Goal: Task Accomplishment & Management: Use online tool/utility

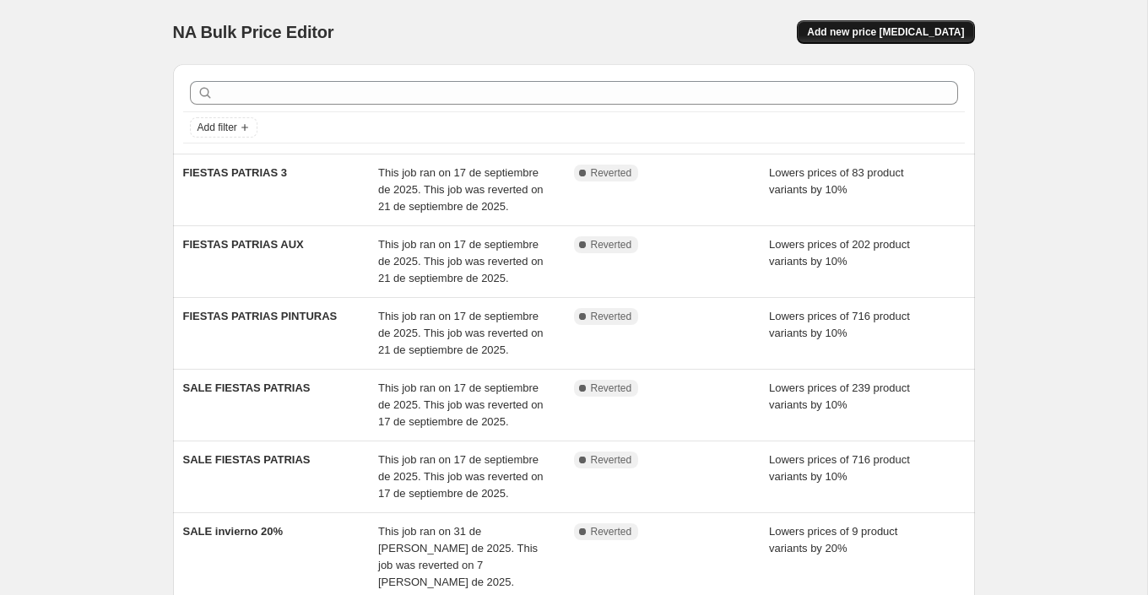
click at [858, 22] on button "Add new price [MEDICAL_DATA]" at bounding box center [885, 32] width 177 height 24
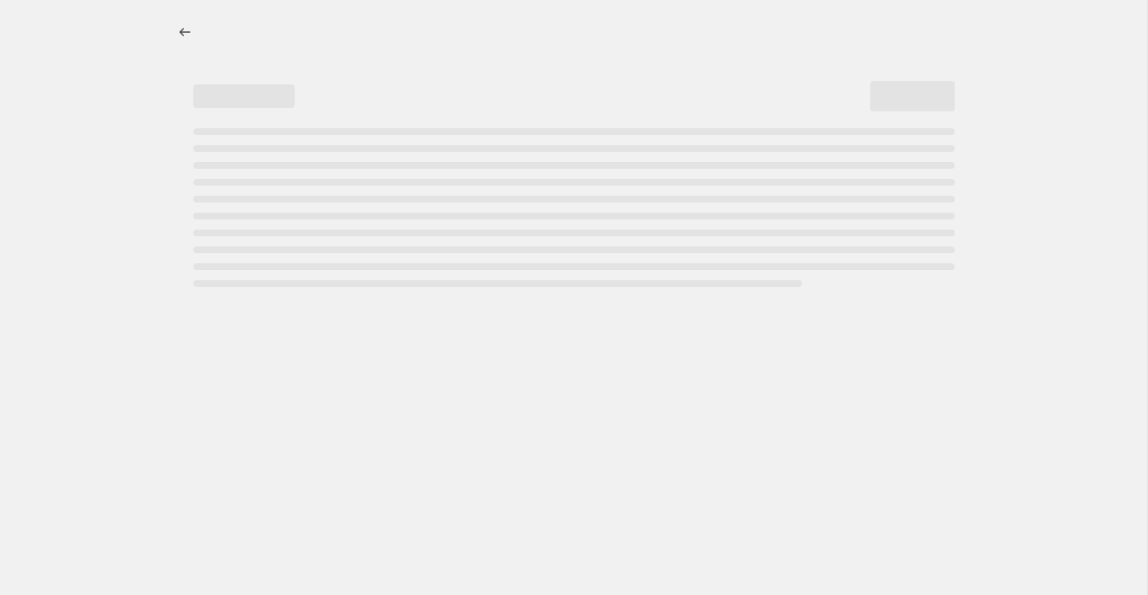
select select "percentage"
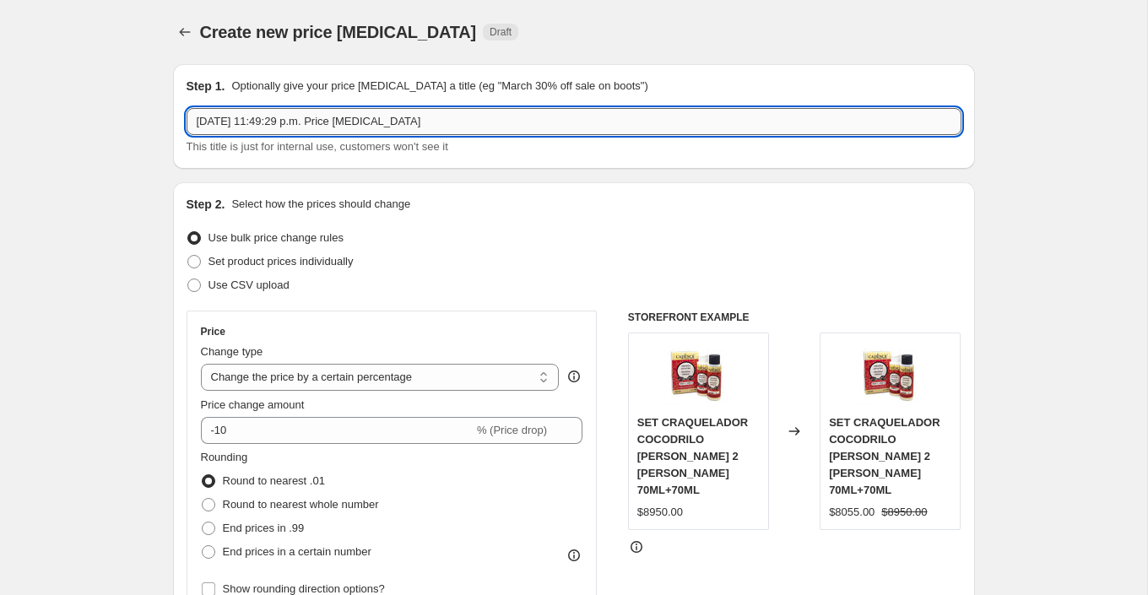
click at [407, 120] on input "[DATE] 11:49:29 p.m. Price [MEDICAL_DATA]" at bounding box center [574, 121] width 775 height 27
type input "CYBER GEL IMPASTO"
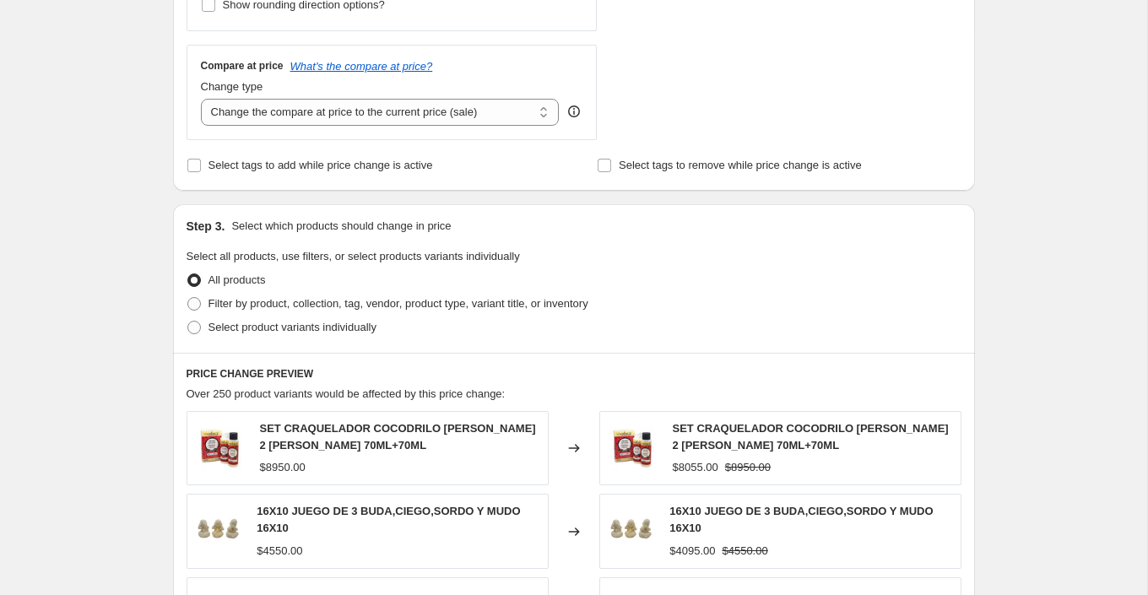
scroll to position [593, 0]
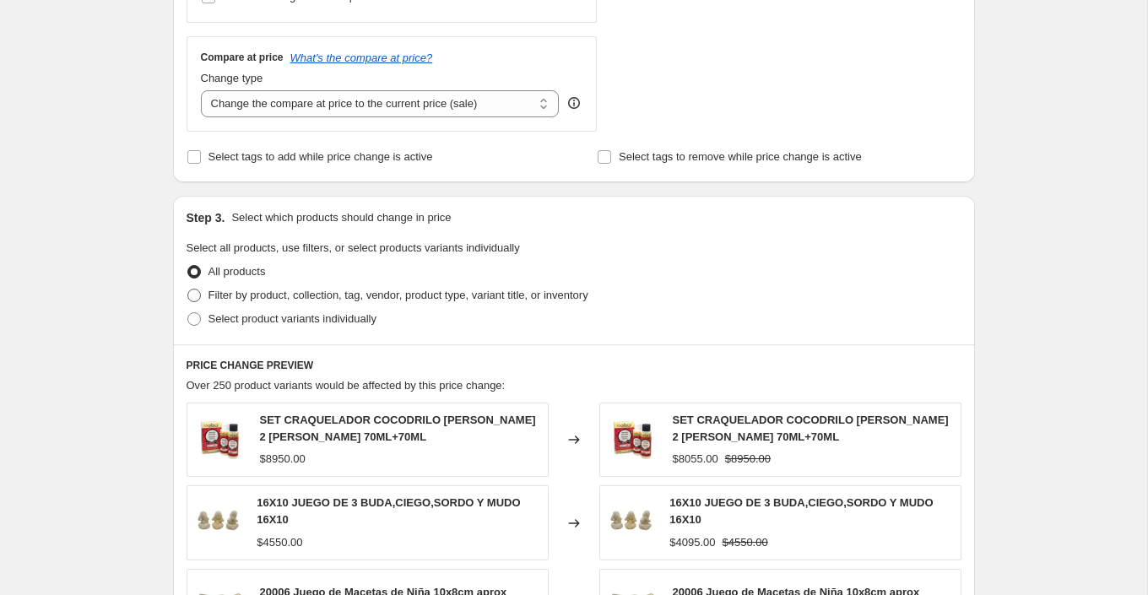
click at [403, 299] on span "Filter by product, collection, tag, vendor, product type, variant title, or inv…" at bounding box center [399, 295] width 380 height 13
click at [188, 290] on input "Filter by product, collection, tag, vendor, product type, variant title, or inv…" at bounding box center [187, 289] width 1 height 1
radio input "true"
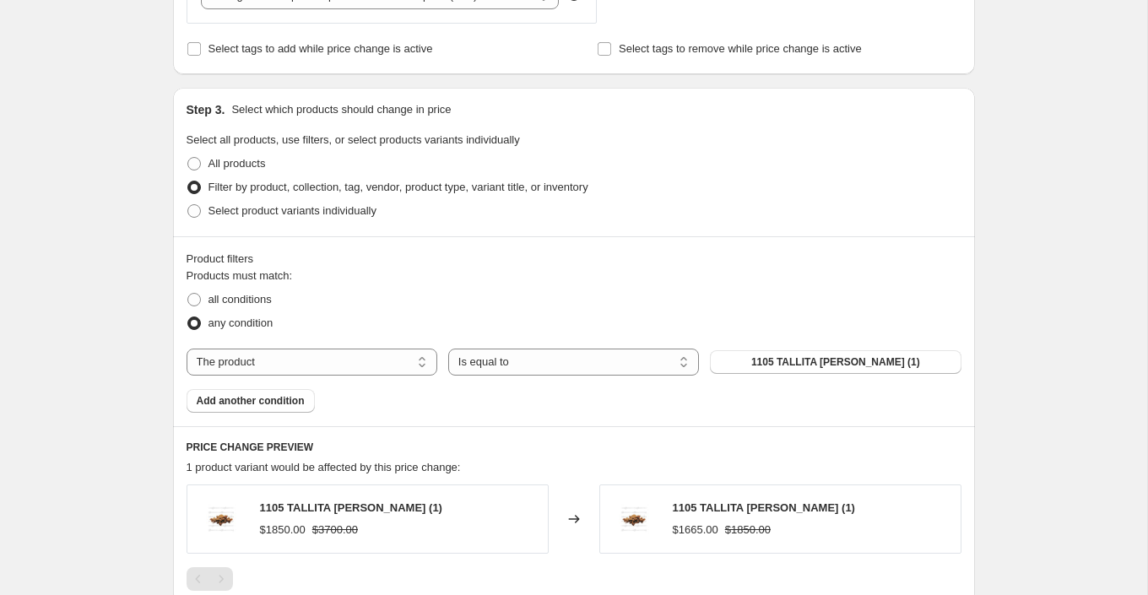
scroll to position [706, 0]
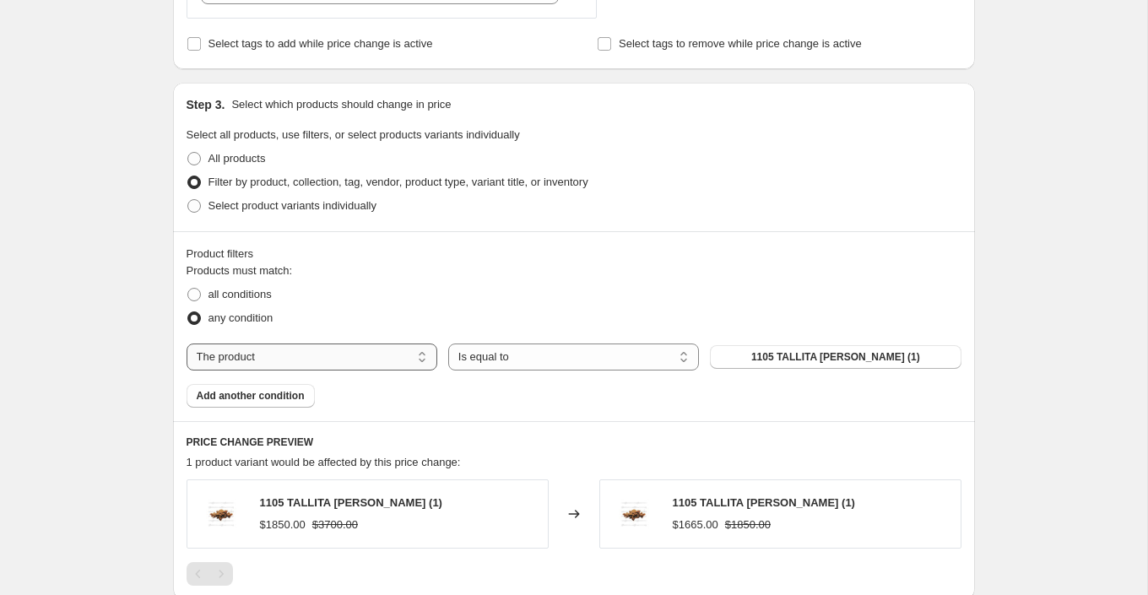
click at [393, 344] on select "The product The product's collection The product's tag The product's vendor The…" at bounding box center [312, 357] width 251 height 27
select select "collection"
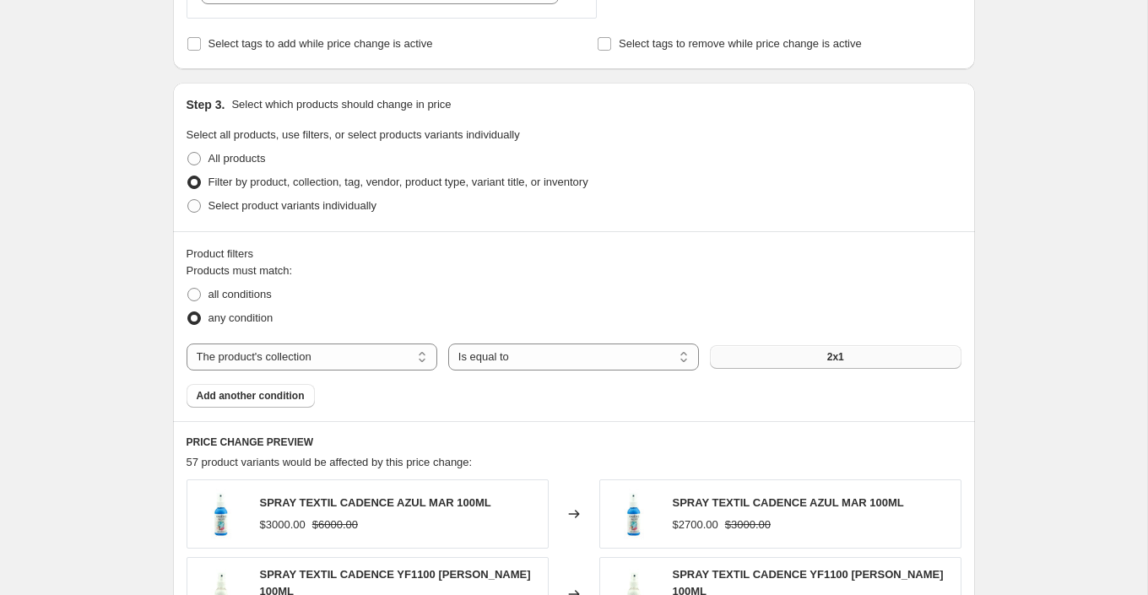
click at [781, 358] on button "2x1" at bounding box center [835, 357] width 251 height 24
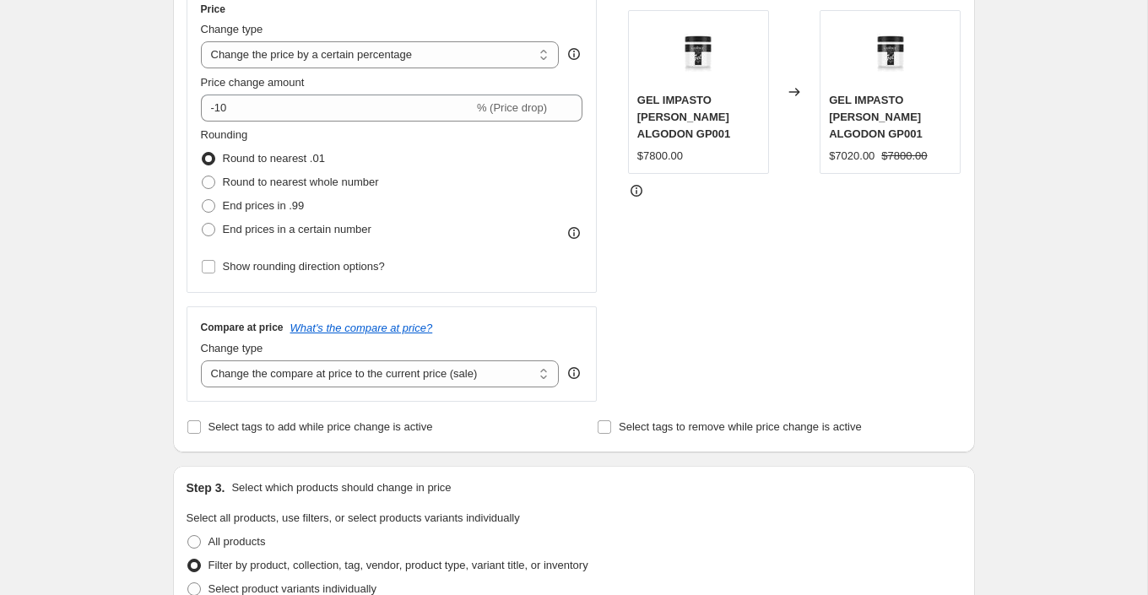
scroll to position [308, 0]
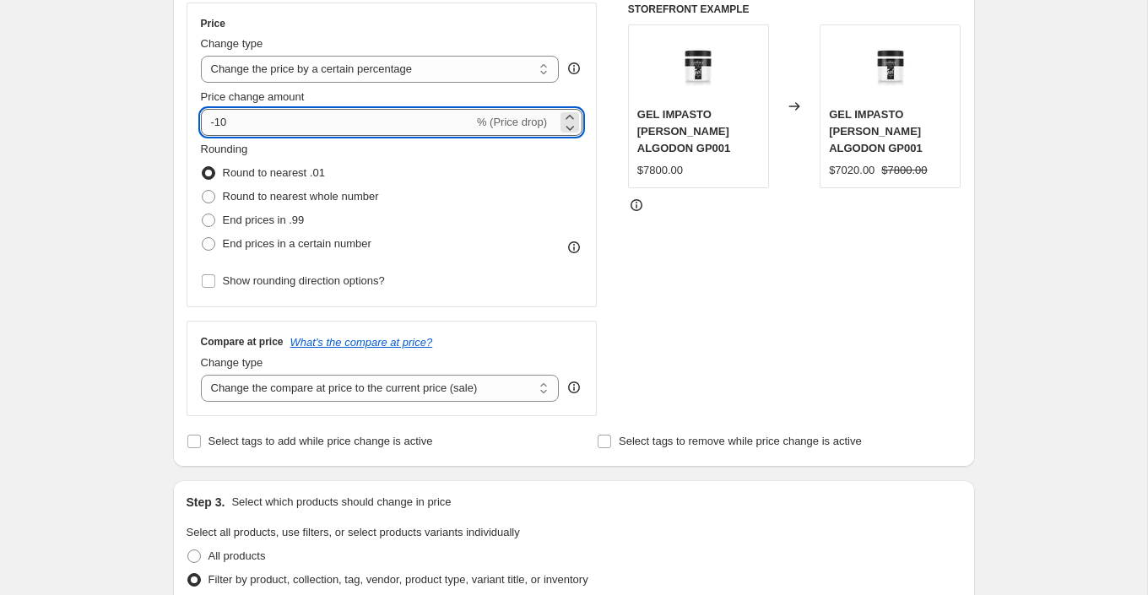
click at [259, 120] on input "-10" at bounding box center [337, 122] width 273 height 27
type input "-1"
type input "-20"
click at [525, 260] on div "Rounding Round to nearest .01 Round to nearest whole number End prices in .99 E…" at bounding box center [392, 217] width 383 height 152
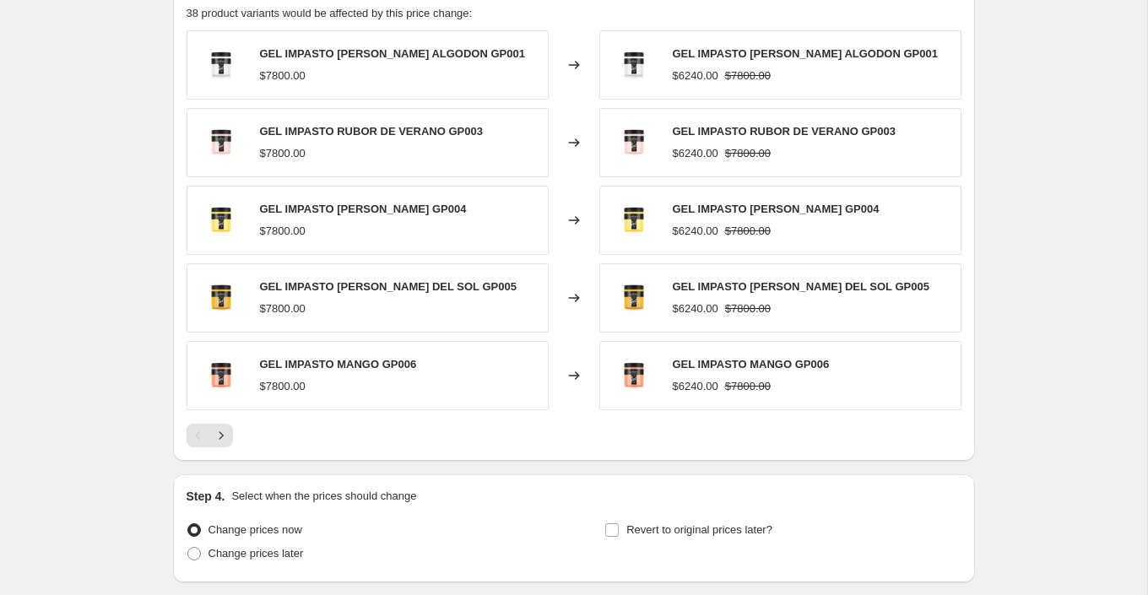
scroll to position [1218, 0]
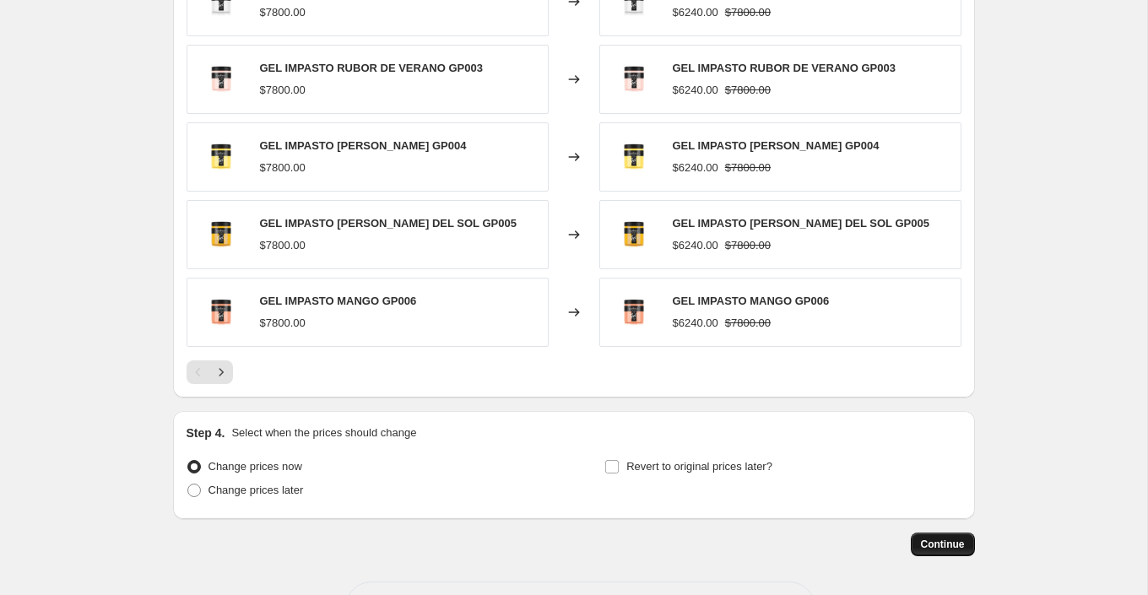
click at [956, 543] on span "Continue" at bounding box center [943, 545] width 44 height 14
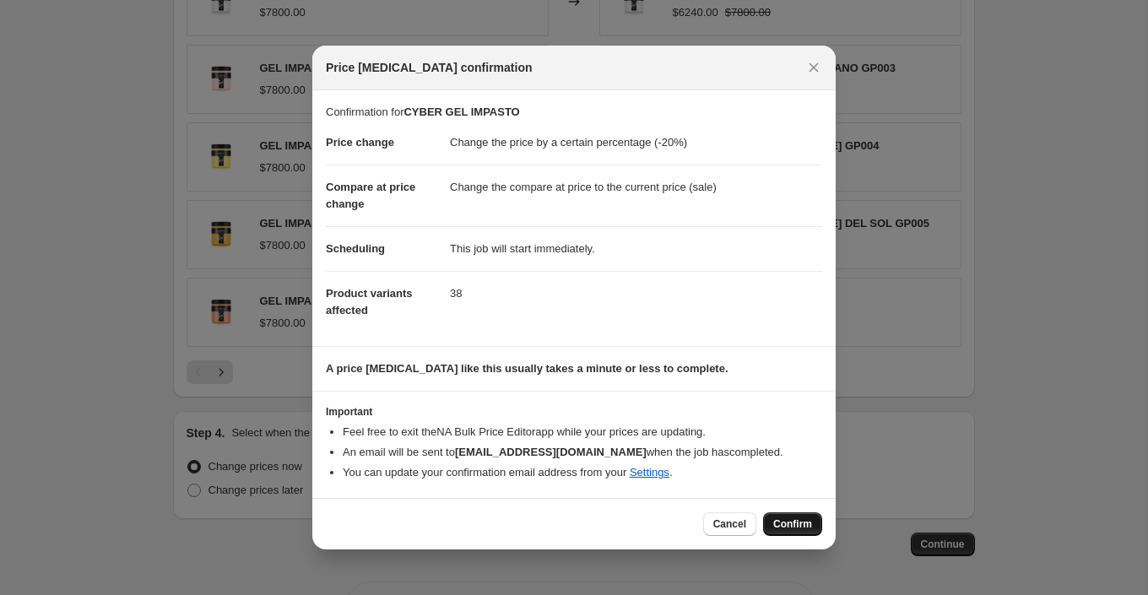
click at [804, 526] on span "Confirm" at bounding box center [792, 525] width 39 height 14
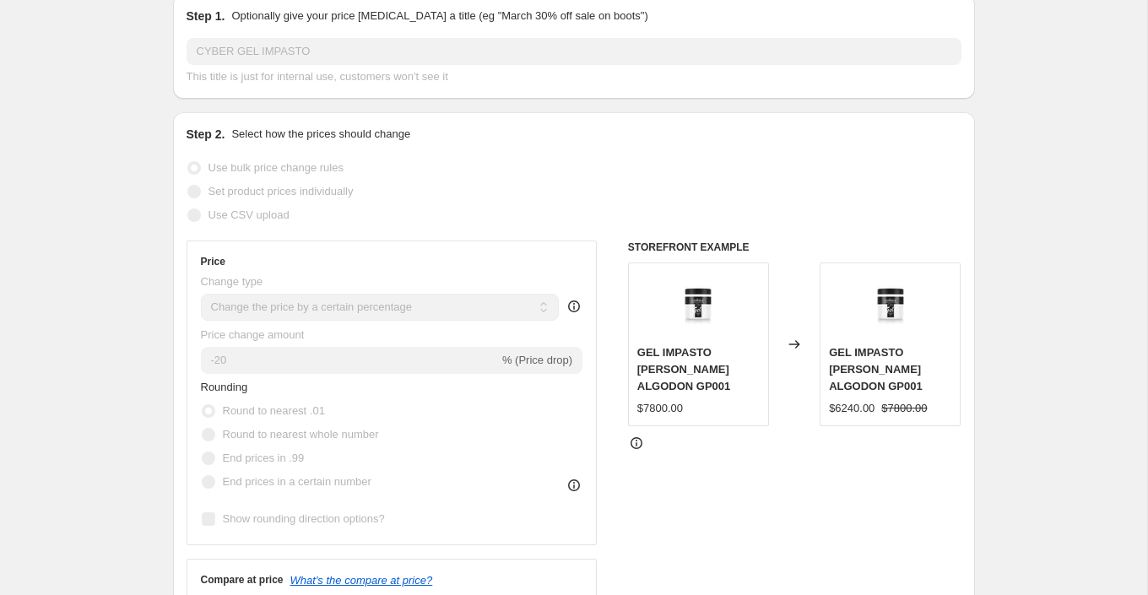
scroll to position [194, 0]
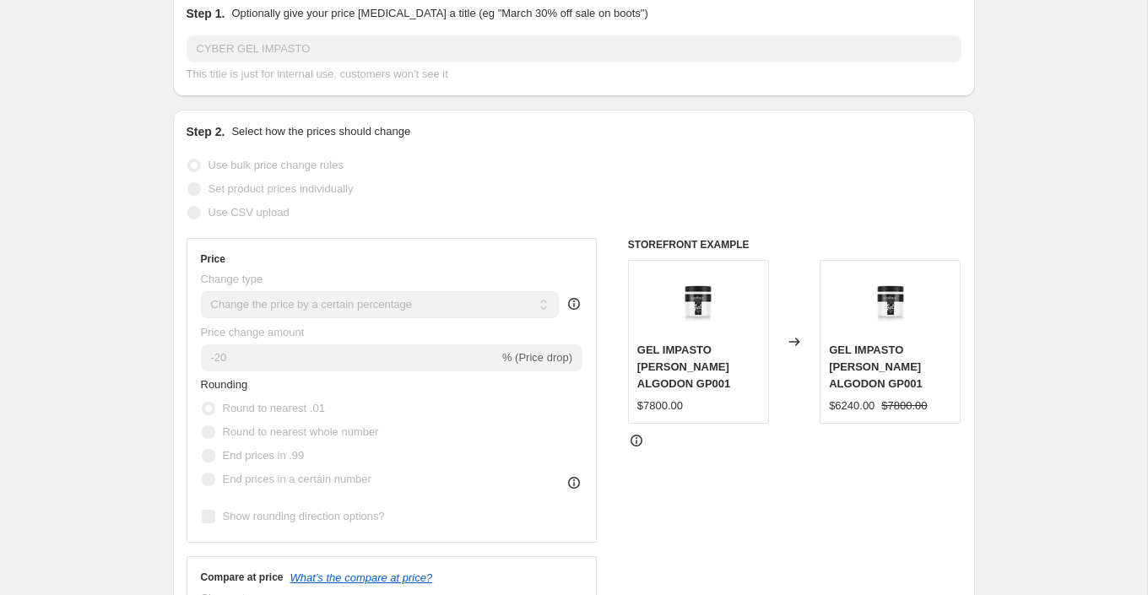
select select "percentage"
select select "collection"
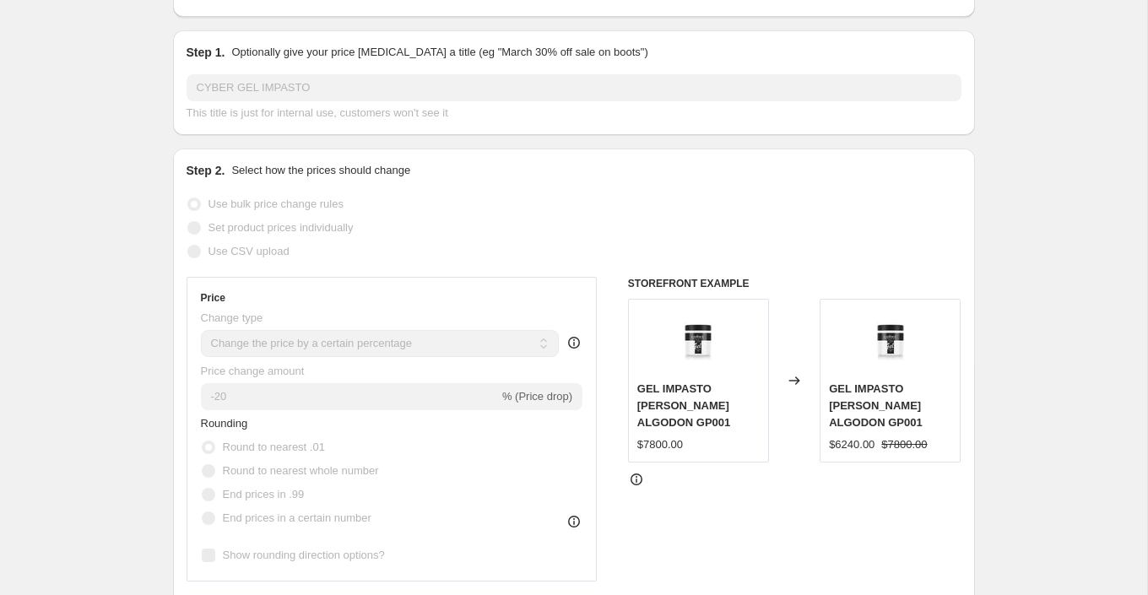
scroll to position [0, 0]
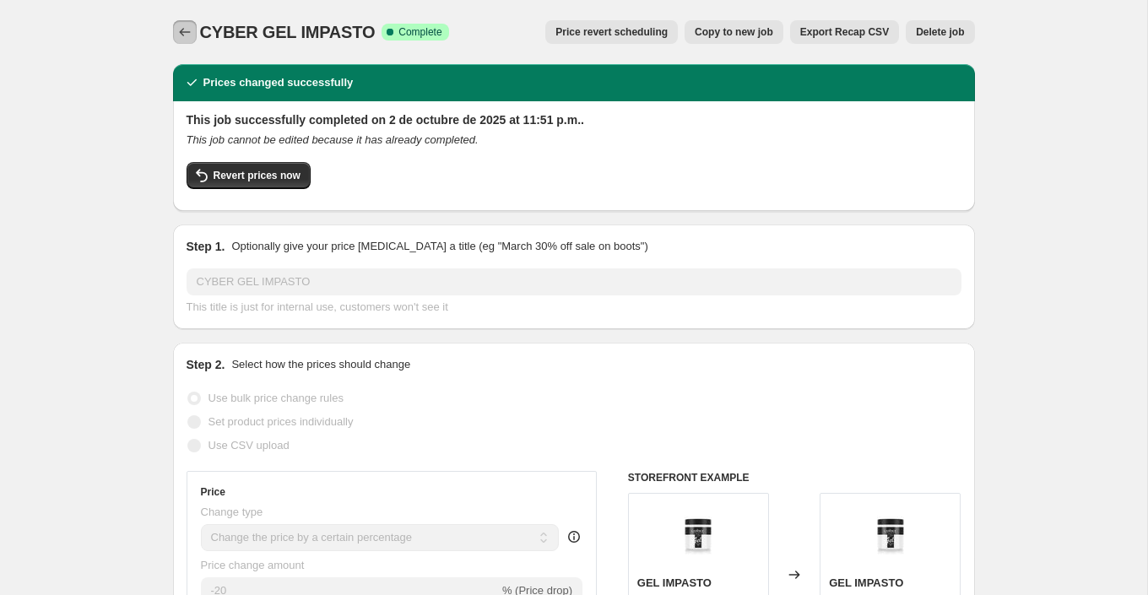
click at [184, 37] on icon "Price change jobs" at bounding box center [184, 32] width 17 height 17
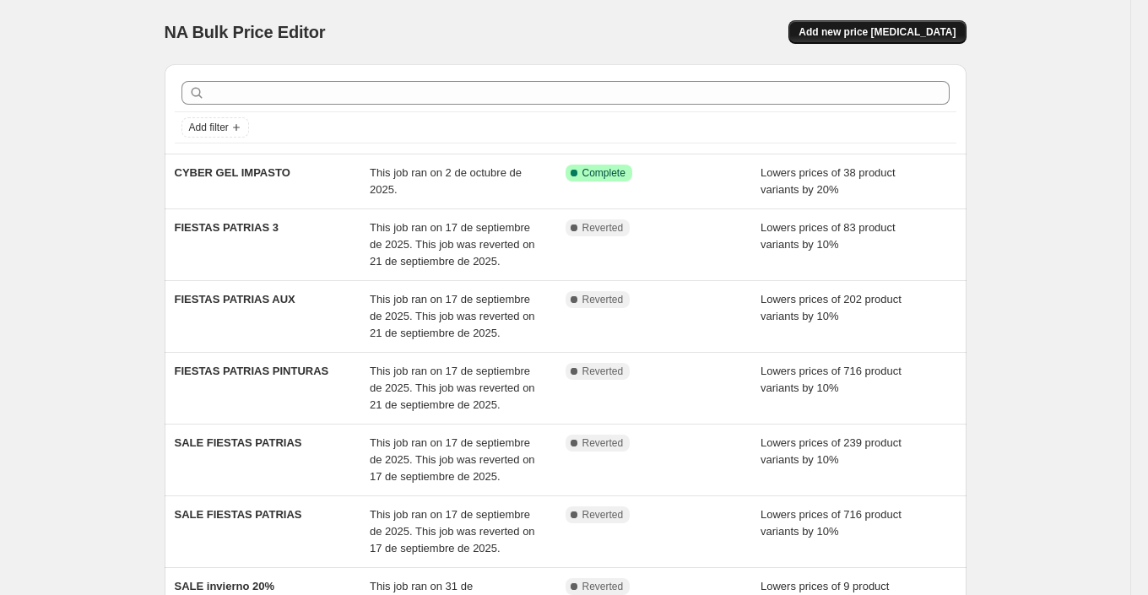
click at [854, 35] on span "Add new price [MEDICAL_DATA]" at bounding box center [877, 32] width 157 height 14
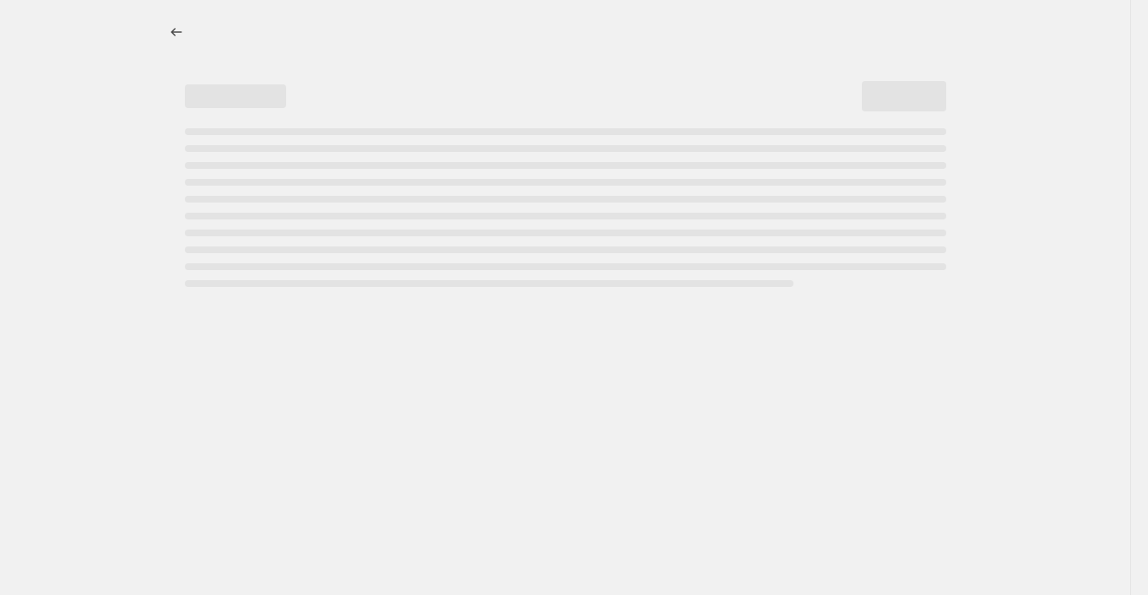
select select "percentage"
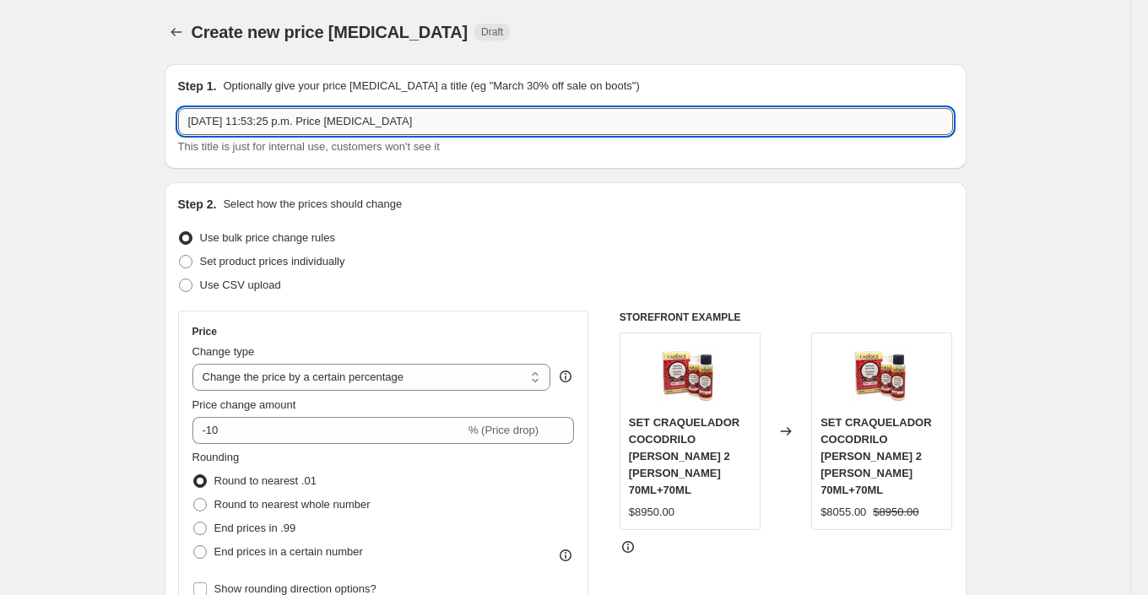
click at [354, 122] on input "2 oct 2025, 11:53:25 p.m. Price change job" at bounding box center [565, 121] width 775 height 27
type input "CYBER PRO ART"
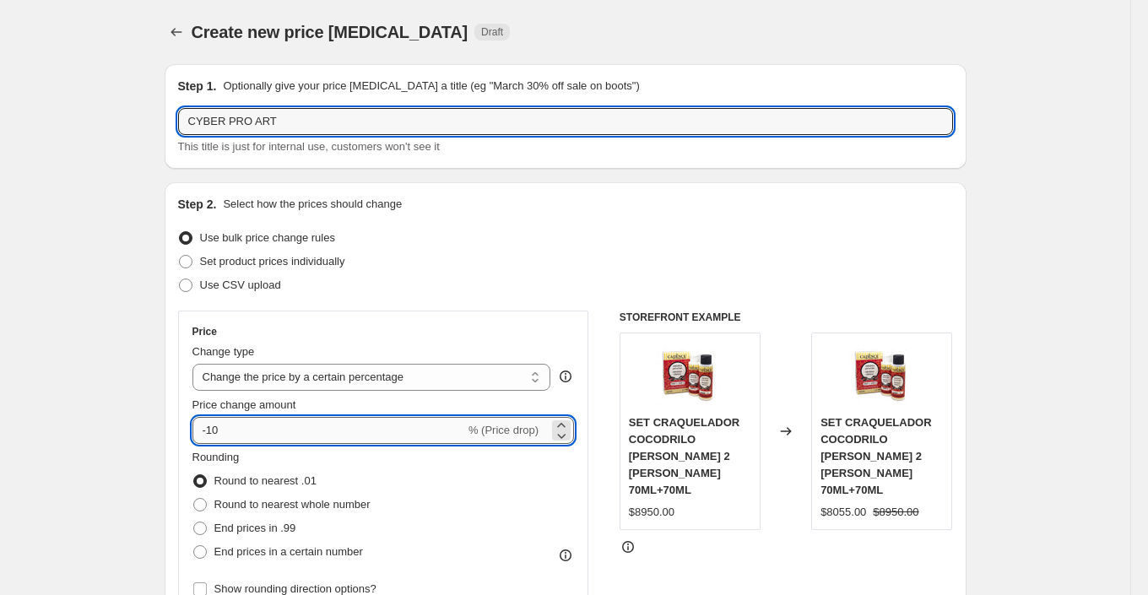
click at [231, 426] on input "-10" at bounding box center [329, 430] width 273 height 27
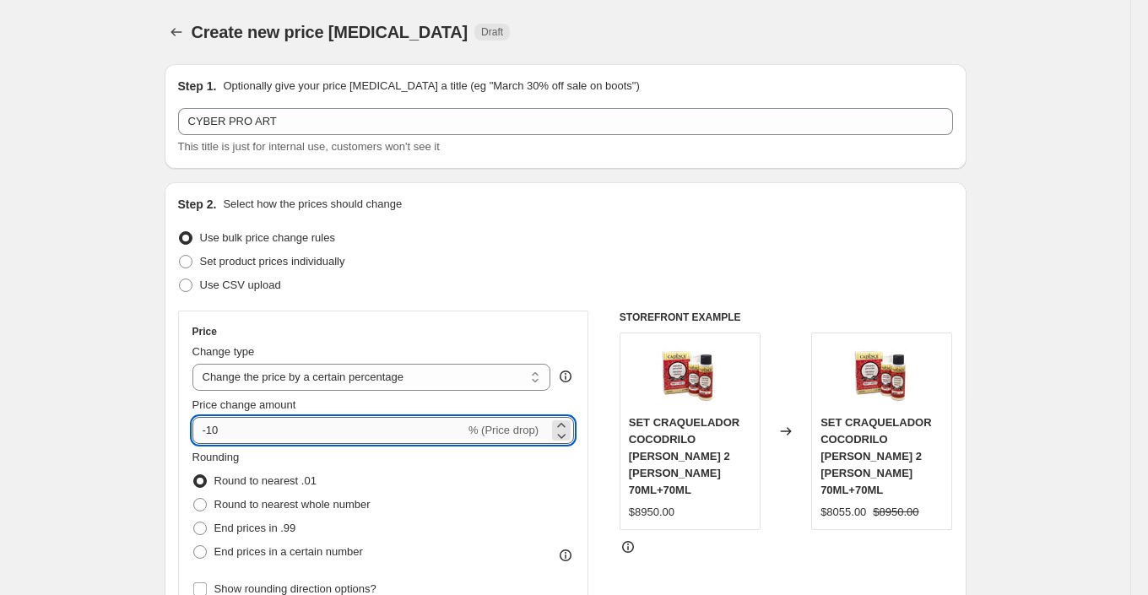
type input "-1"
type input "-40"
click at [463, 500] on div "Rounding Round to nearest .01 Round to nearest whole number End prices in .99 E…" at bounding box center [384, 506] width 383 height 115
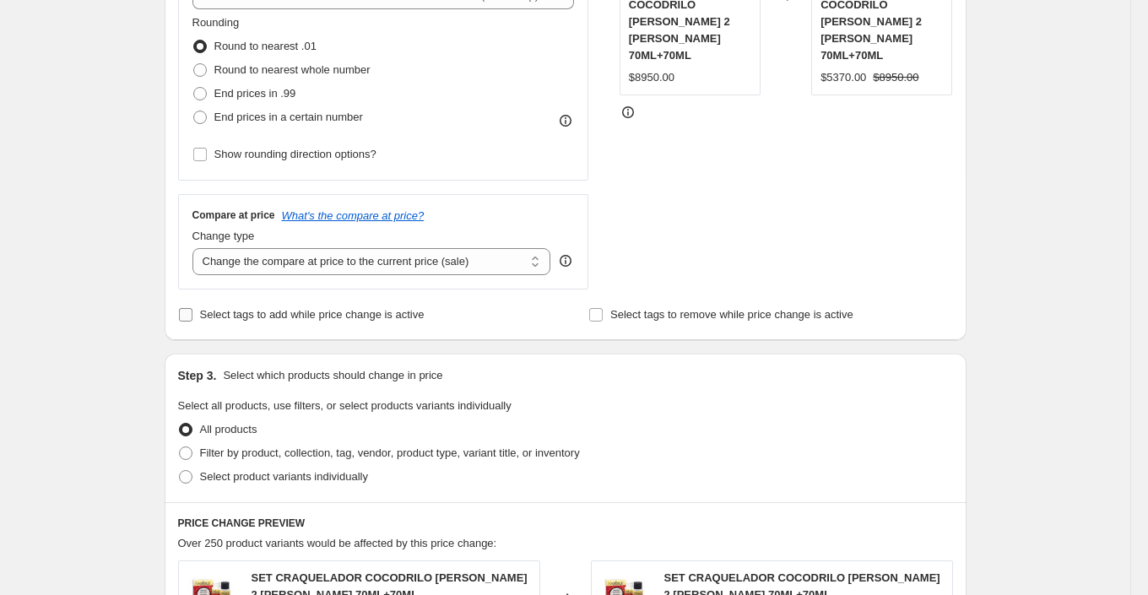
scroll to position [442, 0]
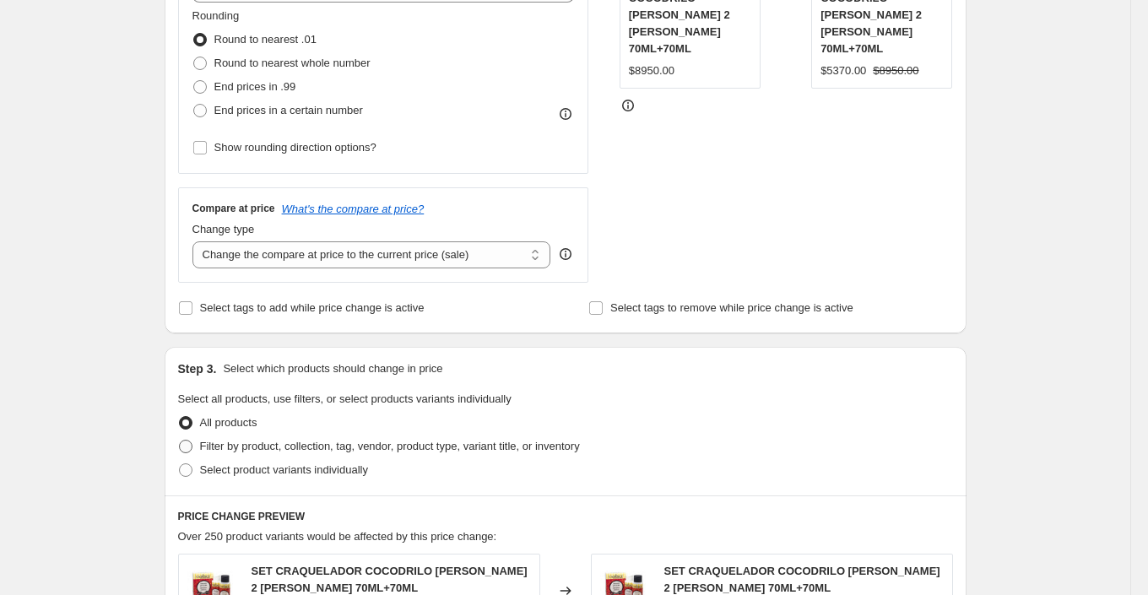
click at [386, 445] on span "Filter by product, collection, tag, vendor, product type, variant title, or inv…" at bounding box center [390, 446] width 380 height 13
click at [180, 441] on input "Filter by product, collection, tag, vendor, product type, variant title, or inv…" at bounding box center [179, 440] width 1 height 1
radio input "true"
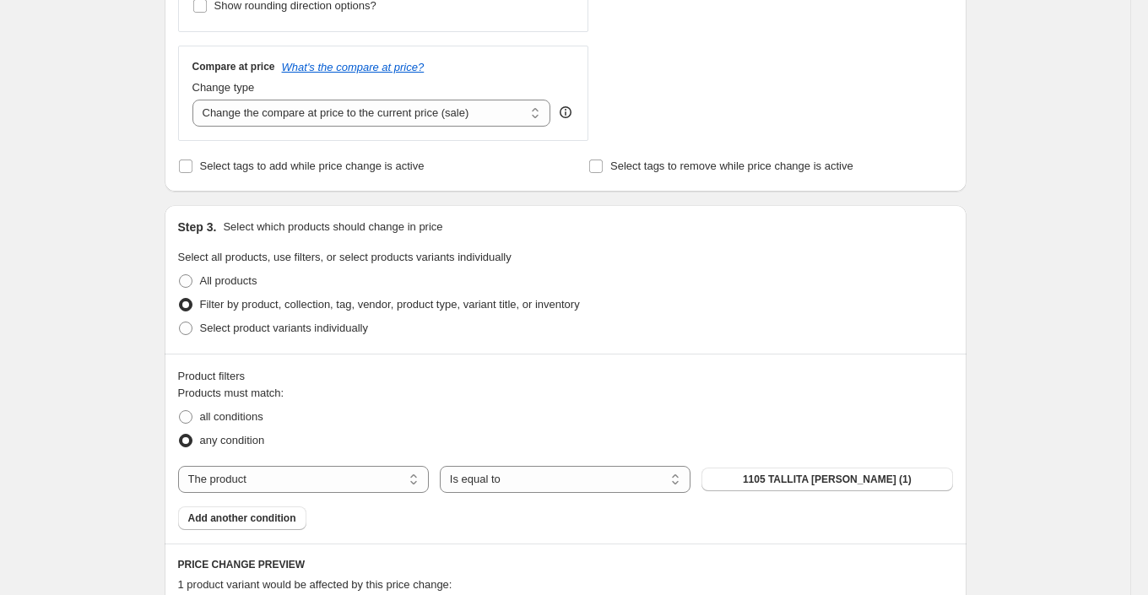
scroll to position [621, 0]
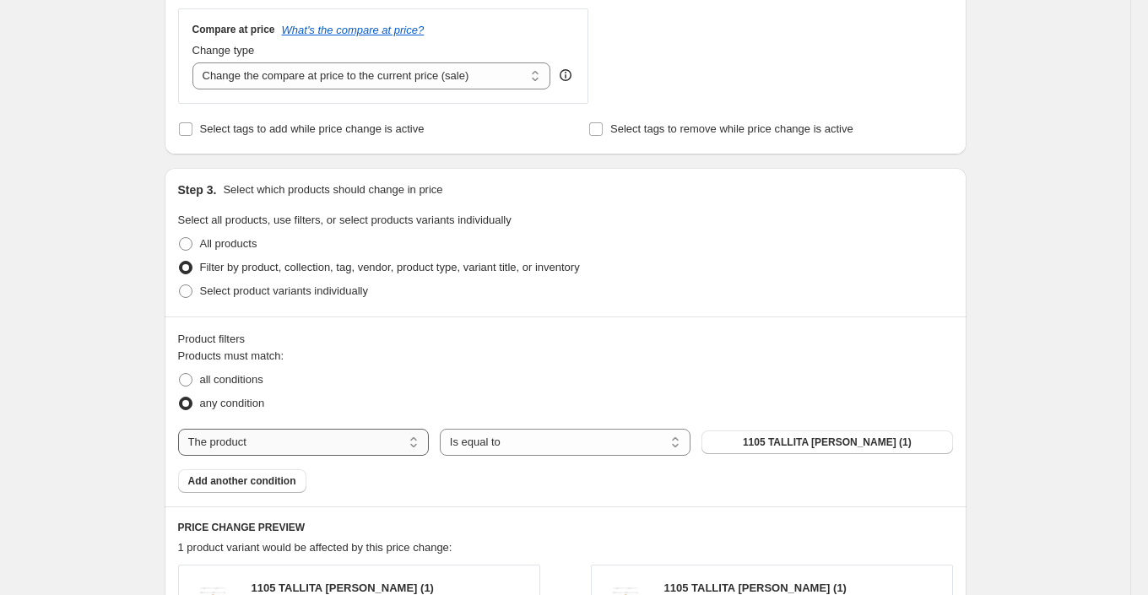
click at [303, 438] on select "The product The product's collection The product's tag The product's vendor The…" at bounding box center [303, 442] width 251 height 27
select select "collection"
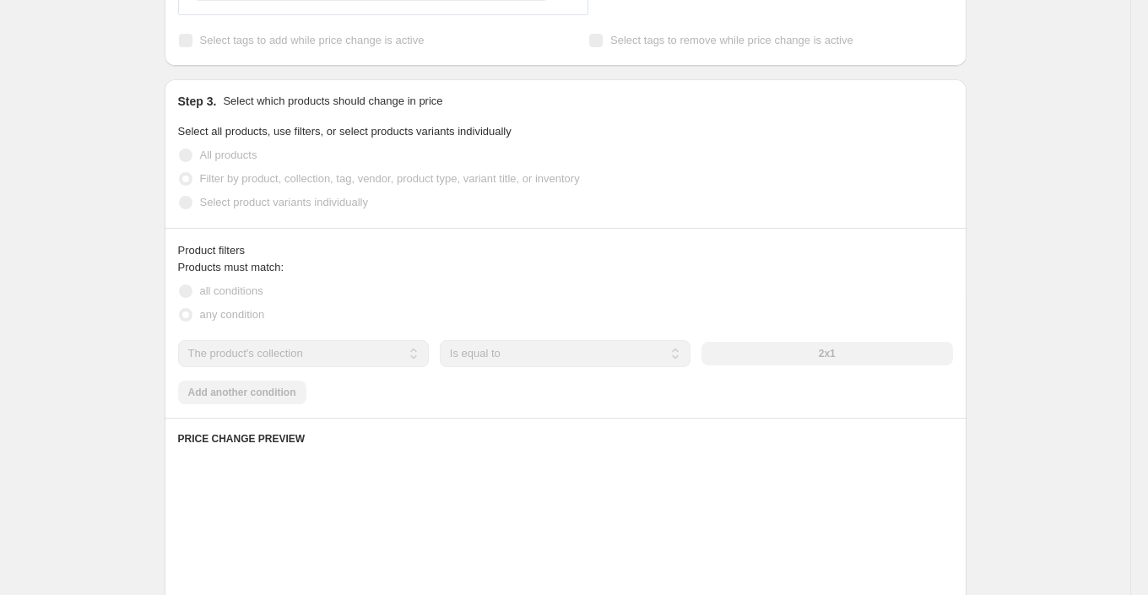
scroll to position [724, 0]
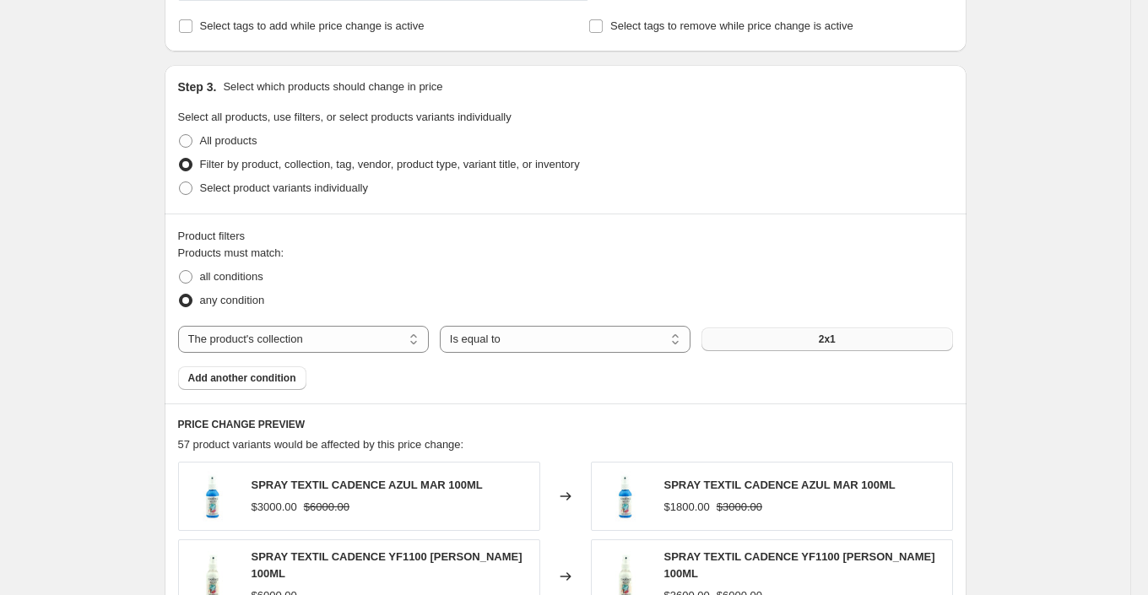
click at [814, 335] on button "2x1" at bounding box center [827, 340] width 251 height 24
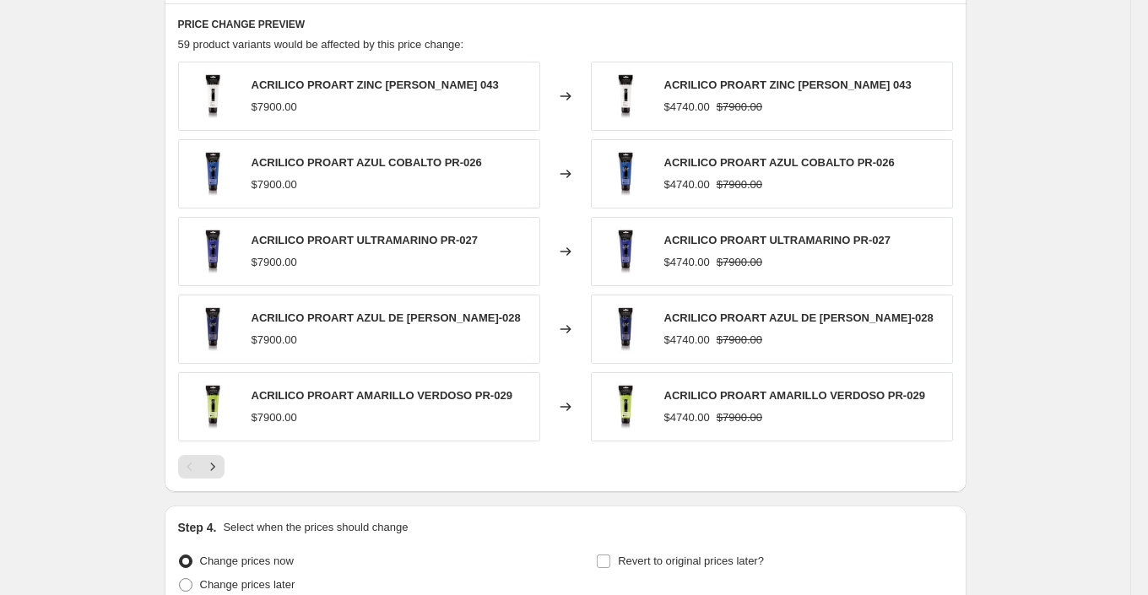
scroll to position [1129, 0]
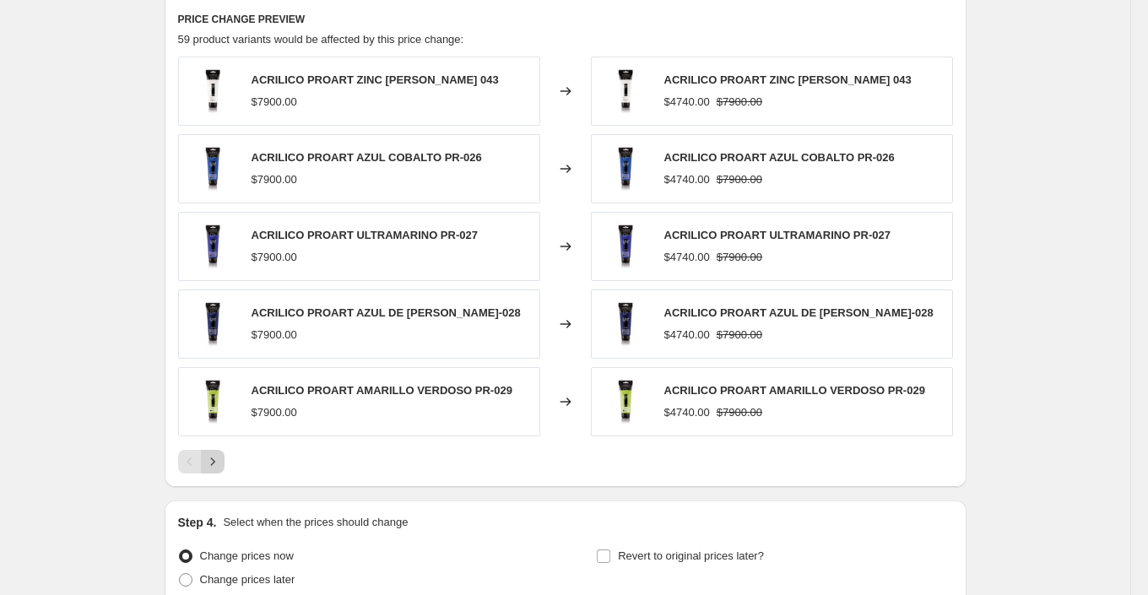
click at [216, 457] on icon "Next" at bounding box center [212, 461] width 17 height 17
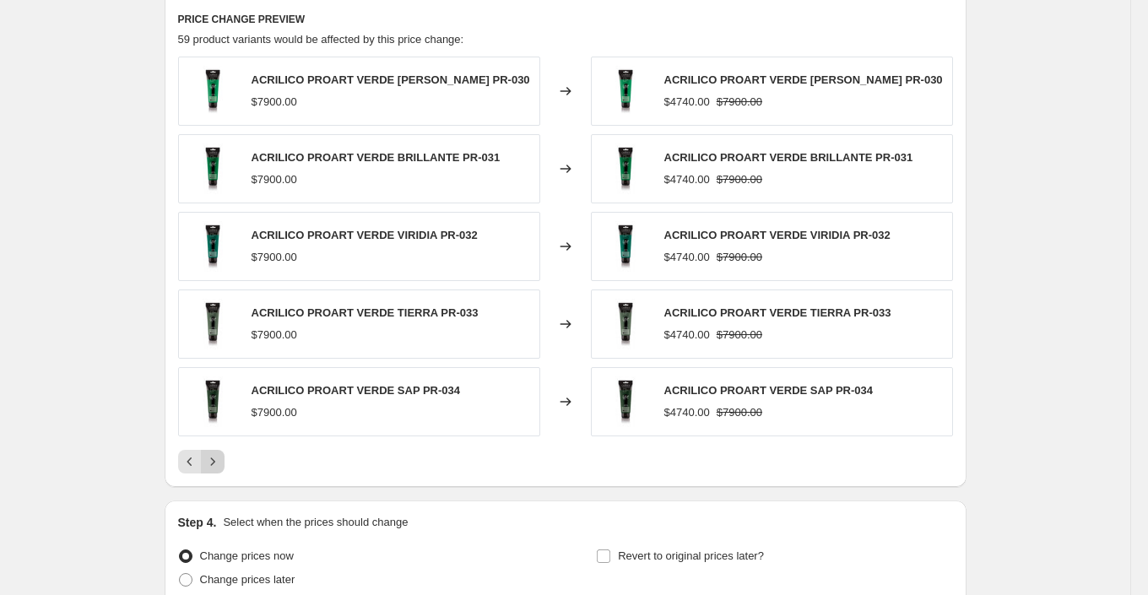
click at [216, 457] on icon "Next" at bounding box center [212, 461] width 17 height 17
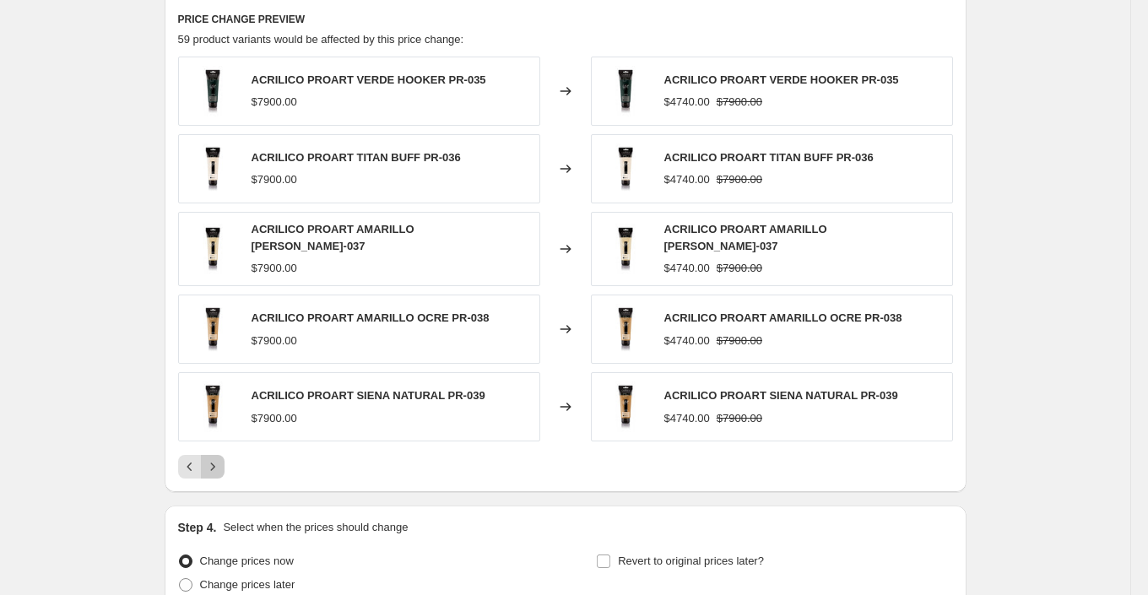
click at [216, 459] on icon "Next" at bounding box center [212, 467] width 17 height 17
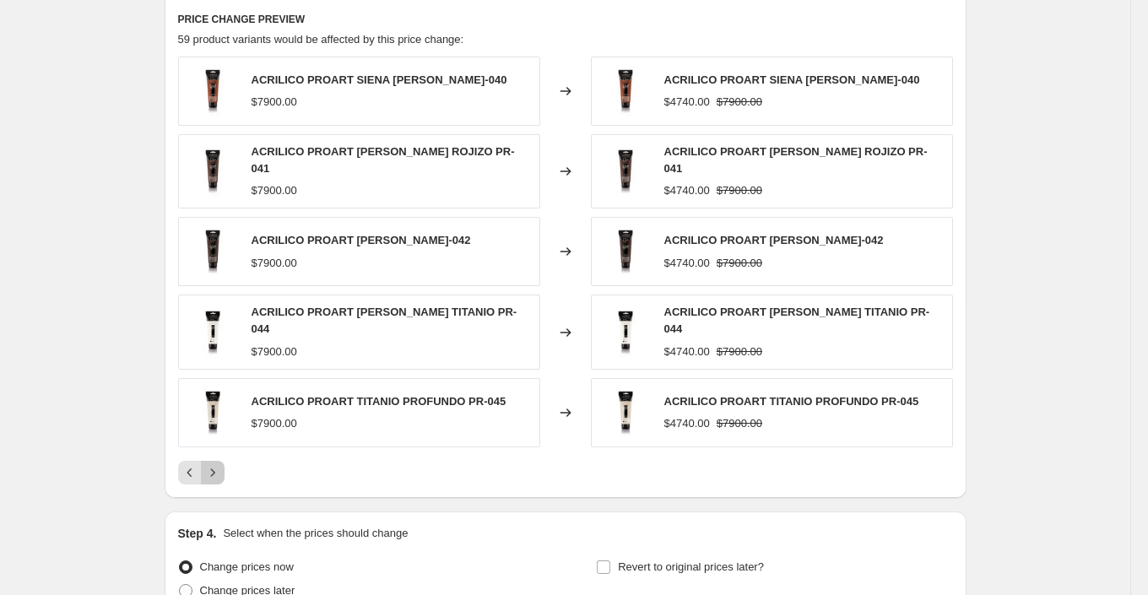
click at [216, 464] on icon "Next" at bounding box center [212, 472] width 17 height 17
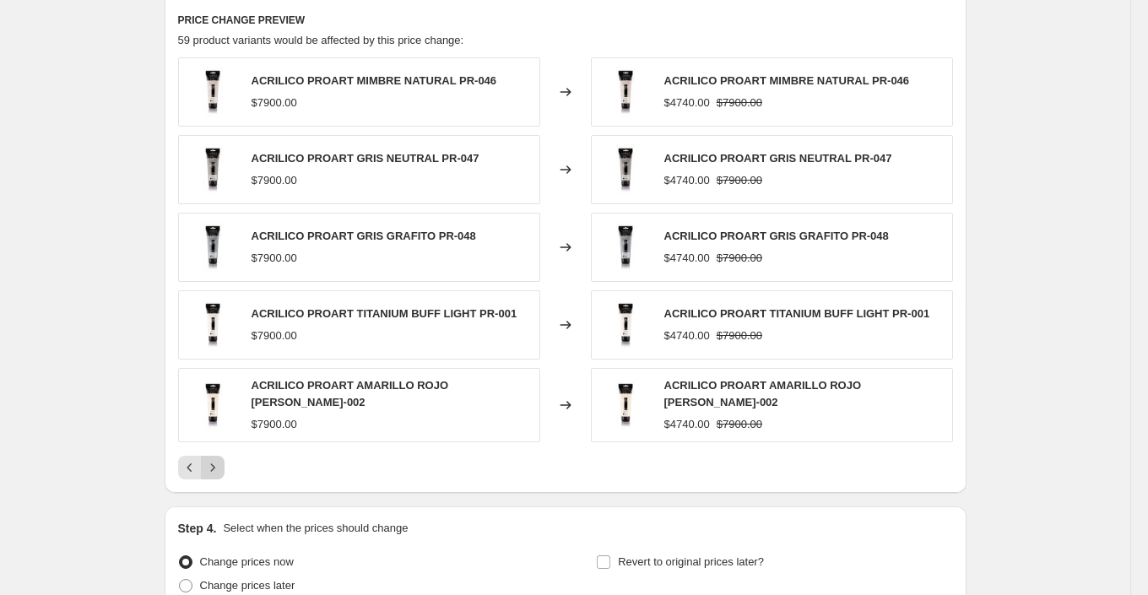
scroll to position [1132, 0]
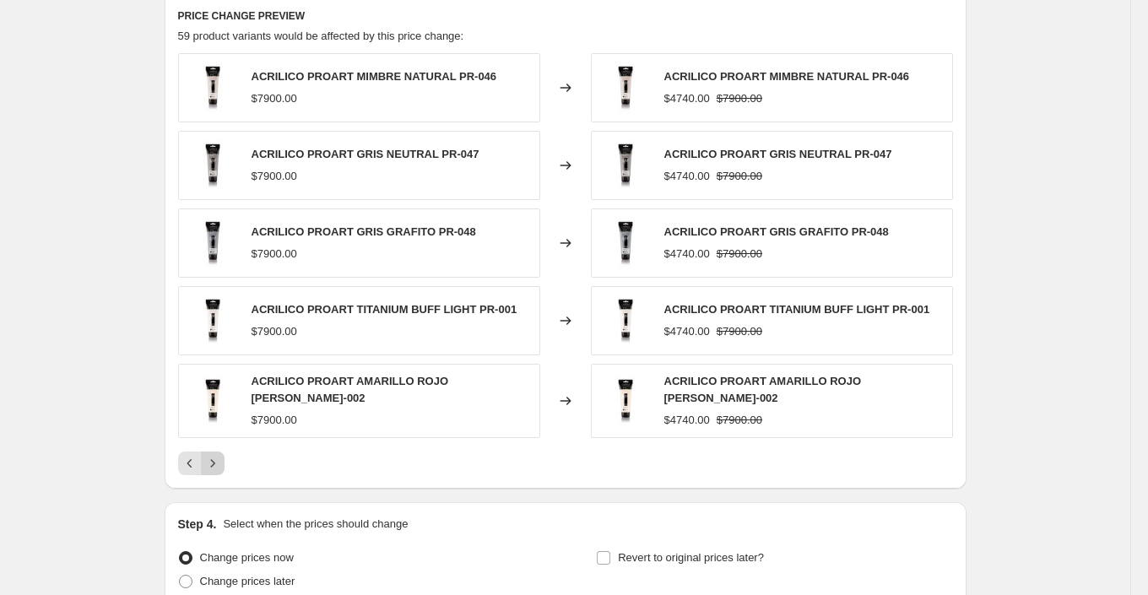
click at [213, 455] on icon "Next" at bounding box center [212, 463] width 17 height 17
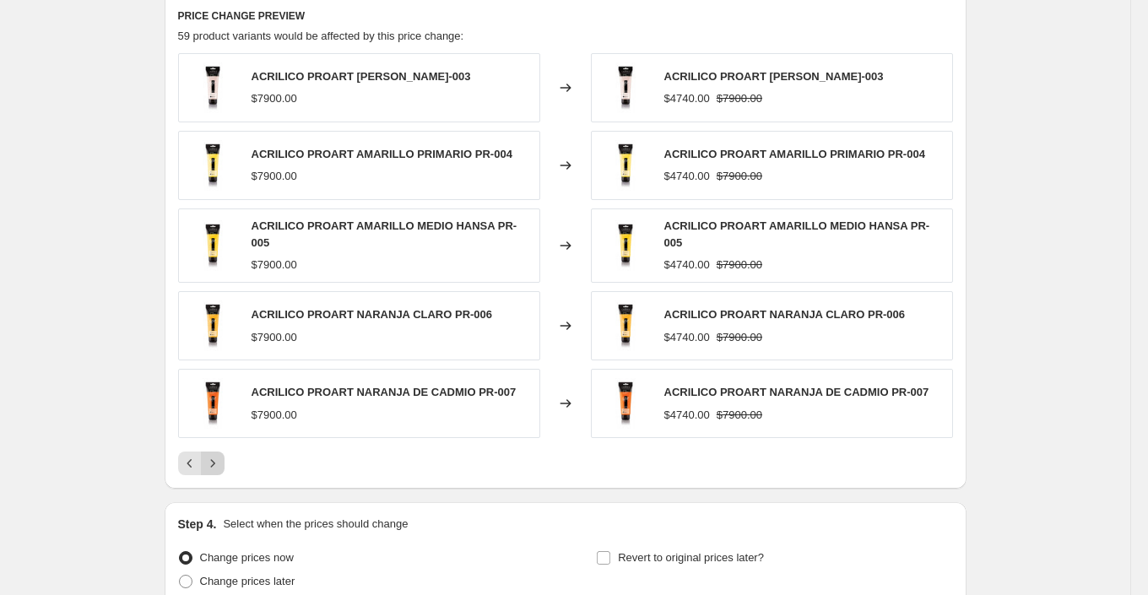
click at [215, 455] on icon "Next" at bounding box center [212, 463] width 17 height 17
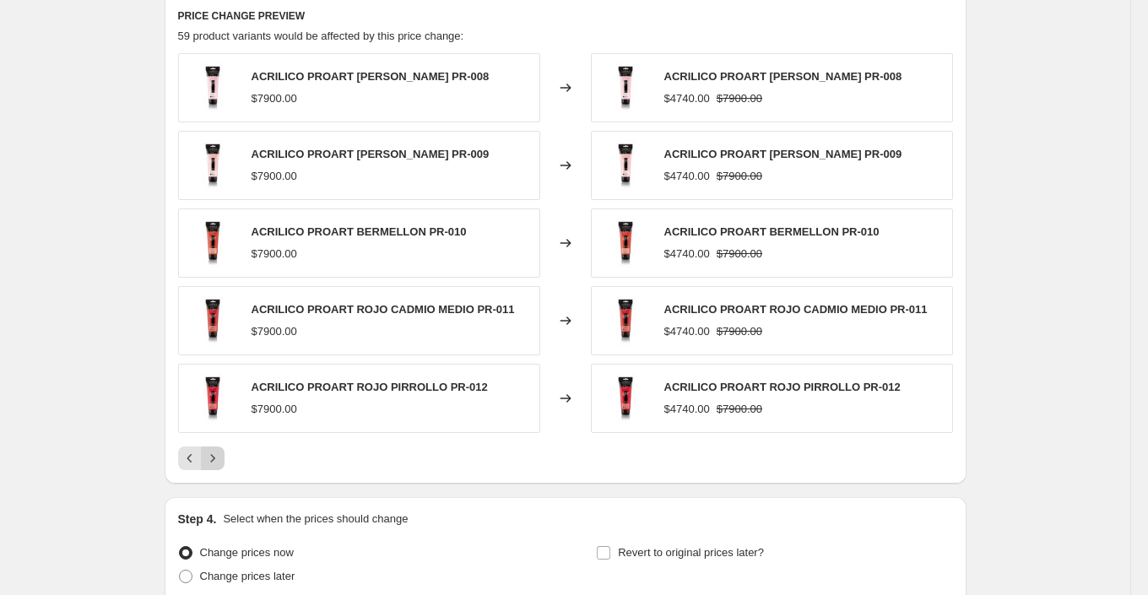
click at [215, 455] on icon "Next" at bounding box center [212, 458] width 17 height 17
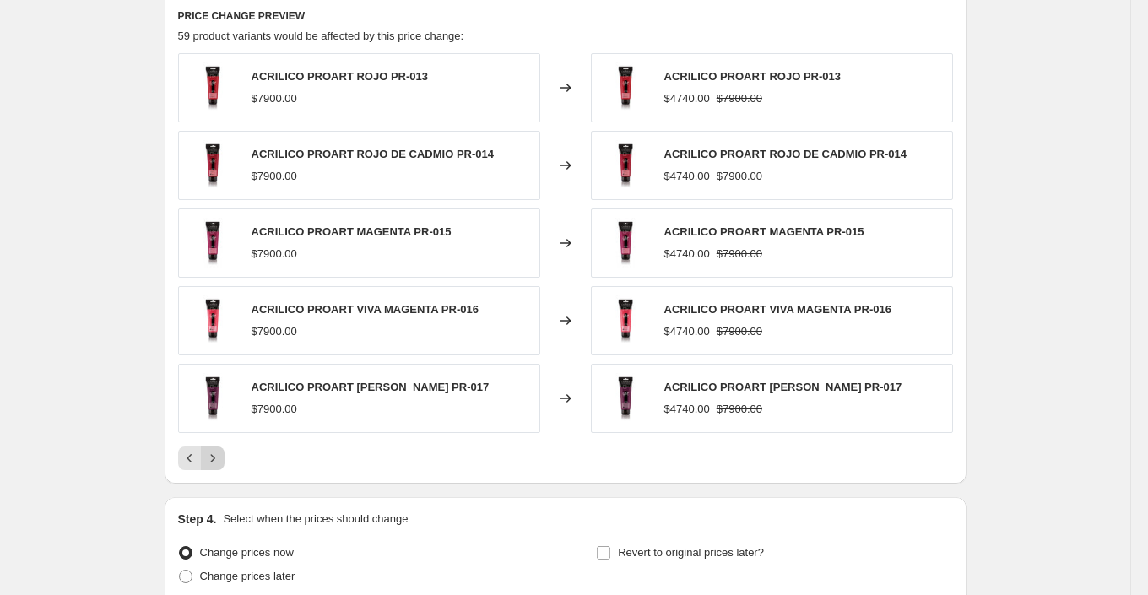
click at [215, 455] on icon "Next" at bounding box center [212, 458] width 17 height 17
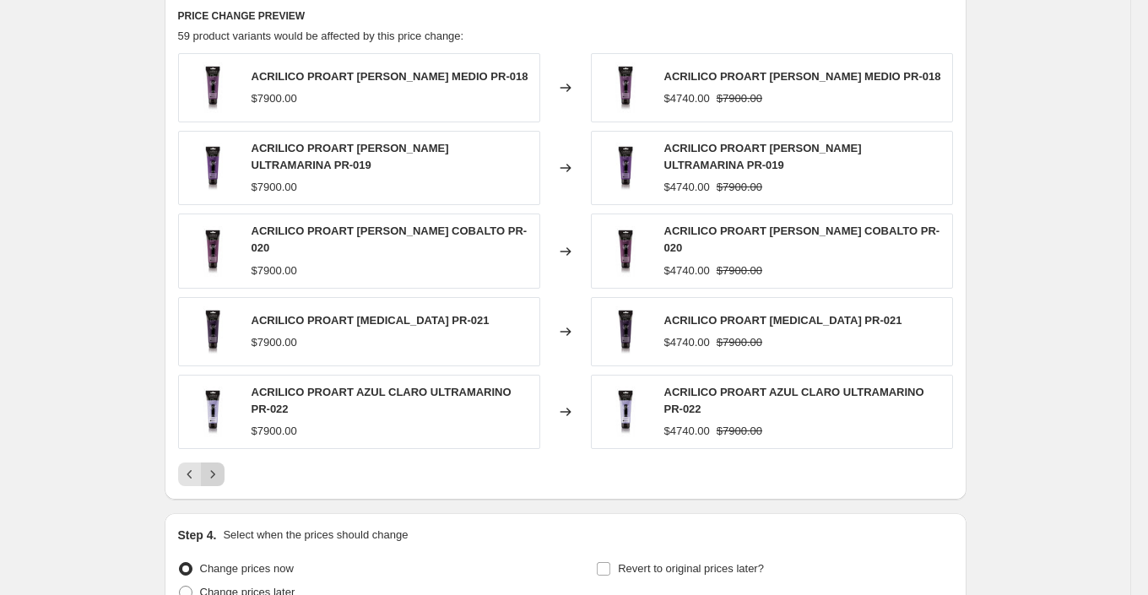
click at [215, 466] on icon "Next" at bounding box center [212, 474] width 17 height 17
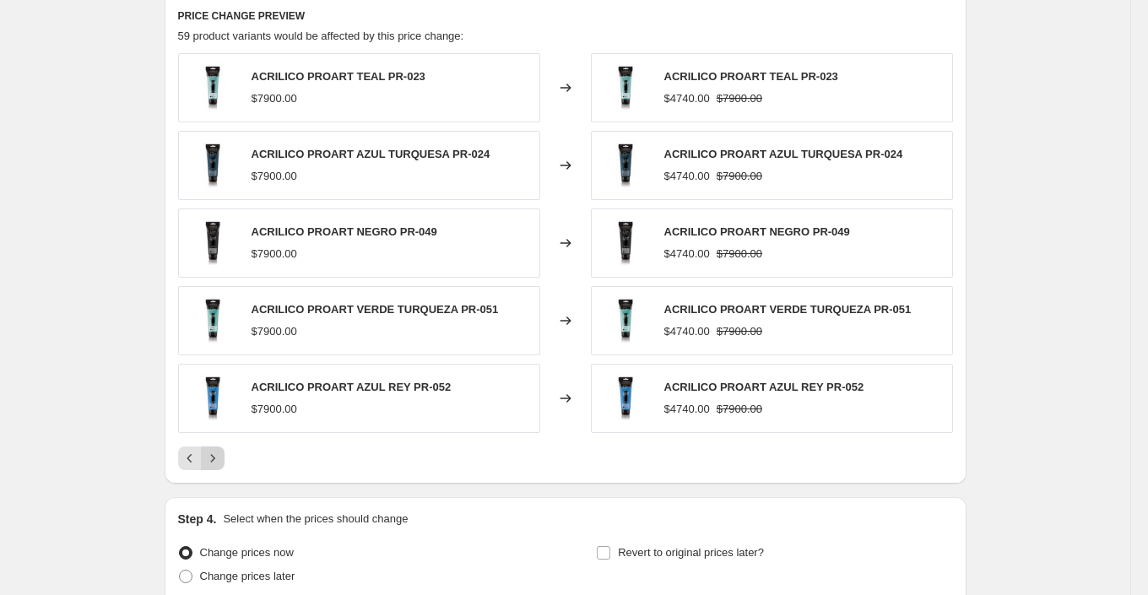
click at [215, 455] on icon "Next" at bounding box center [212, 458] width 17 height 17
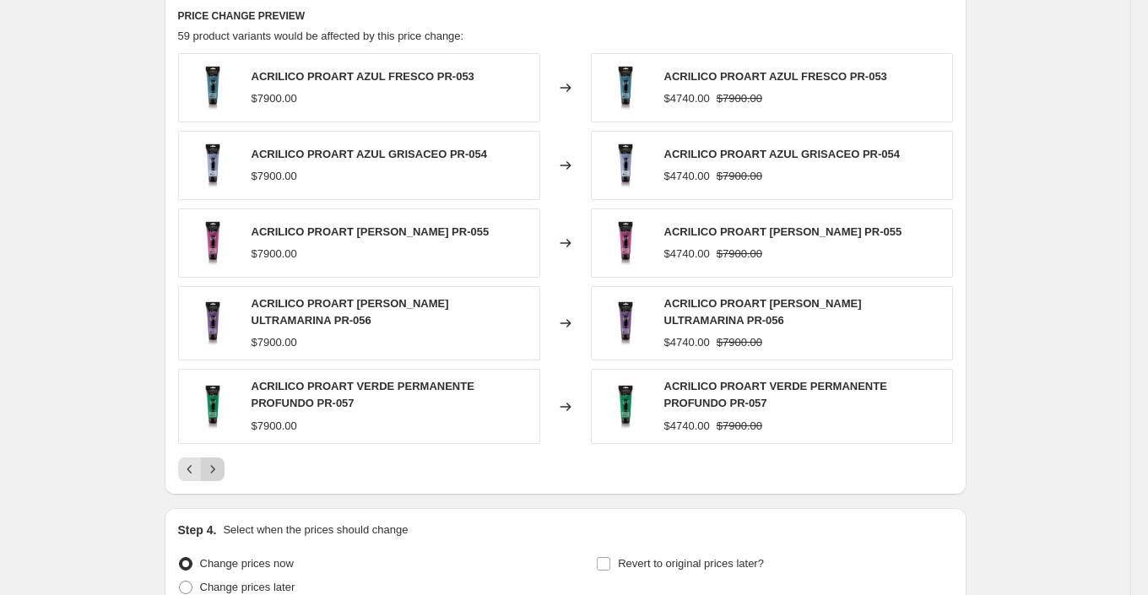
click at [215, 461] on icon "Next" at bounding box center [212, 469] width 17 height 17
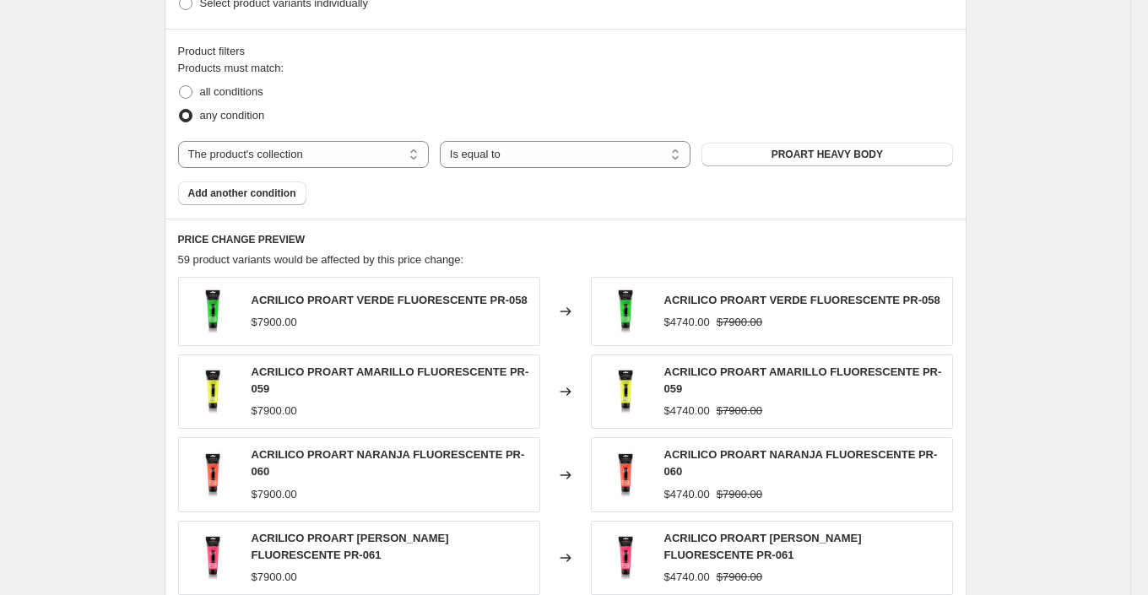
scroll to position [857, 0]
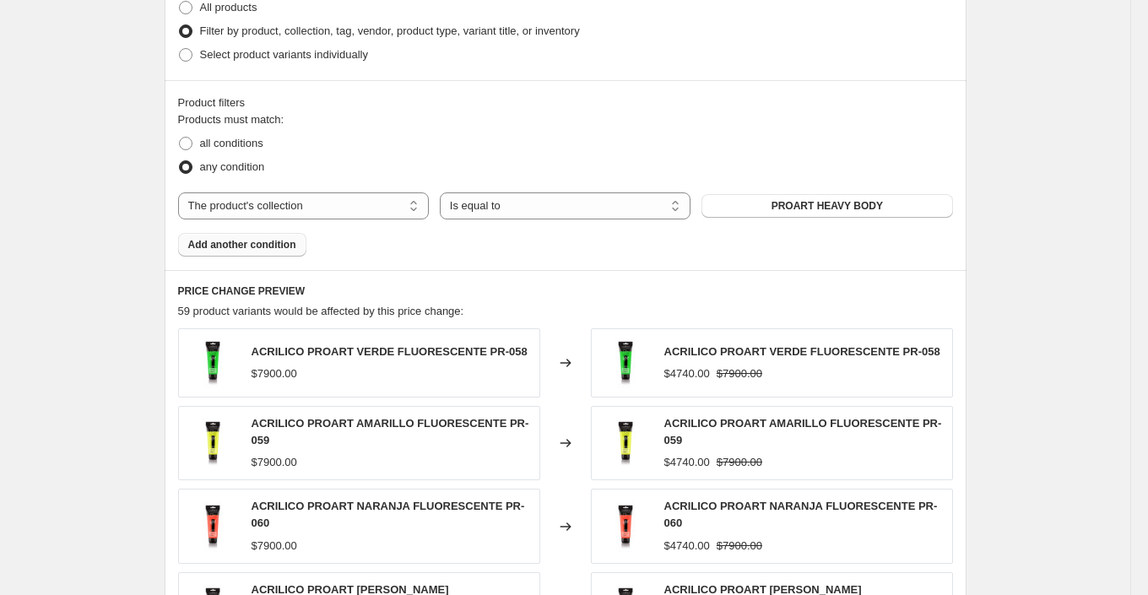
click at [289, 243] on span "Add another condition" at bounding box center [242, 245] width 108 height 14
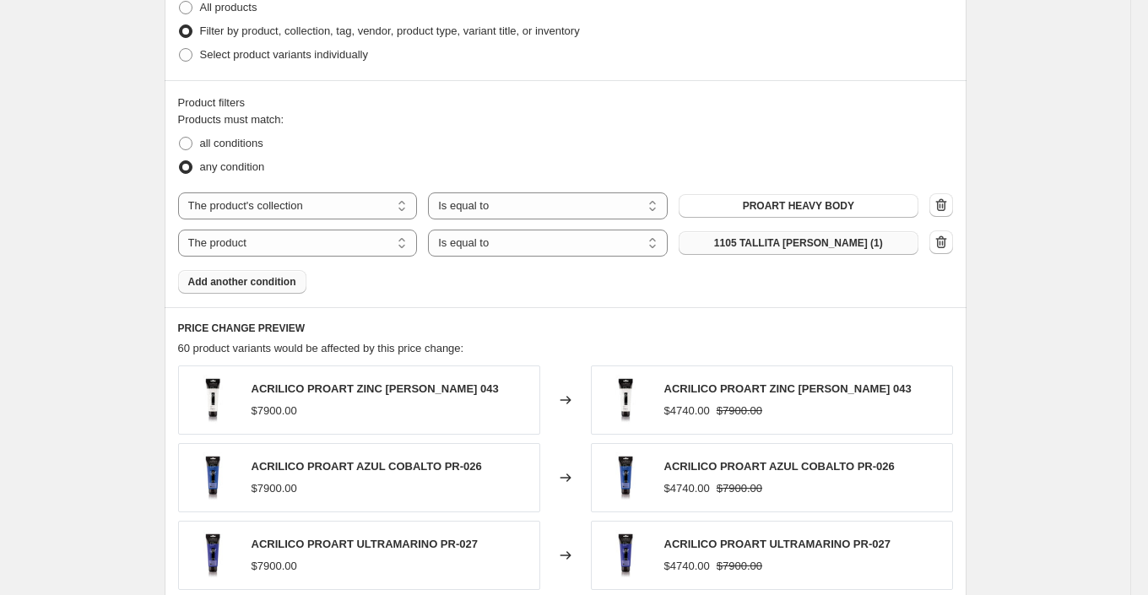
click at [875, 237] on button "1105 TALLITA [PERSON_NAME] (1)" at bounding box center [799, 243] width 240 height 24
click at [355, 242] on select "The product The product's collection The product's tag The product's vendor The…" at bounding box center [298, 243] width 240 height 27
select select "collection"
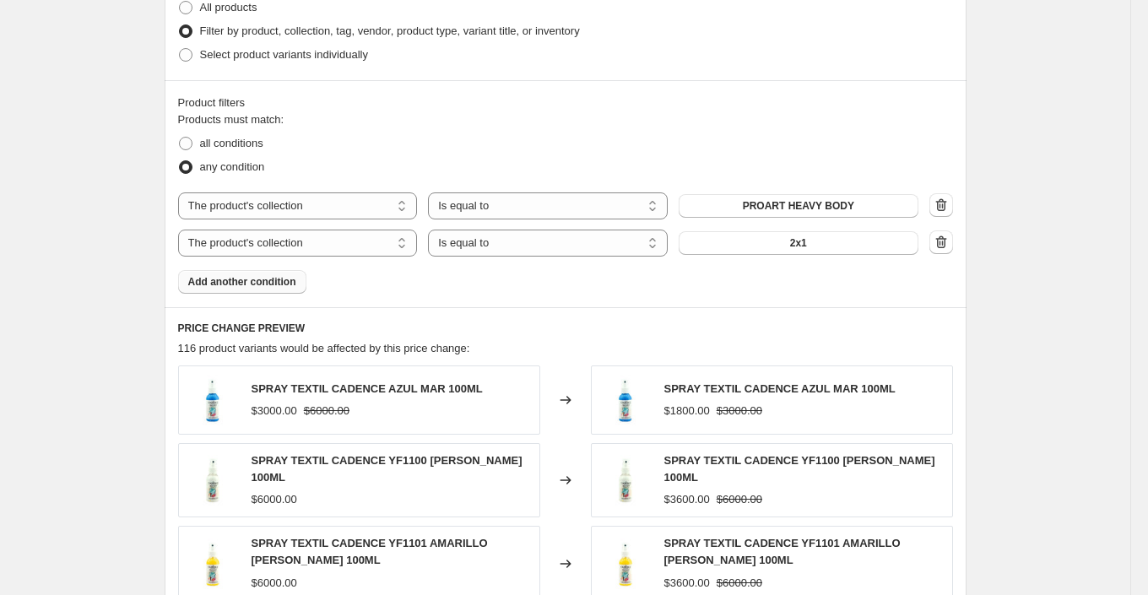
click at [820, 240] on button "2x1" at bounding box center [799, 243] width 240 height 24
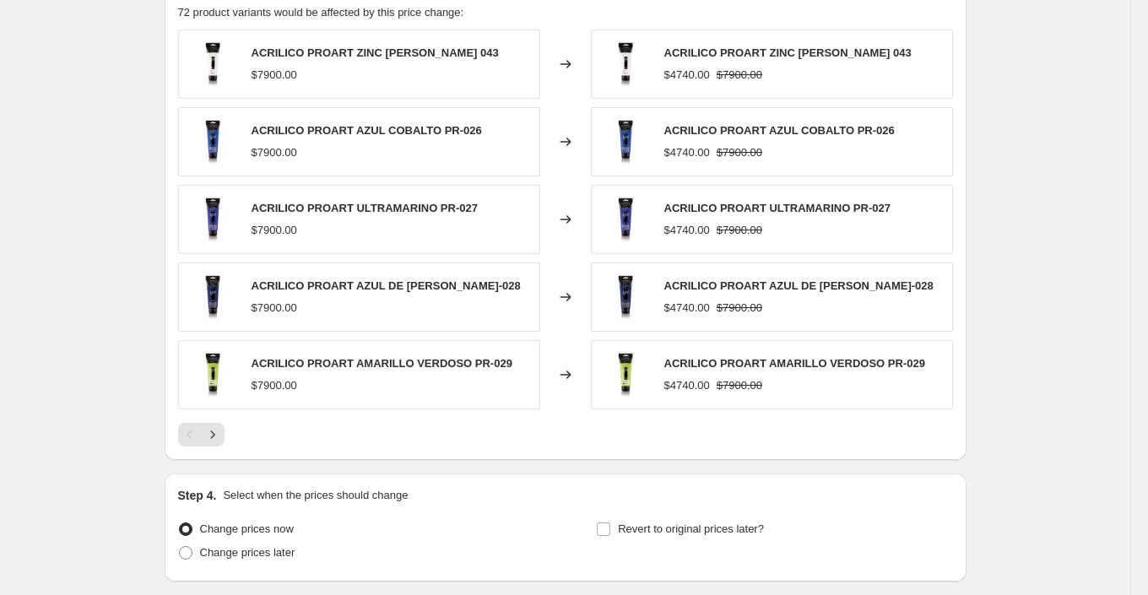
scroll to position [1313, 0]
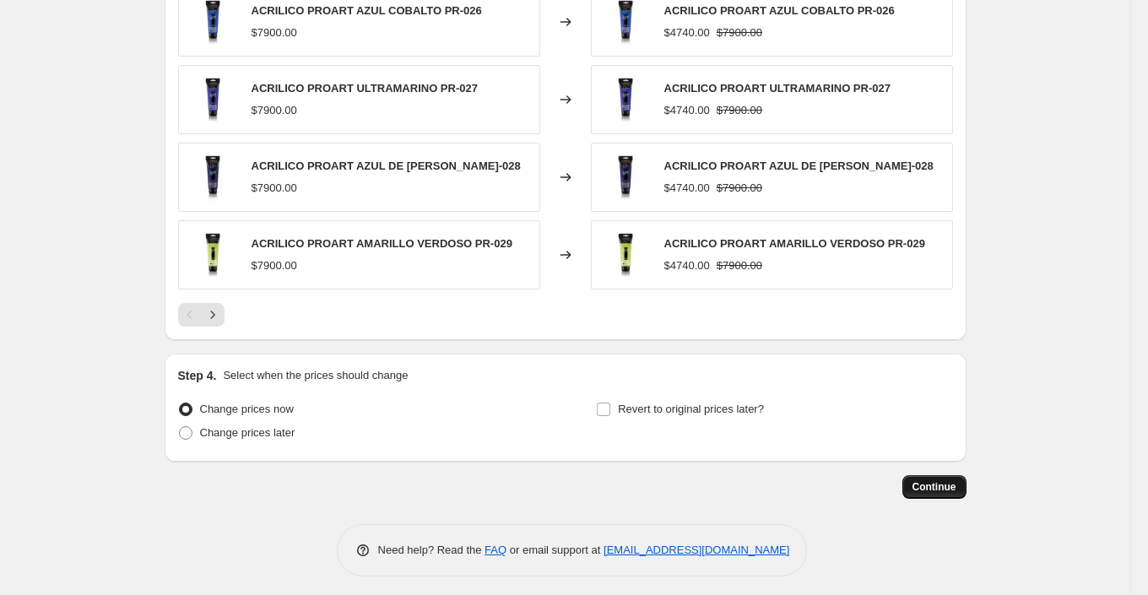
click at [947, 485] on span "Continue" at bounding box center [935, 487] width 44 height 14
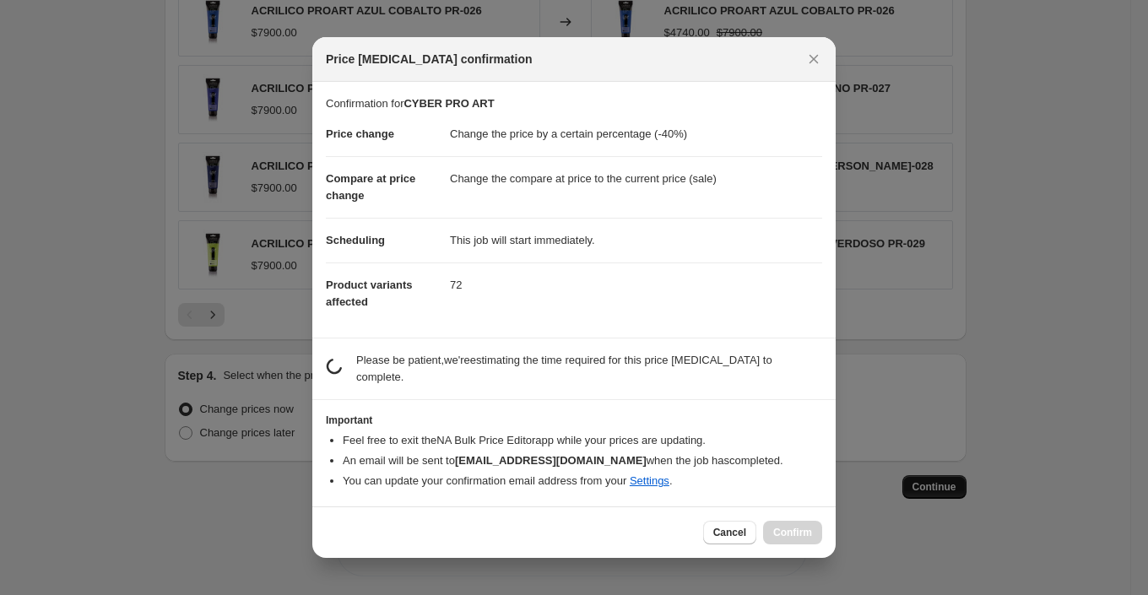
scroll to position [0, 0]
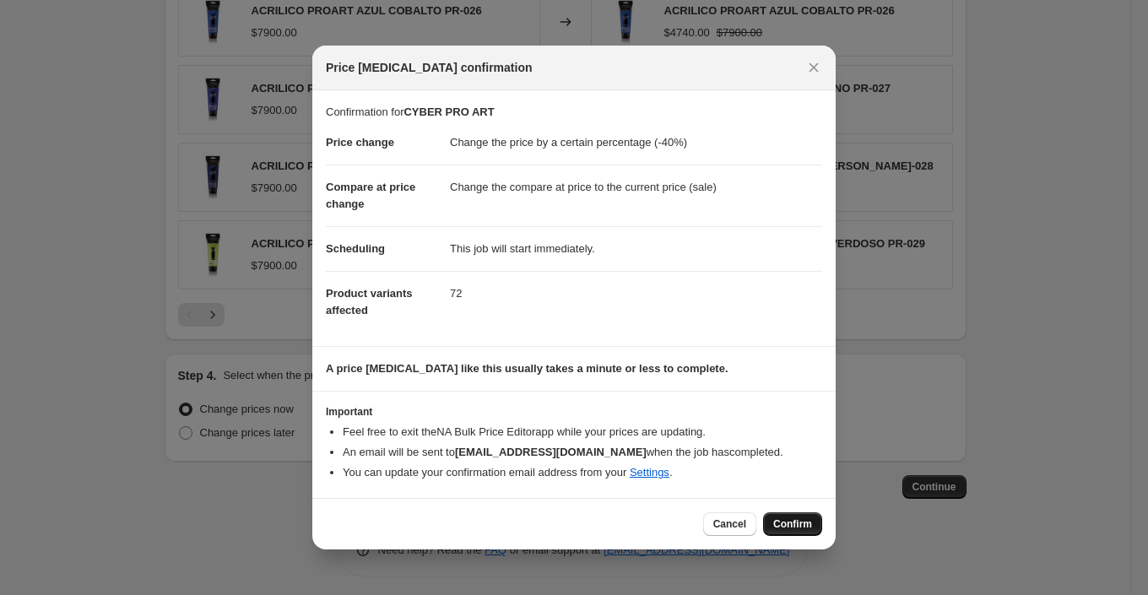
click at [795, 528] on span "Confirm" at bounding box center [792, 525] width 39 height 14
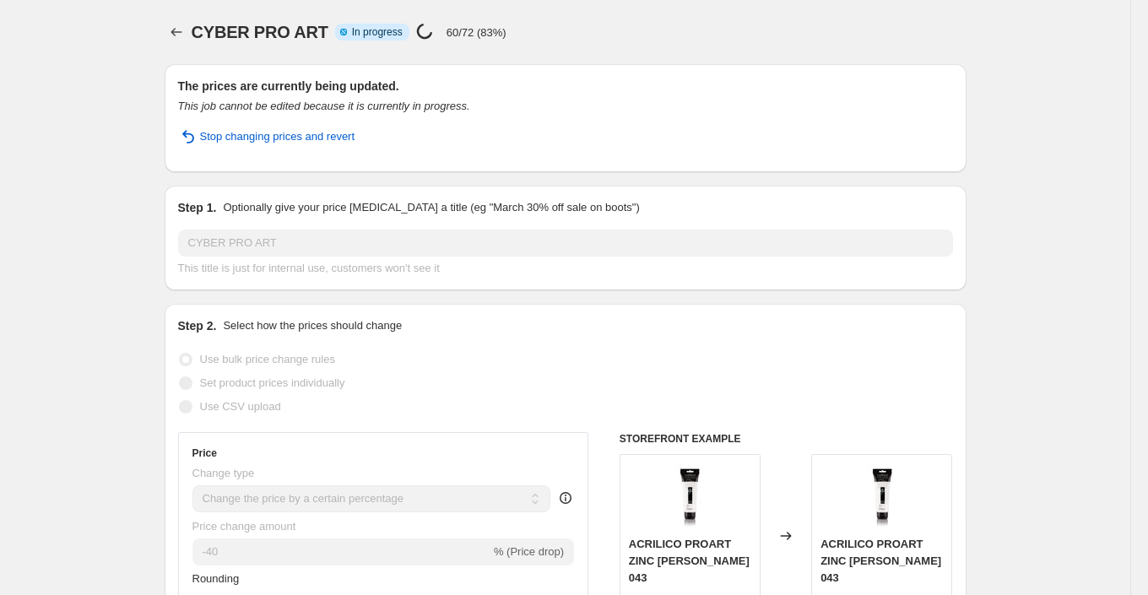
select select "percentage"
select select "collection"
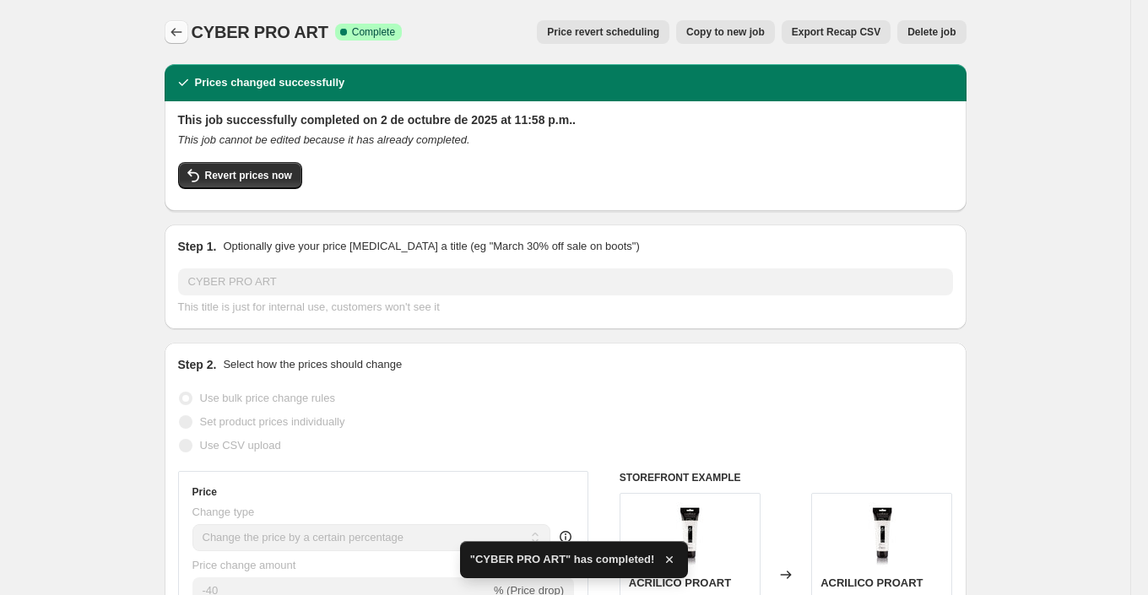
click at [176, 30] on icon "Price change jobs" at bounding box center [176, 32] width 17 height 17
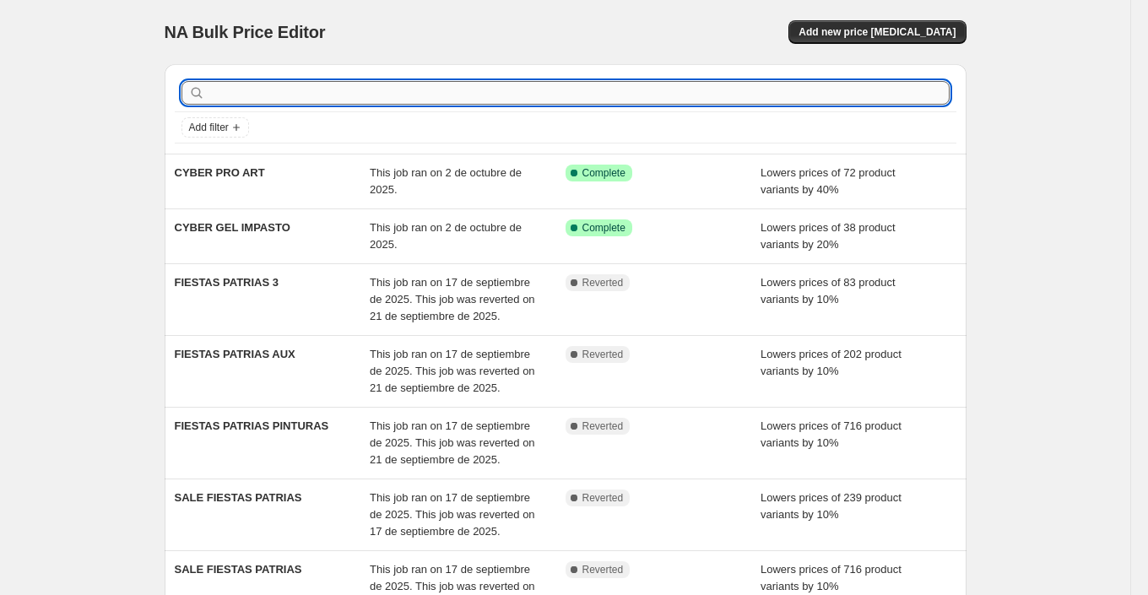
click at [492, 92] on input "text" at bounding box center [579, 93] width 741 height 24
type input "PRO ART 40%"
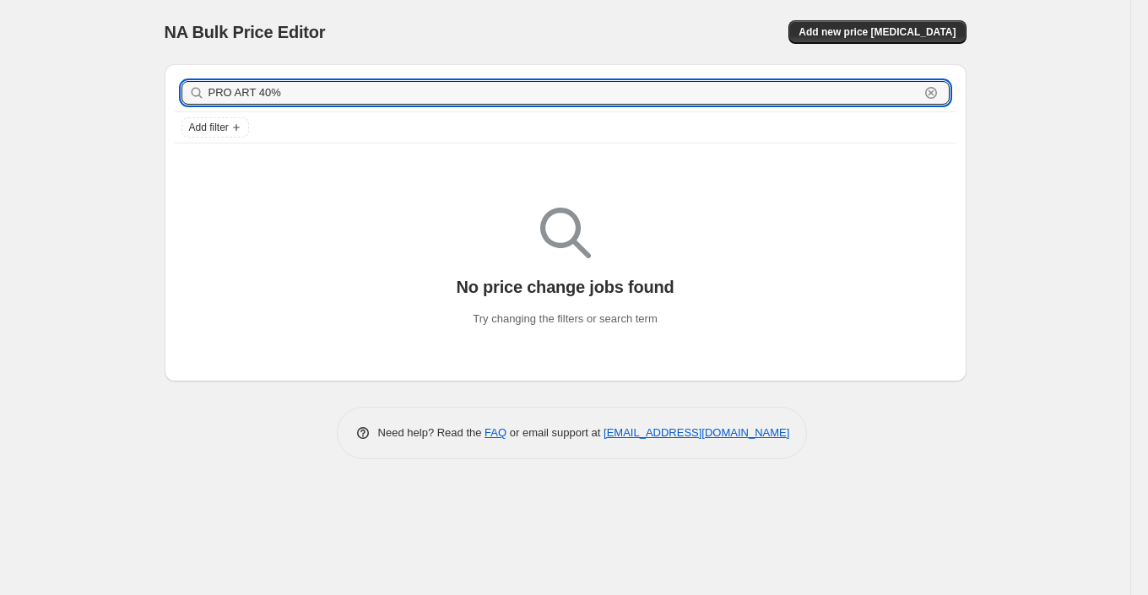
drag, startPoint x: 304, startPoint y: 90, endPoint x: 181, endPoint y: 90, distance: 123.3
click at [184, 90] on div "PRO ART 40% Clear" at bounding box center [566, 93] width 768 height 24
click at [769, 24] on div "Add new price [MEDICAL_DATA]" at bounding box center [765, 32] width 403 height 24
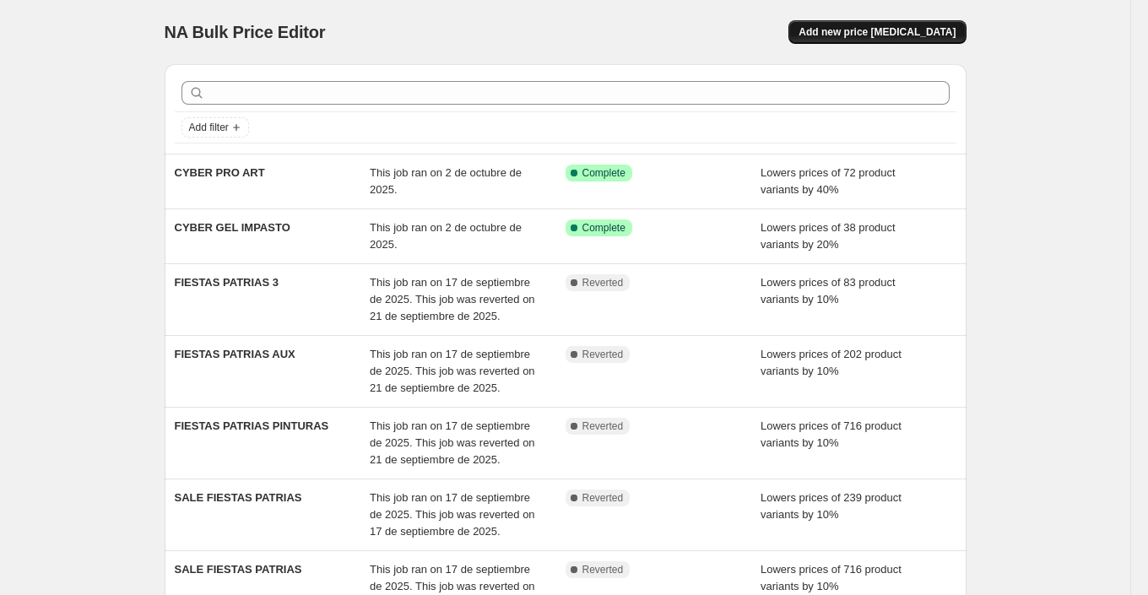
click at [910, 32] on span "Add new price [MEDICAL_DATA]" at bounding box center [877, 32] width 157 height 14
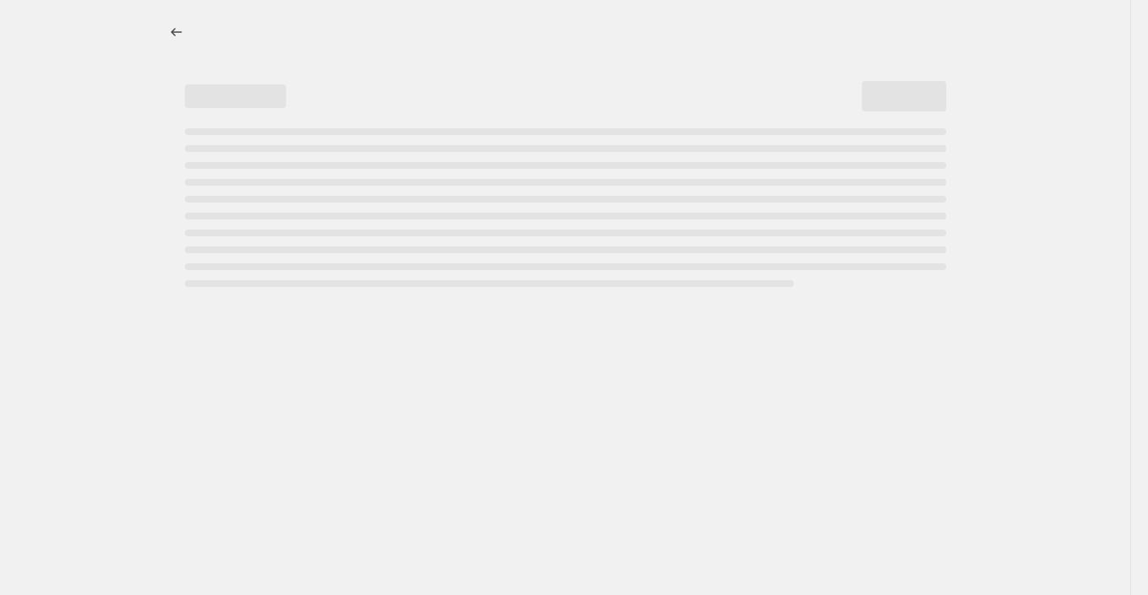
select select "percentage"
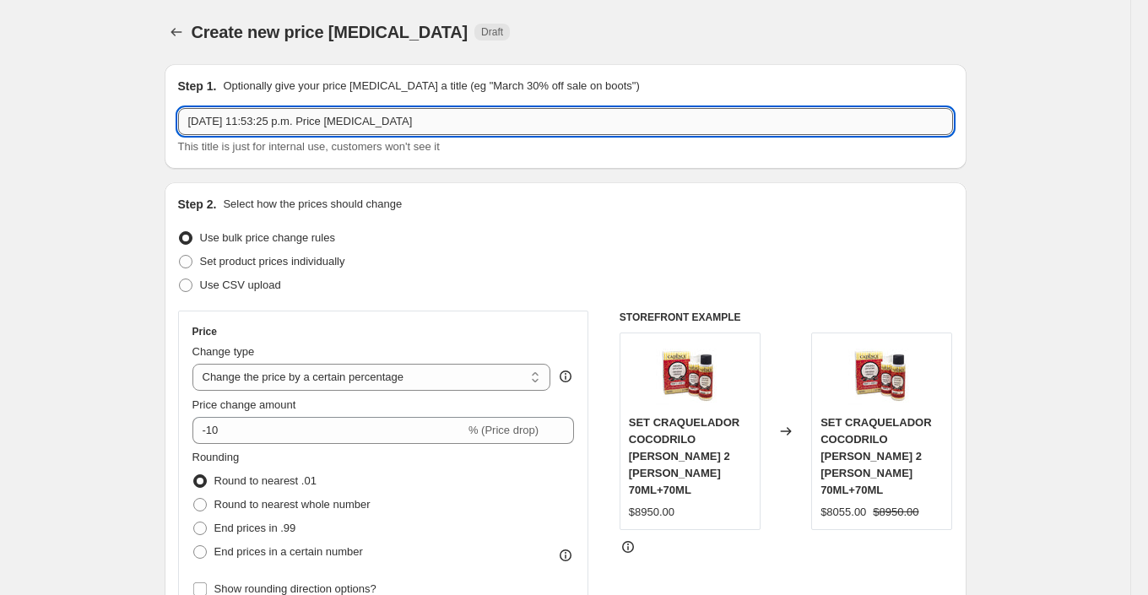
click at [317, 121] on input "2 oct 2025, 11:53:25 p.m. Price change job" at bounding box center [565, 121] width 775 height 27
paste input "PRO ART 40%"
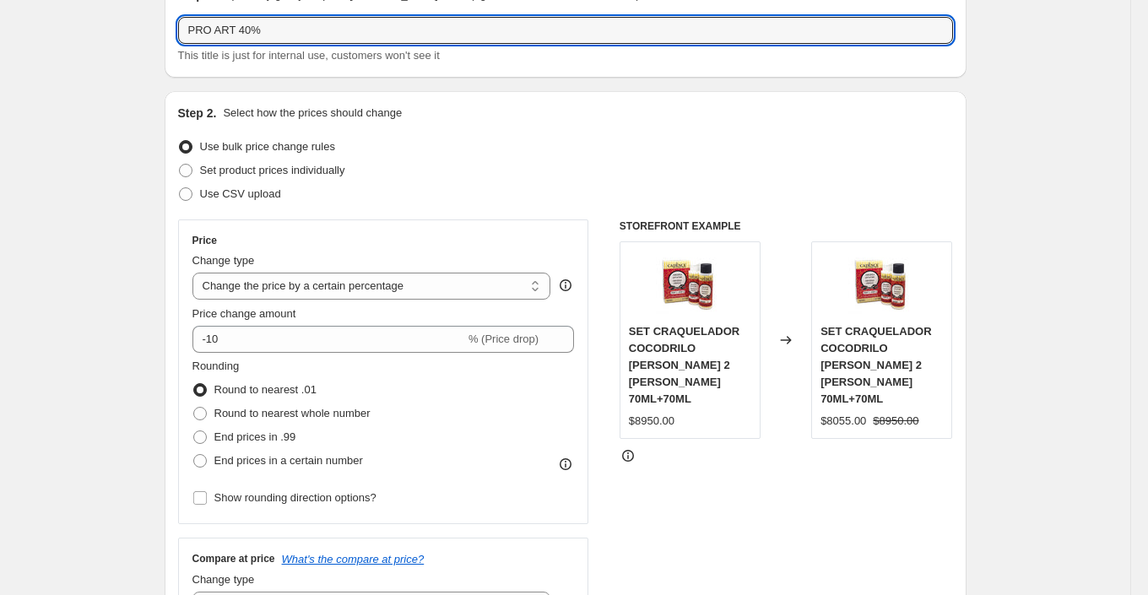
scroll to position [166, 0]
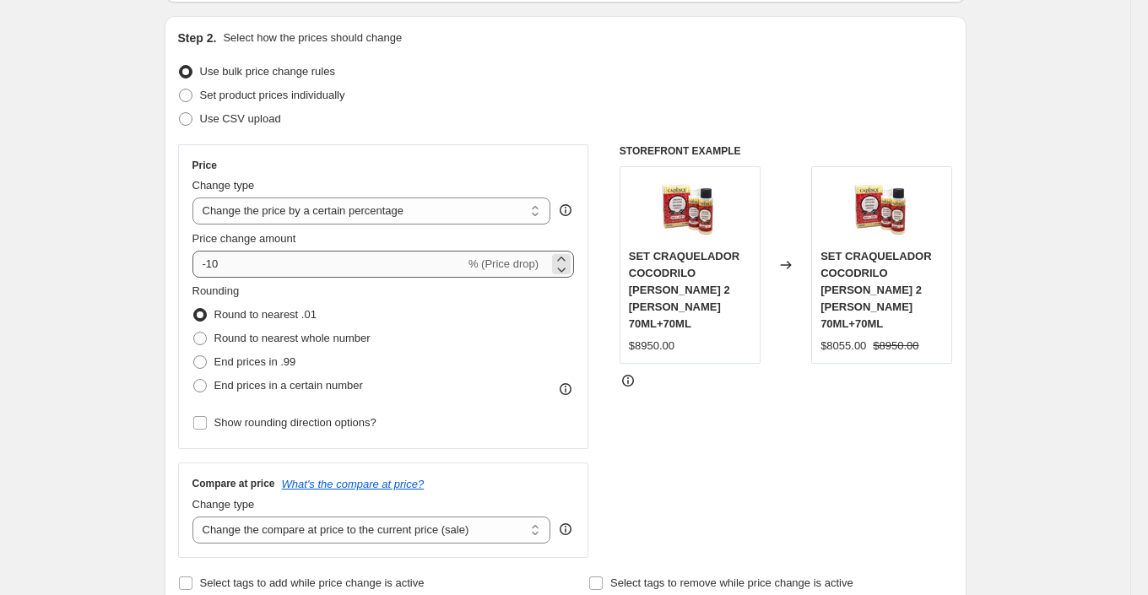
type input "PRO ART 40%"
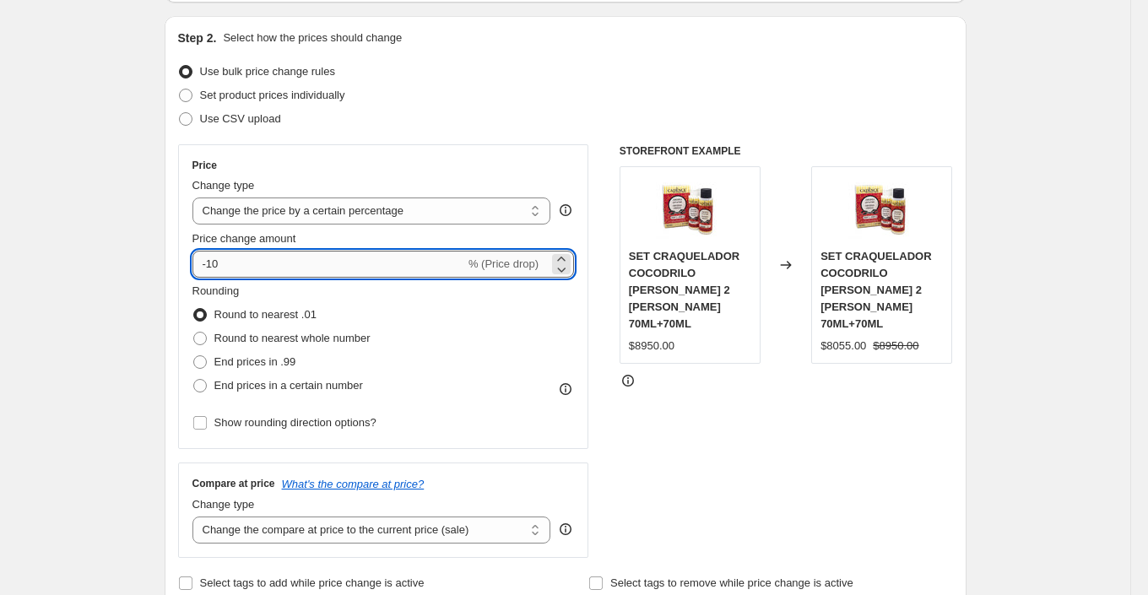
click at [236, 261] on input "-10" at bounding box center [329, 264] width 273 height 27
type input "-1"
type input "-40"
click at [656, 440] on div "STOREFRONT EXAMPLE SET CRAQUELADOR COCODRILO BLANCO 2 PASOS 70ML+70ML $8950.00 …" at bounding box center [787, 351] width 334 height 414
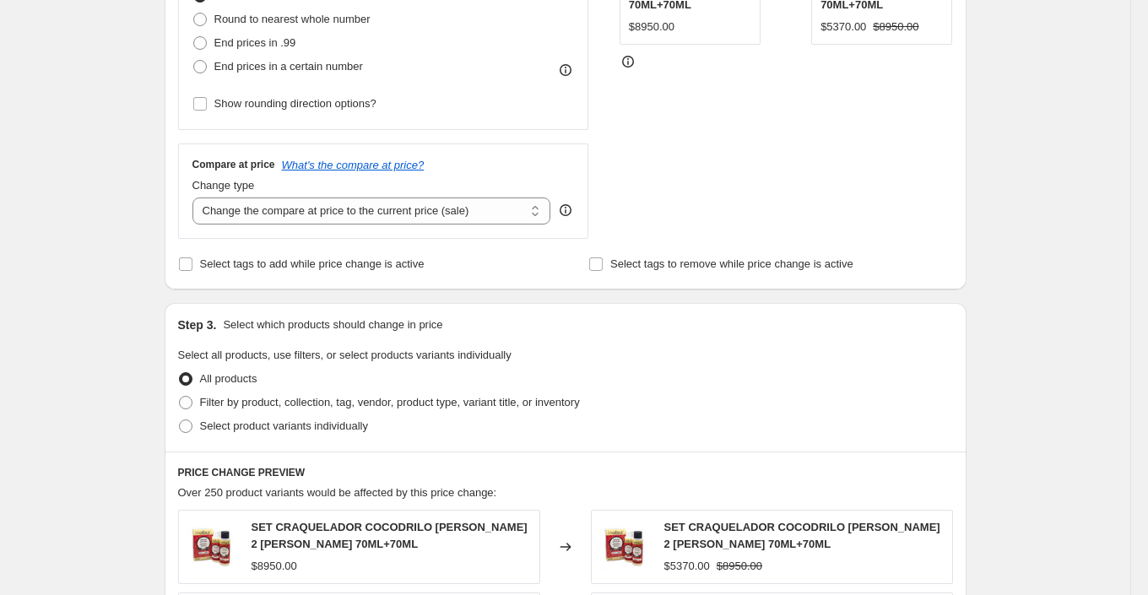
scroll to position [574, 0]
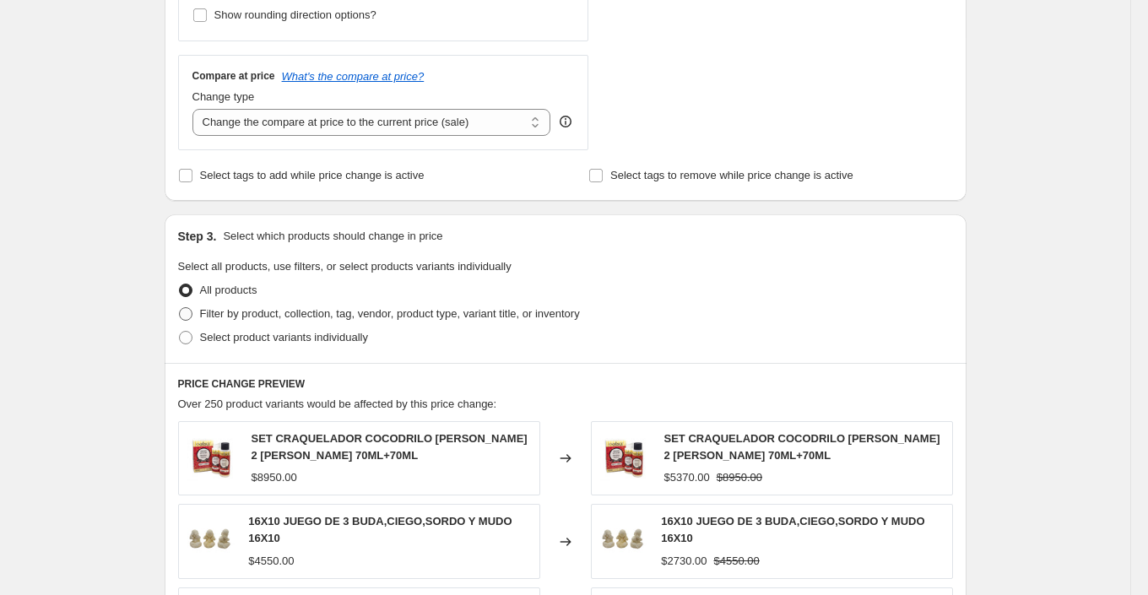
click at [317, 316] on span "Filter by product, collection, tag, vendor, product type, variant title, or inv…" at bounding box center [390, 313] width 380 height 13
click at [180, 308] on input "Filter by product, collection, tag, vendor, product type, variant title, or inv…" at bounding box center [179, 307] width 1 height 1
radio input "true"
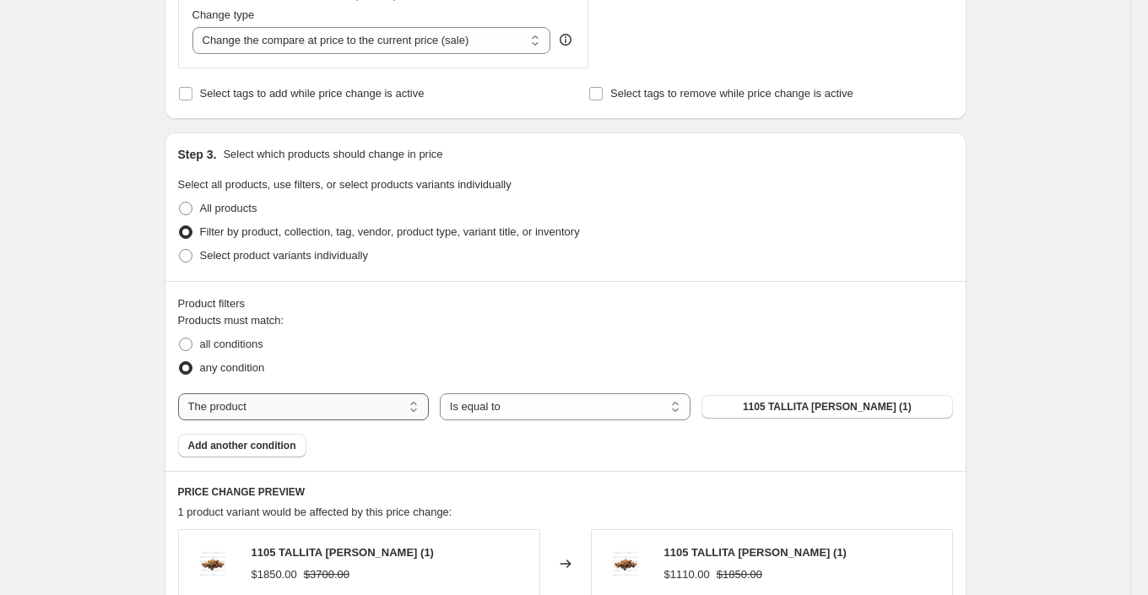
scroll to position [723, 0]
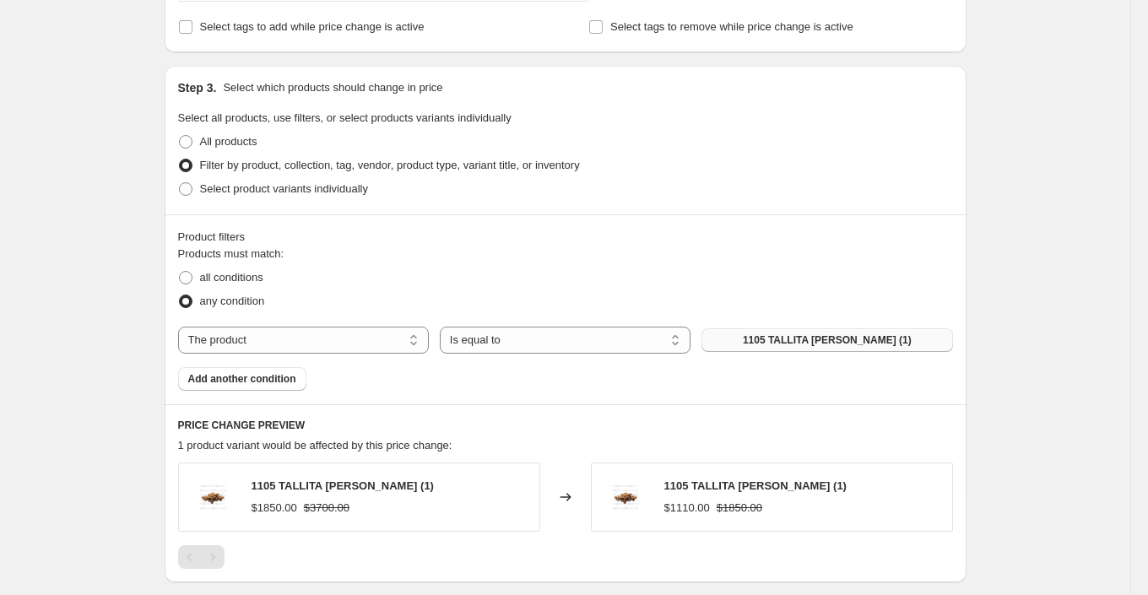
click at [781, 338] on span "1105 TALLITA [PERSON_NAME] (1)" at bounding box center [827, 341] width 169 height 14
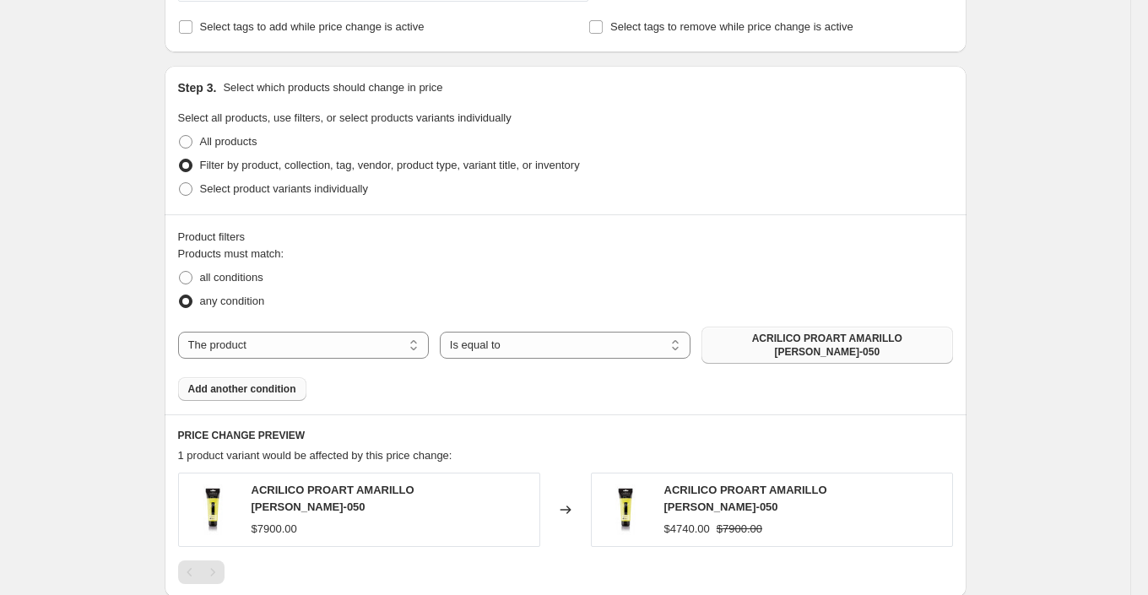
click at [251, 383] on span "Add another condition" at bounding box center [242, 390] width 108 height 14
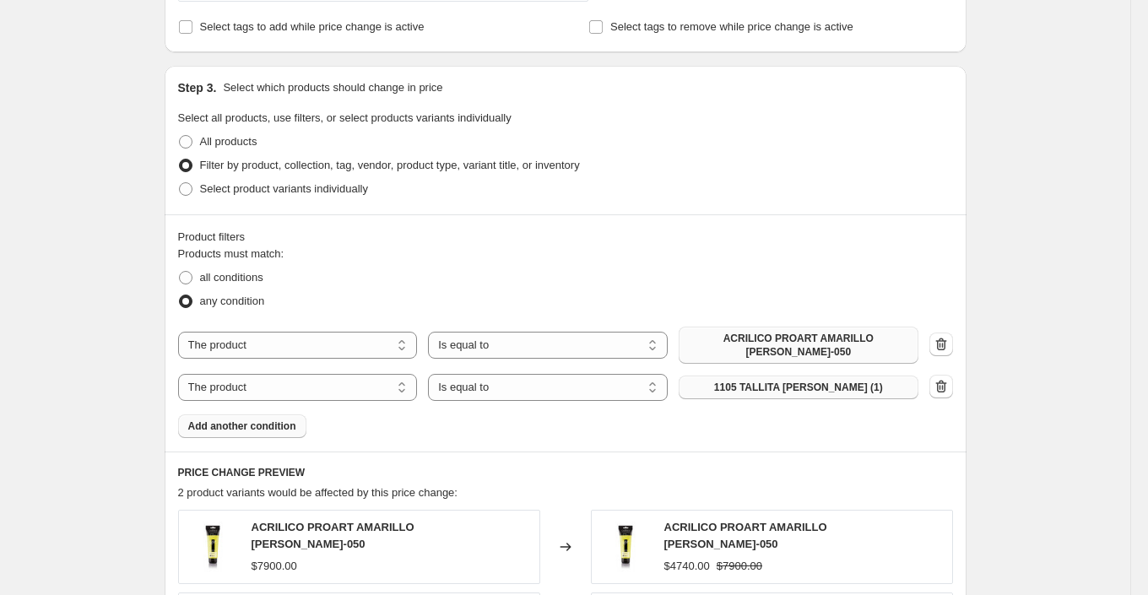
click at [858, 387] on span "1105 TALLITA [PERSON_NAME] (1)" at bounding box center [798, 388] width 169 height 14
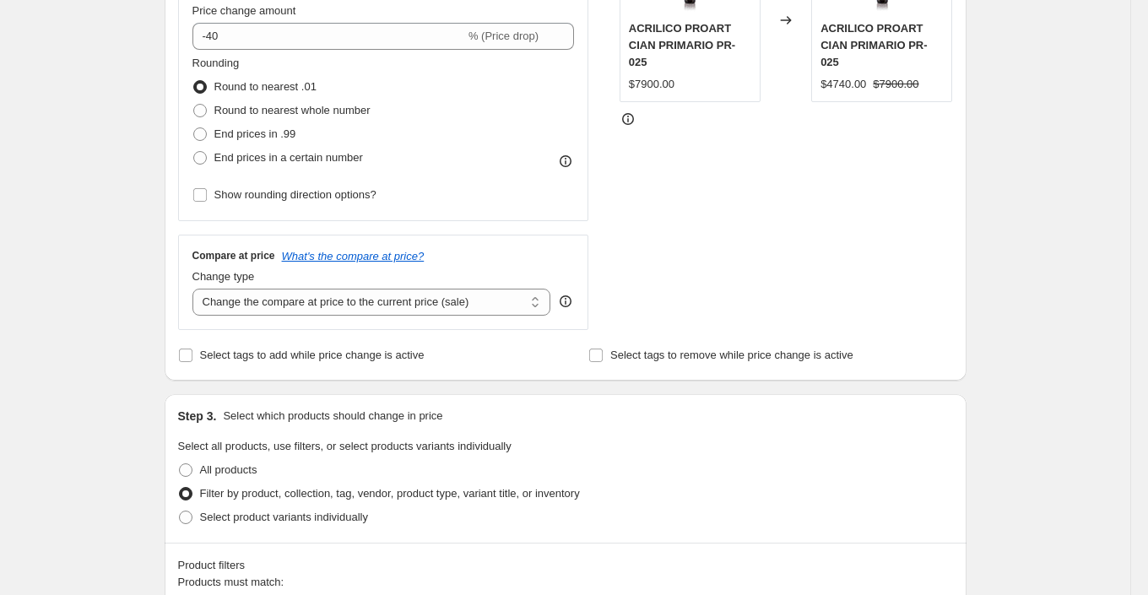
scroll to position [377, 0]
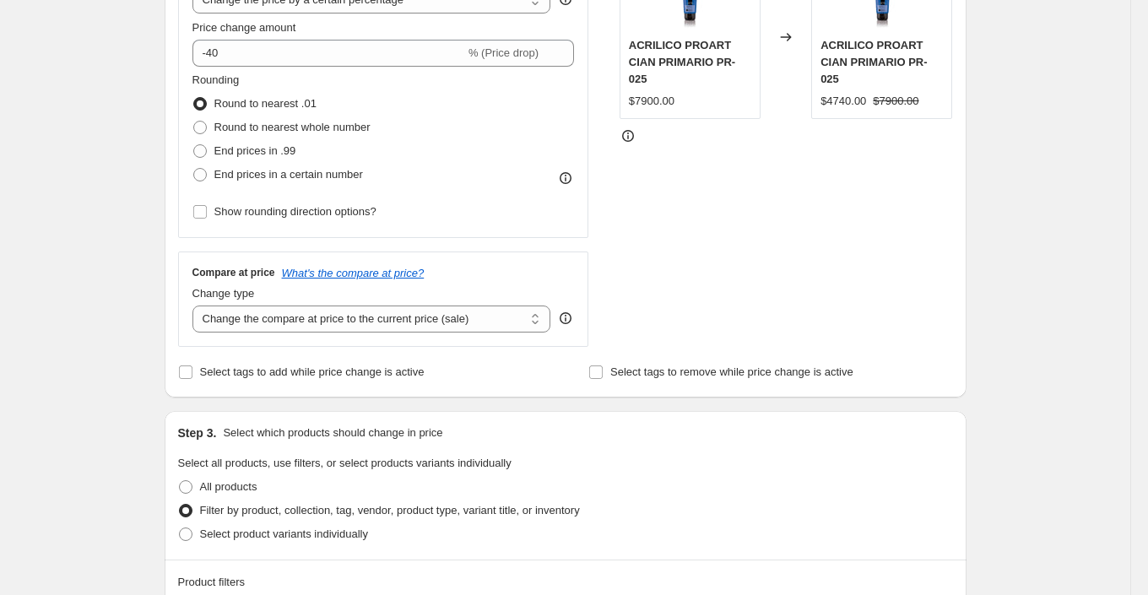
click at [680, 280] on div "STOREFRONT EXAMPLE ACRILICO PROART CIAN PRIMARIO PR-025 $7900.00 Changed to ACR…" at bounding box center [787, 140] width 334 height 414
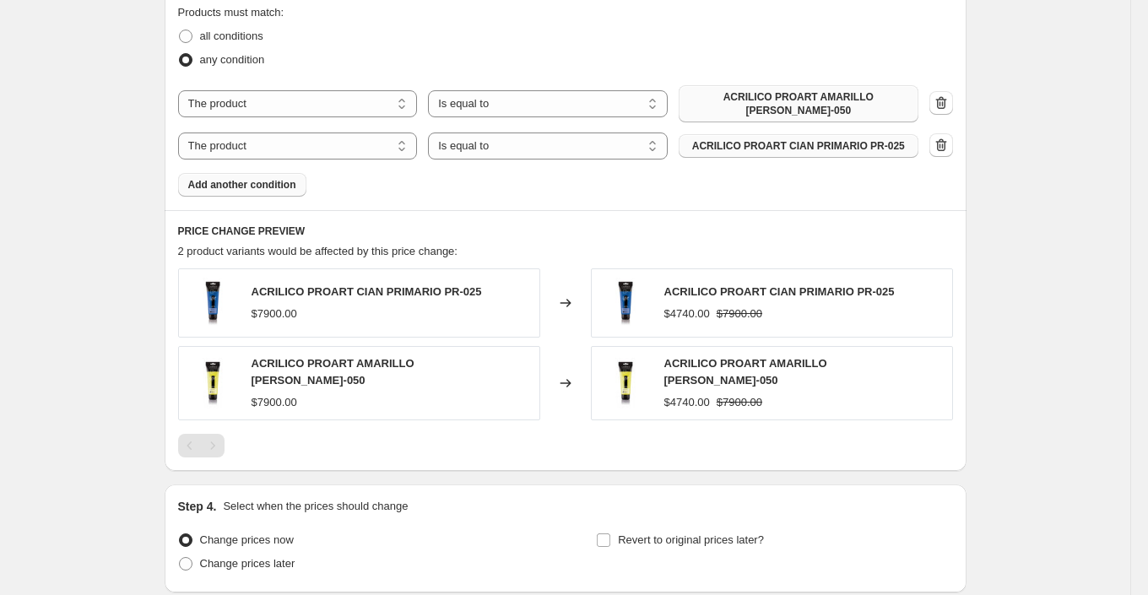
scroll to position [1093, 0]
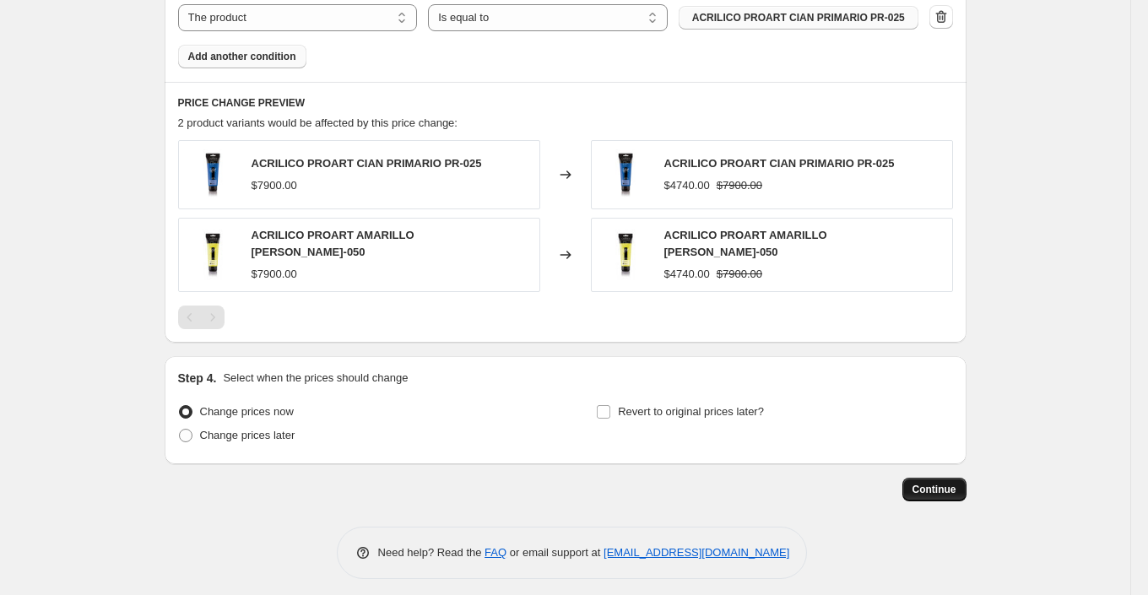
click at [952, 484] on span "Continue" at bounding box center [935, 490] width 44 height 14
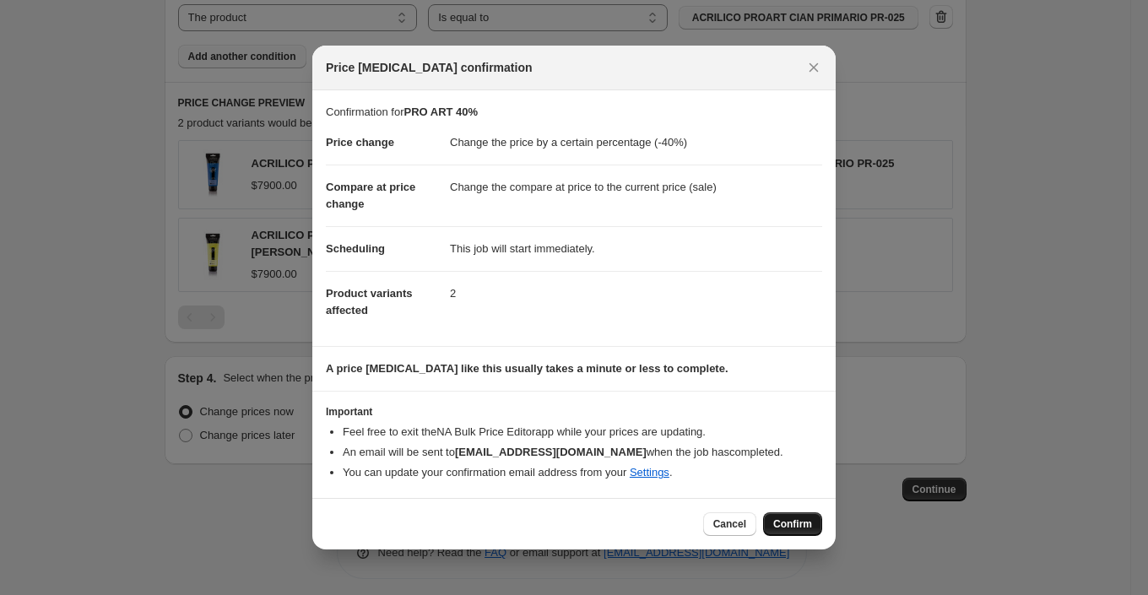
click at [800, 521] on span "Confirm" at bounding box center [792, 525] width 39 height 14
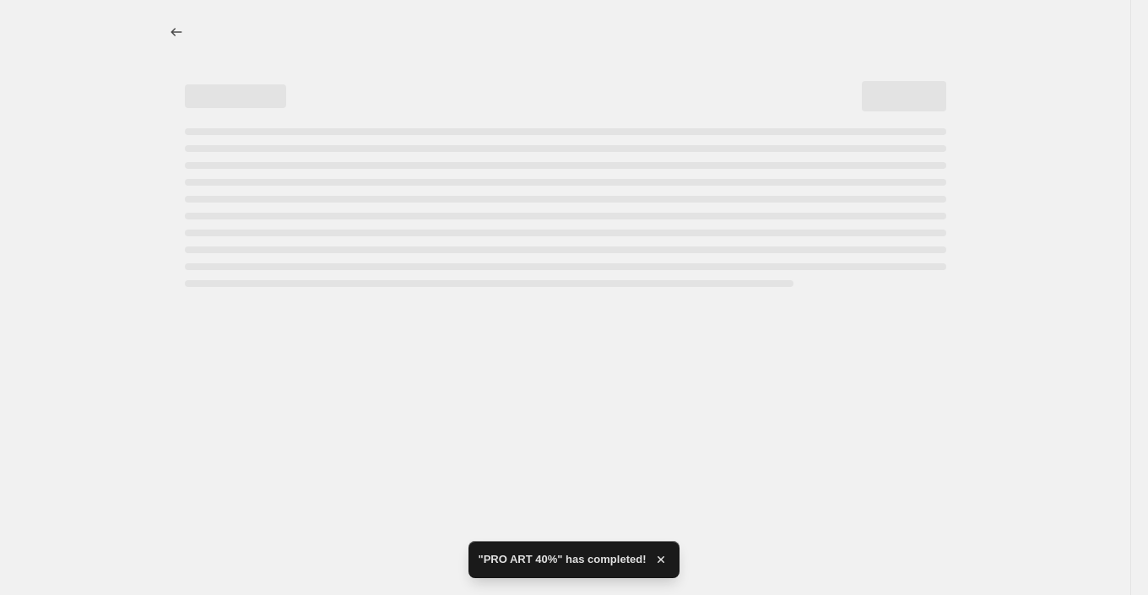
select select "percentage"
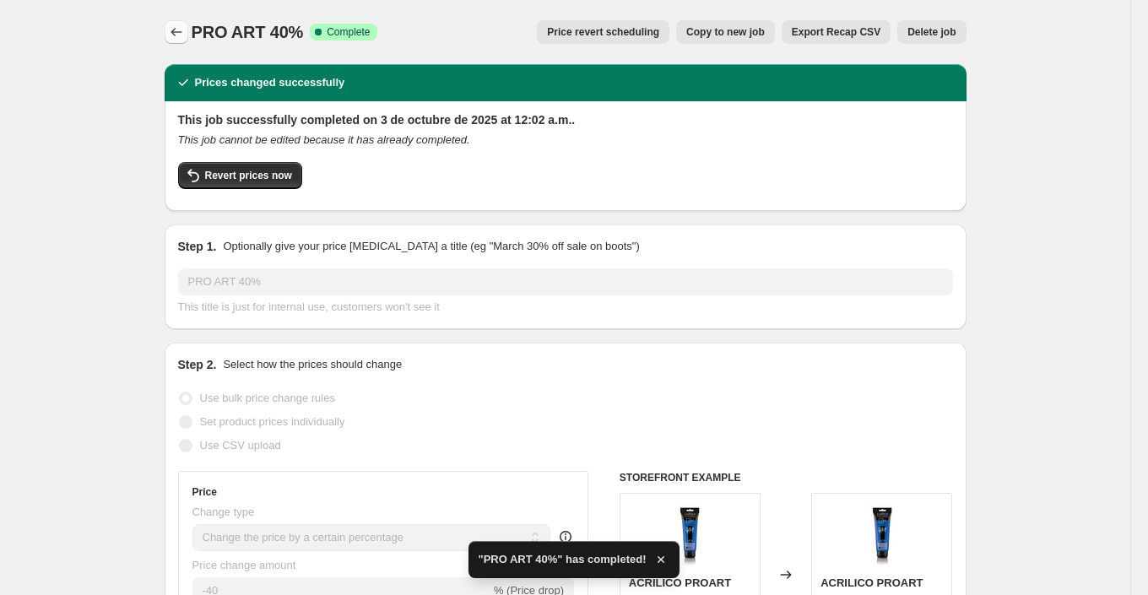
click at [175, 29] on icon "Price change jobs" at bounding box center [176, 32] width 11 height 8
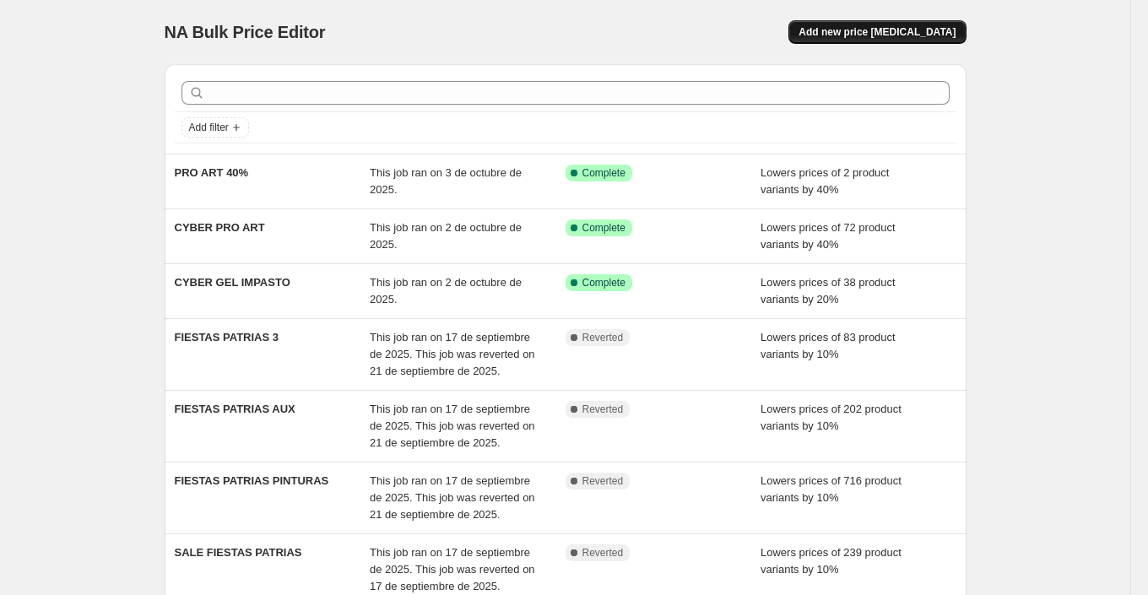
click at [893, 33] on span "Add new price [MEDICAL_DATA]" at bounding box center [877, 32] width 157 height 14
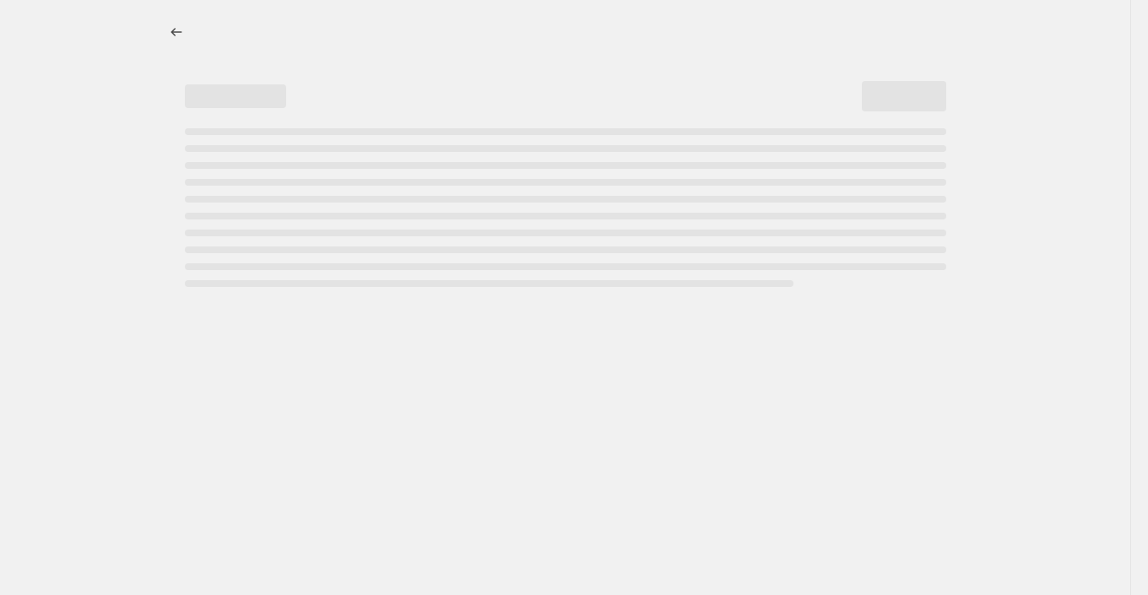
select select "percentage"
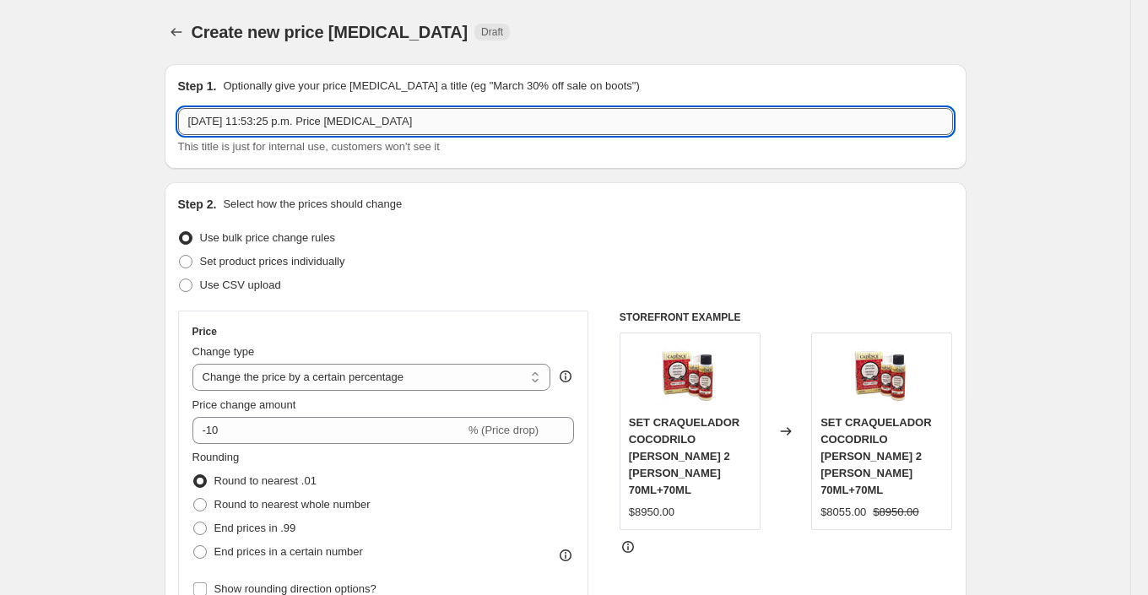
click at [304, 121] on input "2 oct 2025, 11:53:25 p.m. Price change job" at bounding box center [565, 121] width 775 height 27
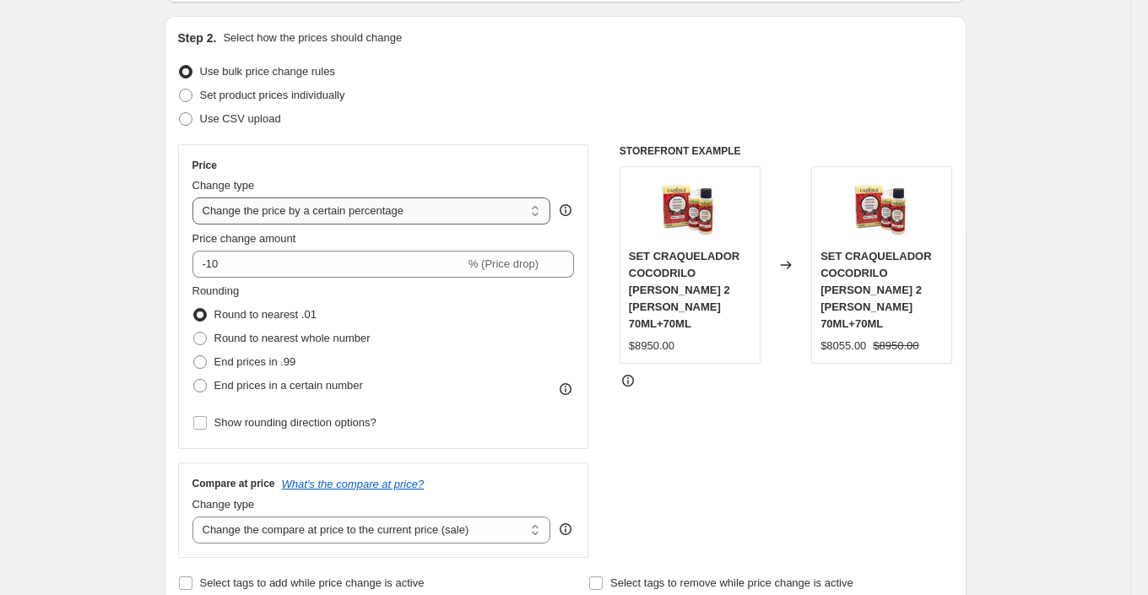
scroll to position [170, 0]
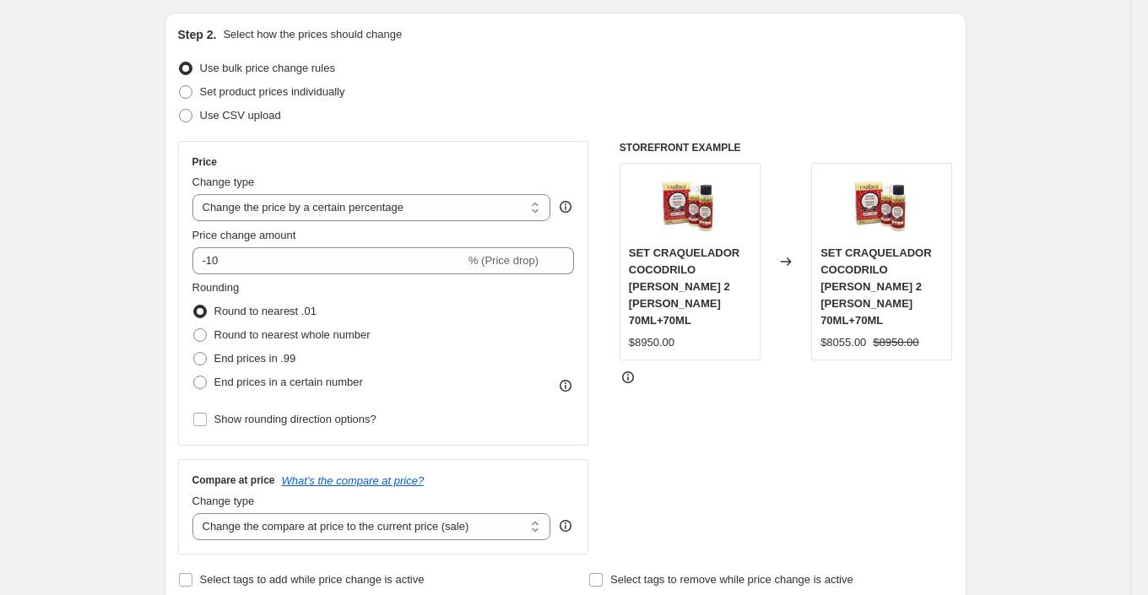
type input "CYBER PINTURA TIZA"
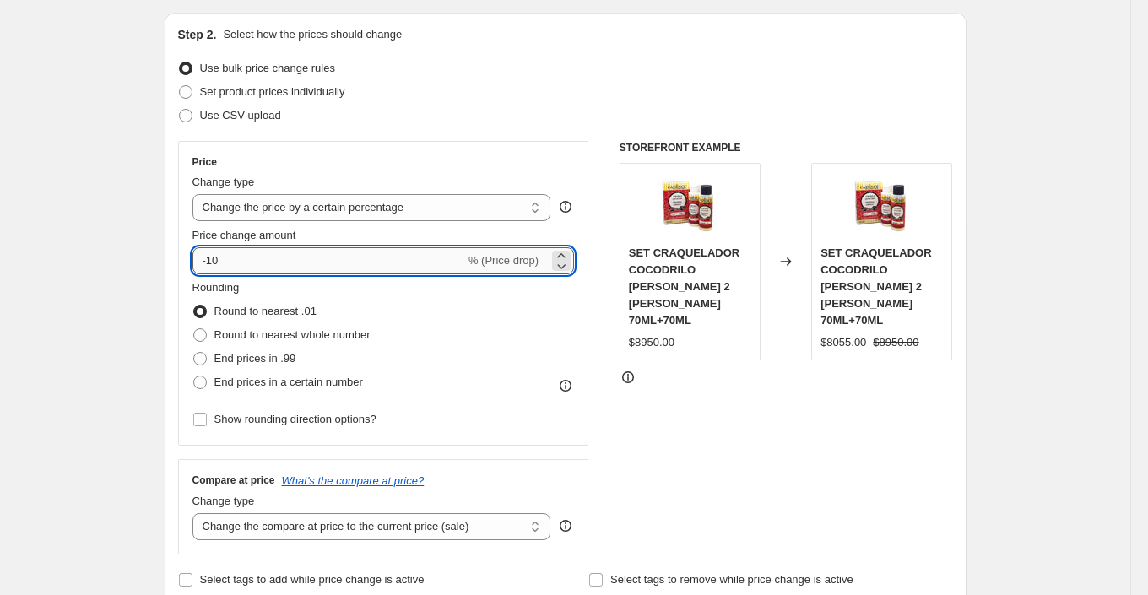
click at [234, 258] on input "-10" at bounding box center [329, 260] width 273 height 27
type input "-1"
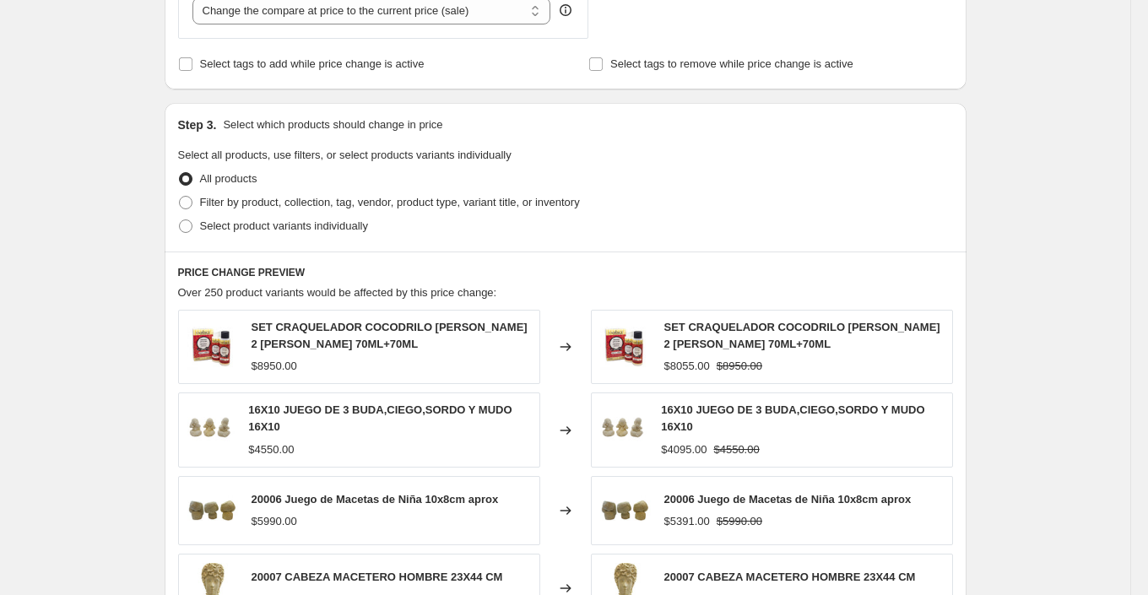
scroll to position [677, 0]
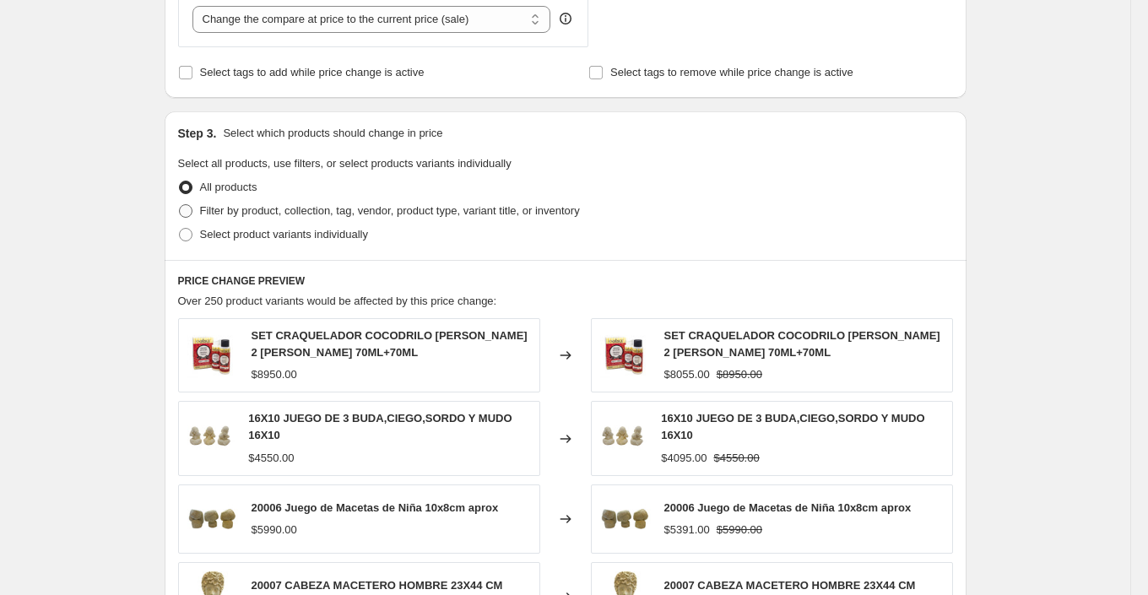
type input "-20"
click at [264, 213] on span "Filter by product, collection, tag, vendor, product type, variant title, or inv…" at bounding box center [390, 210] width 380 height 13
click at [180, 205] on input "Filter by product, collection, tag, vendor, product type, variant title, or inv…" at bounding box center [179, 204] width 1 height 1
radio input "true"
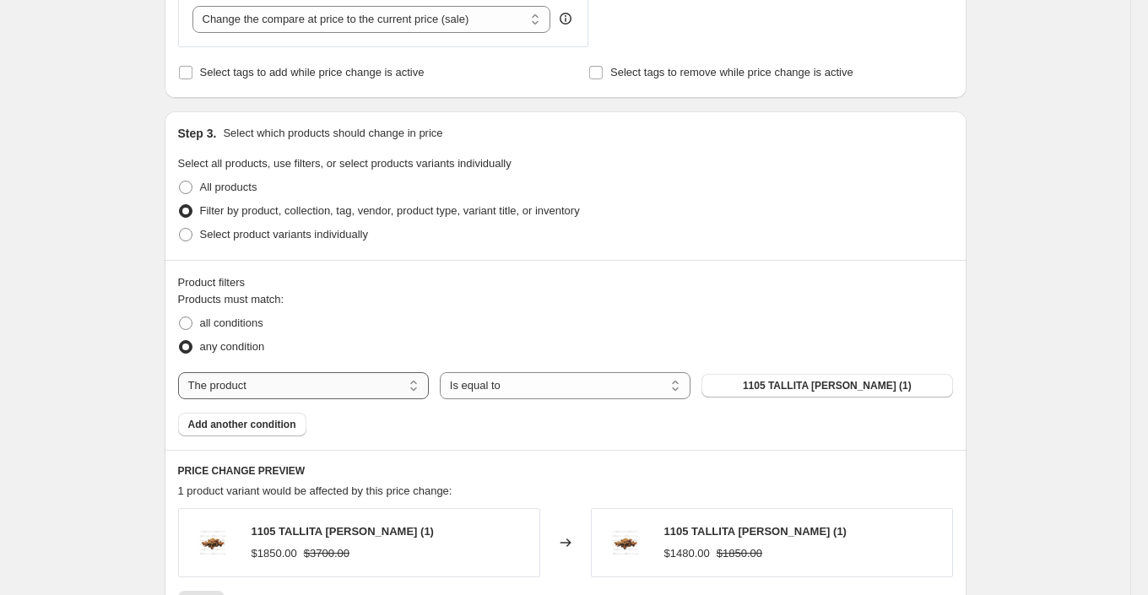
click at [375, 379] on select "The product The product's collection The product's tag The product's vendor The…" at bounding box center [303, 385] width 251 height 27
select select "collection"
click at [832, 385] on span "2x1" at bounding box center [827, 386] width 17 height 14
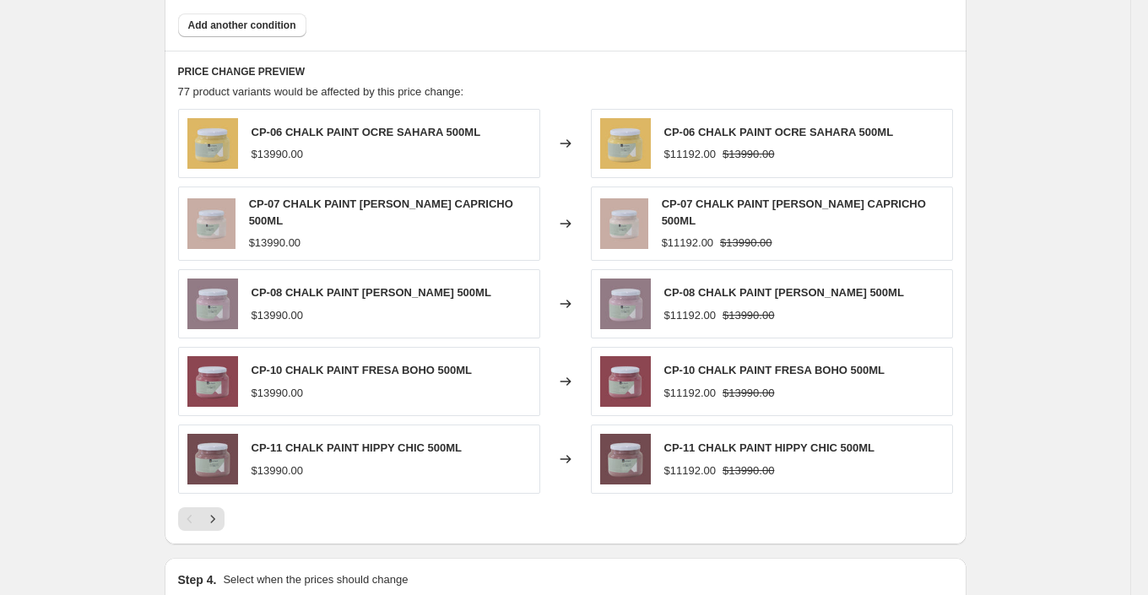
scroll to position [1104, 0]
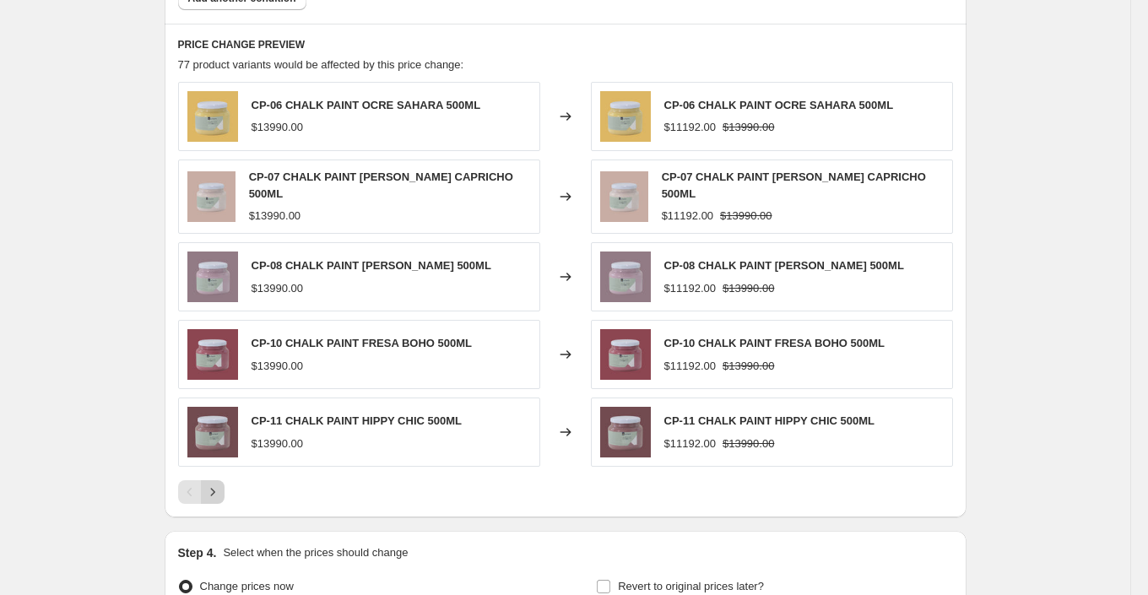
click at [218, 484] on icon "Next" at bounding box center [212, 492] width 17 height 17
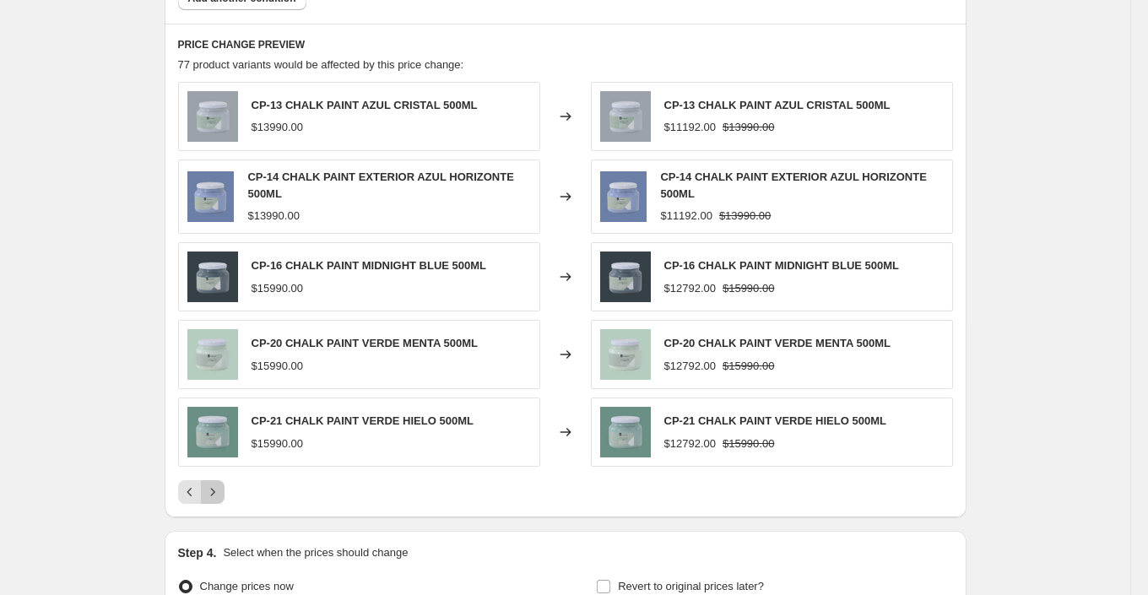
click at [218, 480] on button "Next" at bounding box center [213, 492] width 24 height 24
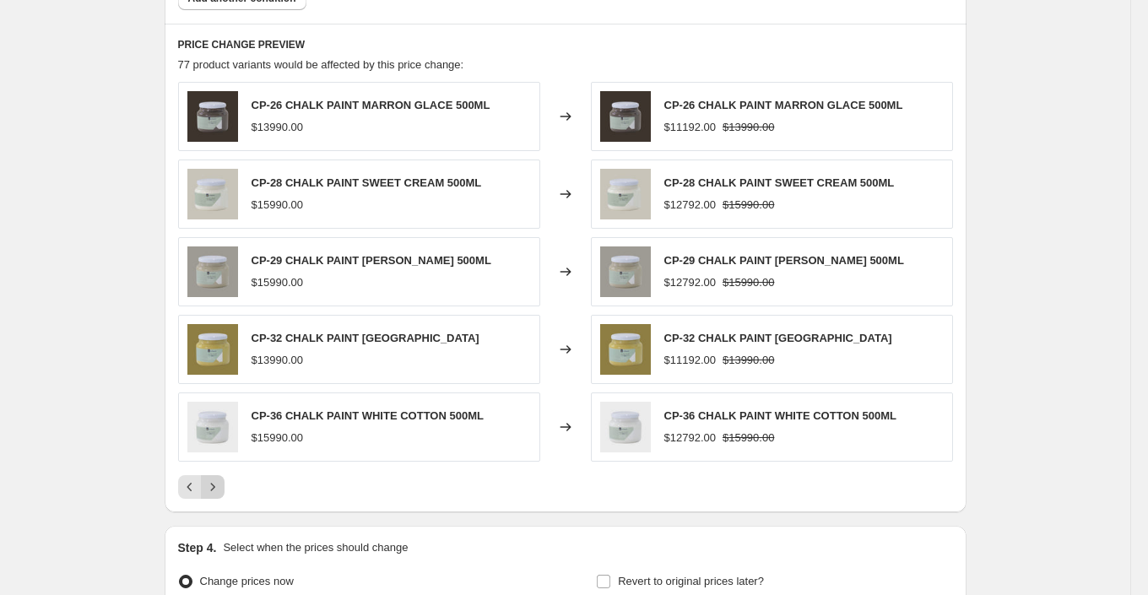
click at [218, 479] on icon "Next" at bounding box center [212, 487] width 17 height 17
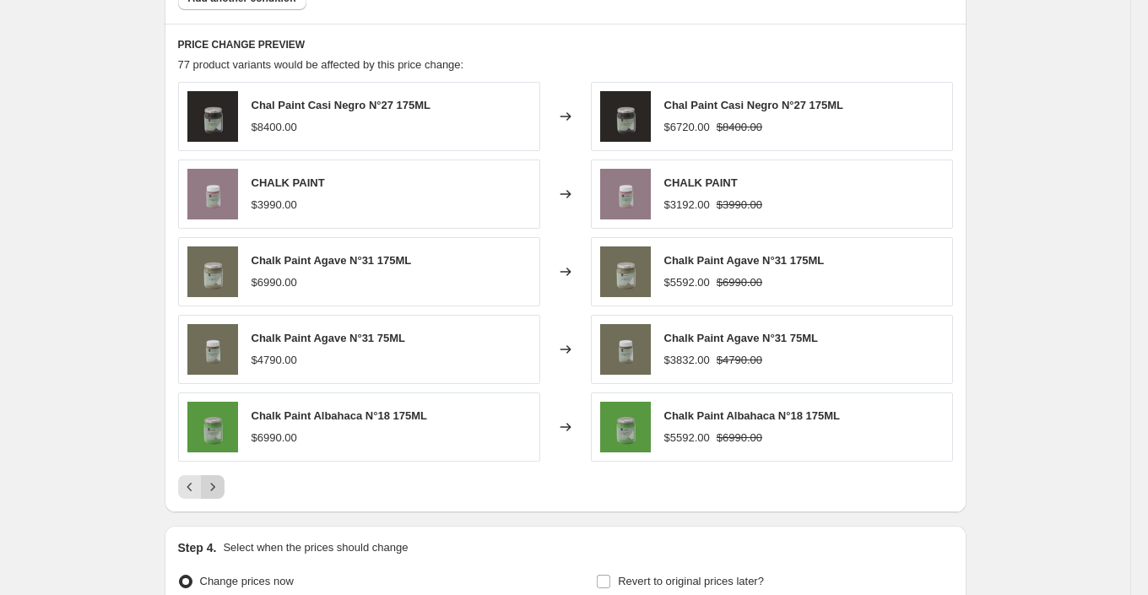
click at [218, 479] on icon "Next" at bounding box center [212, 487] width 17 height 17
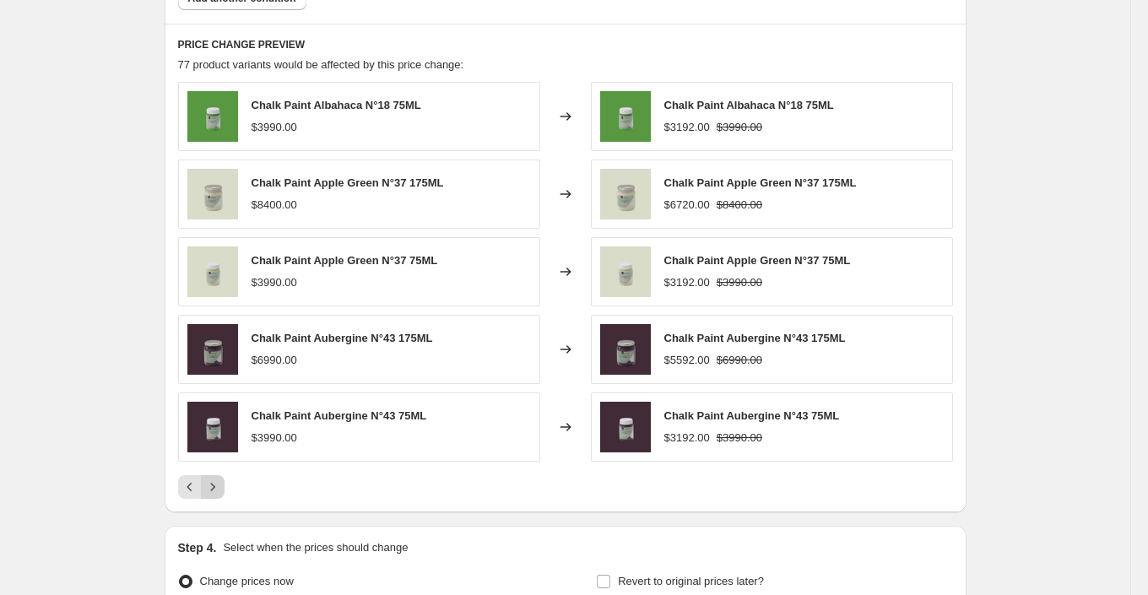
click at [218, 479] on icon "Next" at bounding box center [212, 487] width 17 height 17
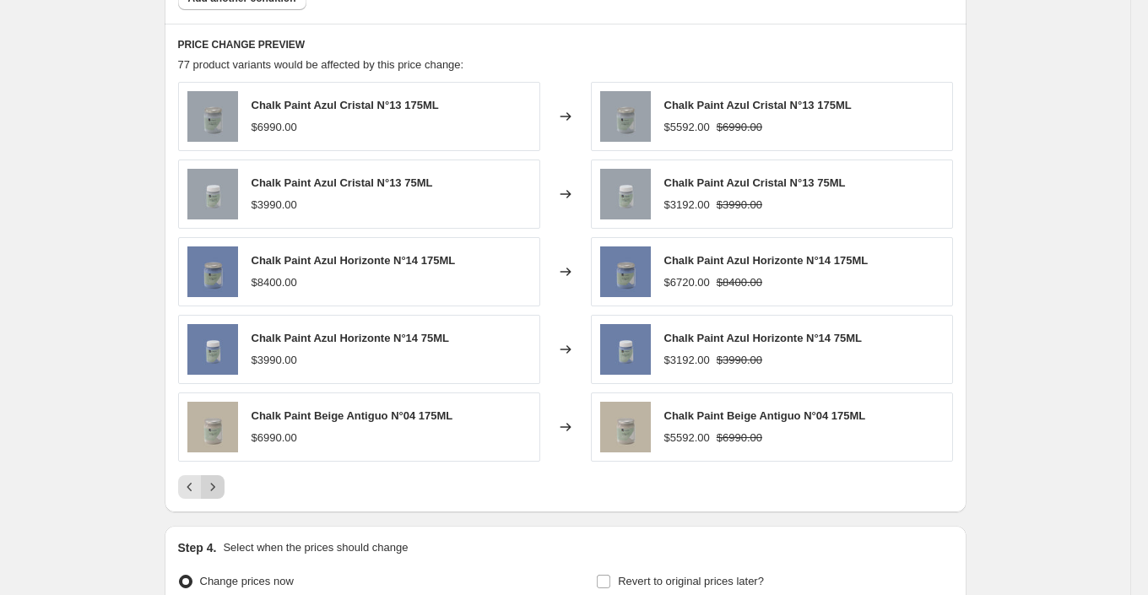
click at [218, 479] on icon "Next" at bounding box center [212, 487] width 17 height 17
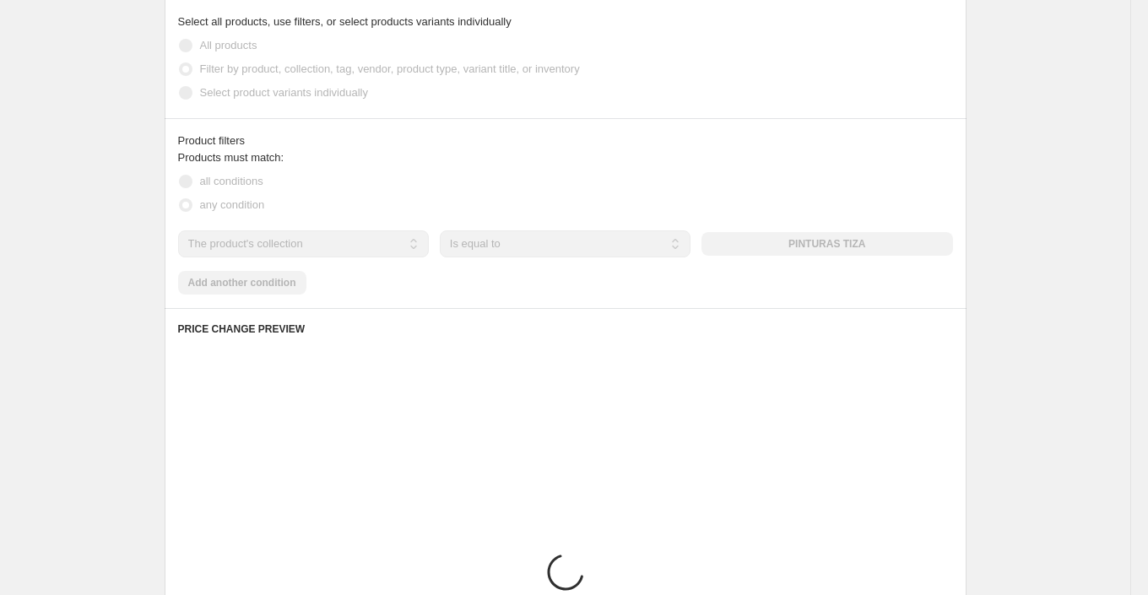
scroll to position [800, 0]
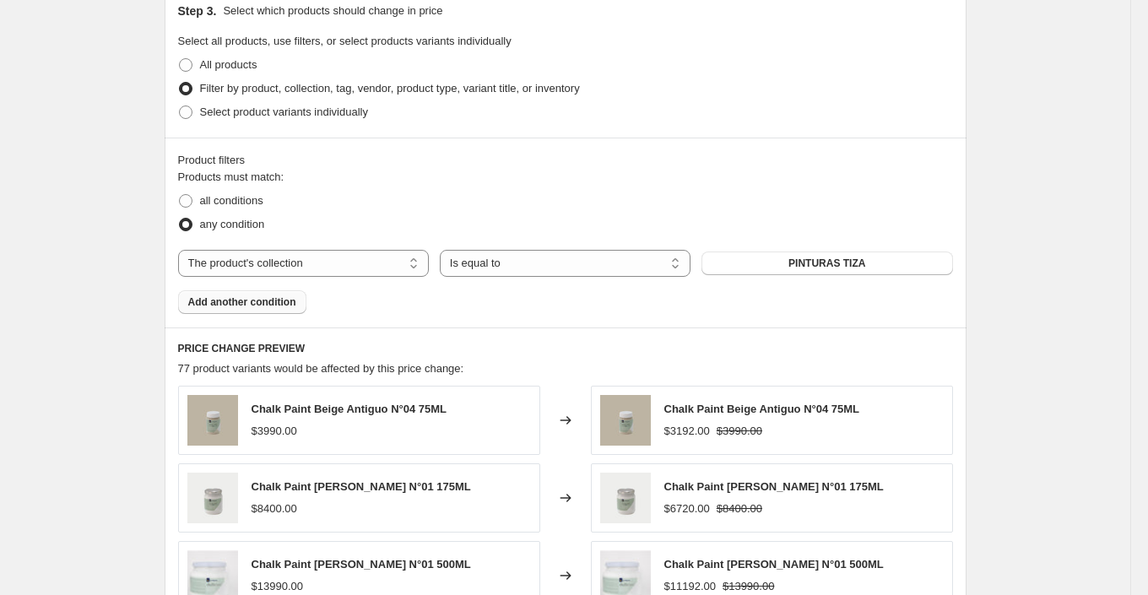
click at [273, 305] on span "Add another condition" at bounding box center [242, 303] width 108 height 14
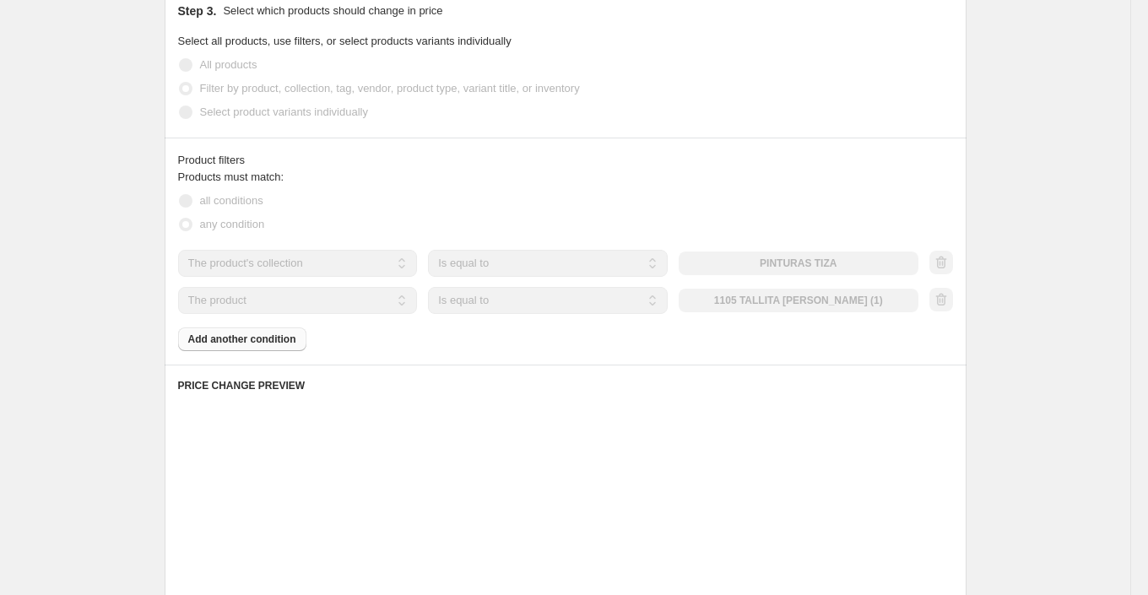
click at [352, 295] on select "The product The product's collection The product's tag The product's vendor The…" at bounding box center [298, 300] width 240 height 27
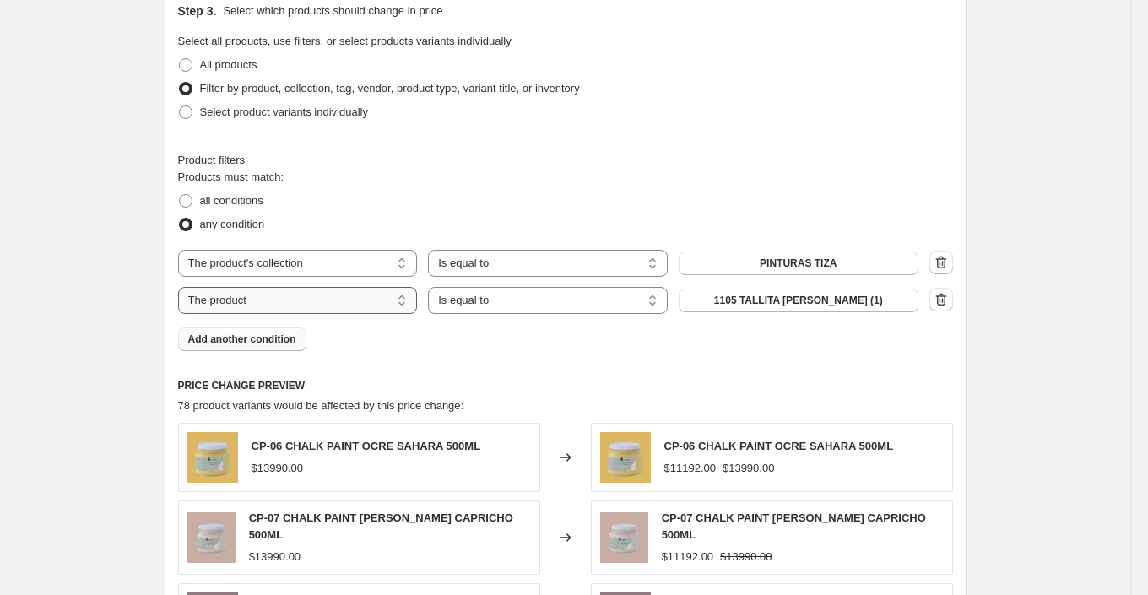
select select "product_status"
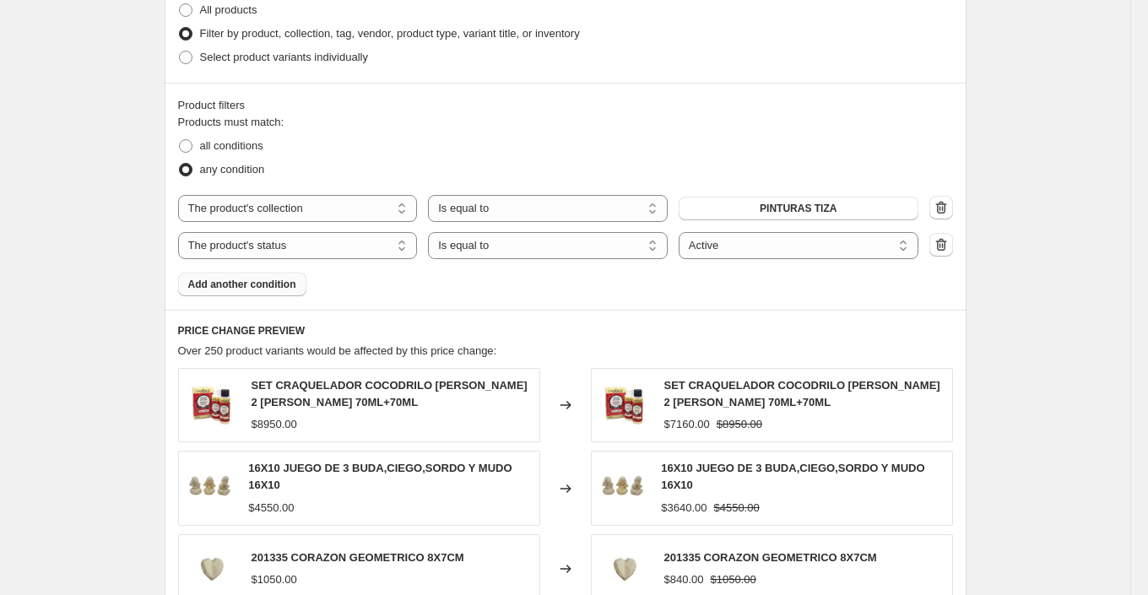
scroll to position [927, 0]
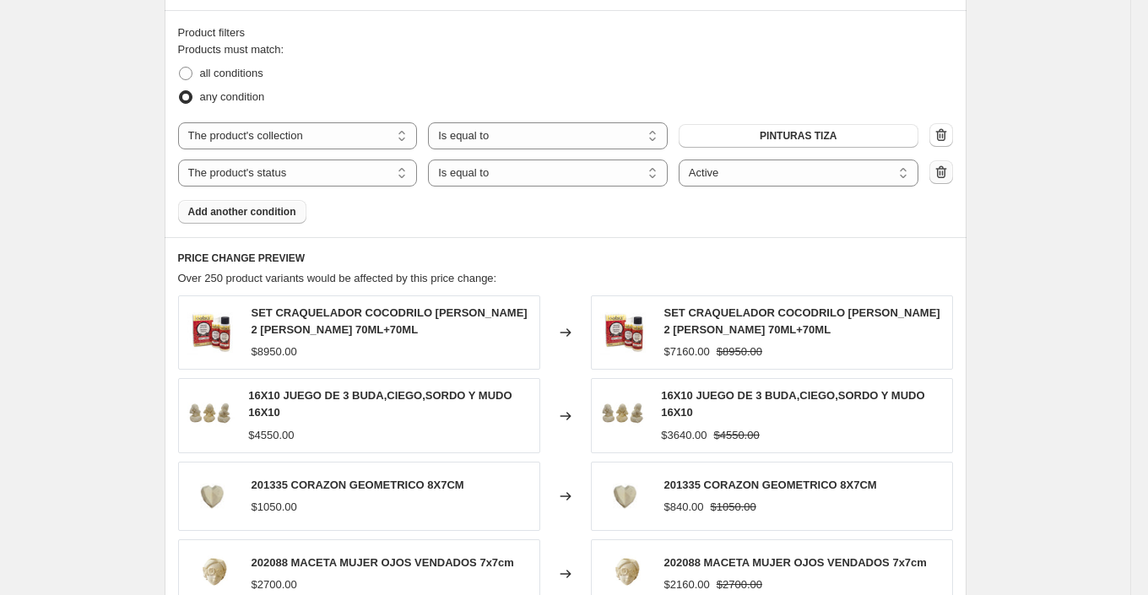
click at [943, 169] on icon "button" at bounding box center [941, 172] width 17 height 17
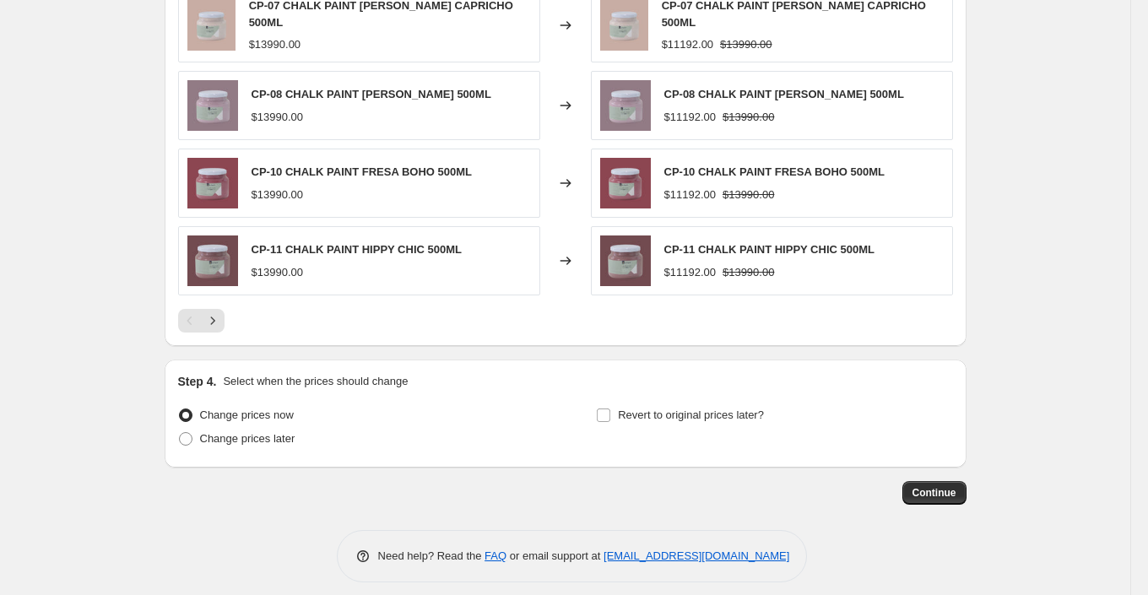
scroll to position [1276, 0]
click at [217, 315] on icon "Next" at bounding box center [212, 320] width 17 height 17
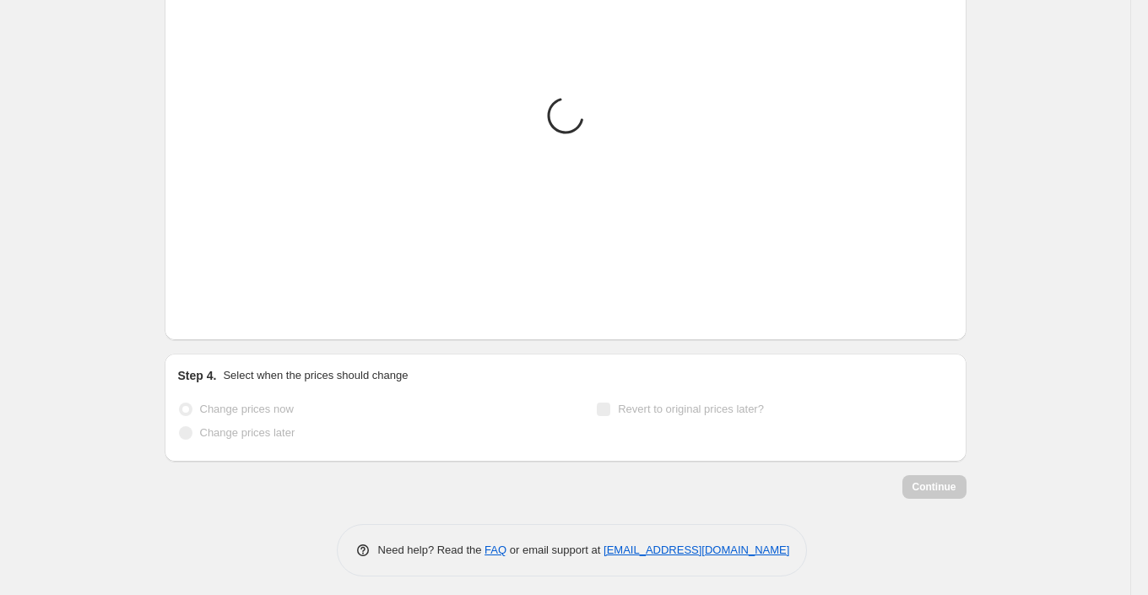
click at [217, 315] on icon "Next" at bounding box center [212, 315] width 17 height 17
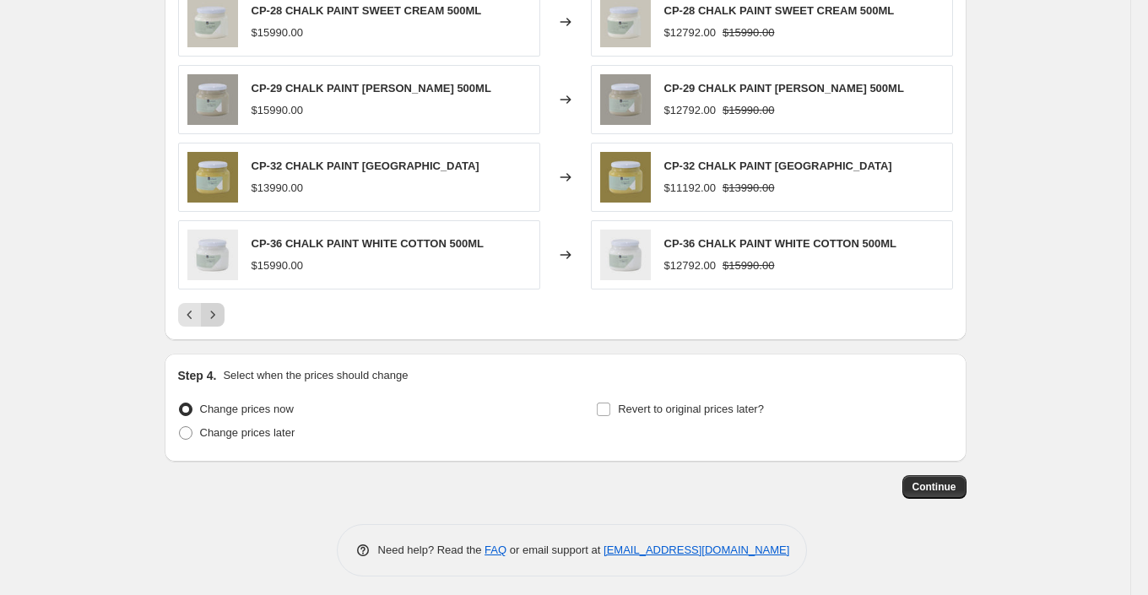
click at [217, 315] on icon "Next" at bounding box center [212, 315] width 17 height 17
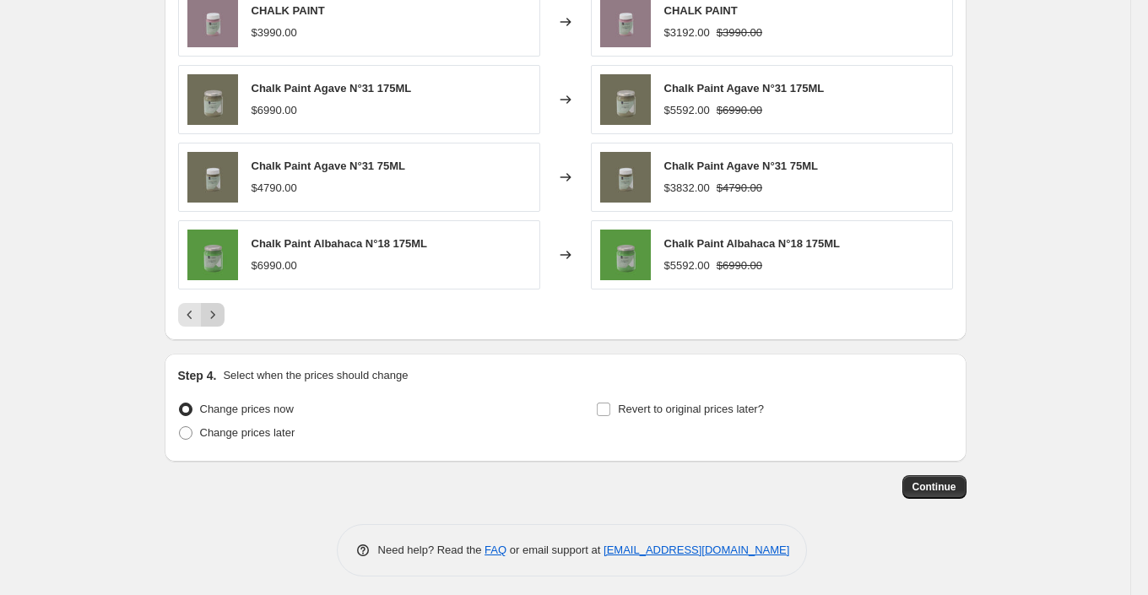
click at [217, 315] on icon "Next" at bounding box center [212, 315] width 17 height 17
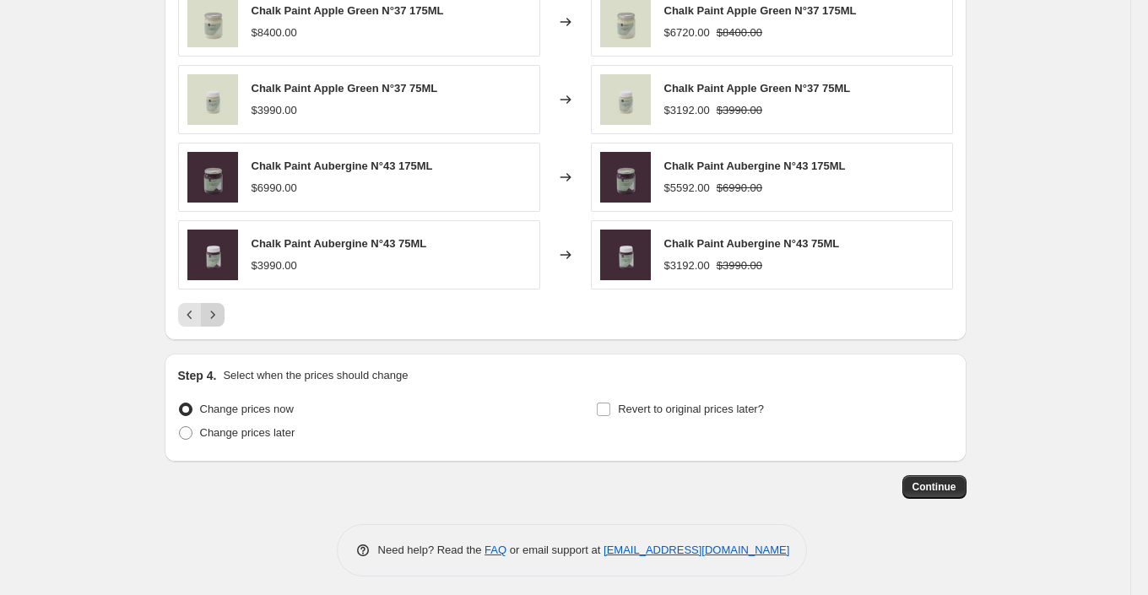
click at [217, 315] on icon "Next" at bounding box center [212, 315] width 17 height 17
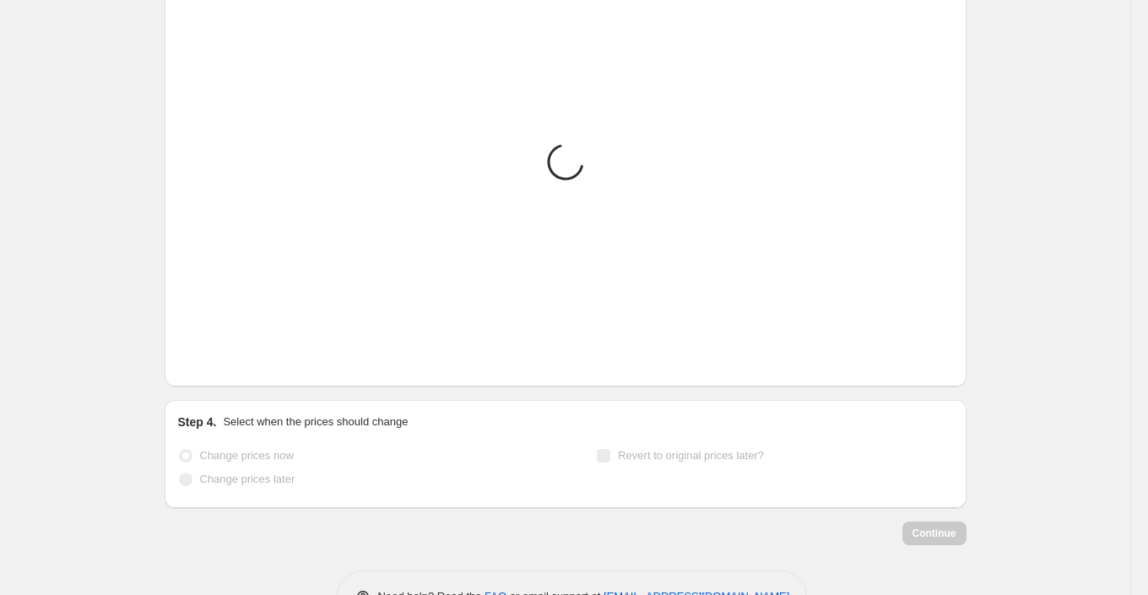
scroll to position [1217, 0]
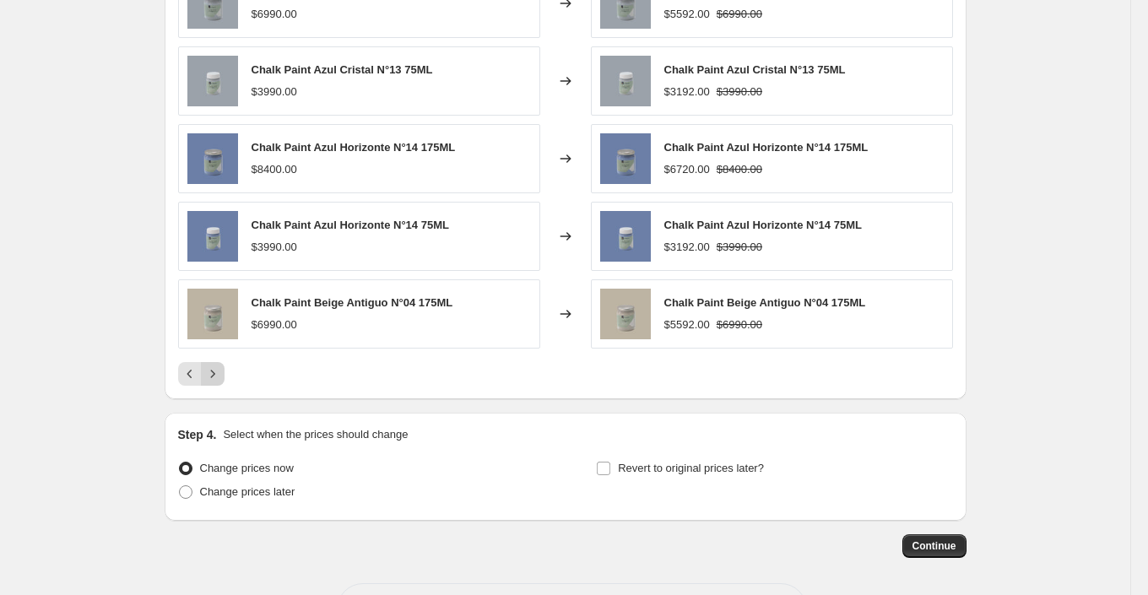
click at [216, 366] on icon "Next" at bounding box center [212, 374] width 17 height 17
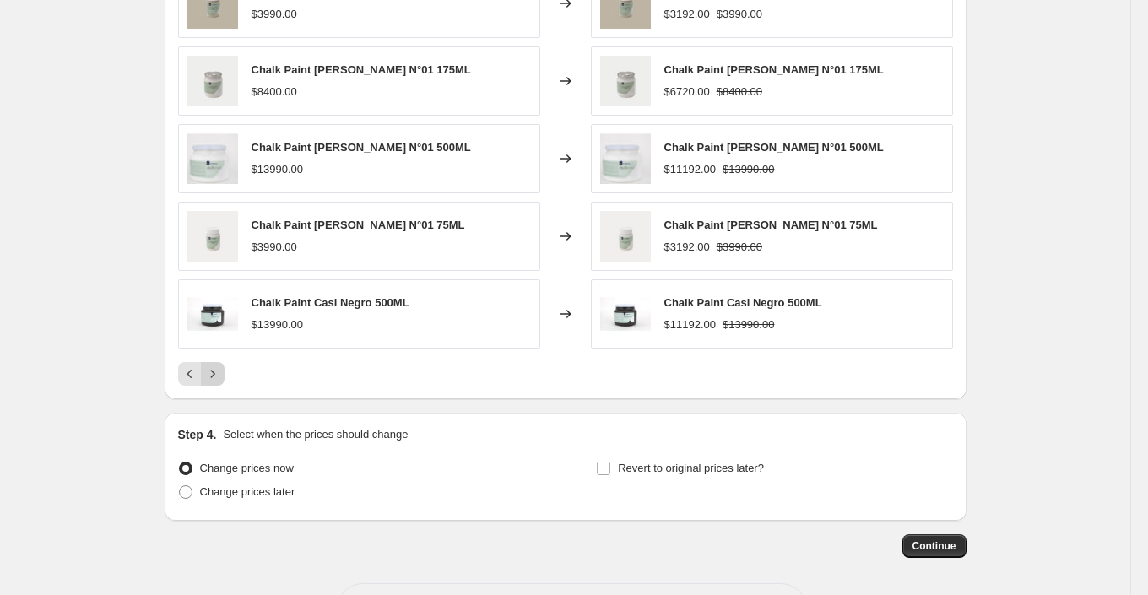
click at [216, 366] on icon "Next" at bounding box center [212, 374] width 17 height 17
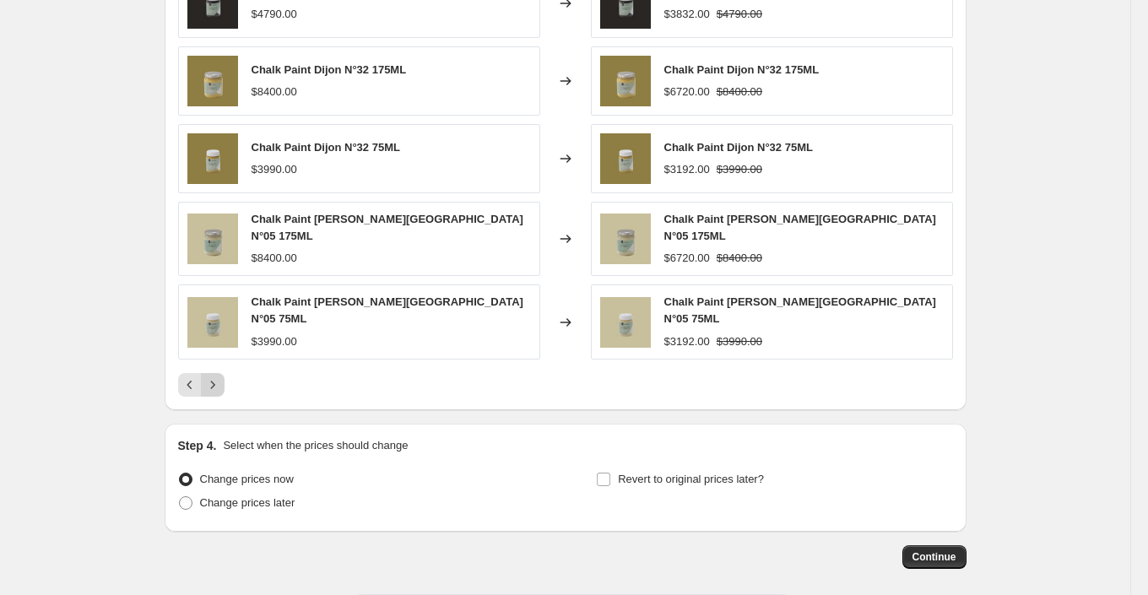
click at [216, 377] on icon "Next" at bounding box center [212, 385] width 17 height 17
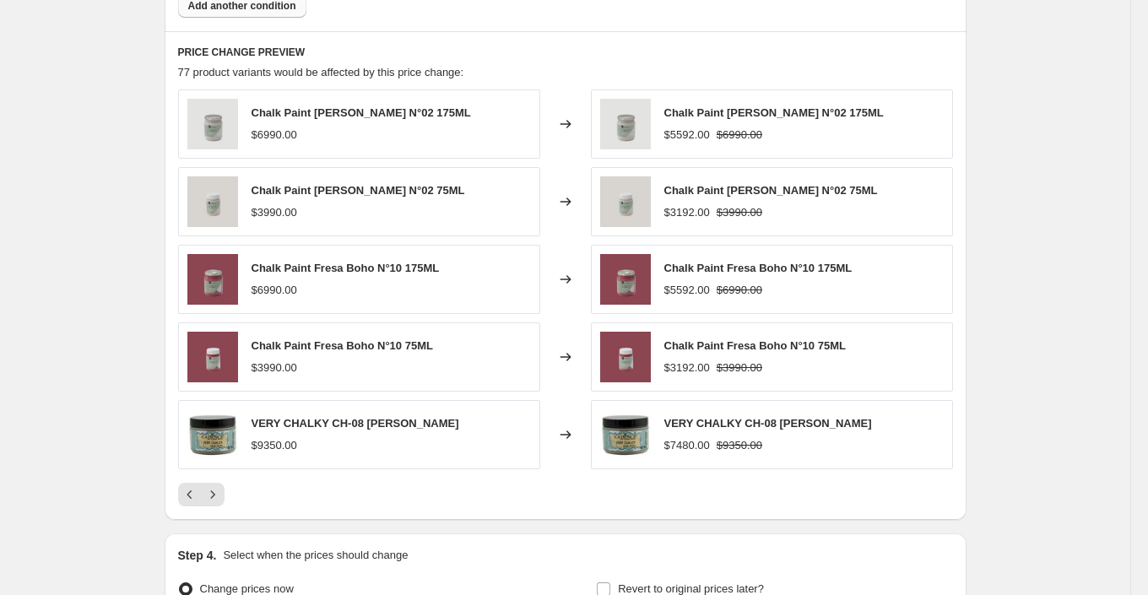
scroll to position [1092, 0]
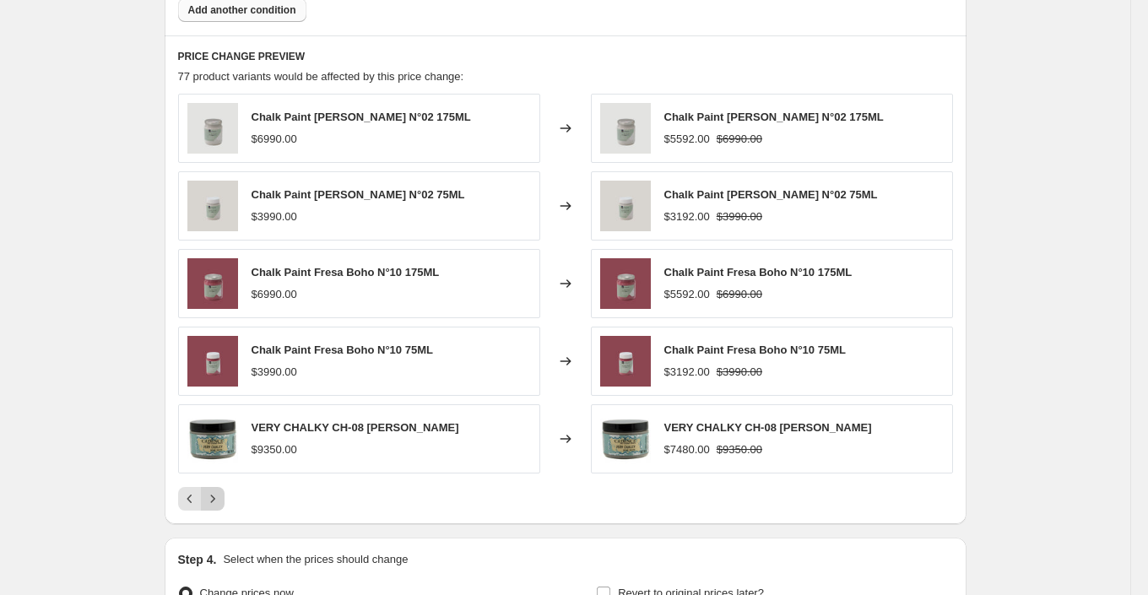
click at [222, 490] on button "Next" at bounding box center [213, 499] width 24 height 24
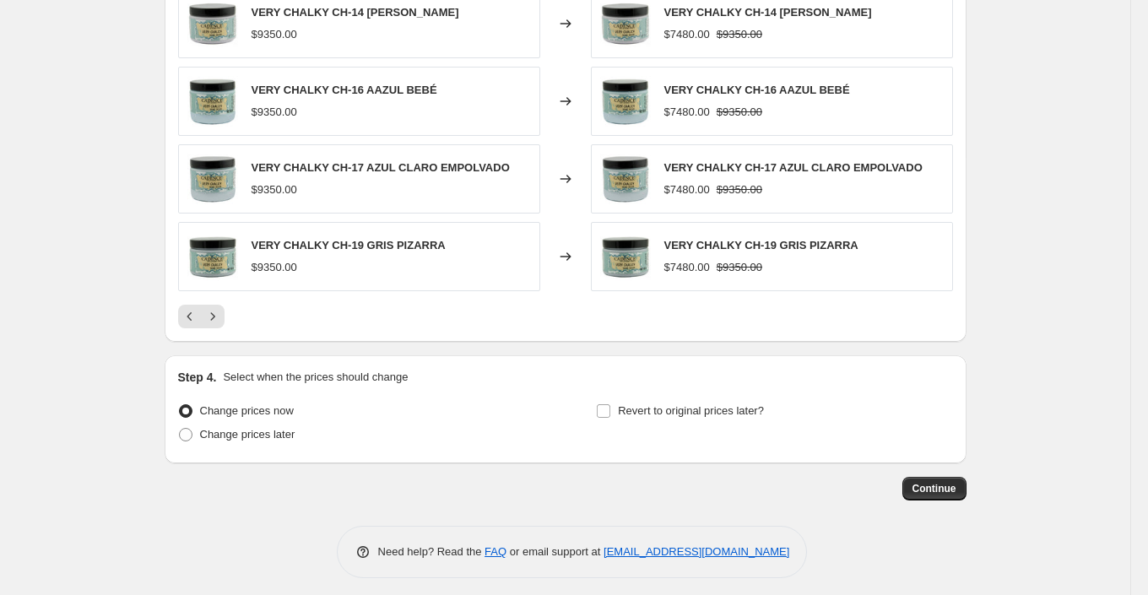
scroll to position [1276, 0]
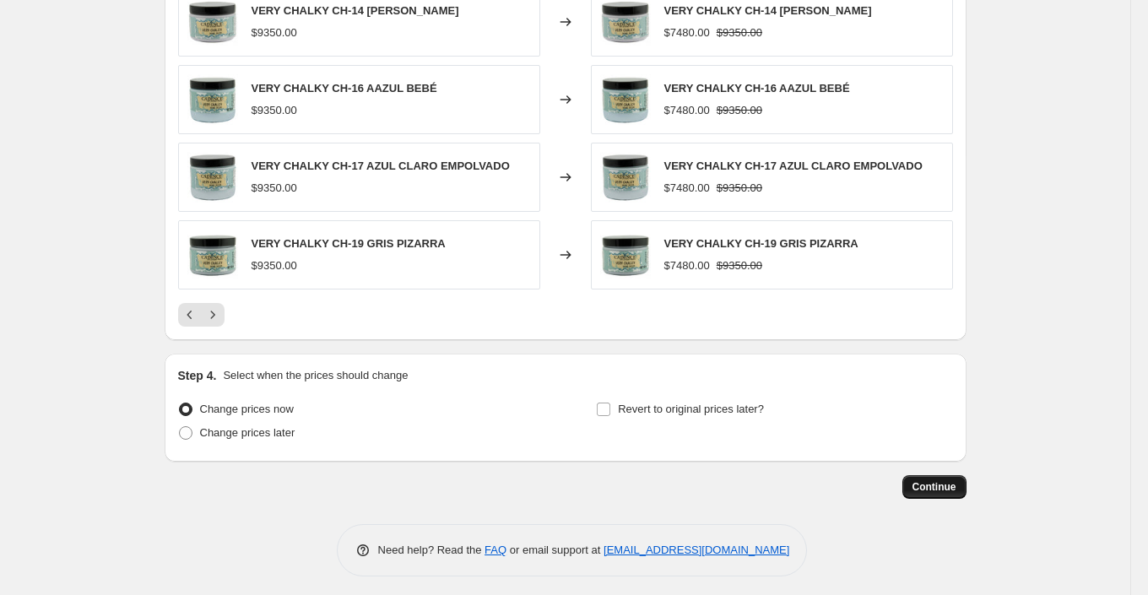
click at [928, 484] on span "Continue" at bounding box center [935, 487] width 44 height 14
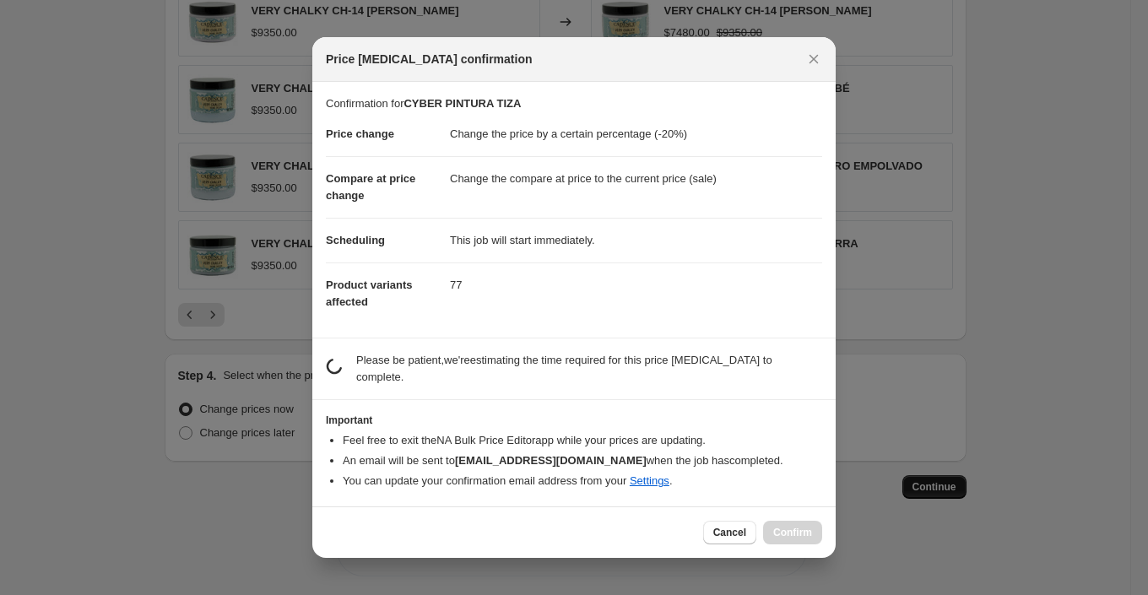
scroll to position [0, 0]
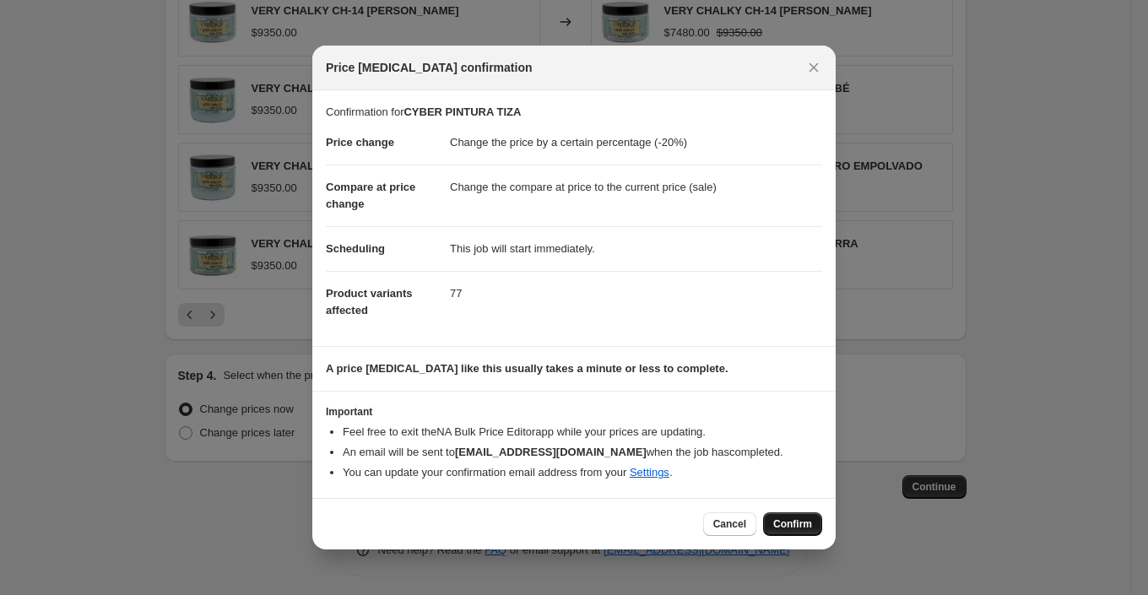
click at [785, 521] on span "Confirm" at bounding box center [792, 525] width 39 height 14
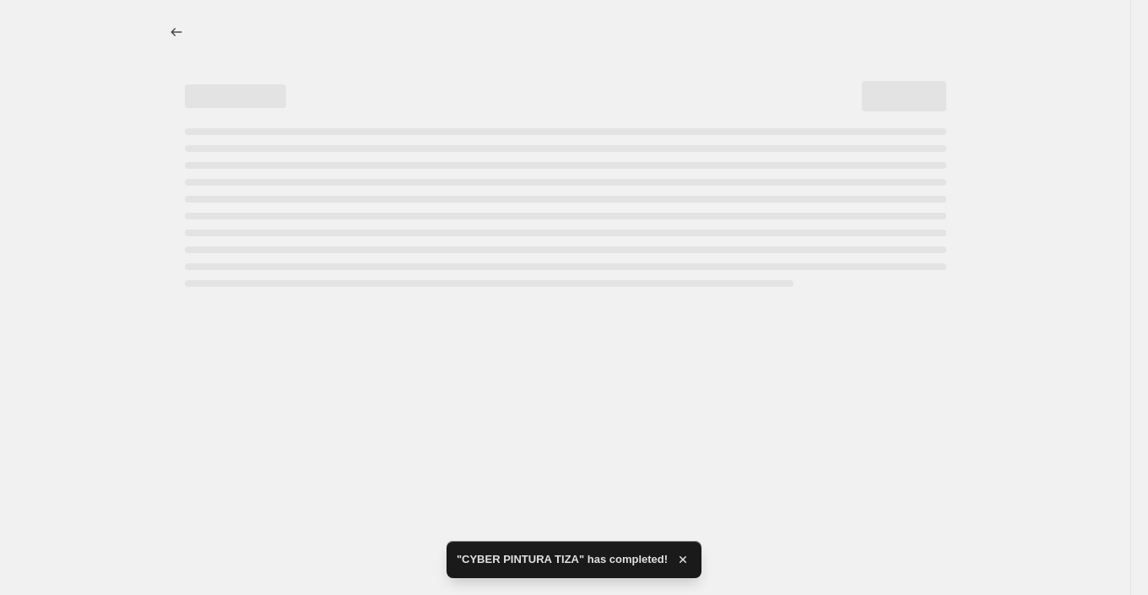
select select "percentage"
select select "collection"
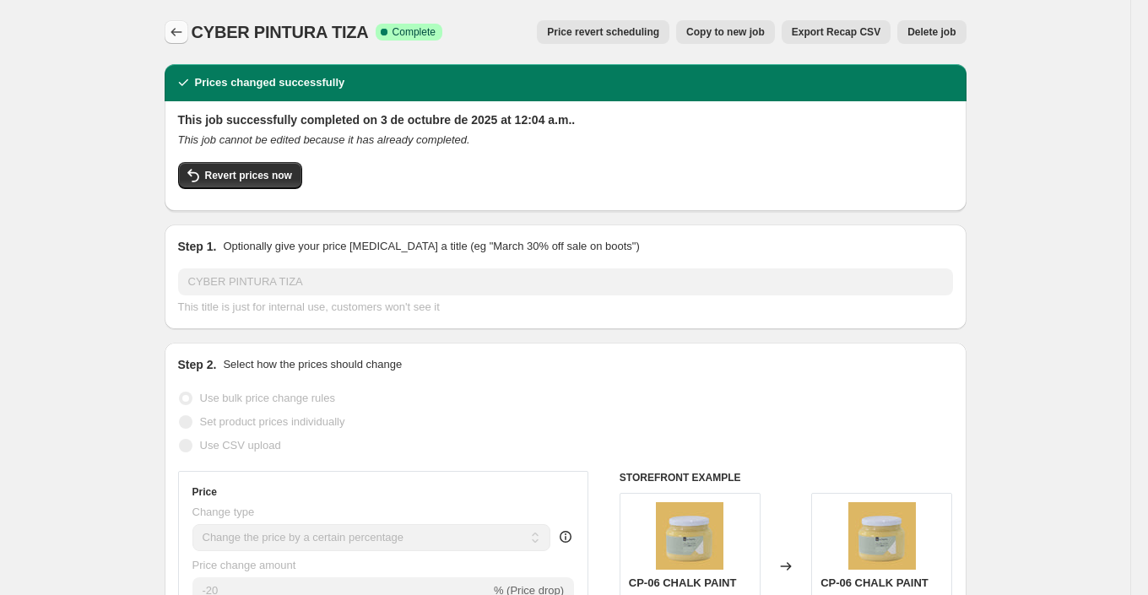
click at [166, 27] on button "Price change jobs" at bounding box center [177, 32] width 24 height 24
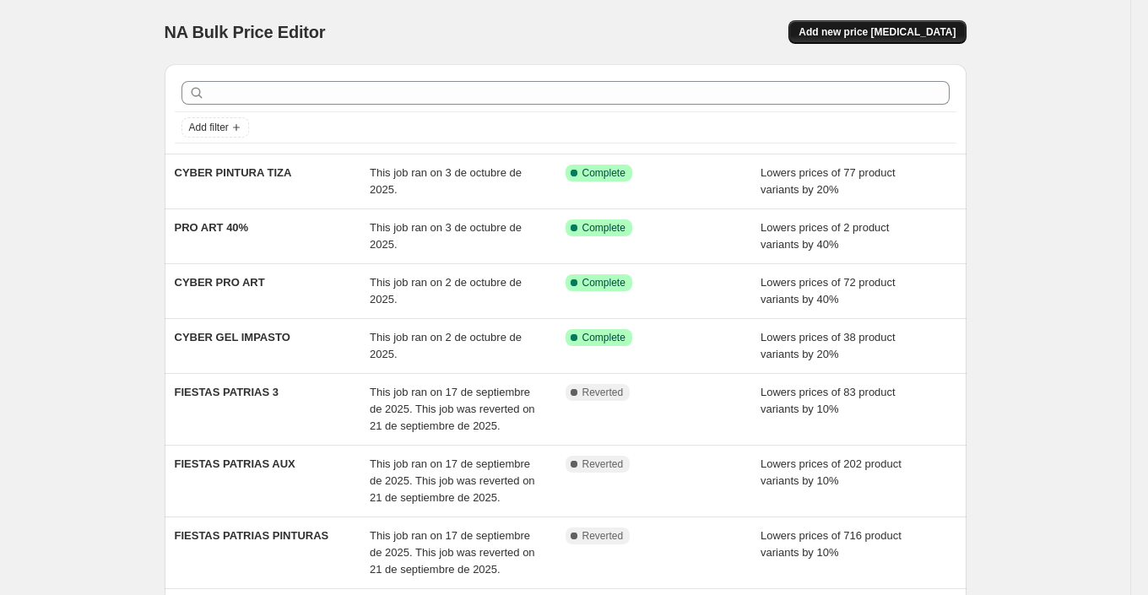
click at [876, 38] on span "Add new price [MEDICAL_DATA]" at bounding box center [877, 32] width 157 height 14
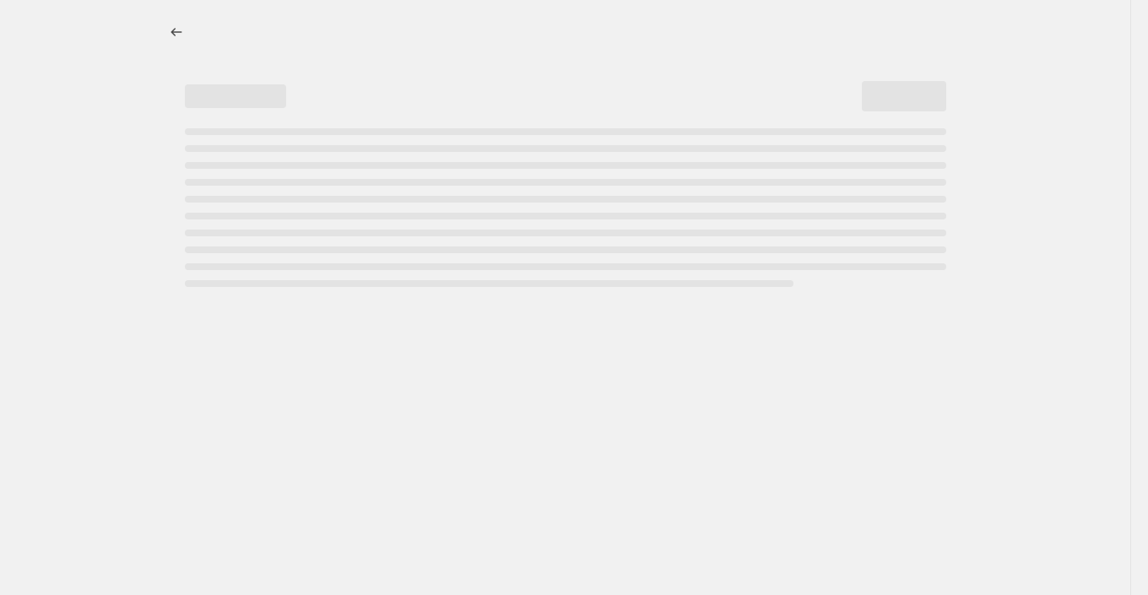
select select "percentage"
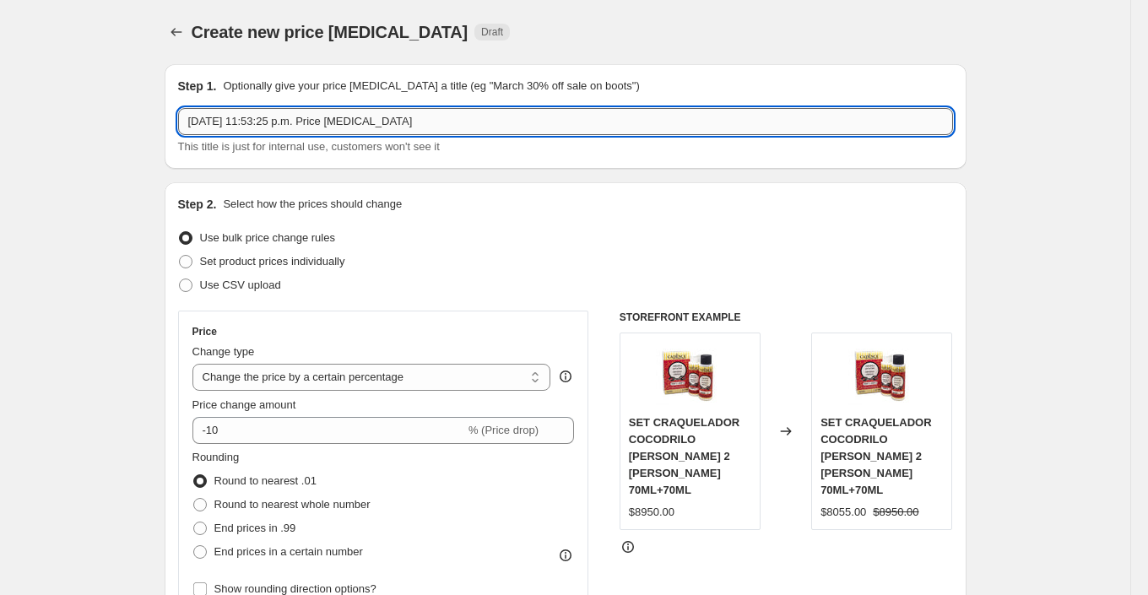
click at [284, 115] on input "2 oct 2025, 11:53:25 p.m. Price change job" at bounding box center [565, 121] width 775 height 27
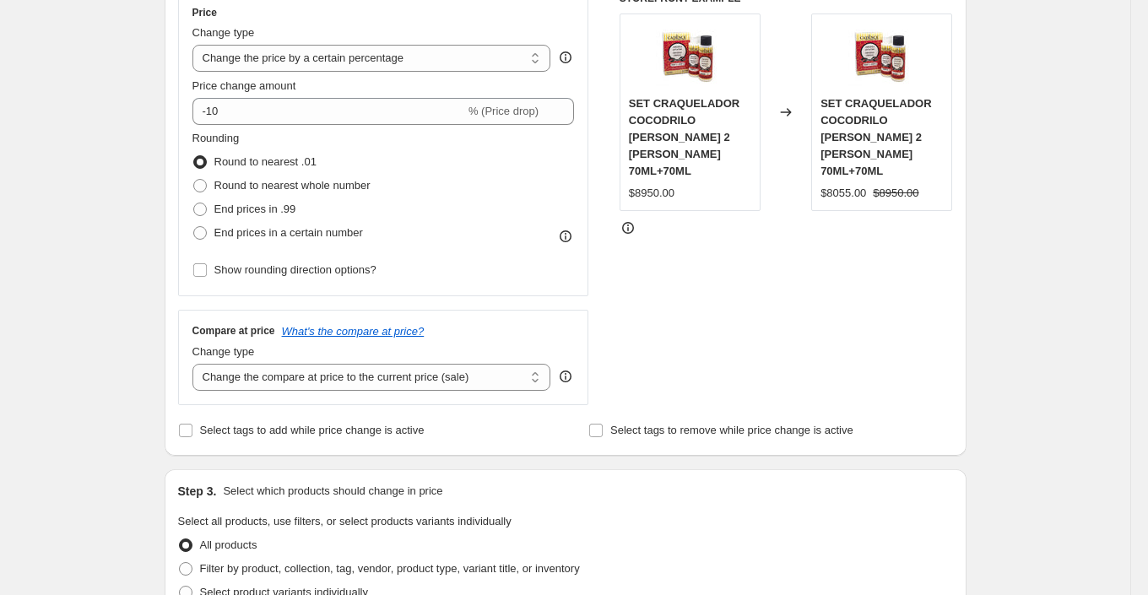
scroll to position [329, 0]
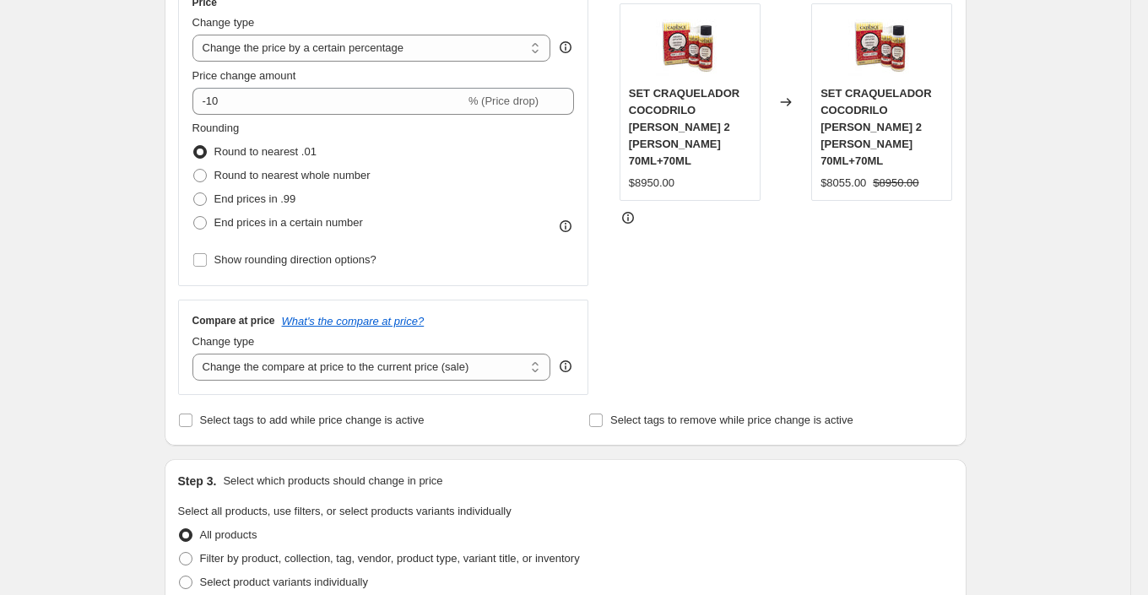
type input "CYBER PAPELES ANI"
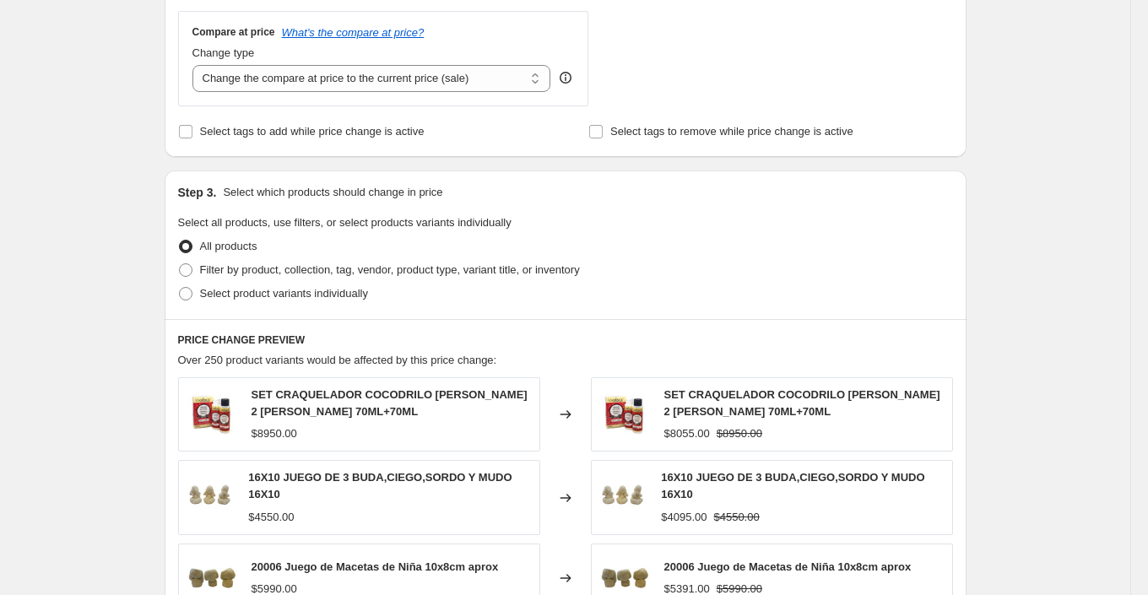
scroll to position [648, 0]
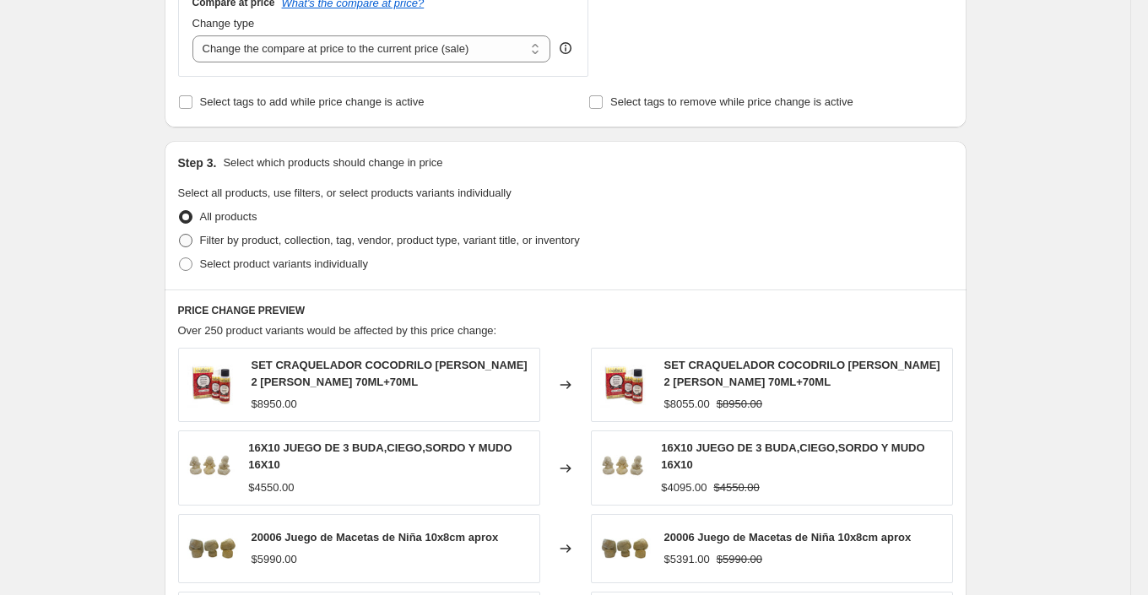
click at [372, 234] on span "Filter by product, collection, tag, vendor, product type, variant title, or inv…" at bounding box center [390, 240] width 380 height 13
click at [180, 234] on input "Filter by product, collection, tag, vendor, product type, variant title, or inv…" at bounding box center [179, 234] width 1 height 1
radio input "true"
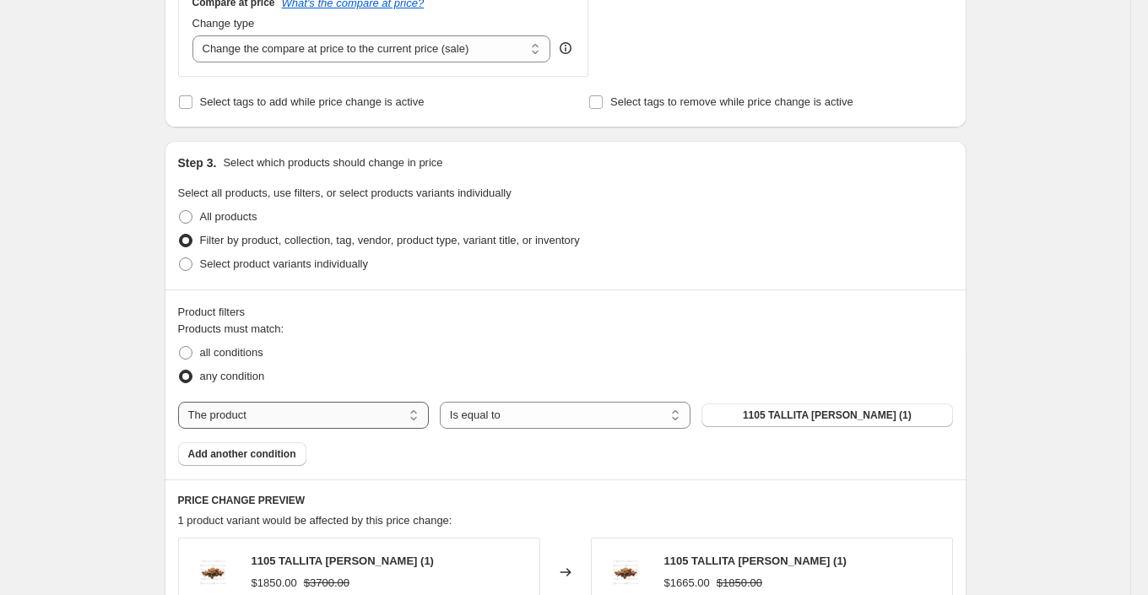
click at [355, 408] on select "The product The product's collection The product's tag The product's vendor The…" at bounding box center [303, 415] width 251 height 27
select select "collection"
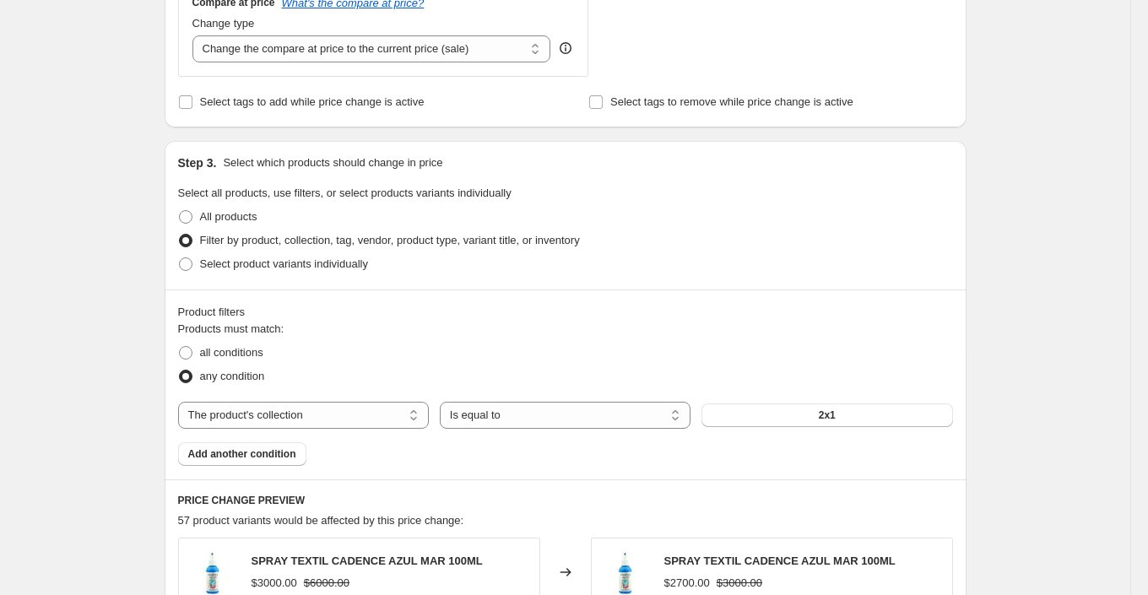
click at [785, 417] on button "2x1" at bounding box center [827, 416] width 251 height 24
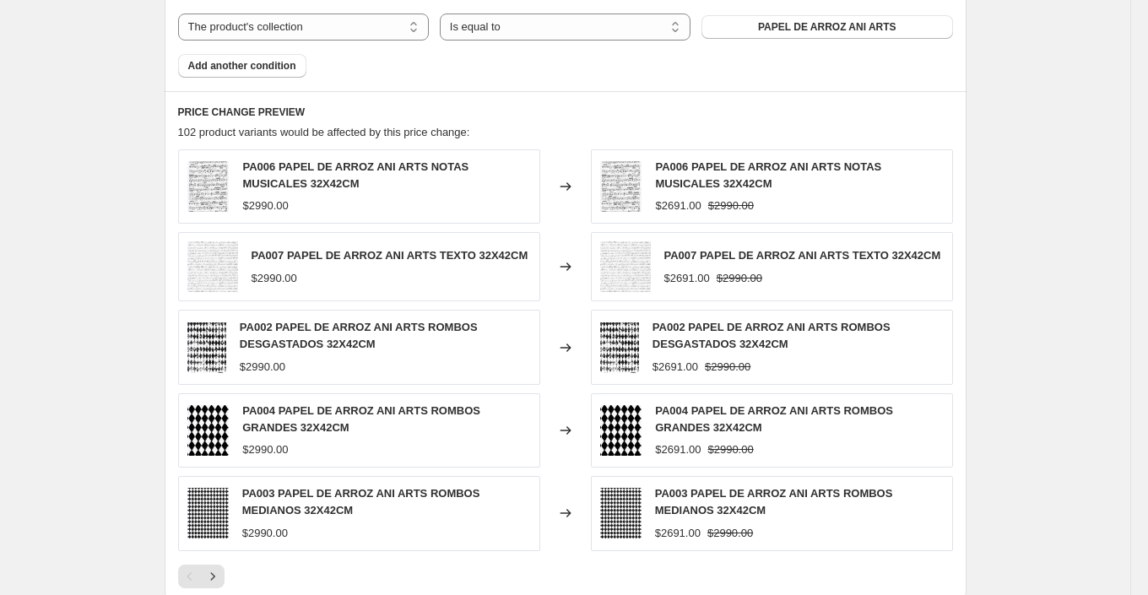
scroll to position [1303, 0]
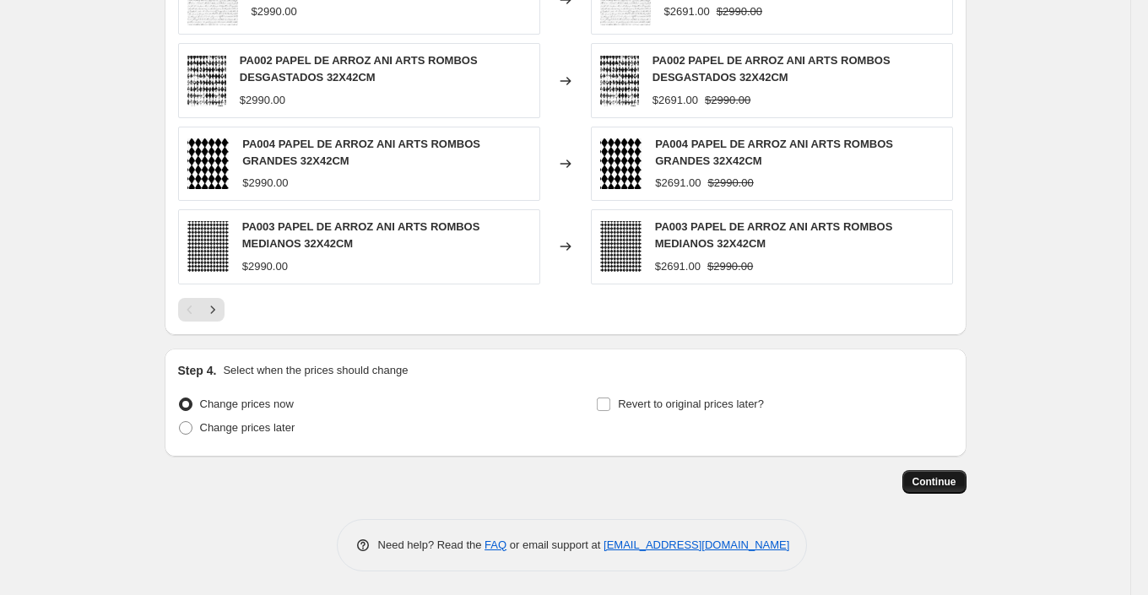
click at [950, 479] on span "Continue" at bounding box center [935, 482] width 44 height 14
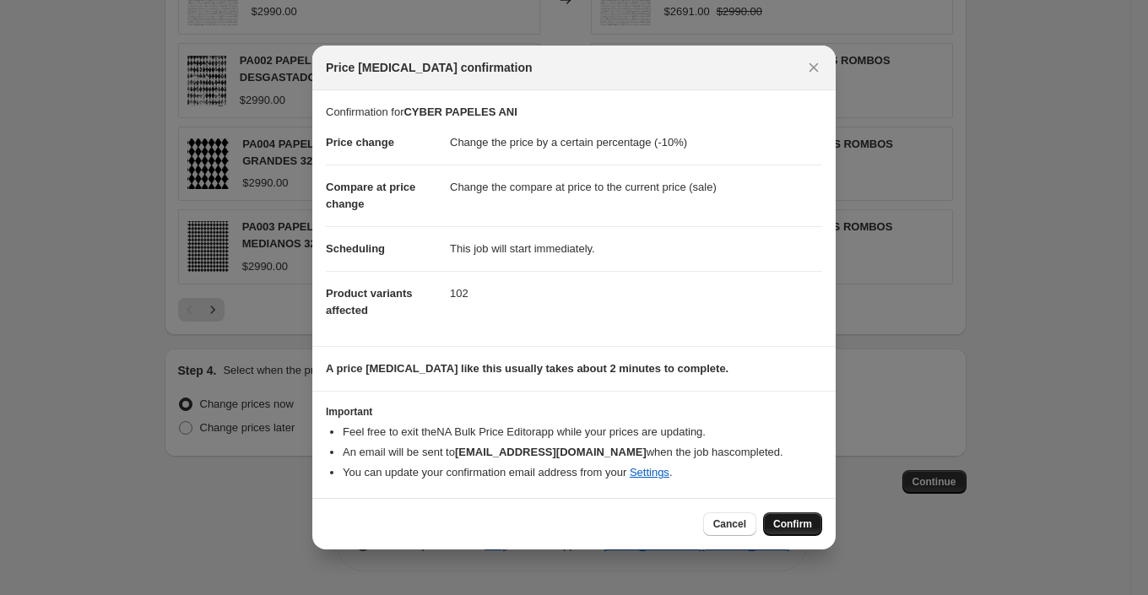
click at [804, 519] on span "Confirm" at bounding box center [792, 525] width 39 height 14
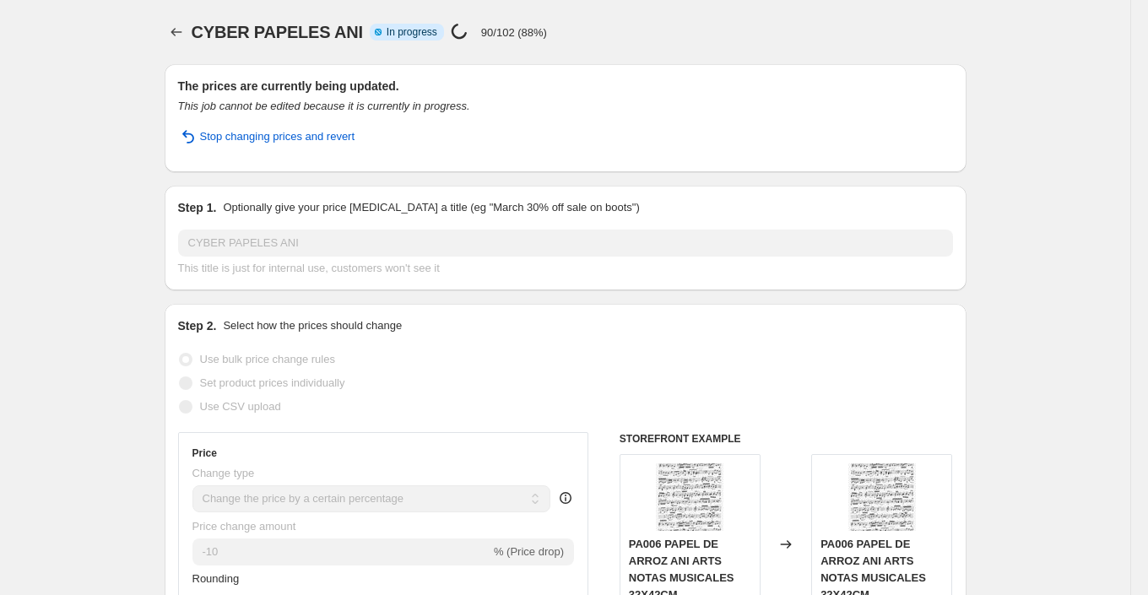
select select "percentage"
select select "collection"
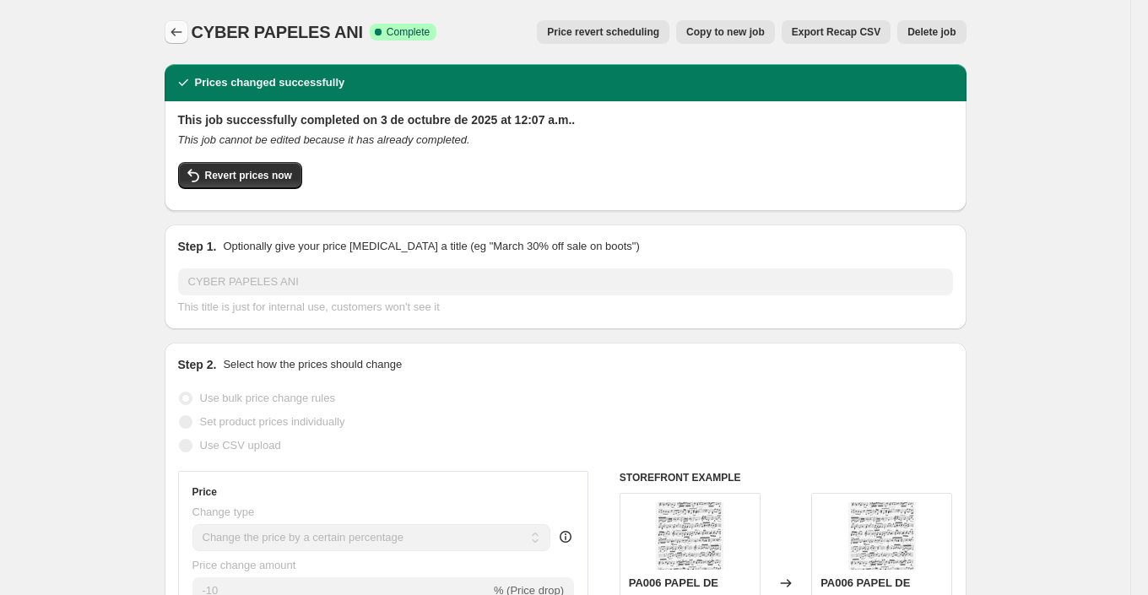
click at [174, 25] on icon "Price change jobs" at bounding box center [176, 32] width 17 height 17
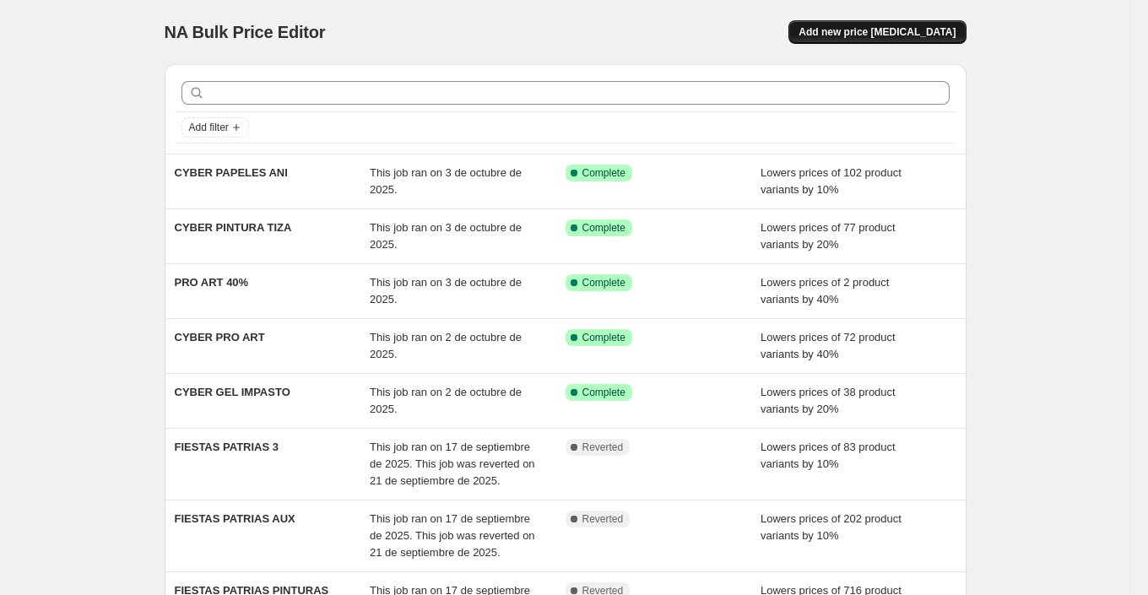
click at [864, 31] on span "Add new price [MEDICAL_DATA]" at bounding box center [877, 32] width 157 height 14
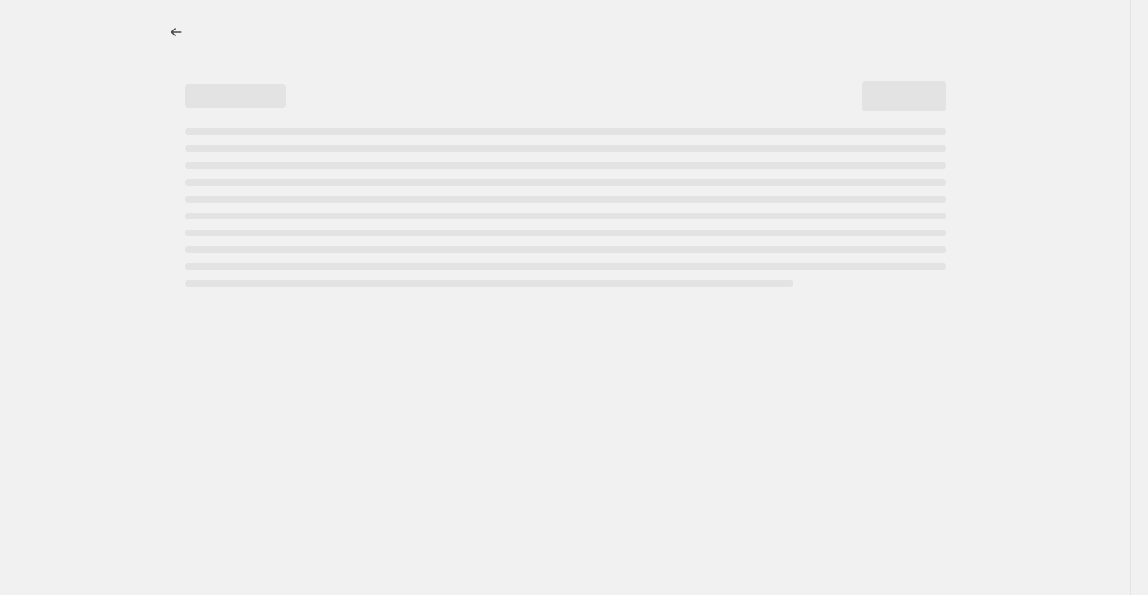
select select "percentage"
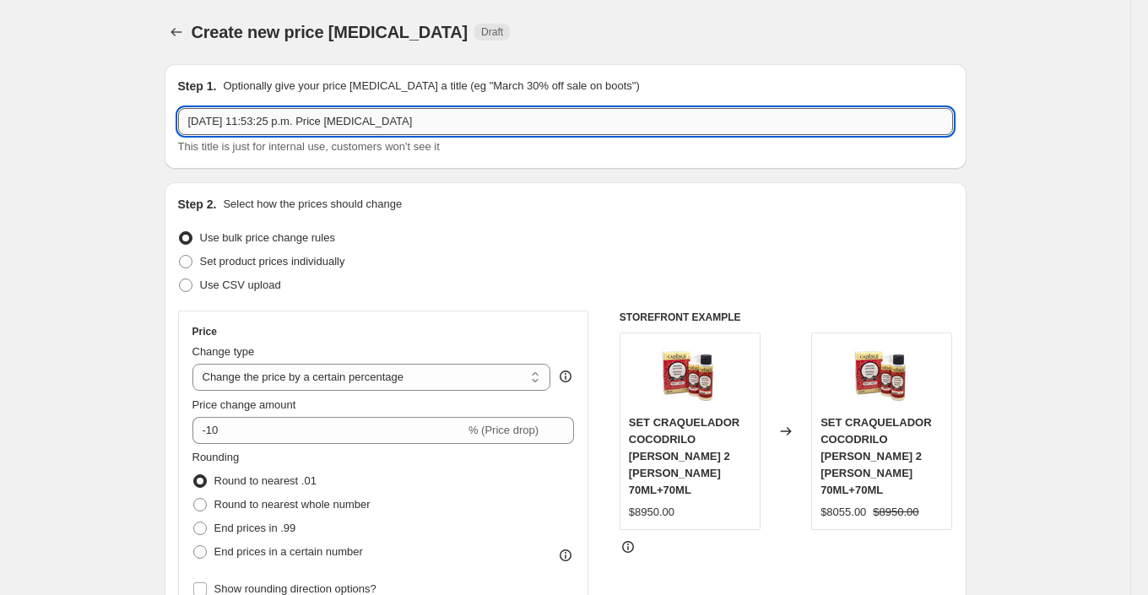
click at [300, 122] on input "2 oct 2025, 11:53:25 p.m. Price change job" at bounding box center [565, 121] width 775 height 27
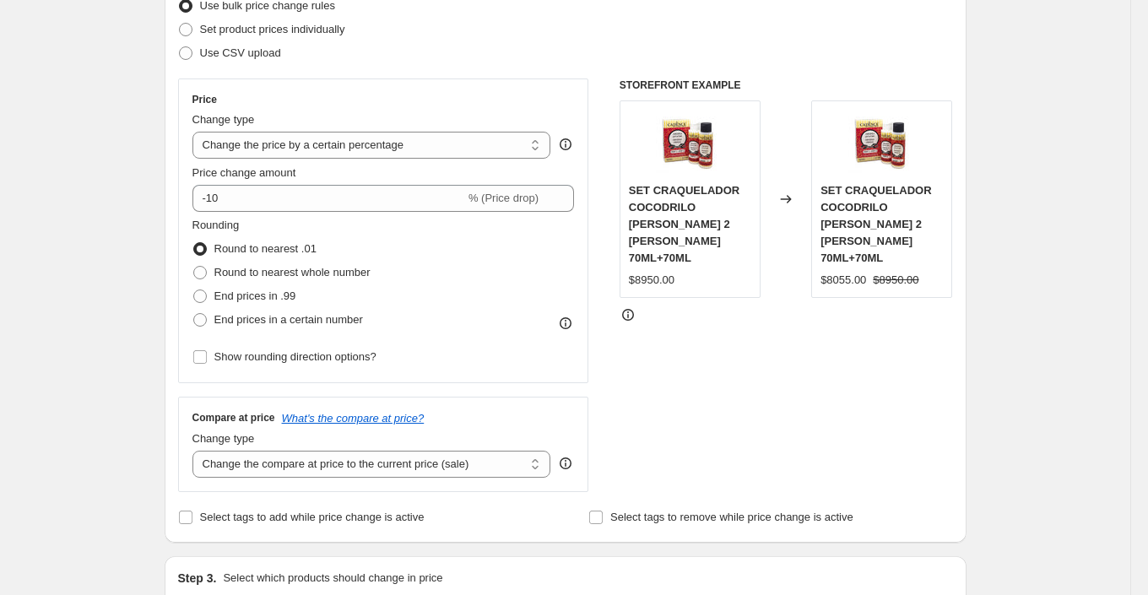
scroll to position [258, 0]
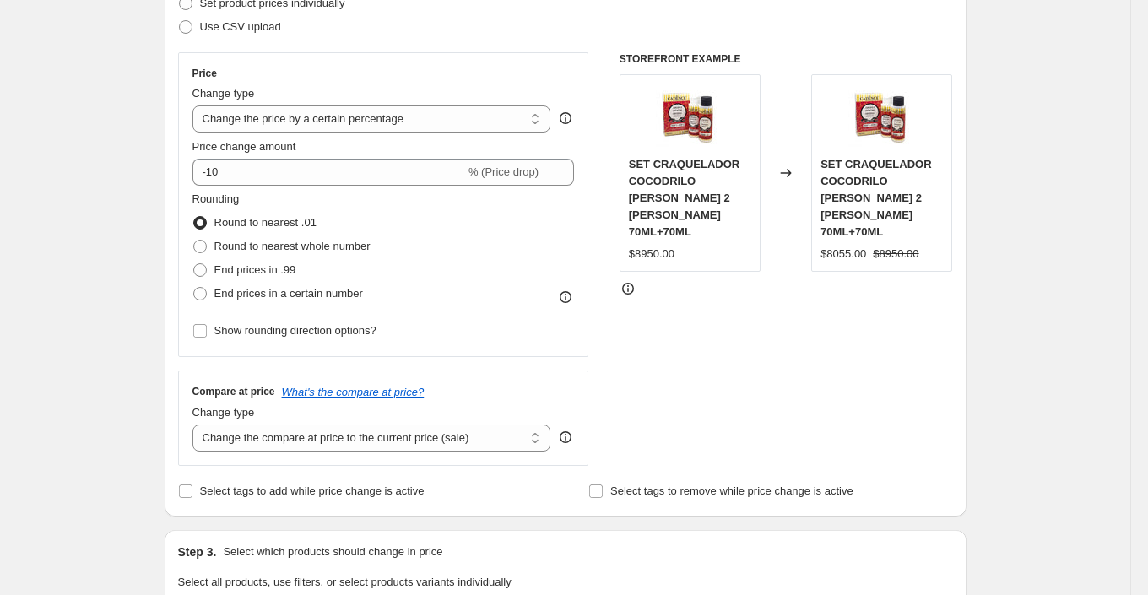
type input "CYBER PINTURA LACA"
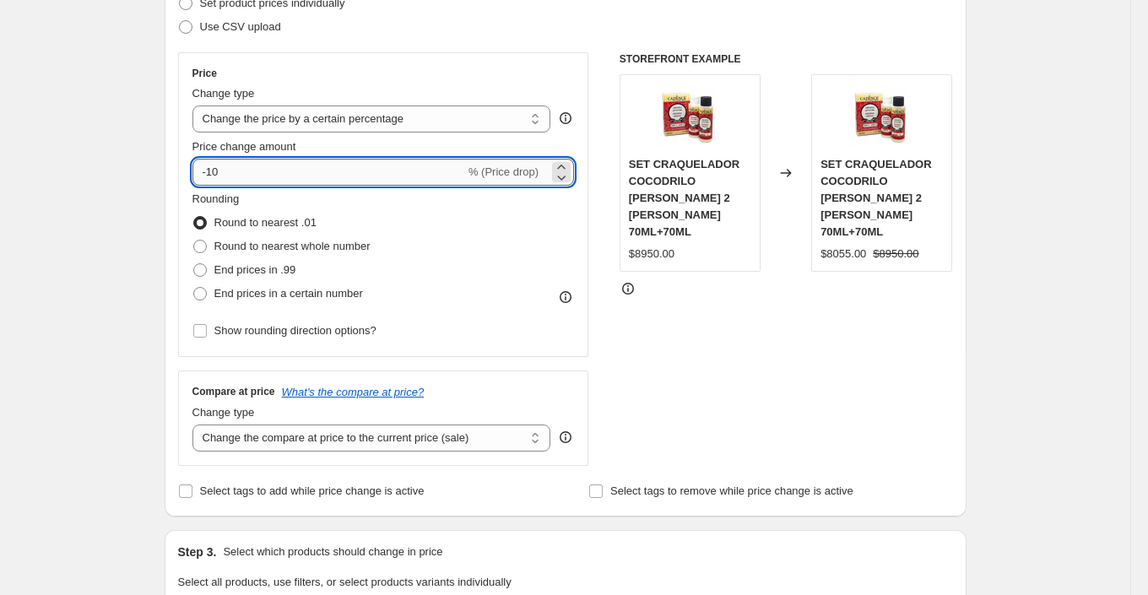
click at [233, 175] on input "-10" at bounding box center [329, 172] width 273 height 27
type input "-1"
type input "-30"
click at [448, 277] on div "Rounding Round to nearest .01 Round to nearest whole number End prices in .99 E…" at bounding box center [384, 248] width 383 height 115
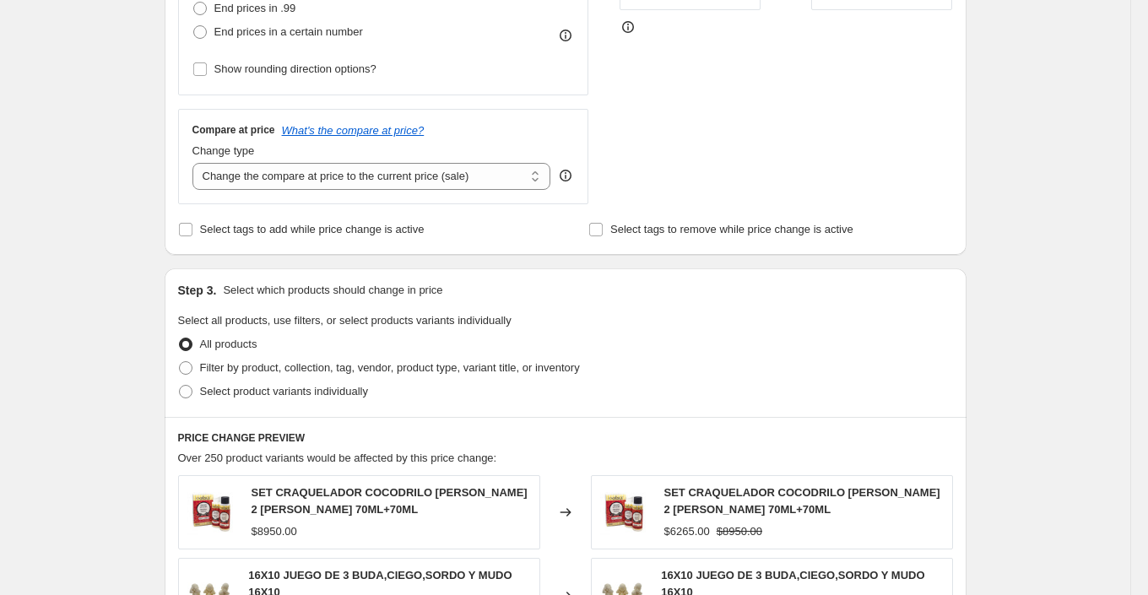
scroll to position [559, 0]
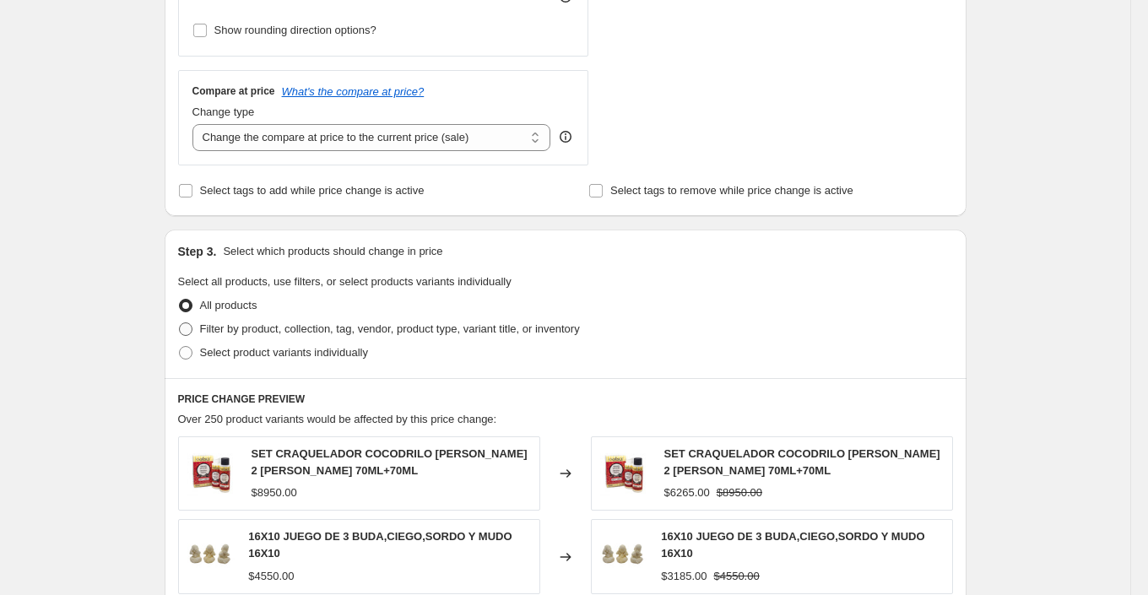
click at [419, 334] on span "Filter by product, collection, tag, vendor, product type, variant title, or inv…" at bounding box center [390, 329] width 380 height 17
click at [180, 323] on input "Filter by product, collection, tag, vendor, product type, variant title, or inv…" at bounding box center [179, 323] width 1 height 1
radio input "true"
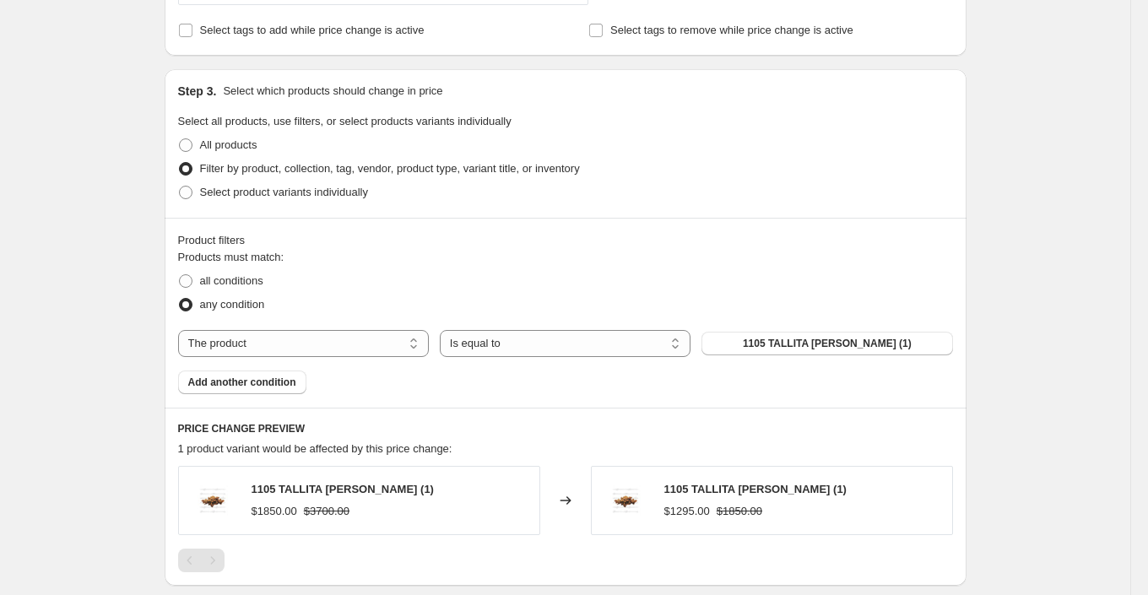
scroll to position [735, 0]
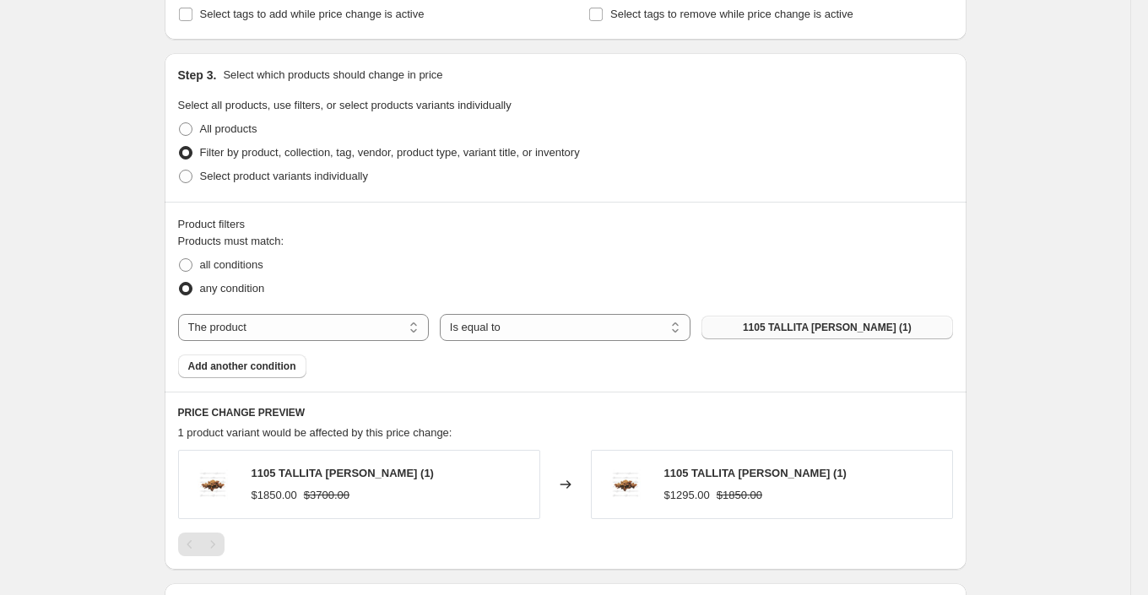
click at [808, 325] on span "1105 TALLITA [PERSON_NAME] (1)" at bounding box center [827, 328] width 169 height 14
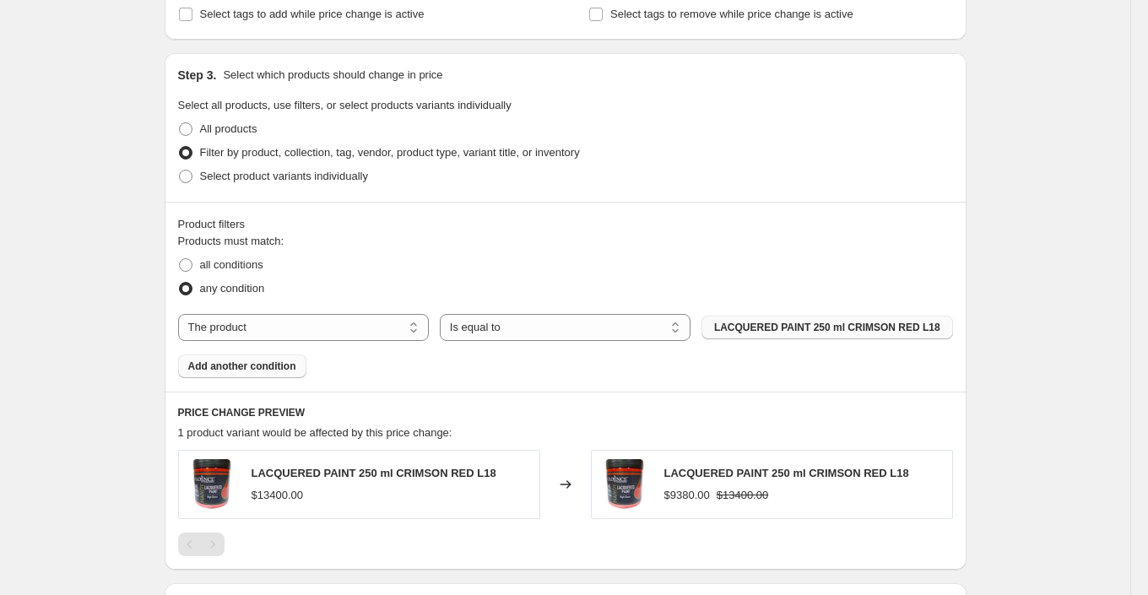
click at [285, 360] on span "Add another condition" at bounding box center [242, 367] width 108 height 14
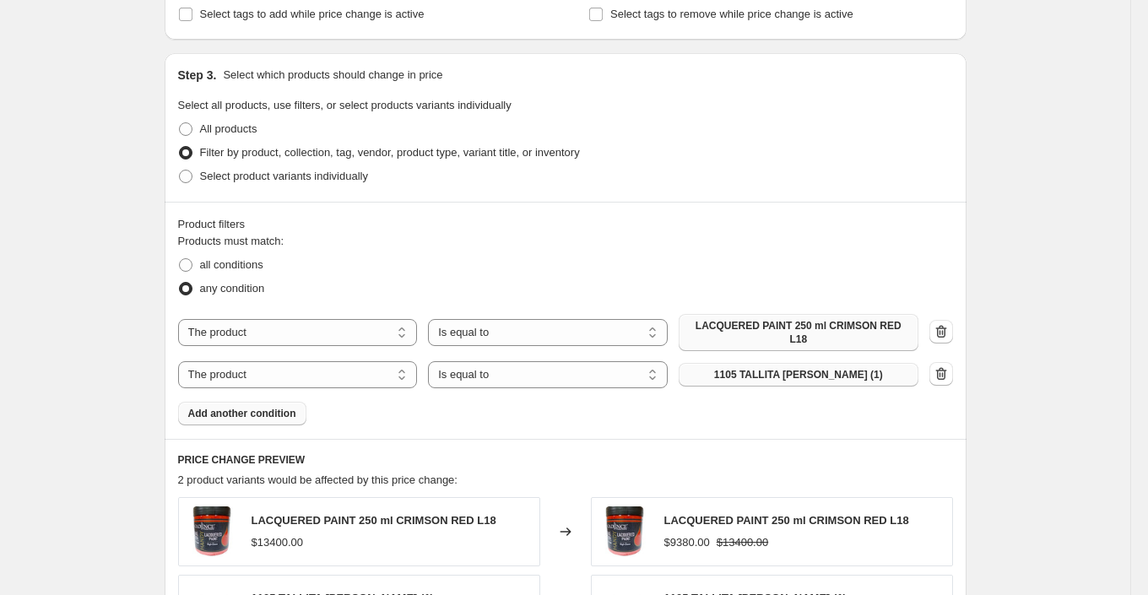
click at [815, 371] on span "1105 TALLITA [PERSON_NAME] (1)" at bounding box center [798, 375] width 169 height 14
click at [274, 426] on button "Add another condition" at bounding box center [242, 414] width 128 height 24
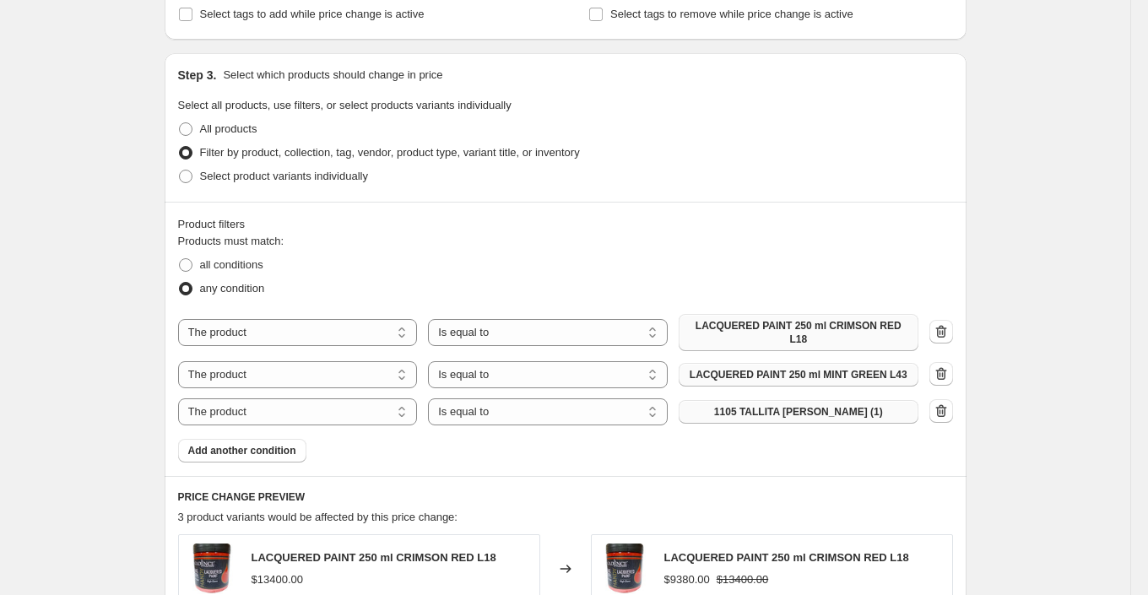
click at [757, 419] on span "1105 TALLITA [PERSON_NAME] (1)" at bounding box center [798, 412] width 169 height 14
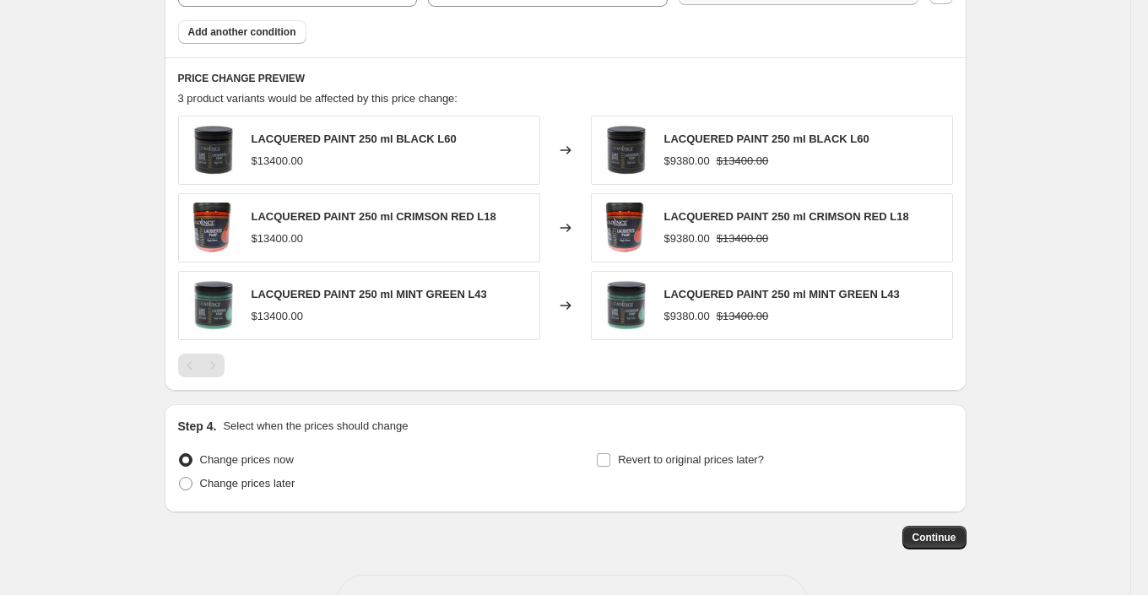
scroll to position [1217, 0]
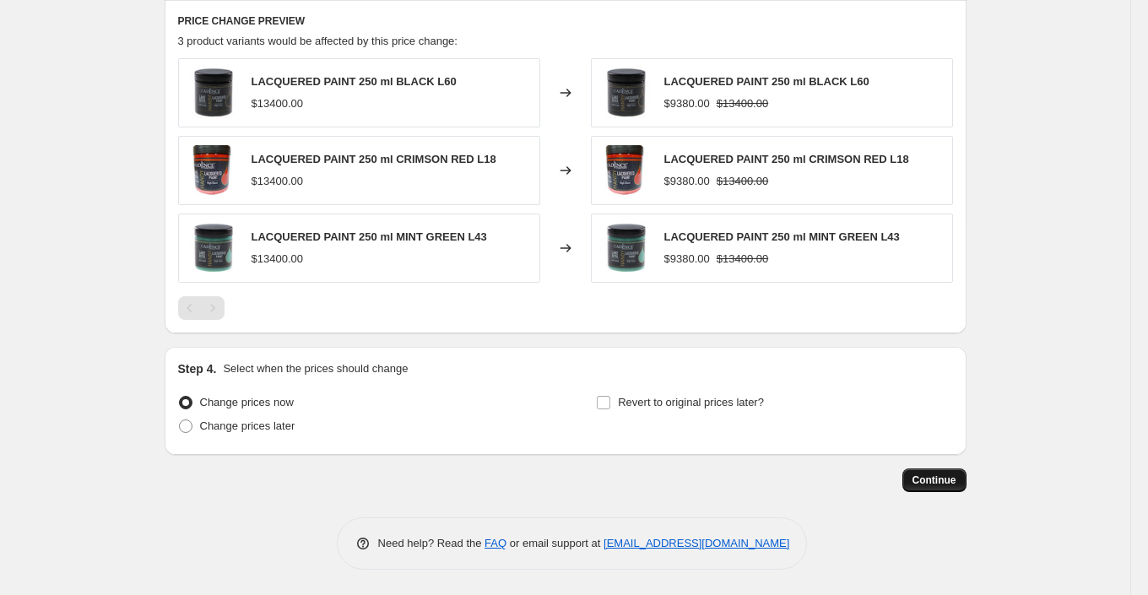
click at [936, 486] on span "Continue" at bounding box center [935, 481] width 44 height 14
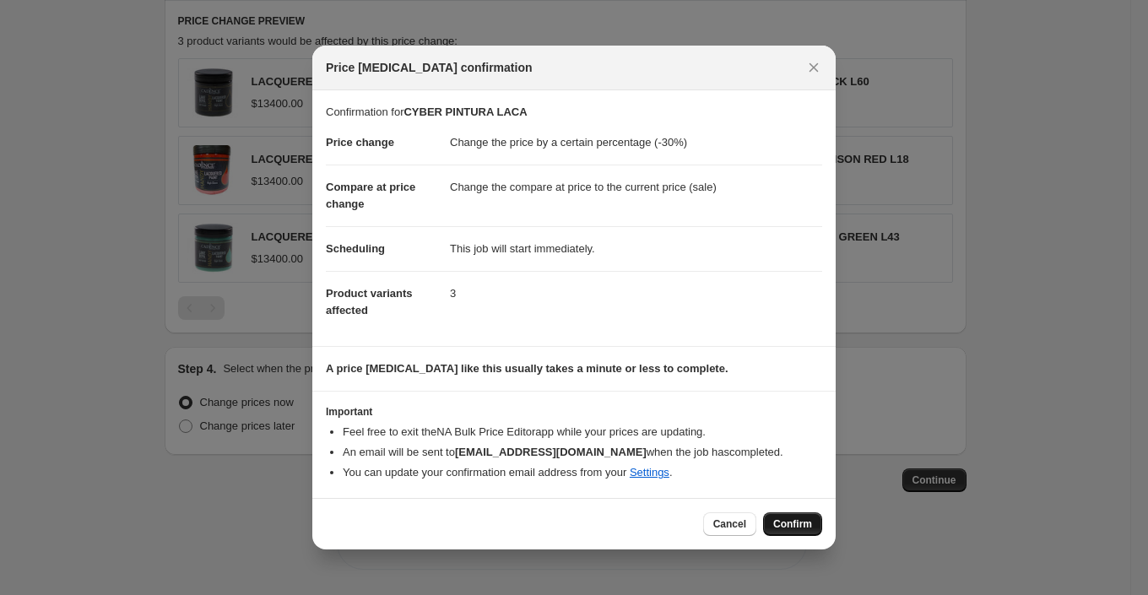
click at [802, 518] on span "Confirm" at bounding box center [792, 525] width 39 height 14
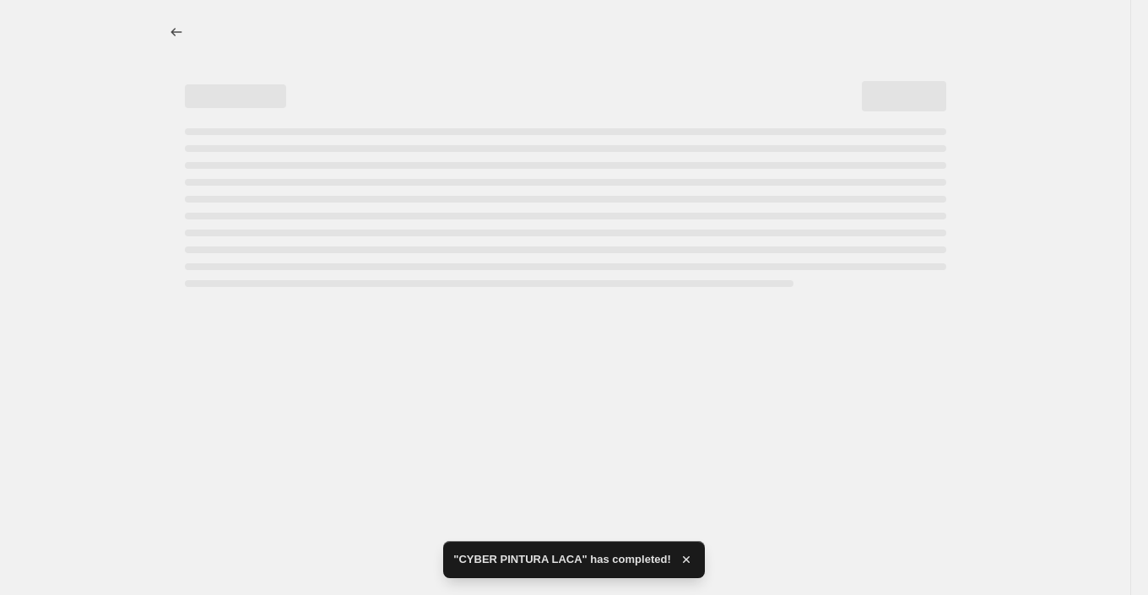
select select "percentage"
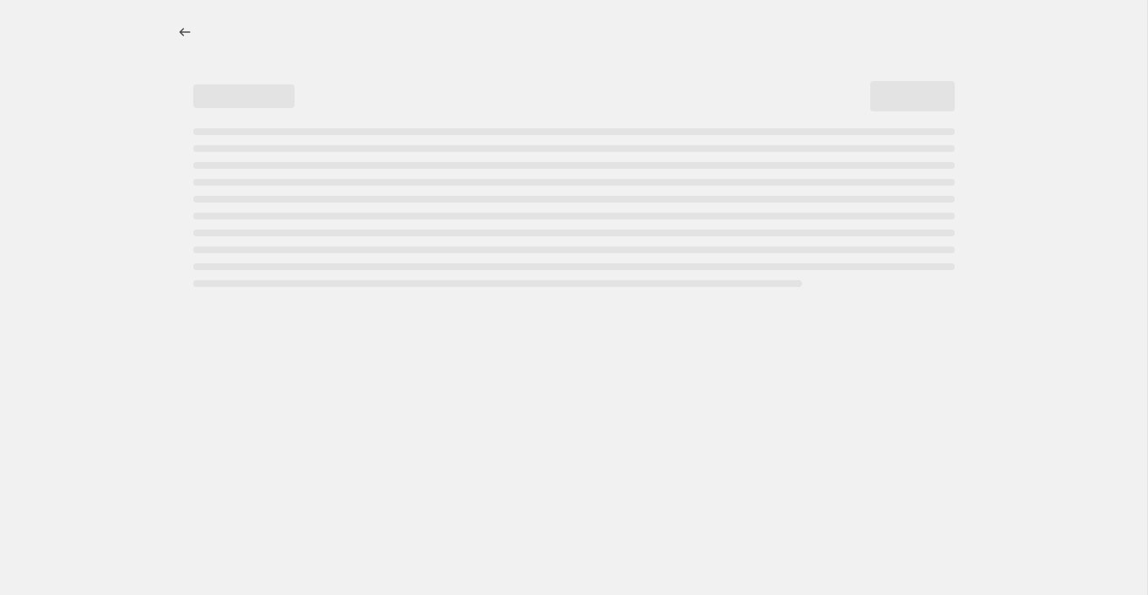
select select "percentage"
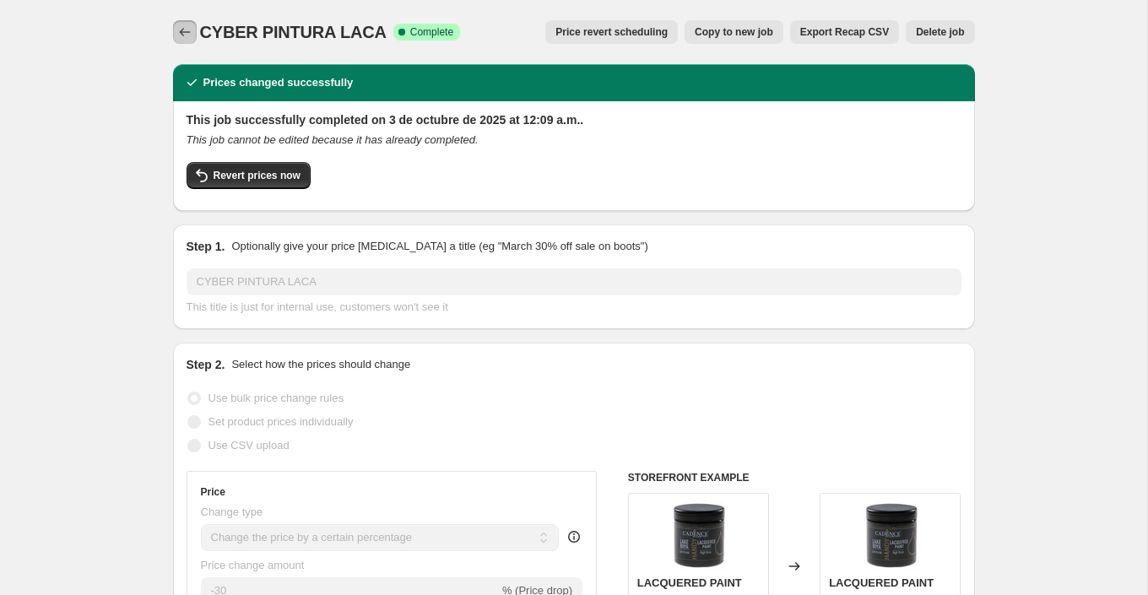
click at [182, 34] on icon "Price change jobs" at bounding box center [184, 32] width 17 height 17
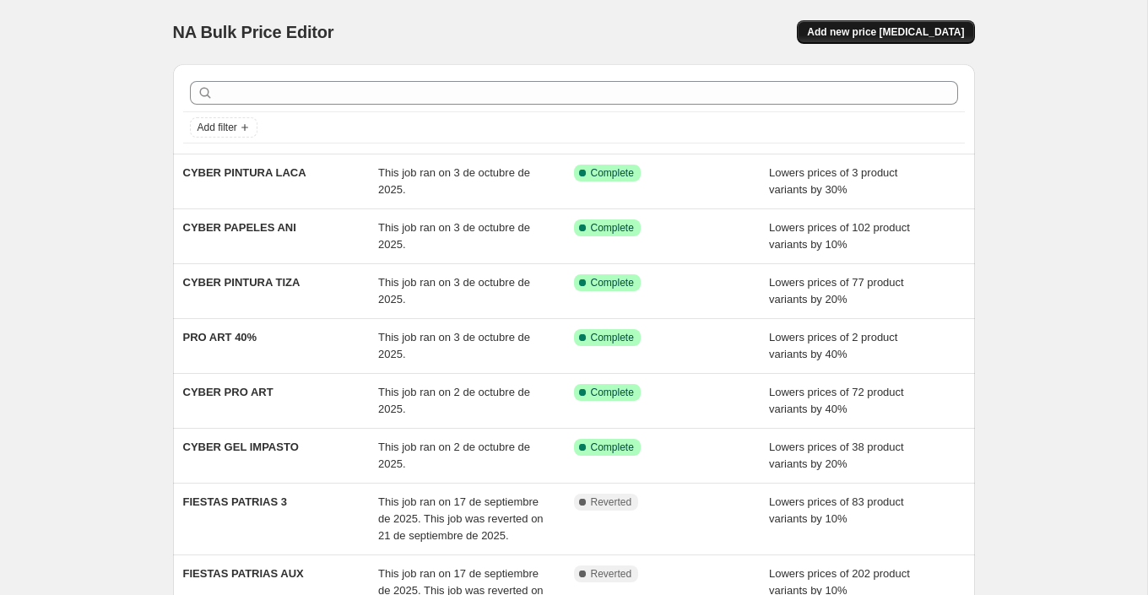
click at [845, 22] on button "Add new price [MEDICAL_DATA]" at bounding box center [885, 32] width 177 height 24
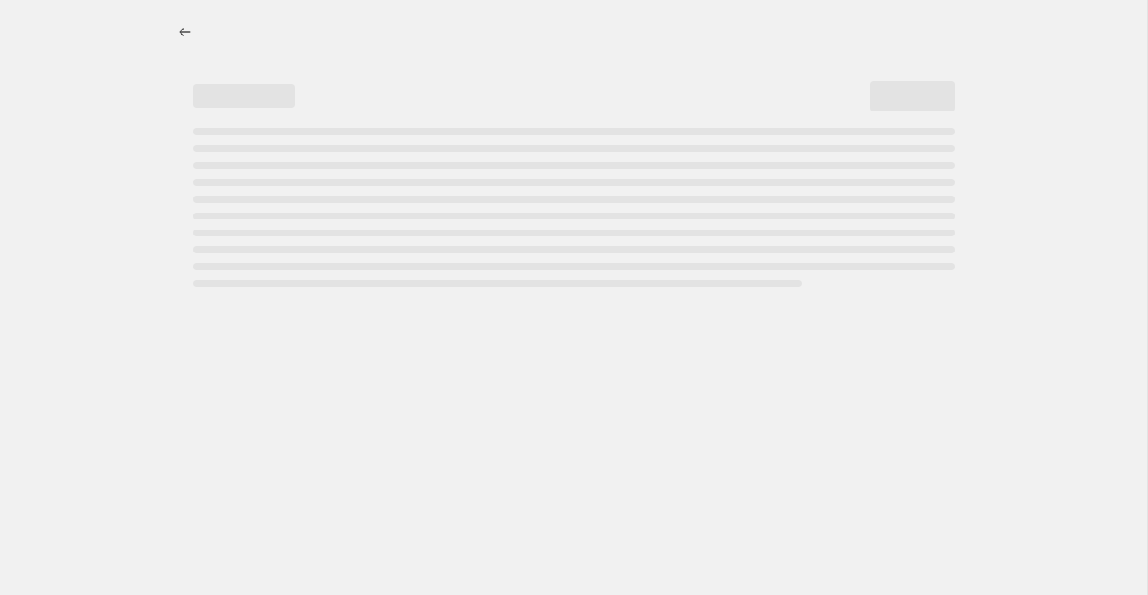
select select "percentage"
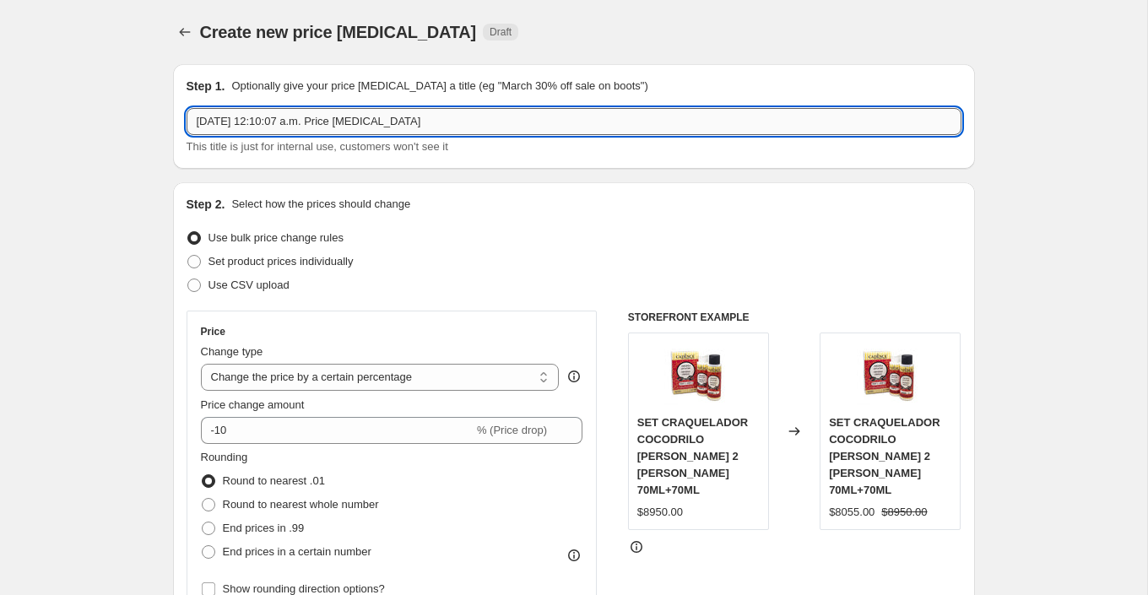
click at [344, 122] on input "3 oct 2025, 12:10:07 a.m. Price change job" at bounding box center [574, 121] width 775 height 27
type input "c"
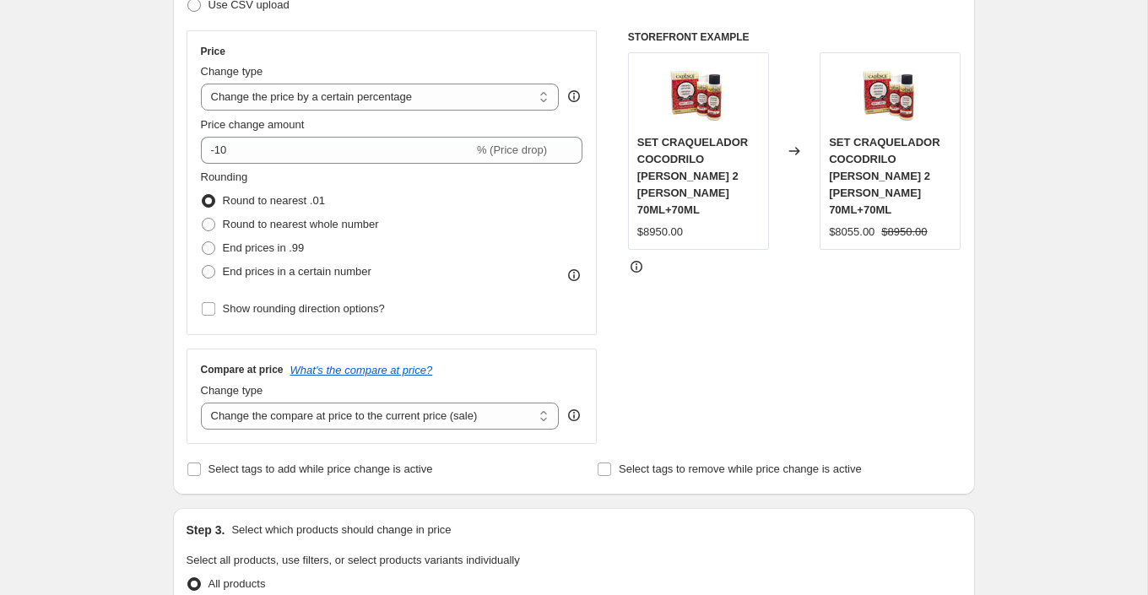
scroll to position [334, 0]
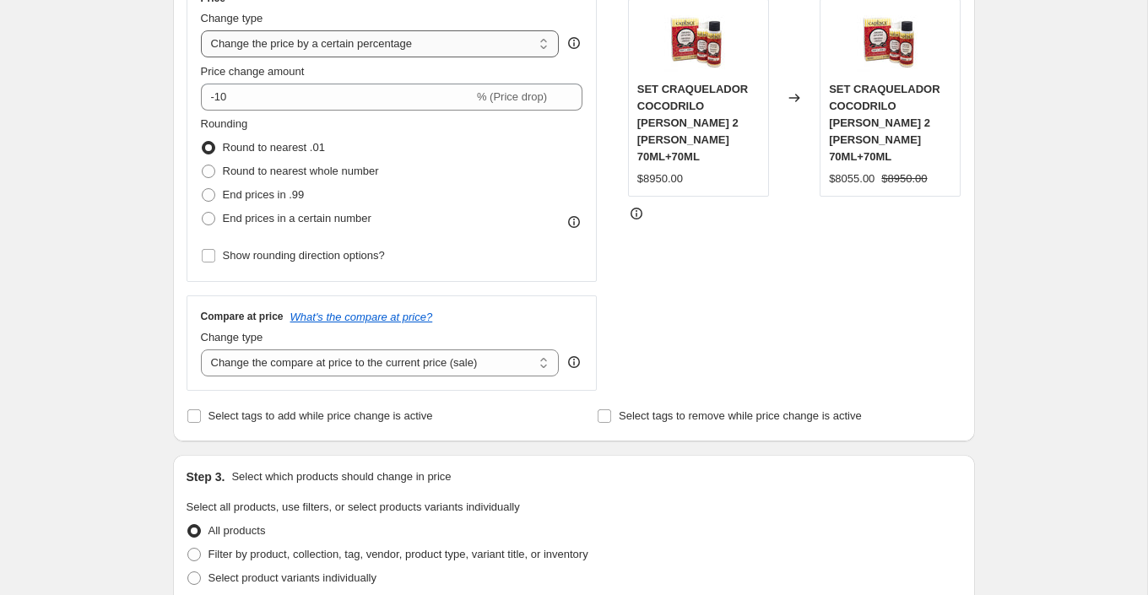
type input "CYBER PINCELES TEXTILES ANI"
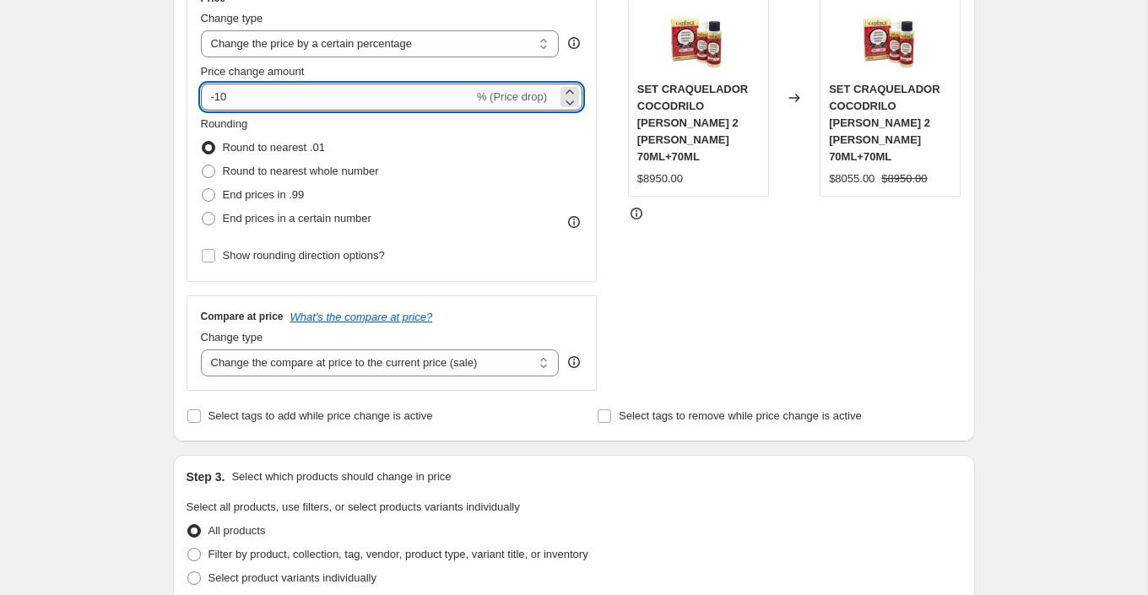
click at [220, 95] on input "-10" at bounding box center [337, 97] width 273 height 27
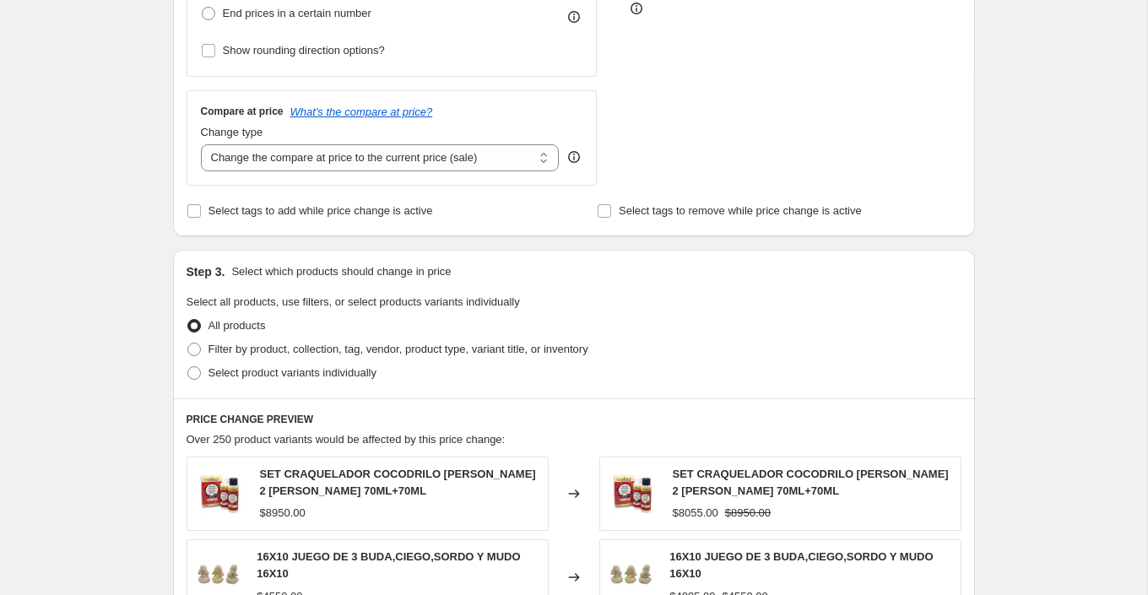
scroll to position [547, 0]
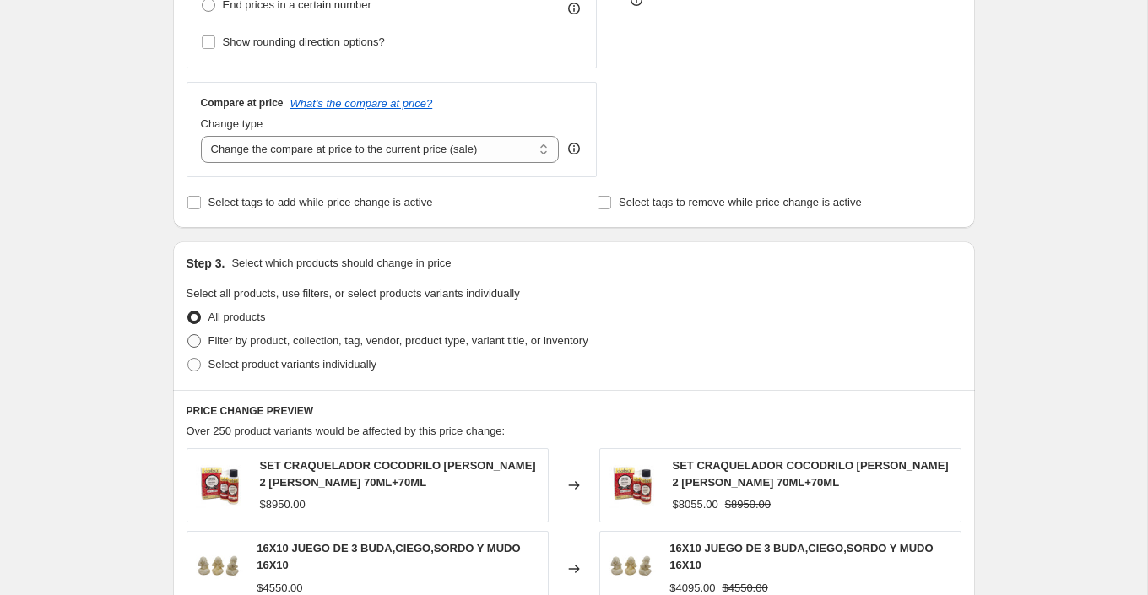
type input "-20"
click at [336, 339] on span "Filter by product, collection, tag, vendor, product type, variant title, or inv…" at bounding box center [399, 340] width 380 height 13
click at [188, 335] on input "Filter by product, collection, tag, vendor, product type, variant title, or inv…" at bounding box center [187, 334] width 1 height 1
radio input "true"
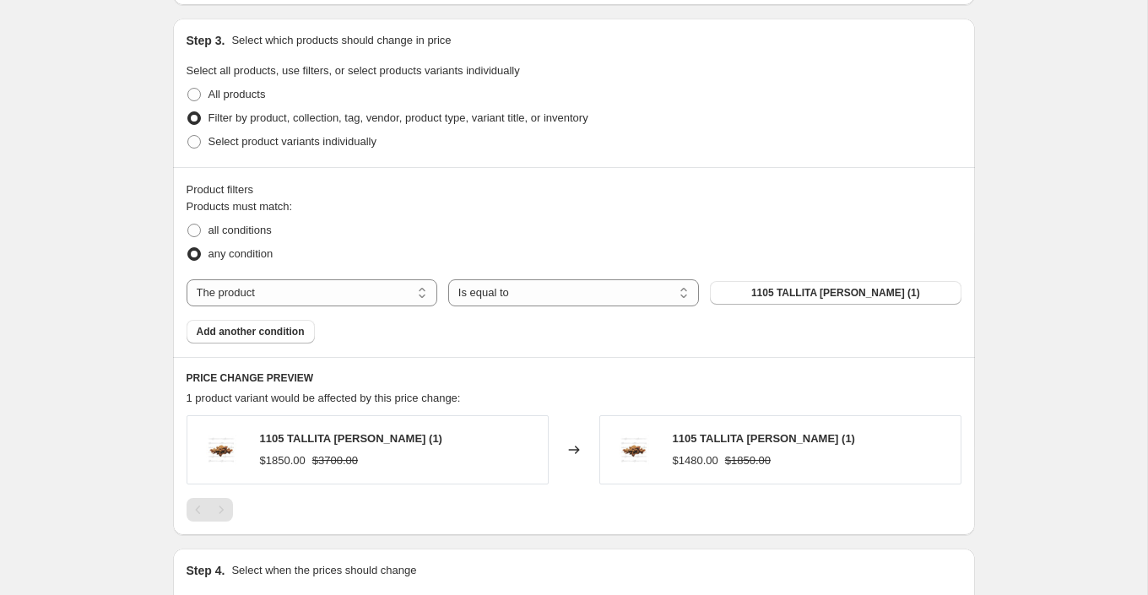
scroll to position [785, 0]
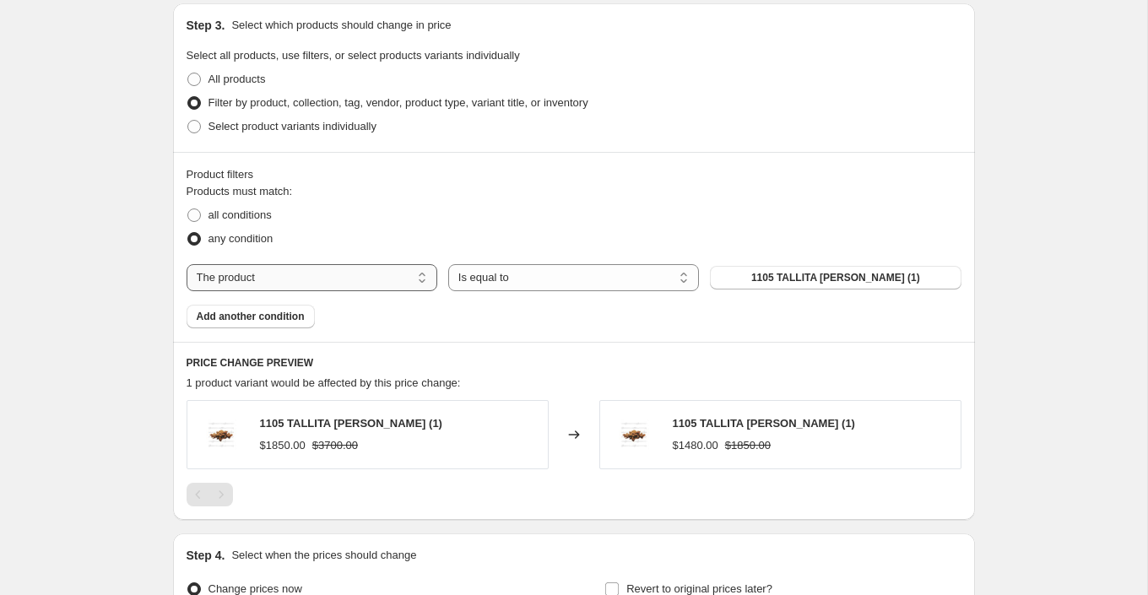
click at [410, 279] on select "The product The product's collection The product's tag The product's vendor The…" at bounding box center [312, 277] width 251 height 27
select select "collection"
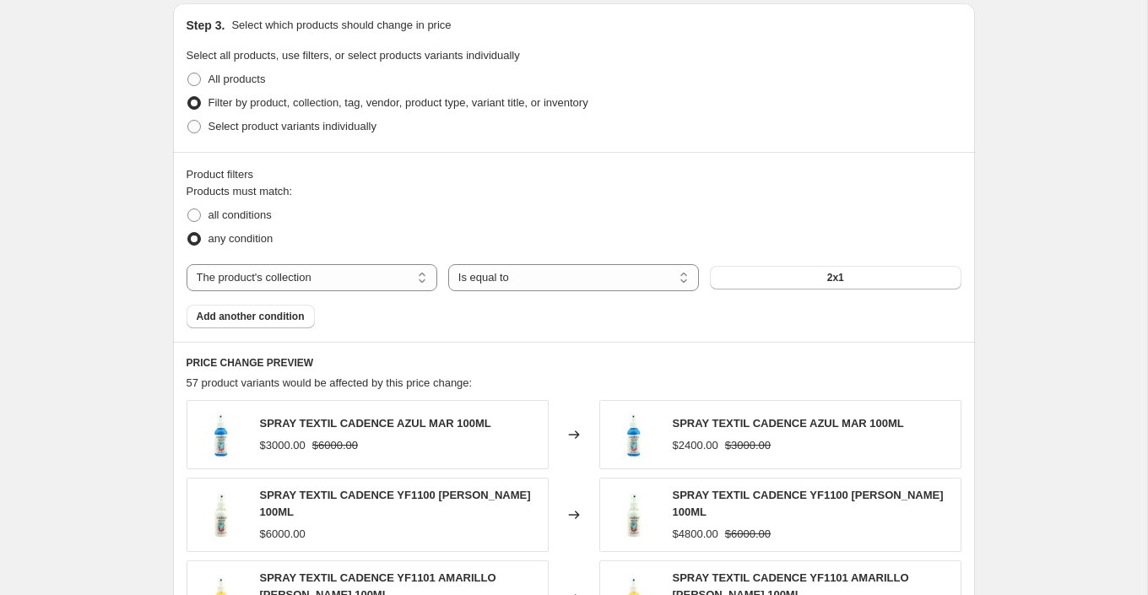
click at [833, 272] on span "2x1" at bounding box center [835, 278] width 17 height 14
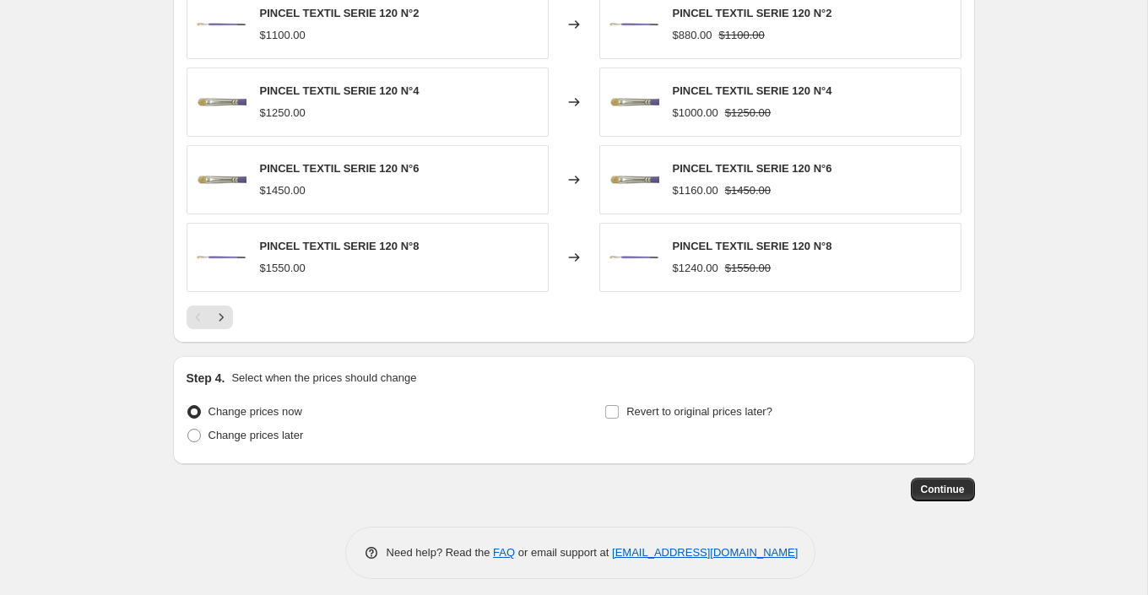
scroll to position [1276, 0]
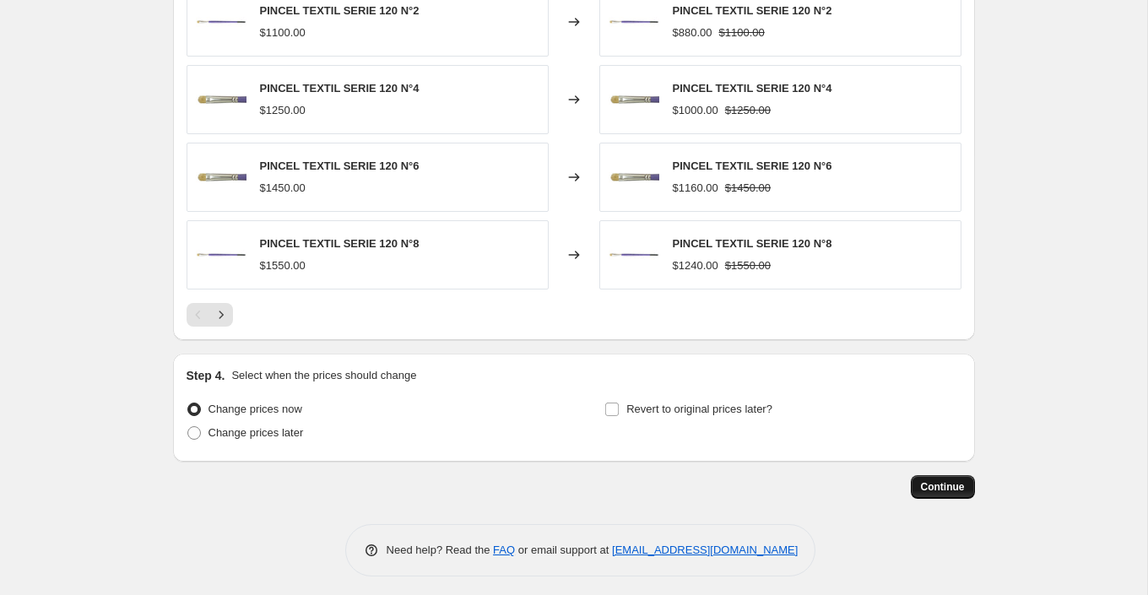
click at [942, 480] on span "Continue" at bounding box center [943, 487] width 44 height 14
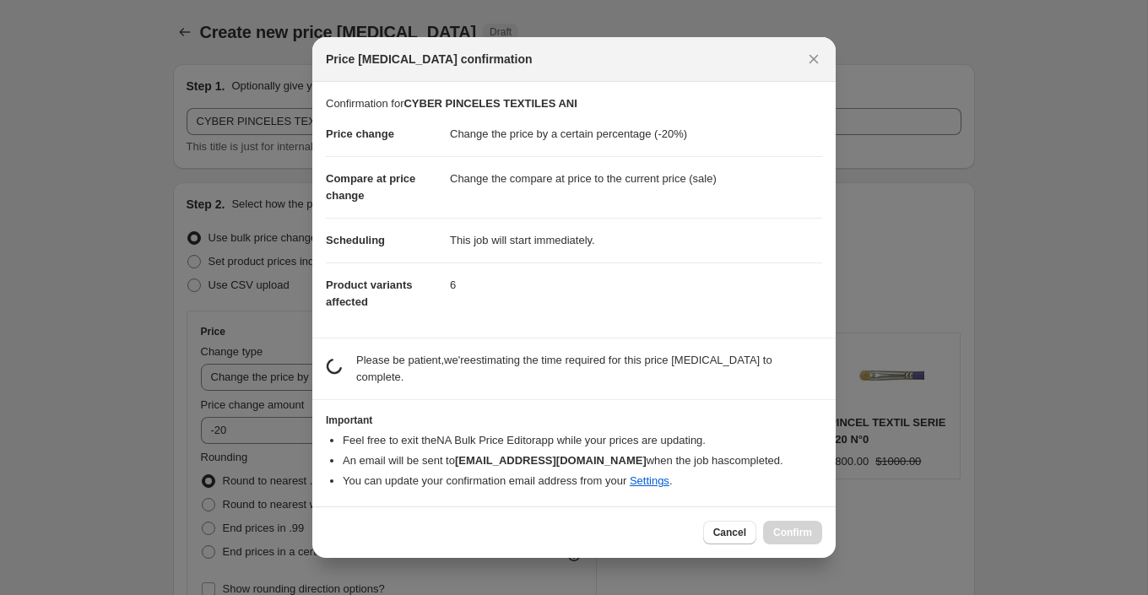
scroll to position [0, 0]
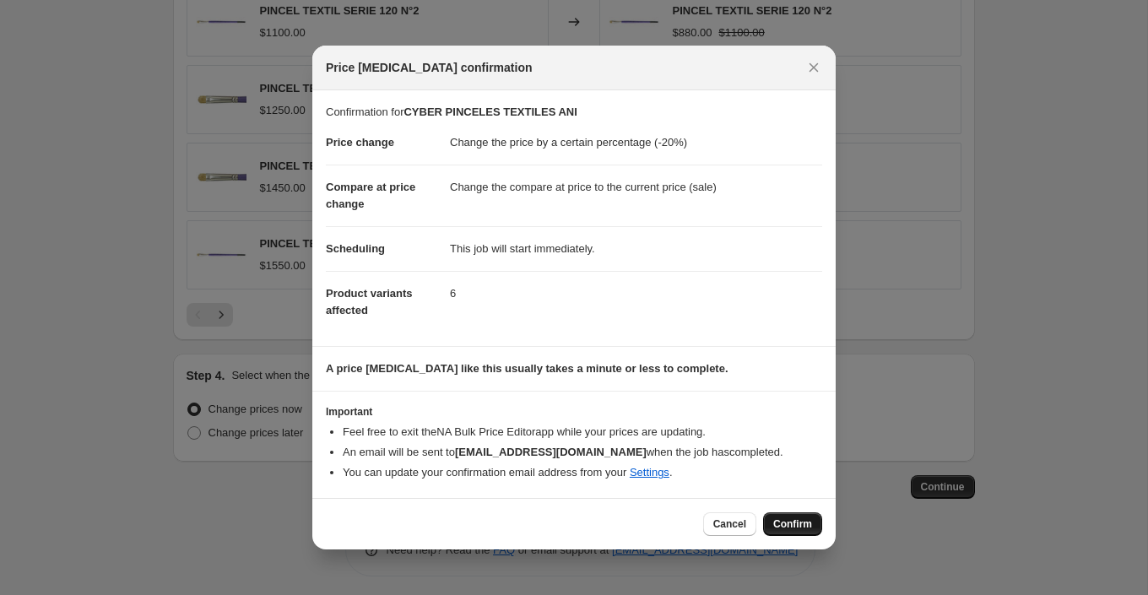
click at [804, 529] on button "Confirm" at bounding box center [792, 525] width 59 height 24
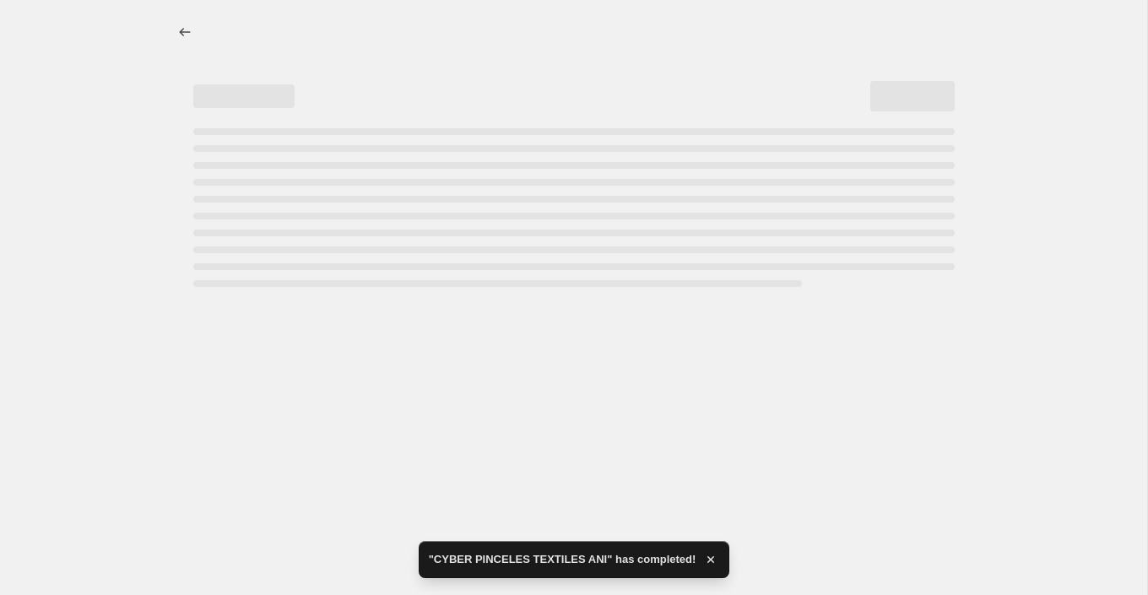
select select "percentage"
select select "collection"
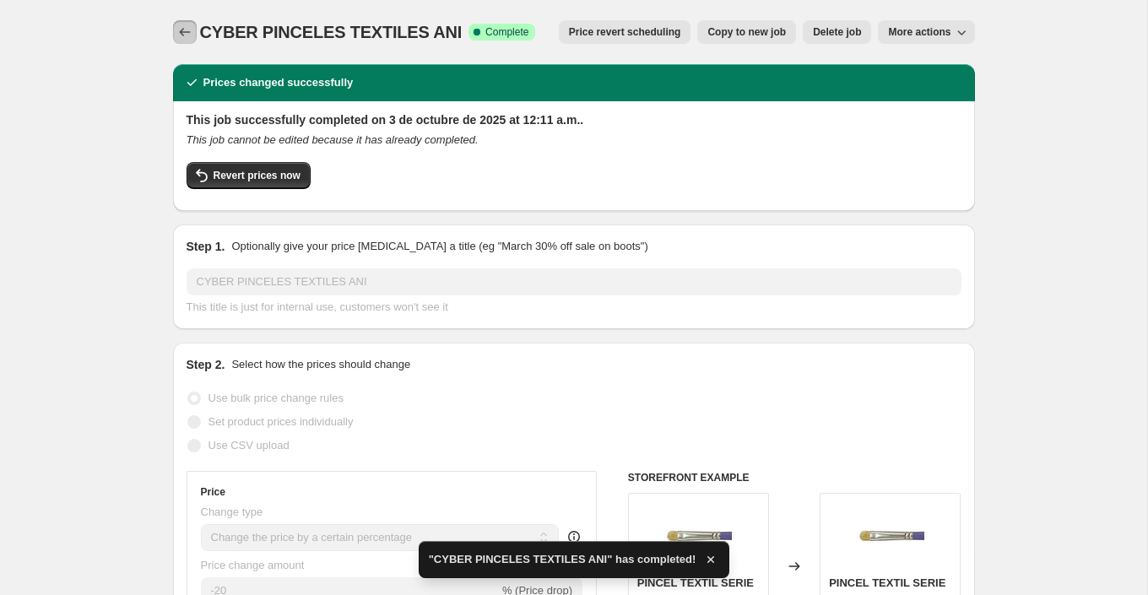
click at [184, 39] on icon "Price change jobs" at bounding box center [184, 32] width 17 height 17
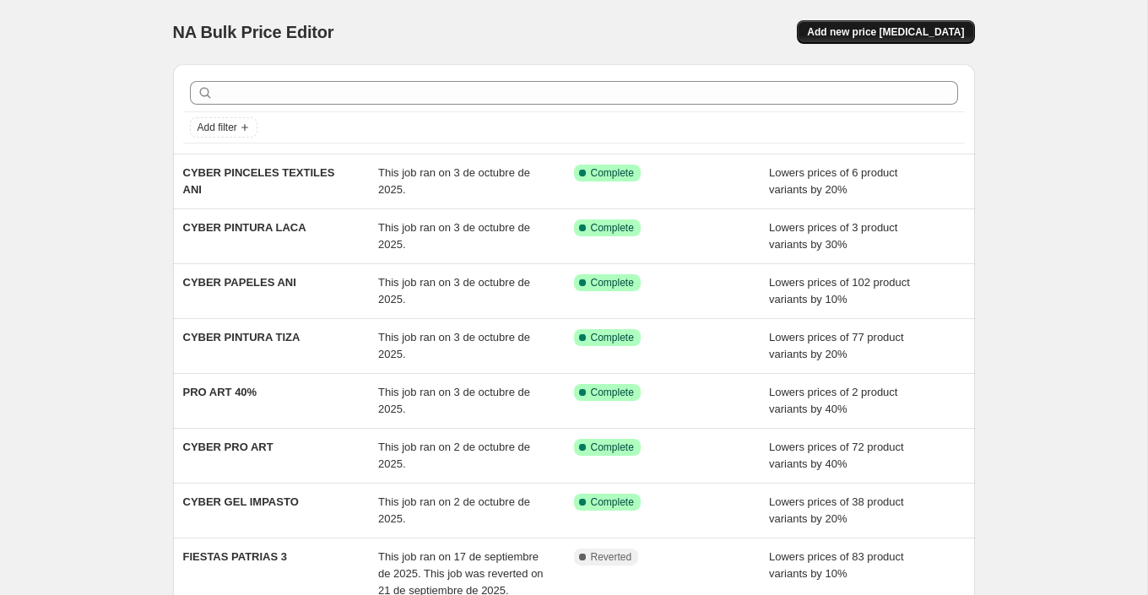
click at [903, 30] on span "Add new price [MEDICAL_DATA]" at bounding box center [885, 32] width 157 height 14
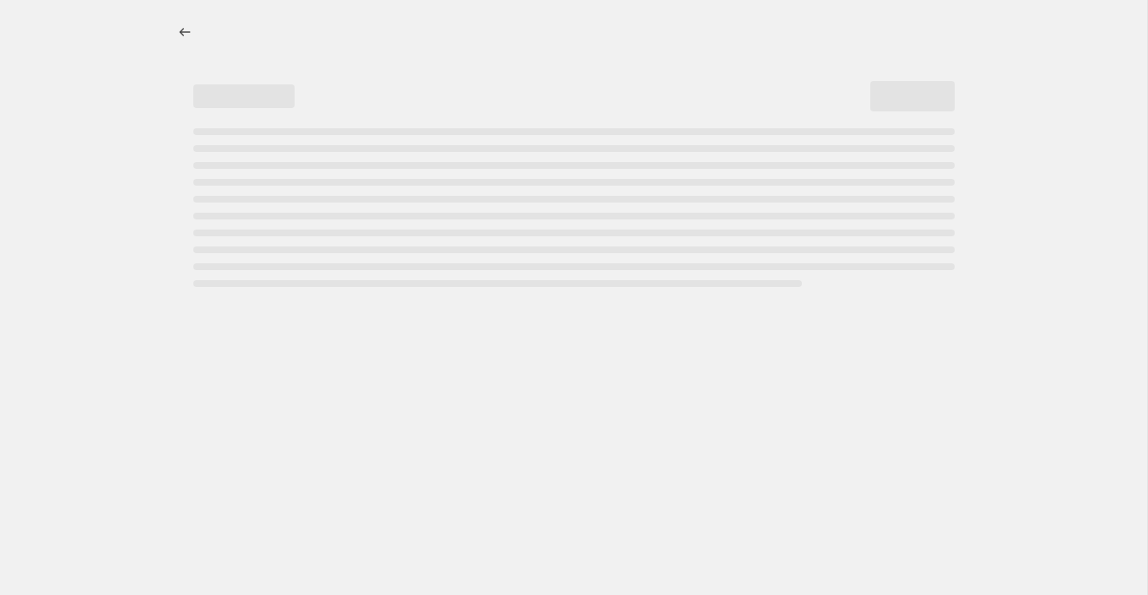
select select "percentage"
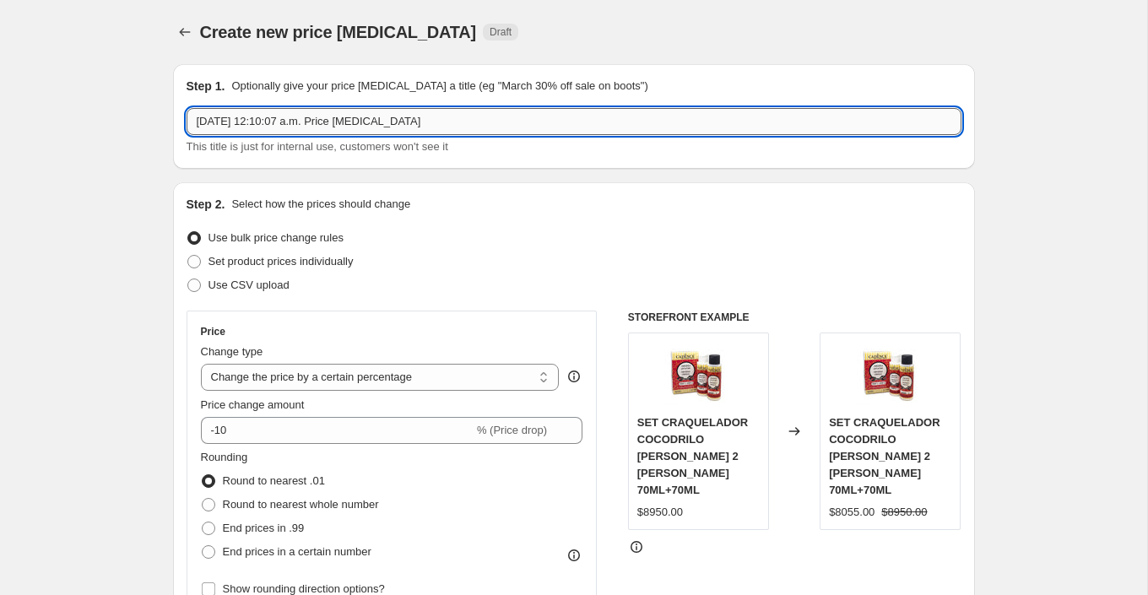
click at [362, 119] on input "3 oct 2025, 12:10:07 a.m. Price change job" at bounding box center [574, 121] width 775 height 27
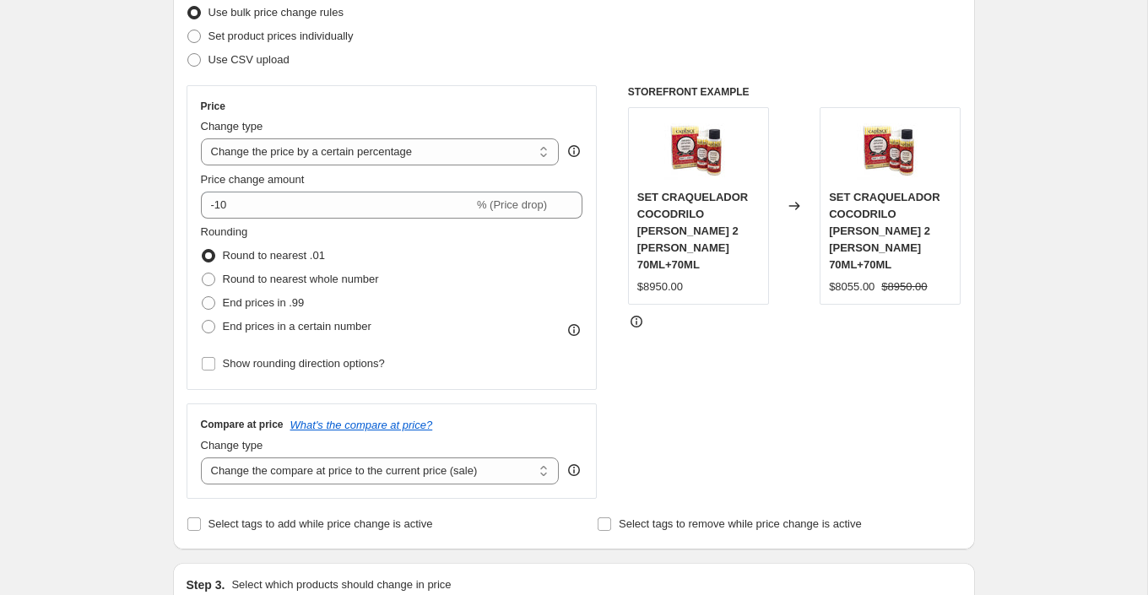
scroll to position [228, 0]
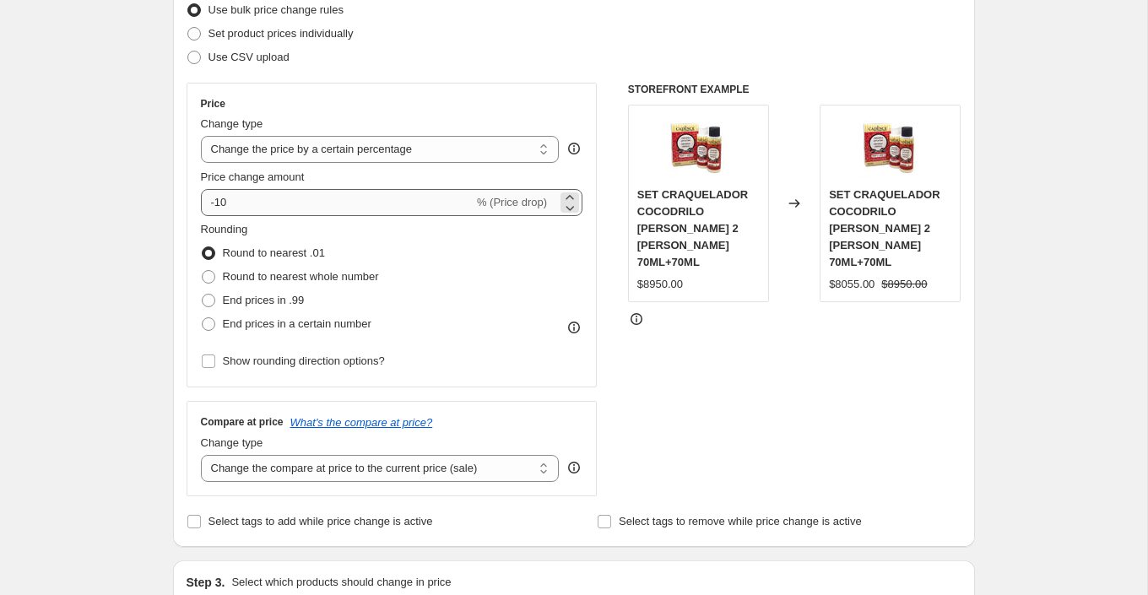
type input "CYBER 30%"
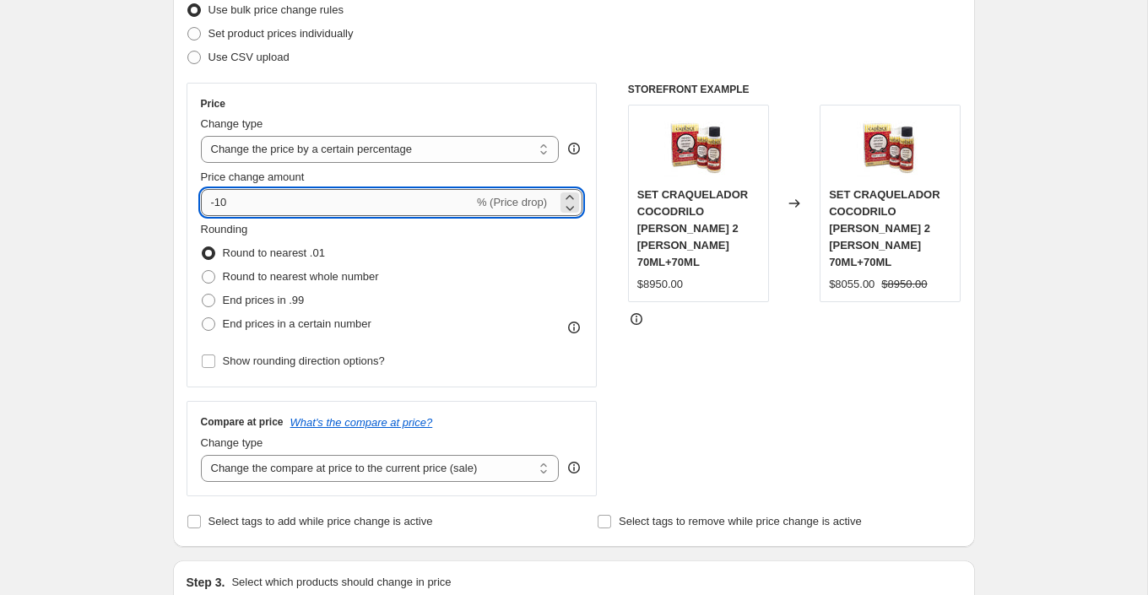
click at [272, 205] on input "-10" at bounding box center [337, 202] width 273 height 27
type input "-1"
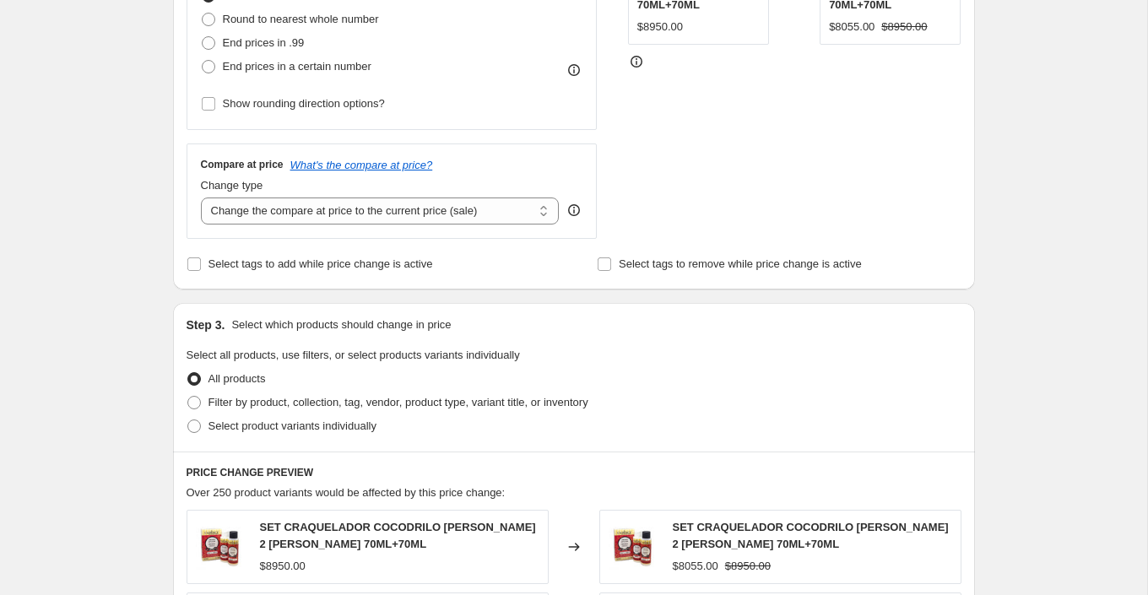
scroll to position [499, 0]
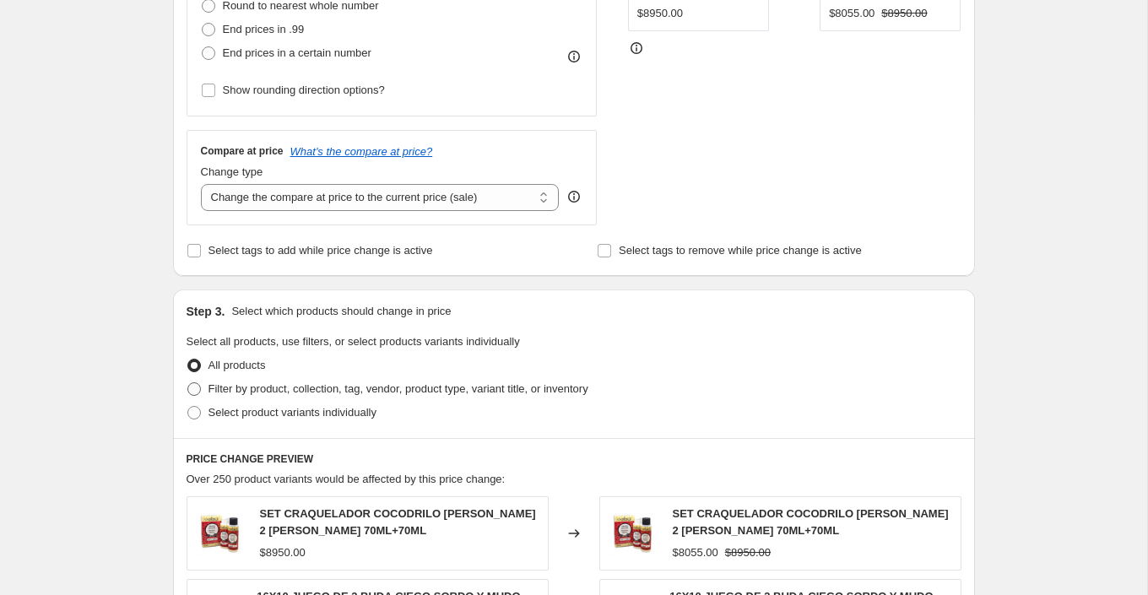
type input "-30"
click at [404, 391] on span "Filter by product, collection, tag, vendor, product type, variant title, or inv…" at bounding box center [399, 389] width 380 height 13
click at [188, 383] on input "Filter by product, collection, tag, vendor, product type, variant title, or inv…" at bounding box center [187, 383] width 1 height 1
radio input "true"
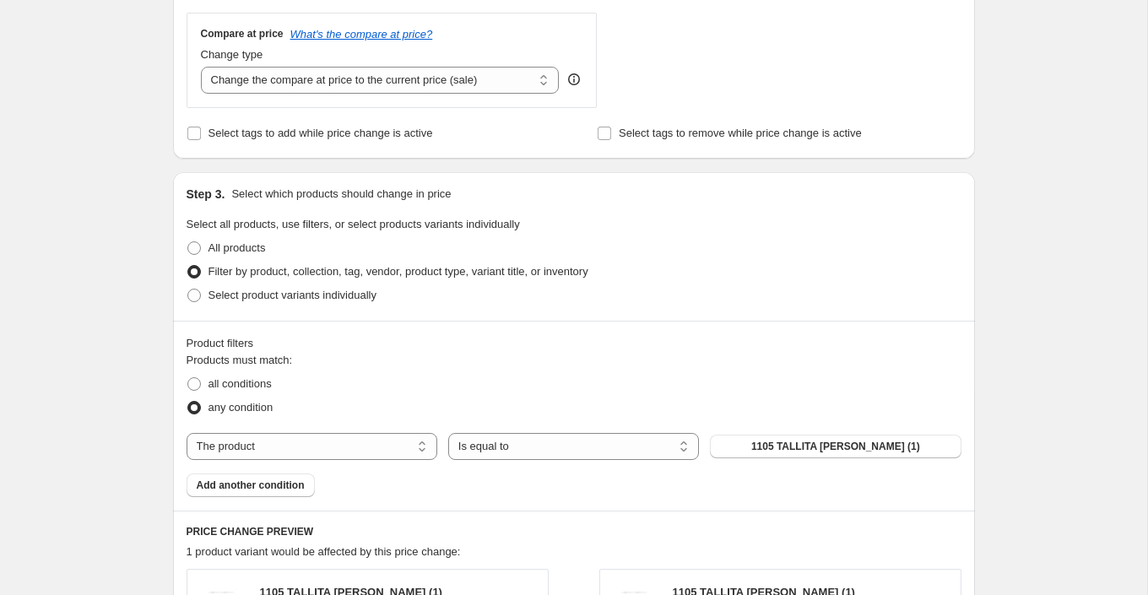
scroll to position [621, 0]
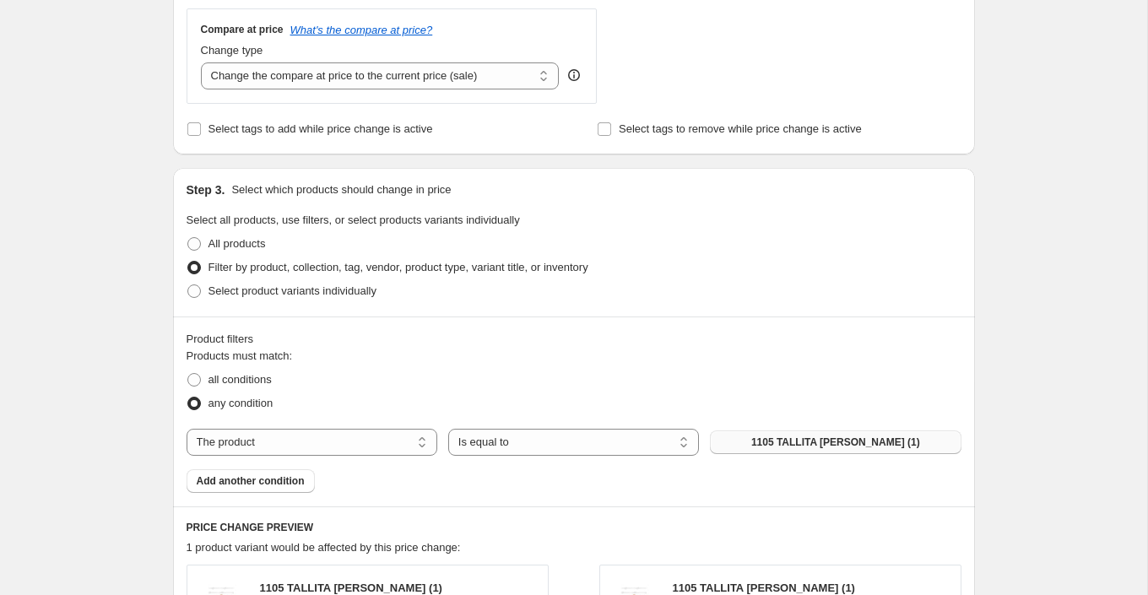
click at [836, 445] on span "1105 TALLITA [PERSON_NAME] (1)" at bounding box center [836, 443] width 169 height 14
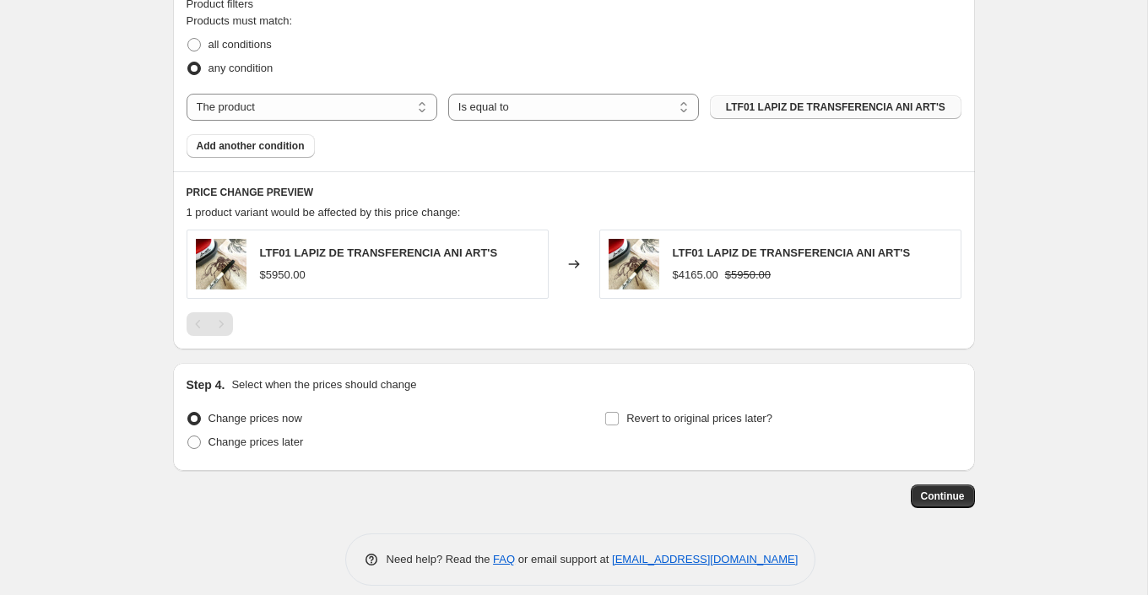
scroll to position [968, 0]
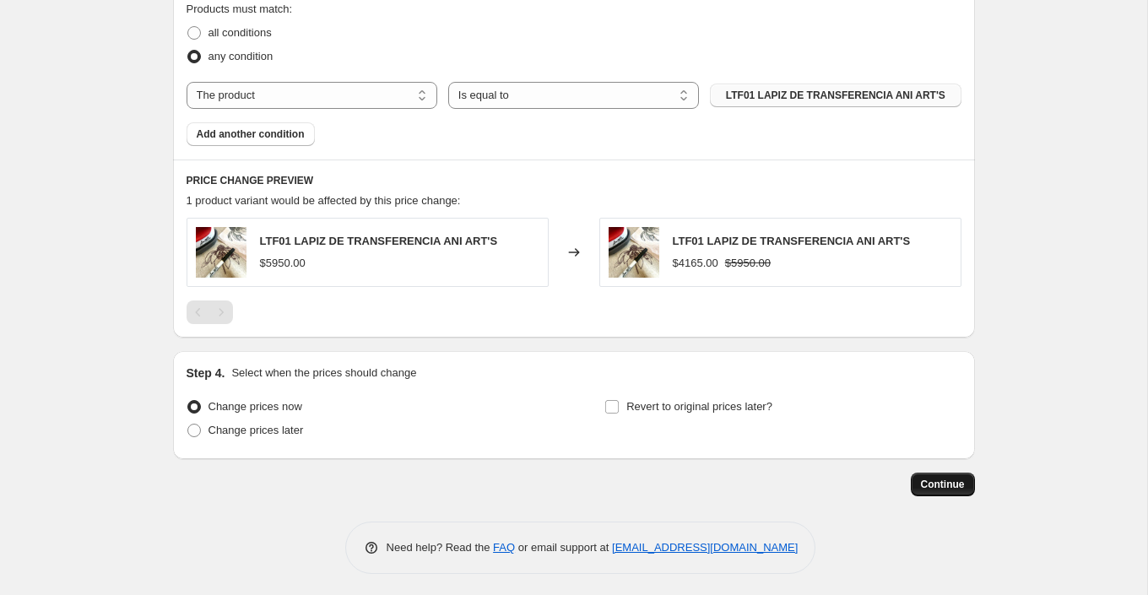
click at [961, 480] on span "Continue" at bounding box center [943, 485] width 44 height 14
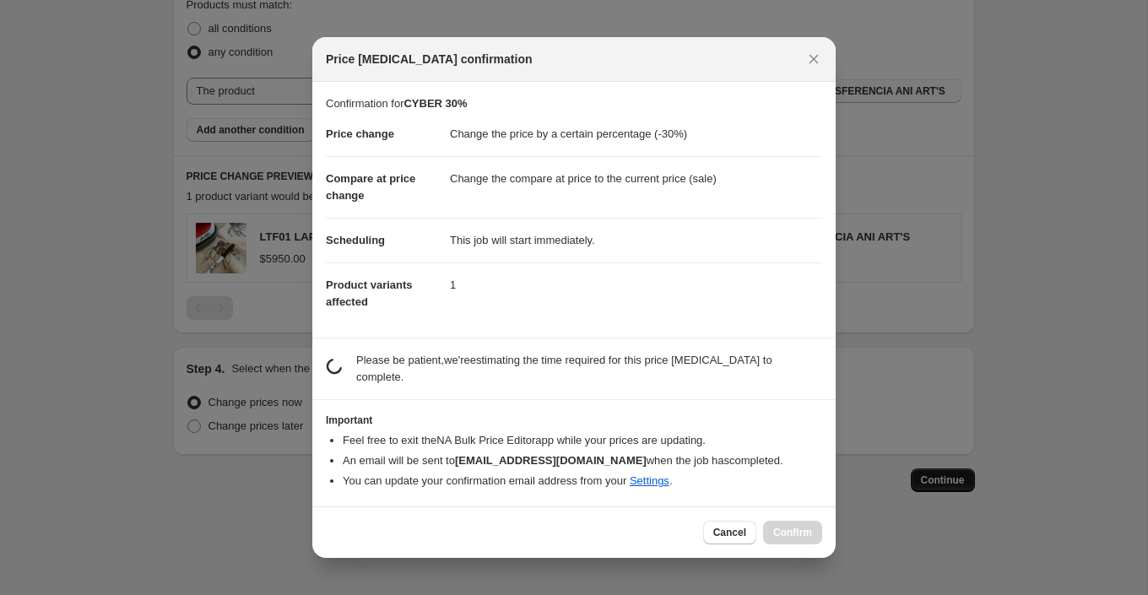
scroll to position [0, 0]
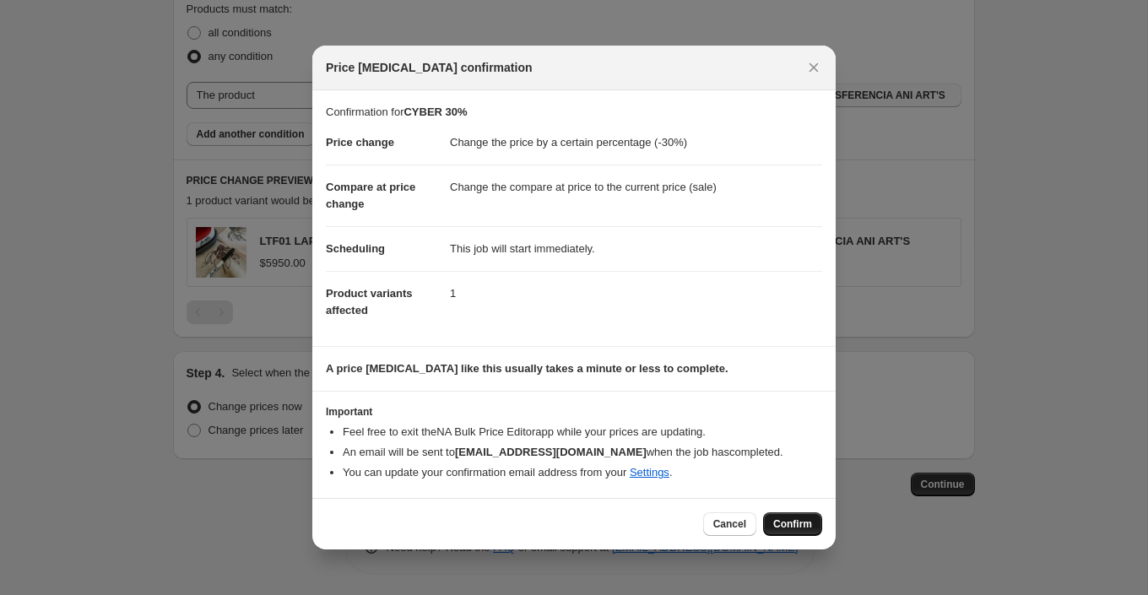
click at [796, 515] on button "Confirm" at bounding box center [792, 525] width 59 height 24
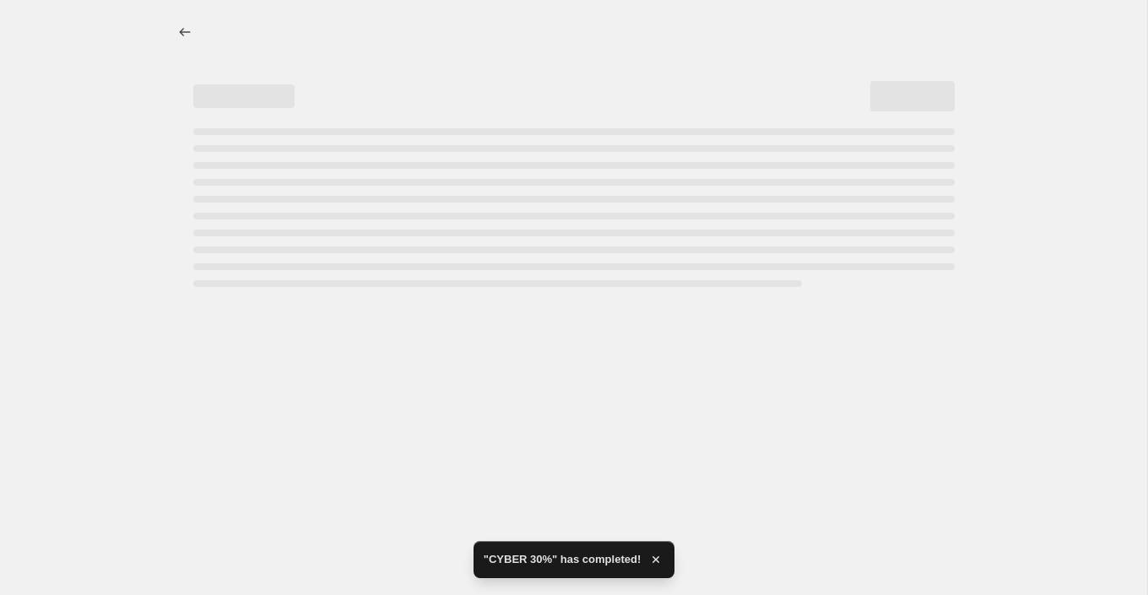
select select "percentage"
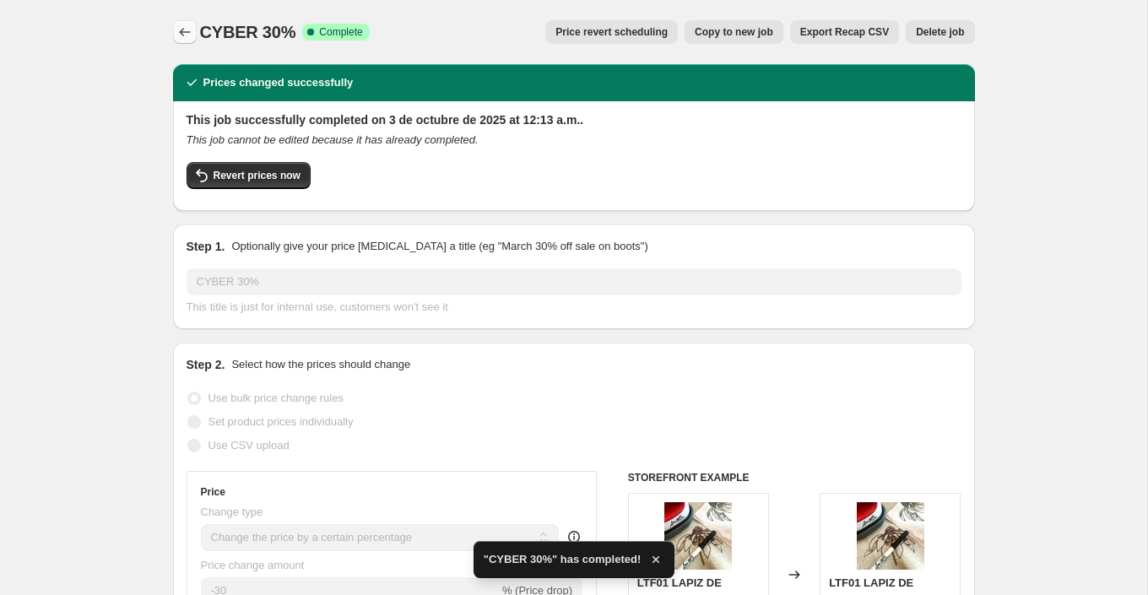
click at [181, 31] on icon "Price change jobs" at bounding box center [184, 32] width 11 height 8
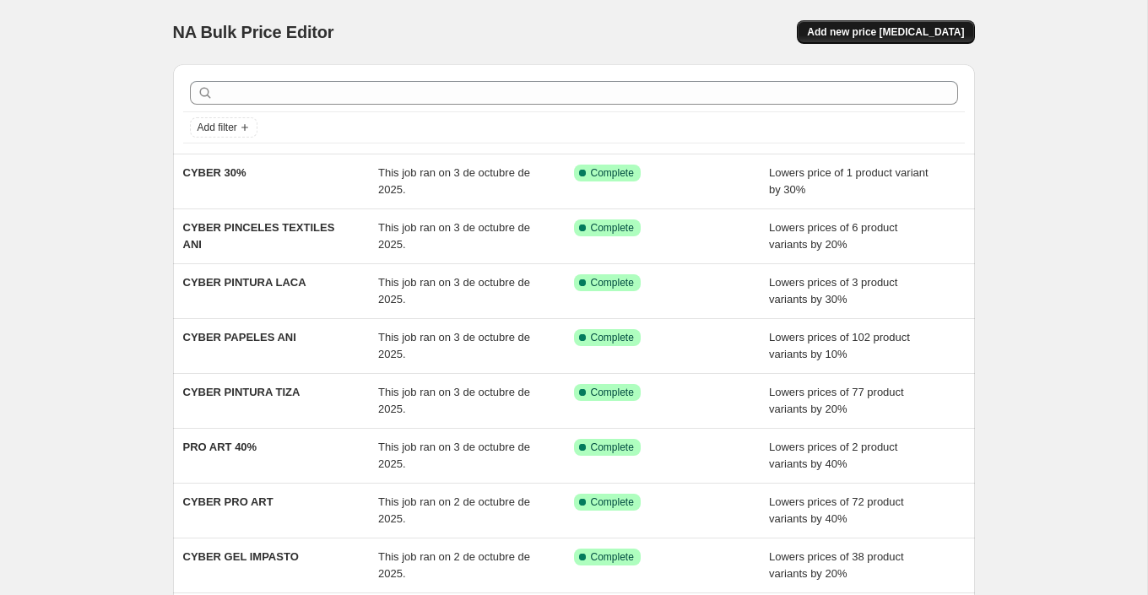
click at [896, 35] on span "Add new price [MEDICAL_DATA]" at bounding box center [885, 32] width 157 height 14
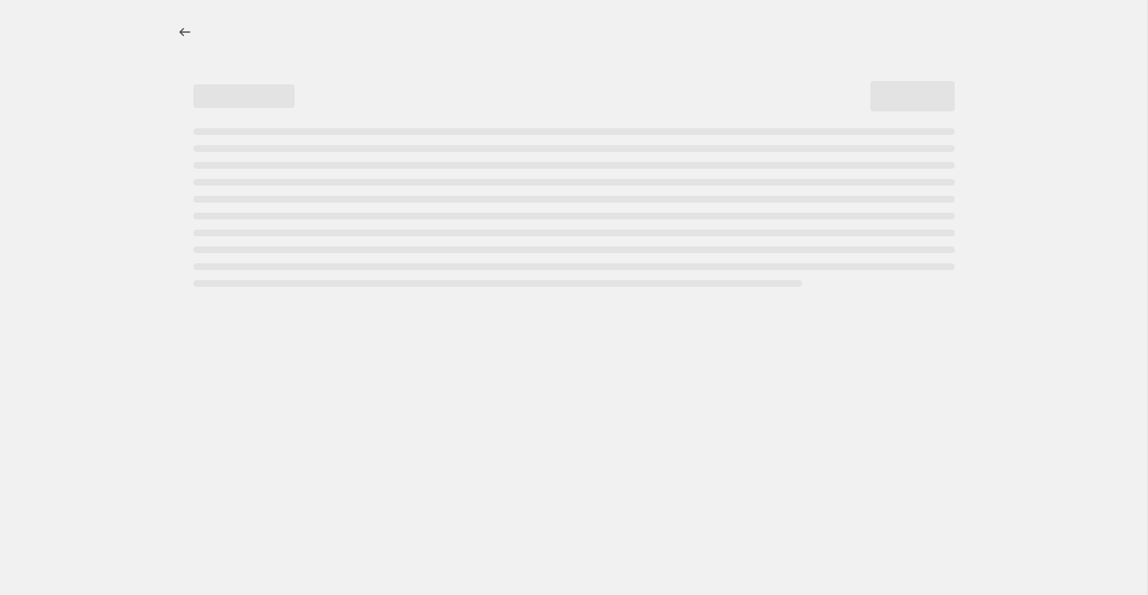
select select "percentage"
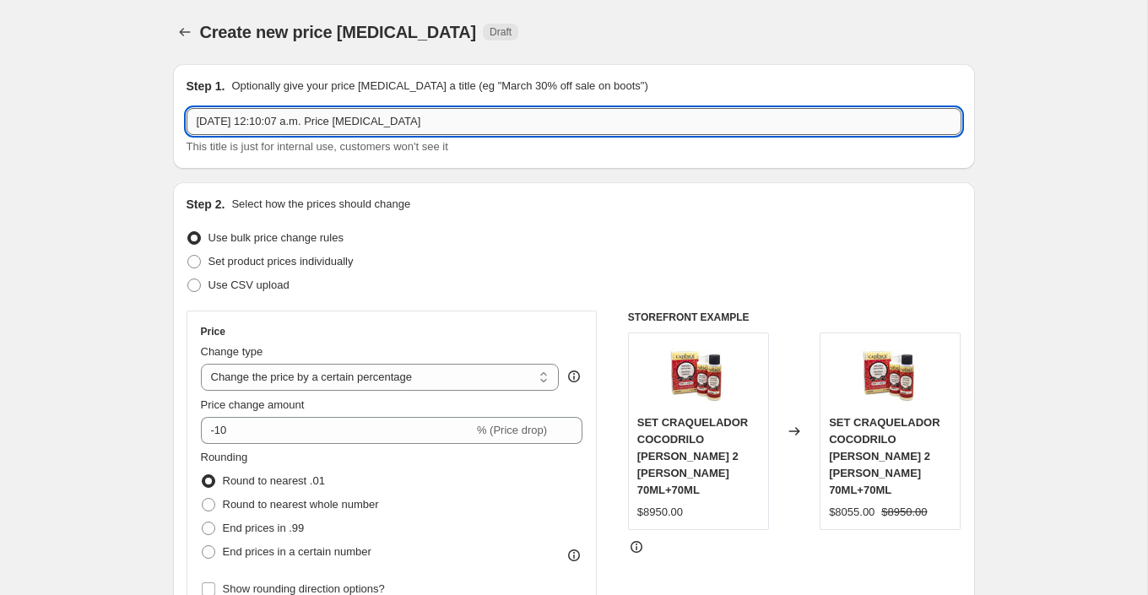
click at [410, 123] on input "3 oct 2025, 12:10:07 a.m. Price change job" at bounding box center [574, 121] width 775 height 27
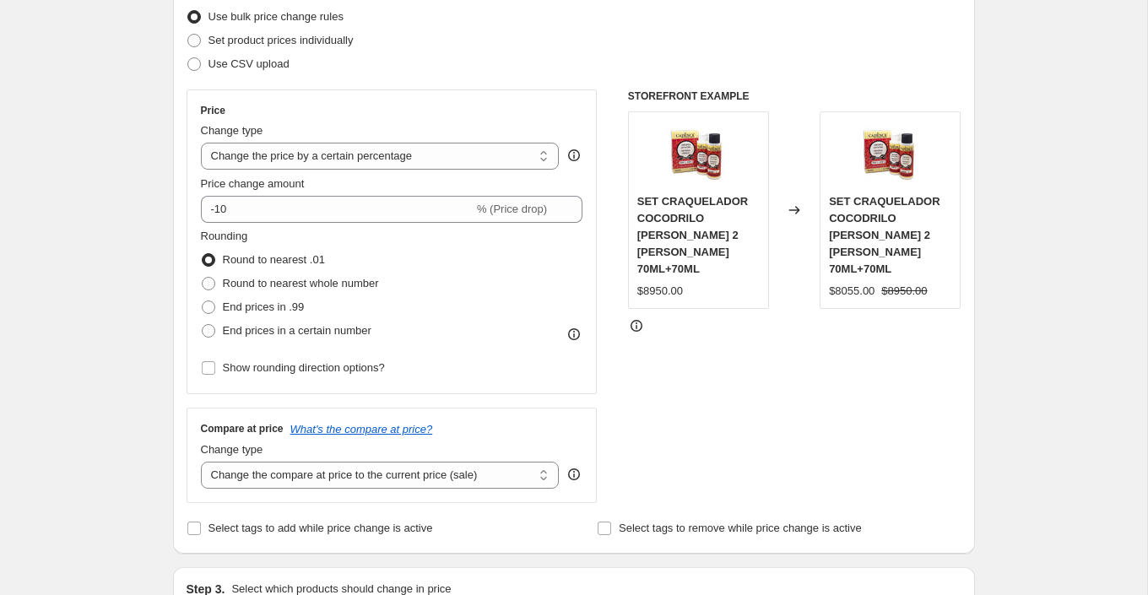
scroll to position [242, 0]
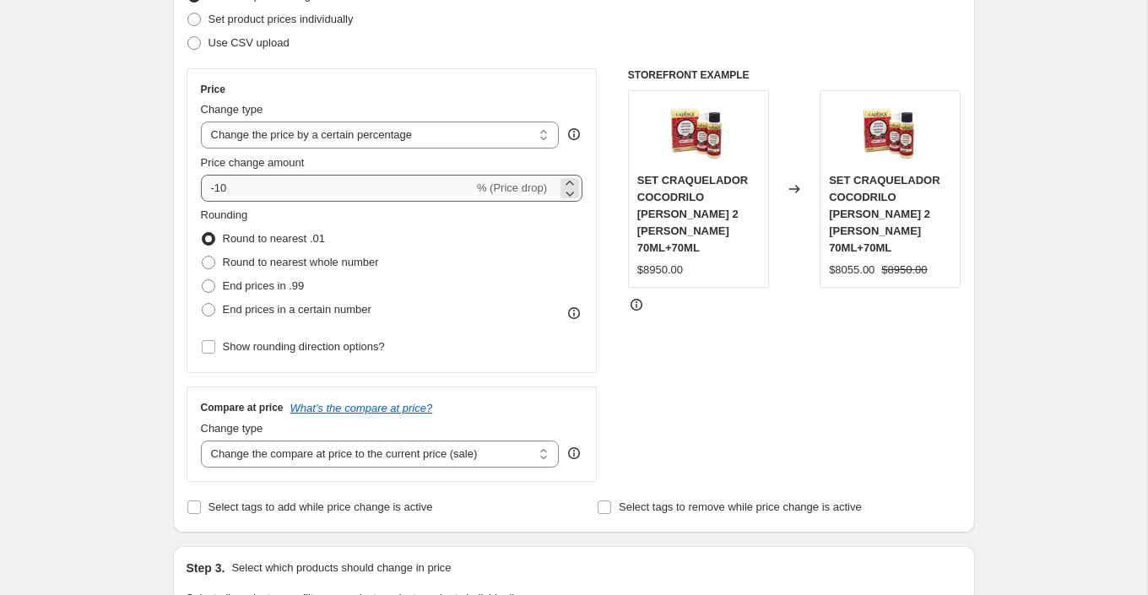
type input "CYBER 20%"
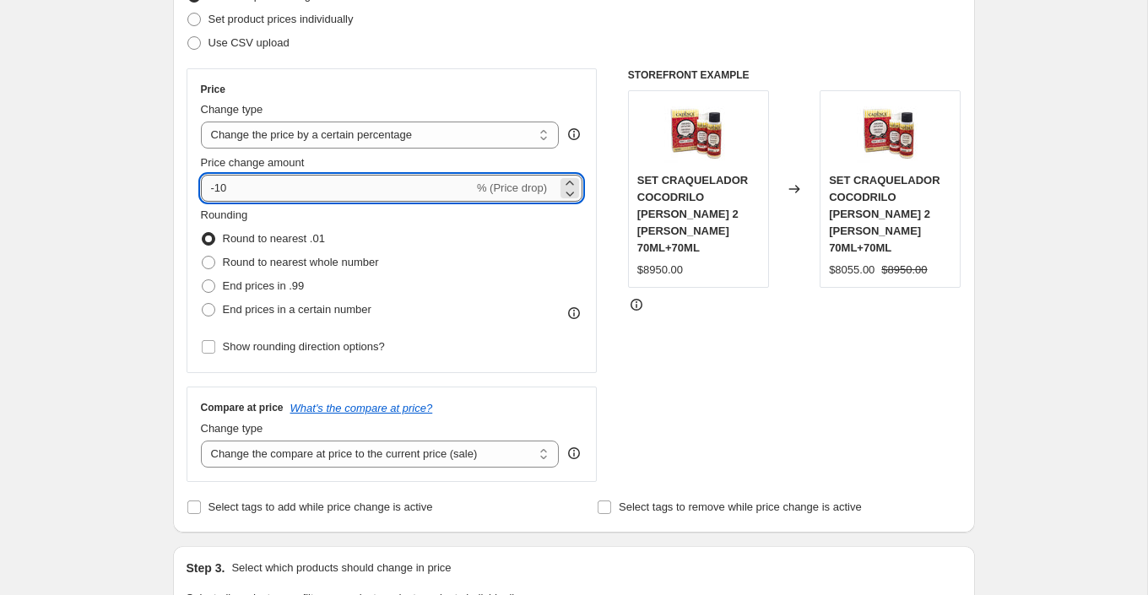
click at [268, 195] on input "-10" at bounding box center [337, 188] width 273 height 27
type input "-1"
type input "-20"
click at [507, 269] on div "Rounding Round to nearest .01 Round to nearest whole number End prices in .99 E…" at bounding box center [392, 264] width 383 height 115
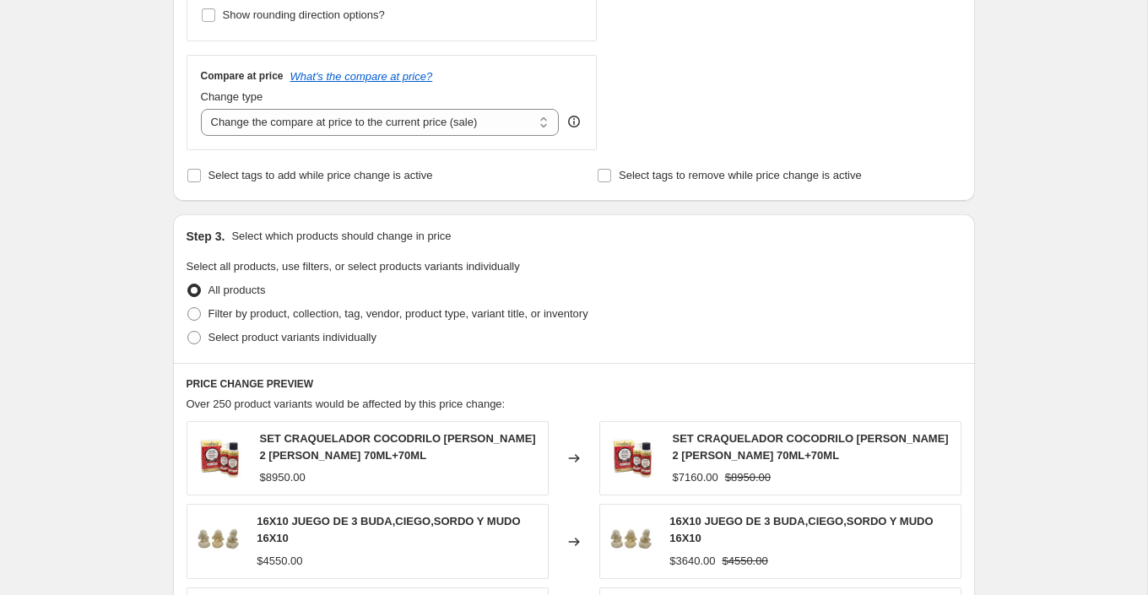
scroll to position [585, 0]
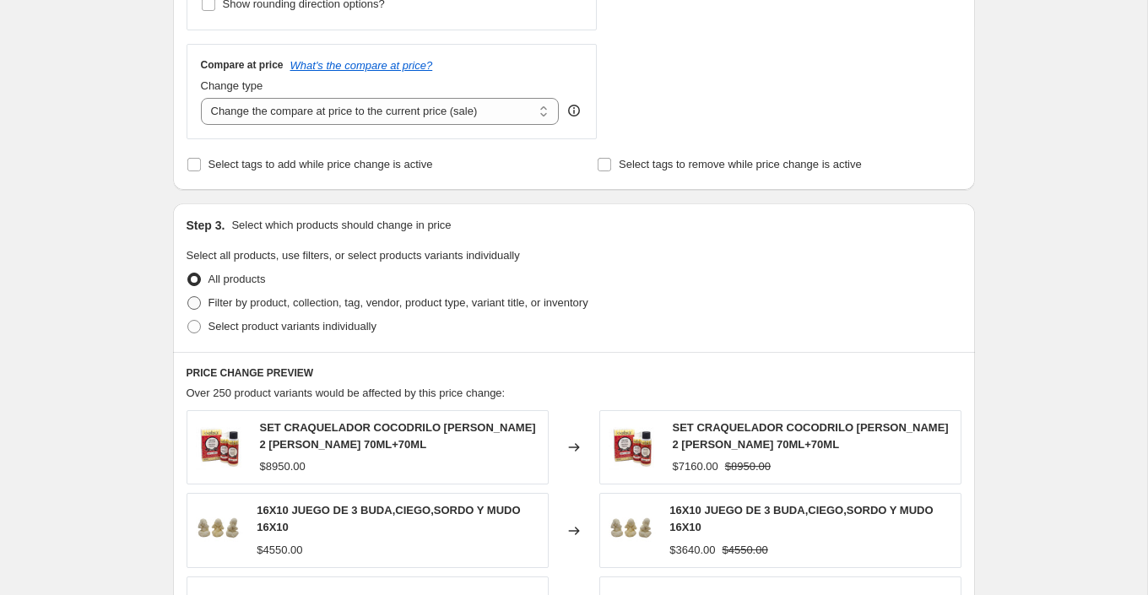
click at [400, 296] on span "Filter by product, collection, tag, vendor, product type, variant title, or inv…" at bounding box center [399, 302] width 380 height 13
click at [188, 296] on input "Filter by product, collection, tag, vendor, product type, variant title, or inv…" at bounding box center [187, 296] width 1 height 1
radio input "true"
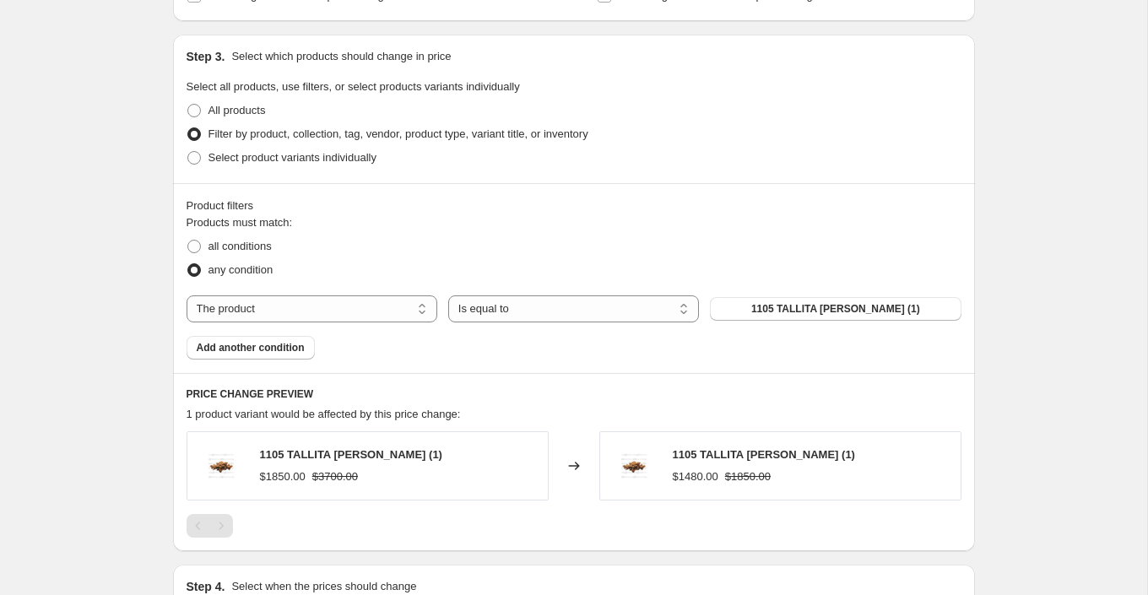
scroll to position [756, 0]
click at [773, 313] on button "1105 TALLITA [PERSON_NAME] (1)" at bounding box center [835, 308] width 251 height 24
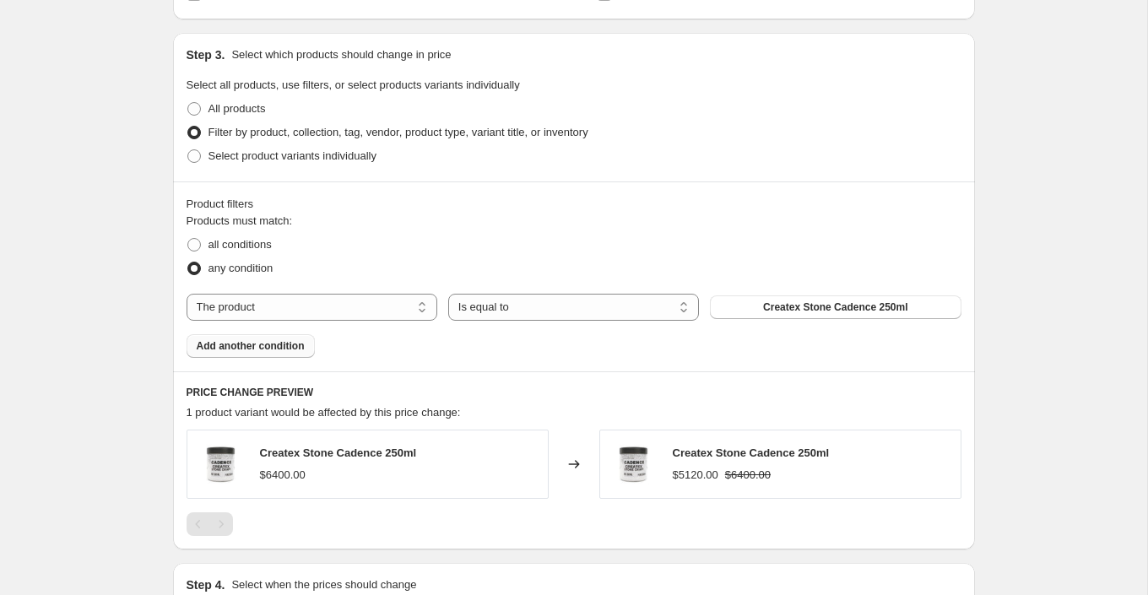
click at [271, 348] on span "Add another condition" at bounding box center [251, 346] width 108 height 14
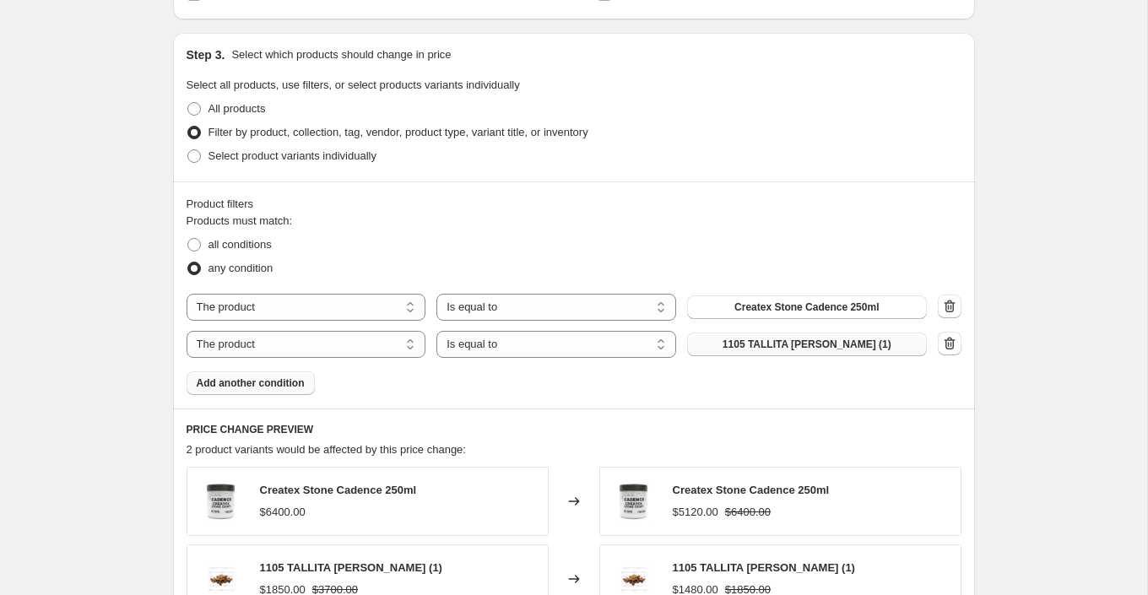
click at [788, 344] on span "1105 TALLITA [PERSON_NAME] (1)" at bounding box center [807, 345] width 169 height 14
click at [310, 387] on button "Add another condition" at bounding box center [251, 384] width 128 height 24
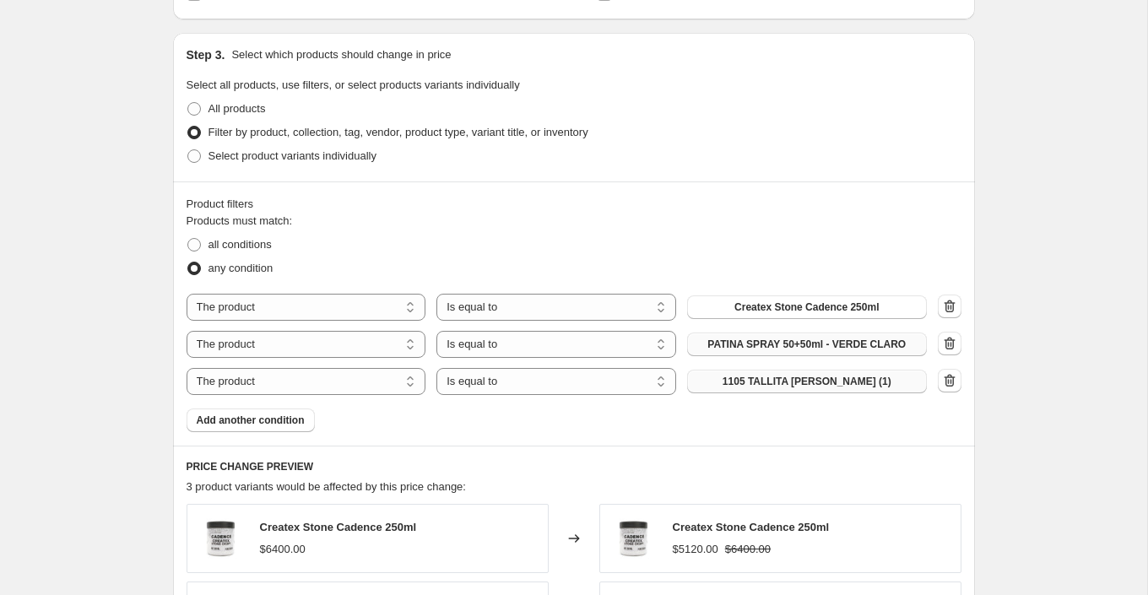
click at [772, 382] on span "1105 TALLITA [PERSON_NAME] (1)" at bounding box center [807, 382] width 169 height 14
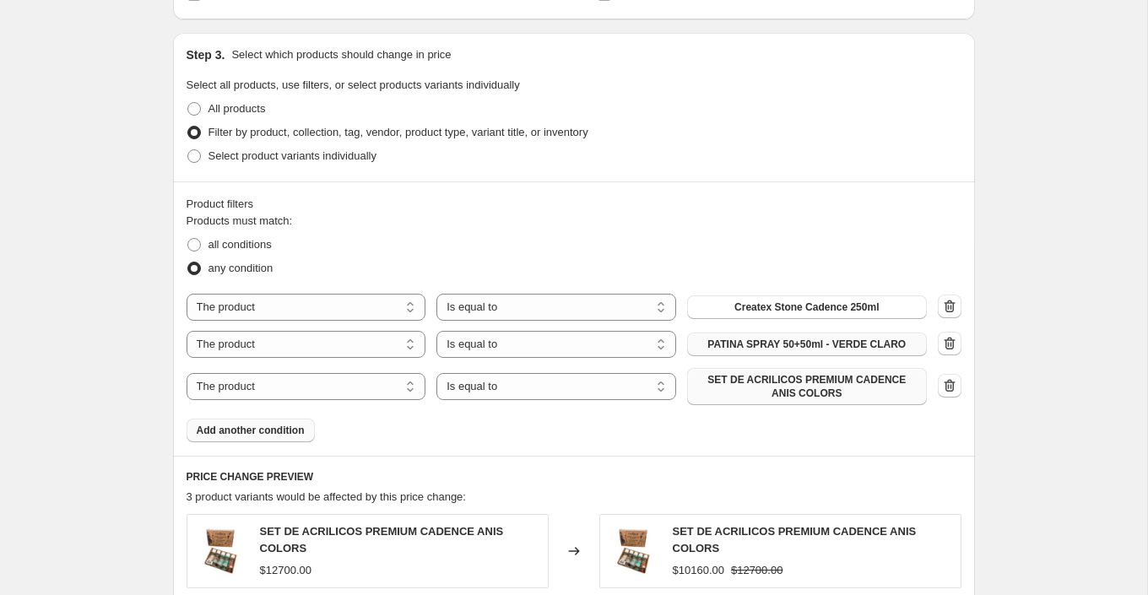
click at [289, 426] on span "Add another condition" at bounding box center [251, 431] width 108 height 14
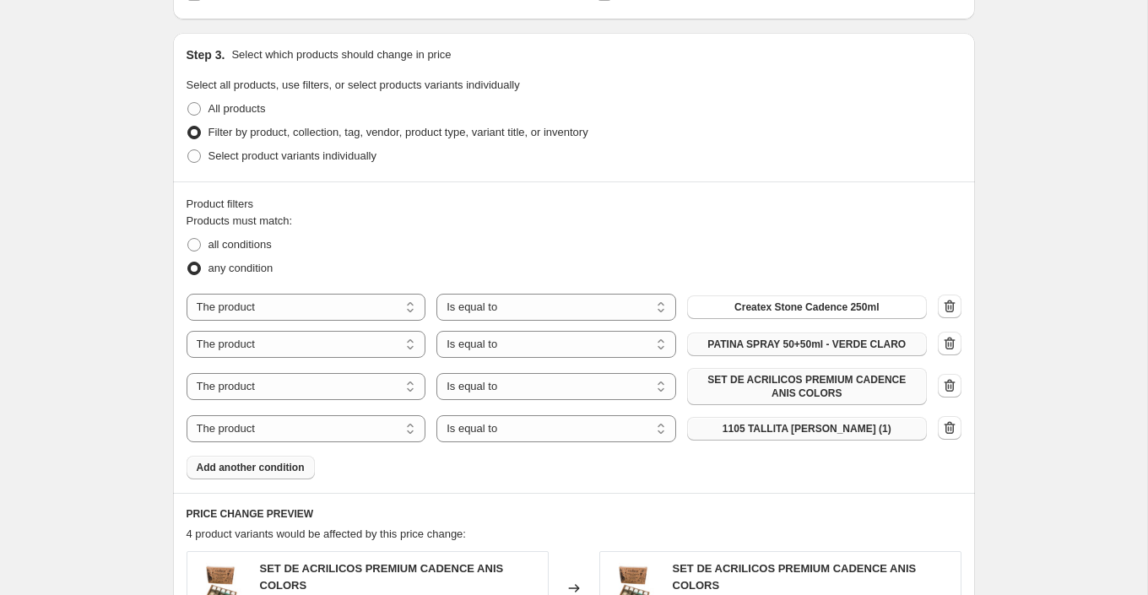
click at [795, 431] on span "1105 TALLITA [PERSON_NAME] (1)" at bounding box center [807, 429] width 169 height 14
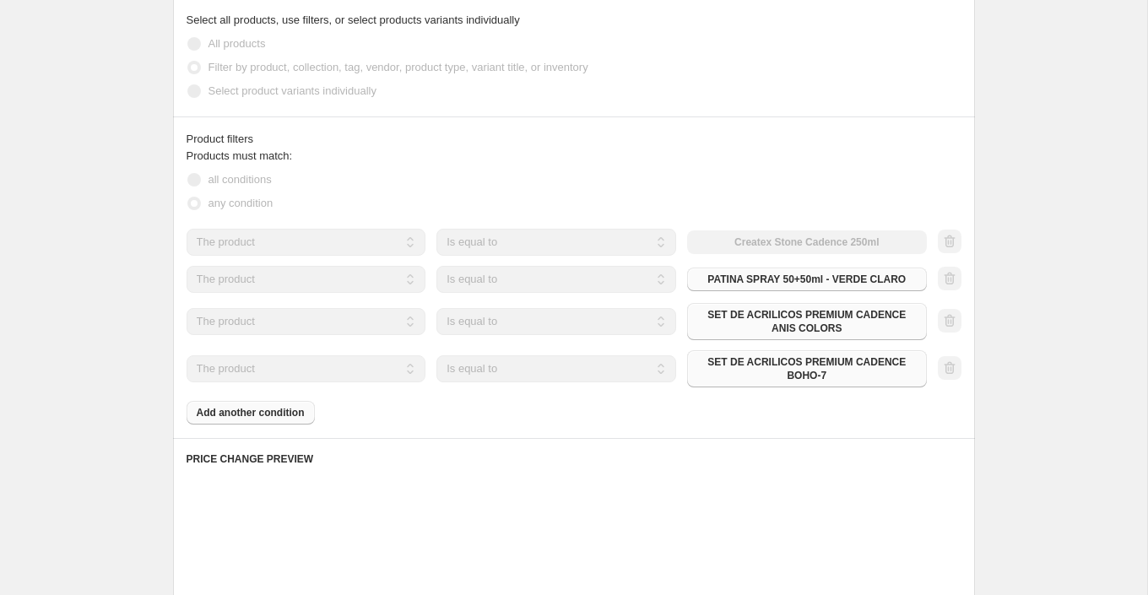
scroll to position [843, 0]
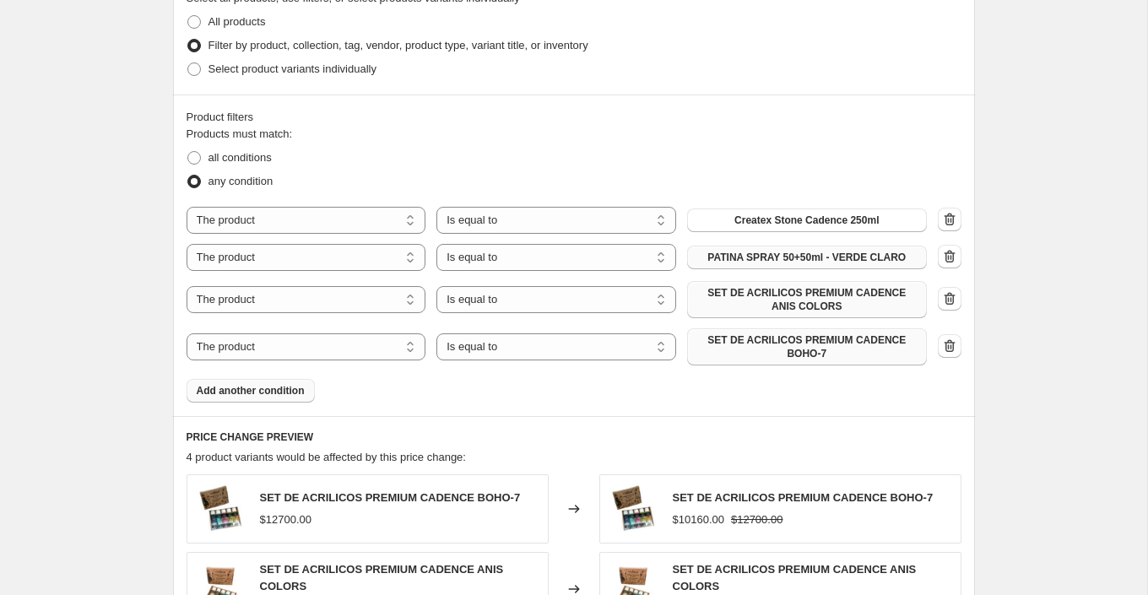
click at [300, 388] on span "Add another condition" at bounding box center [251, 391] width 108 height 14
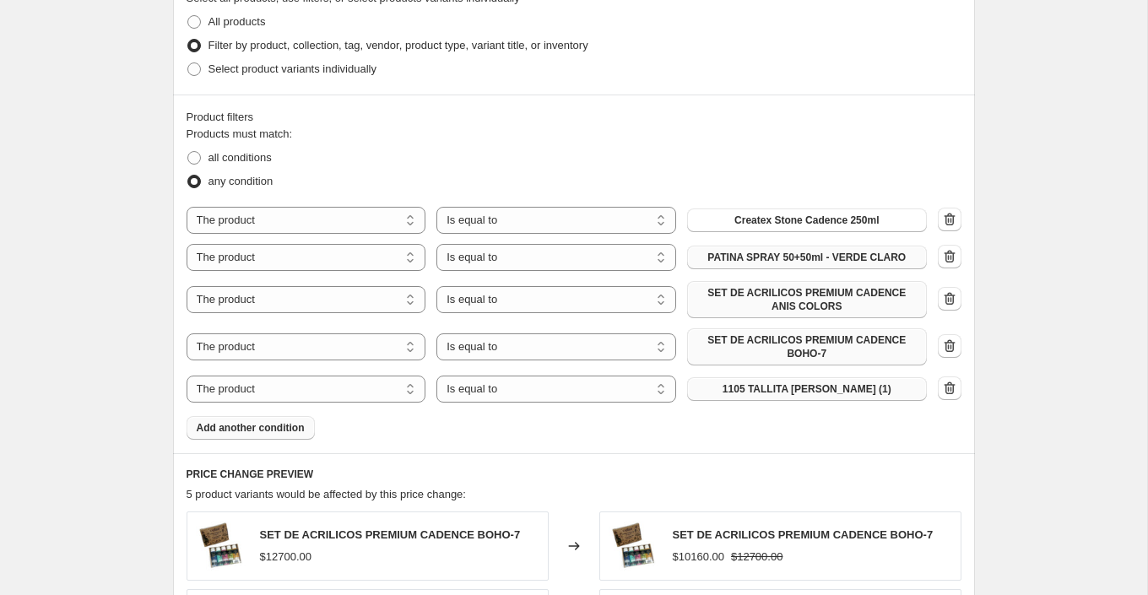
click at [775, 386] on span "1105 TALLITA [PERSON_NAME] (1)" at bounding box center [807, 390] width 169 height 14
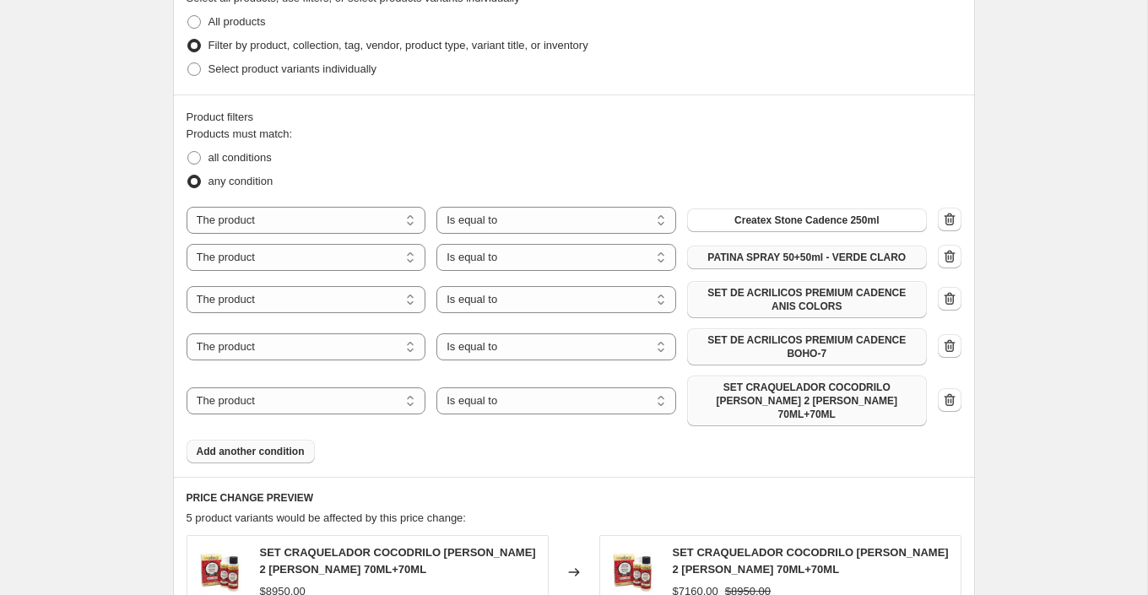
click at [282, 445] on span "Add another condition" at bounding box center [251, 452] width 108 height 14
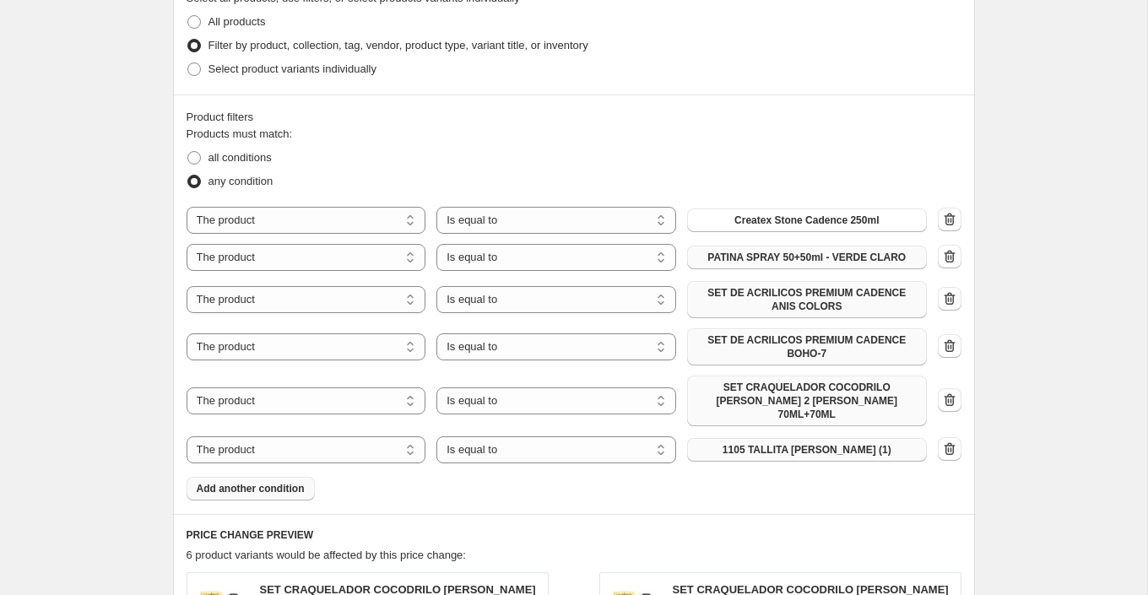
click at [808, 443] on span "1105 TALLITA [PERSON_NAME] (1)" at bounding box center [807, 450] width 169 height 14
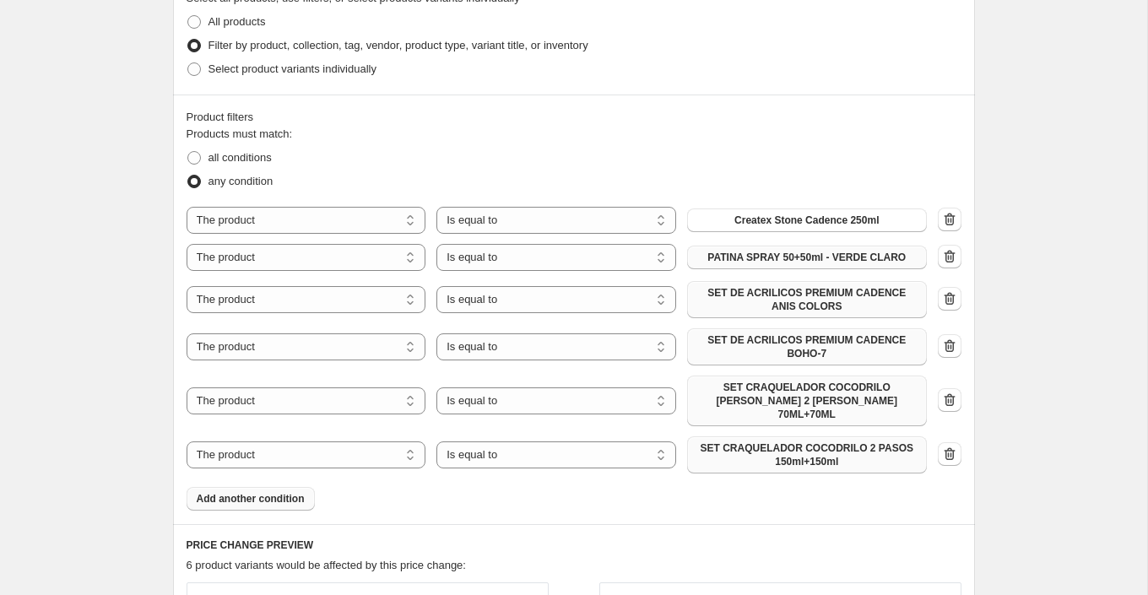
click at [301, 492] on span "Add another condition" at bounding box center [251, 499] width 108 height 14
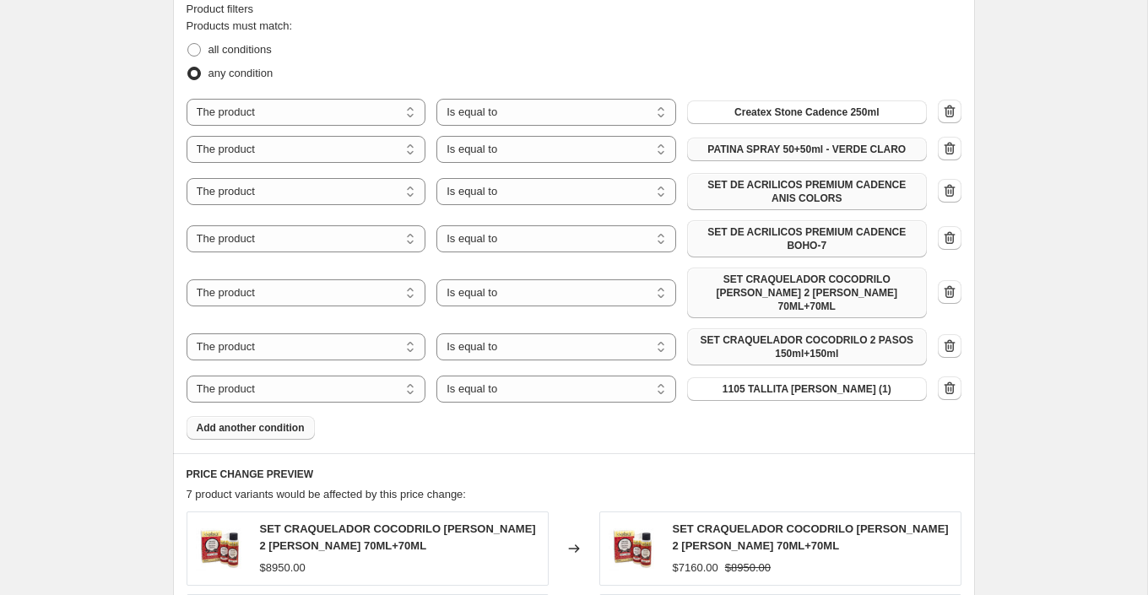
scroll to position [977, 0]
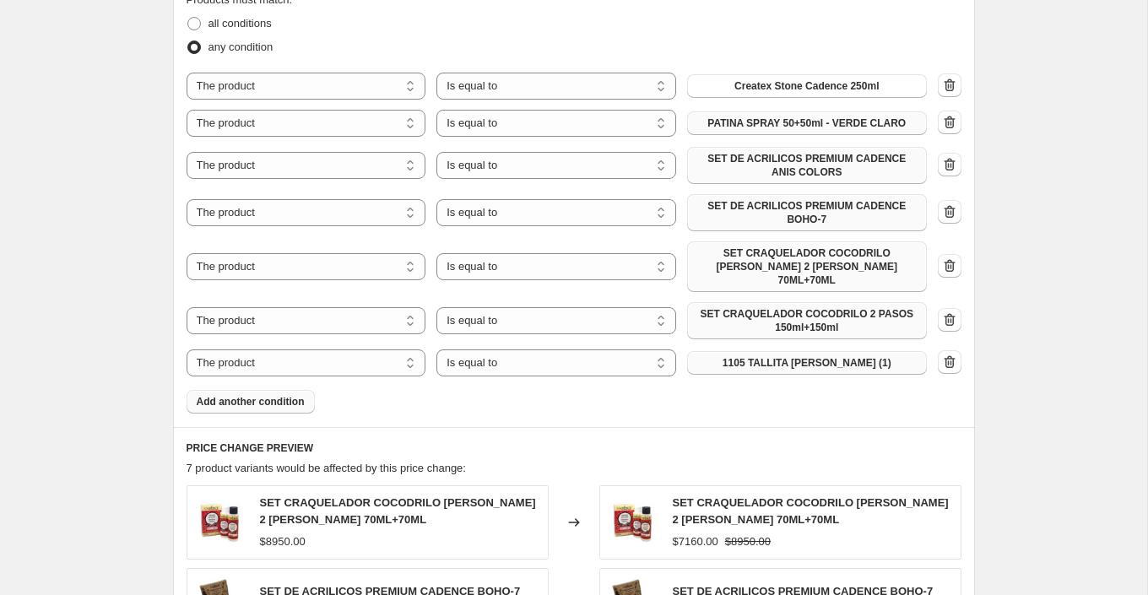
click at [810, 356] on span "1105 TALLITA [PERSON_NAME] (1)" at bounding box center [807, 363] width 169 height 14
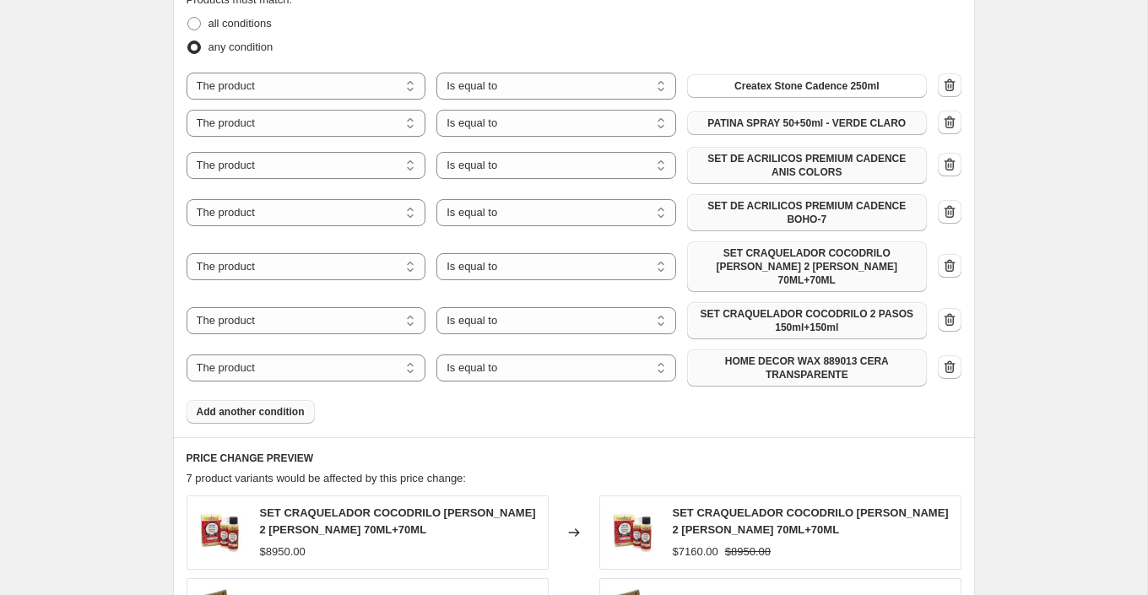
click at [288, 405] on span "Add another condition" at bounding box center [251, 412] width 108 height 14
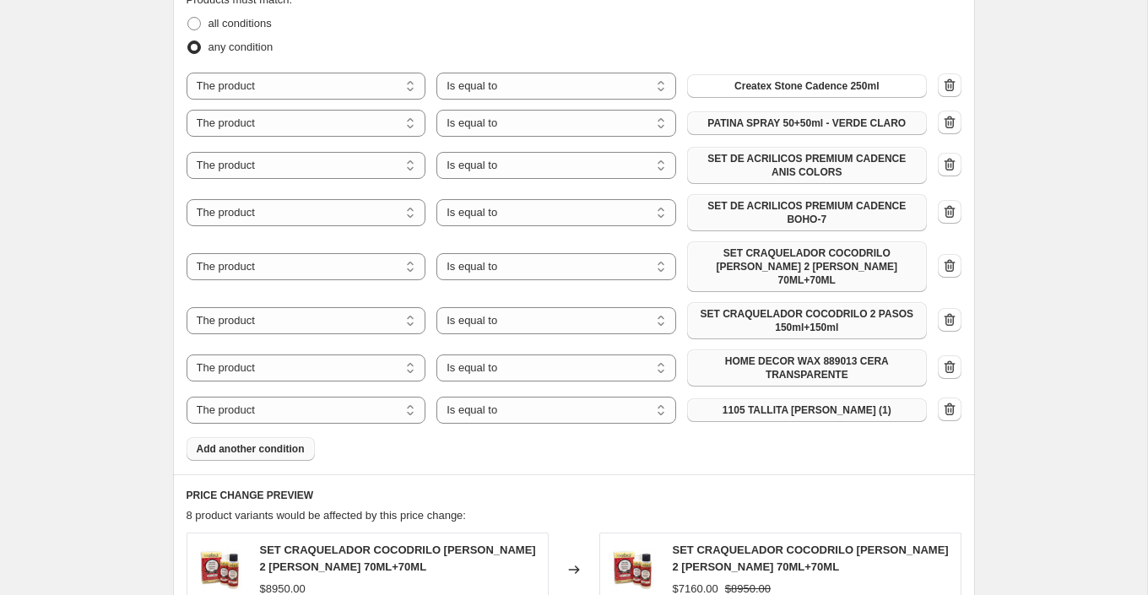
click at [807, 404] on span "1105 TALLITA [PERSON_NAME] (1)" at bounding box center [807, 411] width 169 height 14
click at [301, 442] on span "Add another condition" at bounding box center [251, 449] width 108 height 14
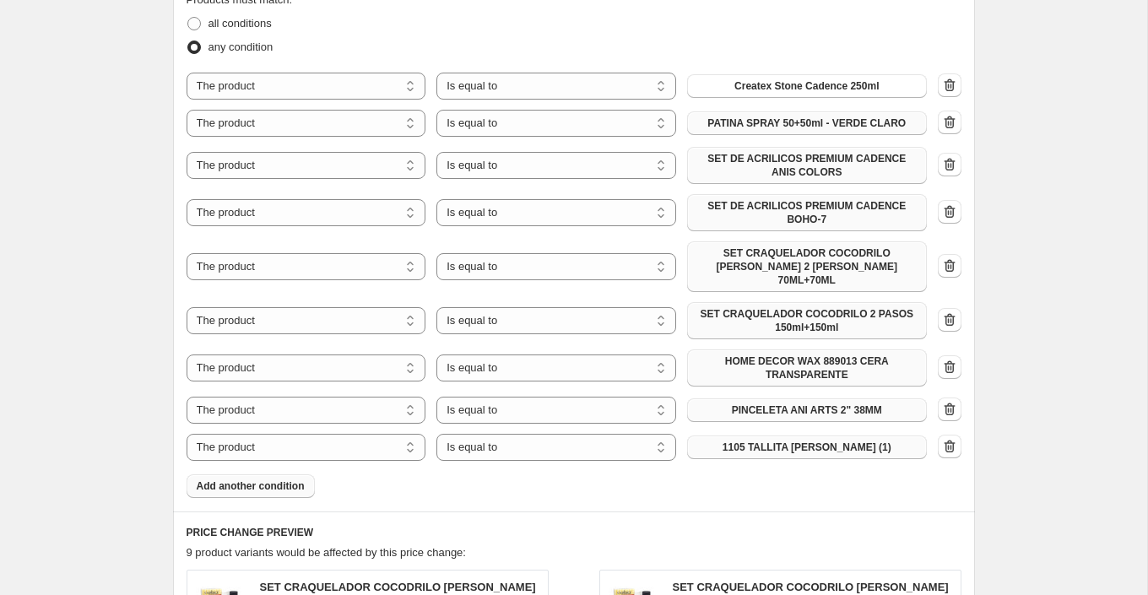
click at [799, 441] on span "1105 TALLITA [PERSON_NAME] (1)" at bounding box center [807, 448] width 169 height 14
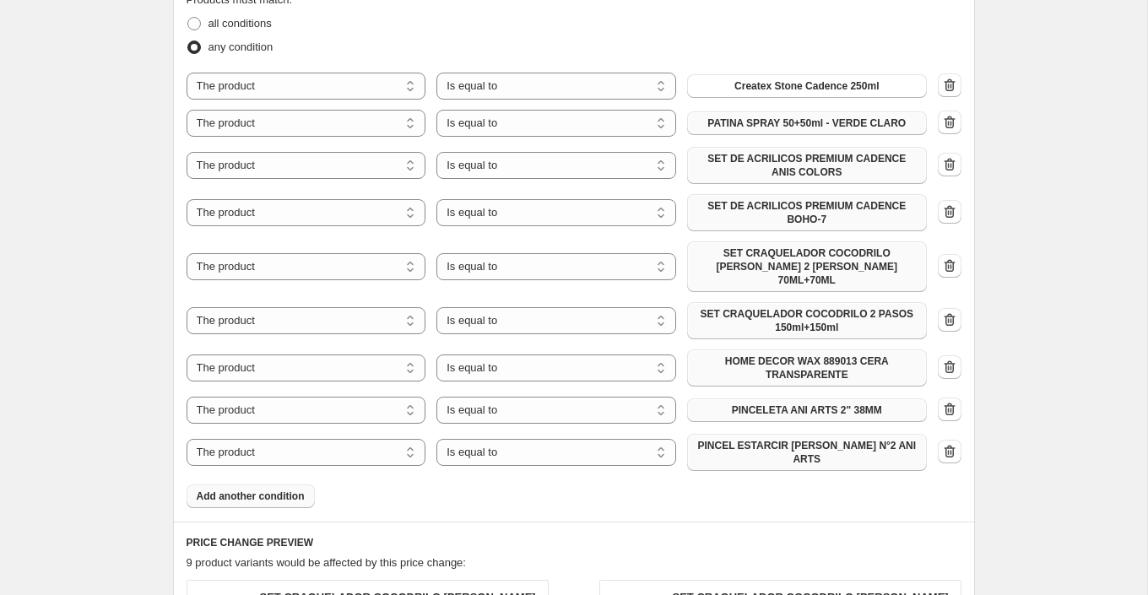
click at [279, 485] on button "Add another condition" at bounding box center [251, 497] width 128 height 24
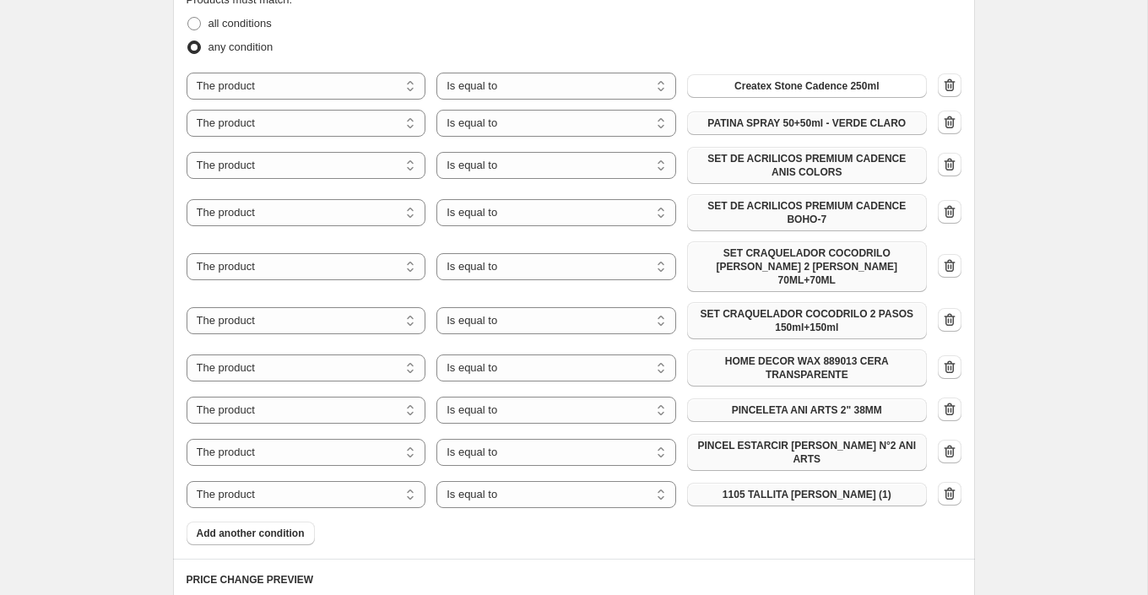
click at [751, 488] on span "1105 TALLITA [PERSON_NAME] (1)" at bounding box center [807, 495] width 169 height 14
click at [305, 527] on span "Add another condition" at bounding box center [251, 534] width 108 height 14
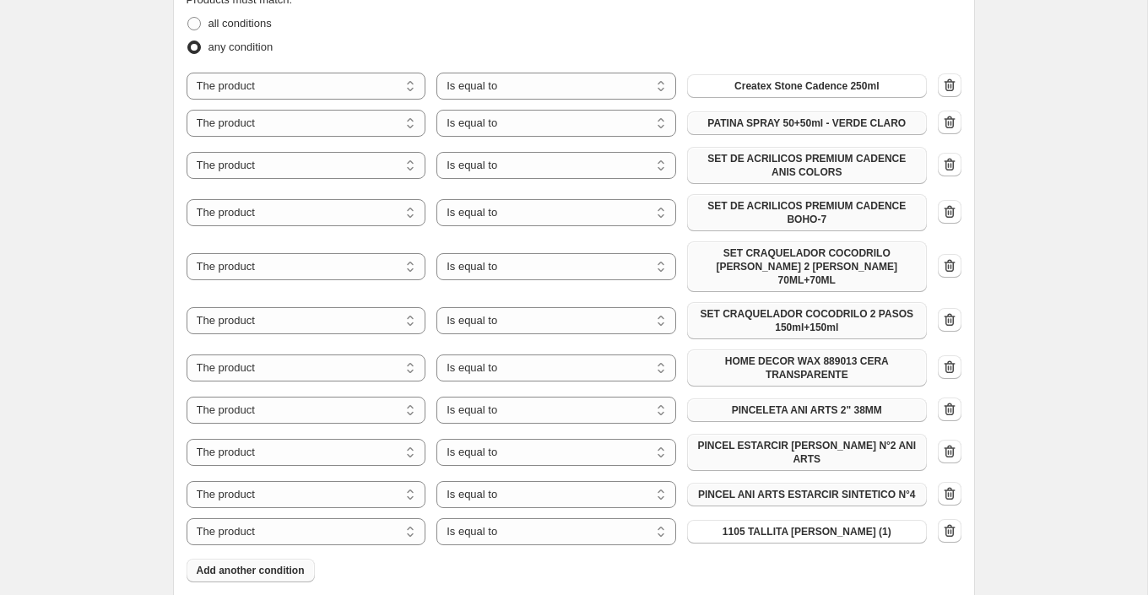
click at [785, 525] on span "1105 TALLITA [PERSON_NAME] (1)" at bounding box center [807, 532] width 169 height 14
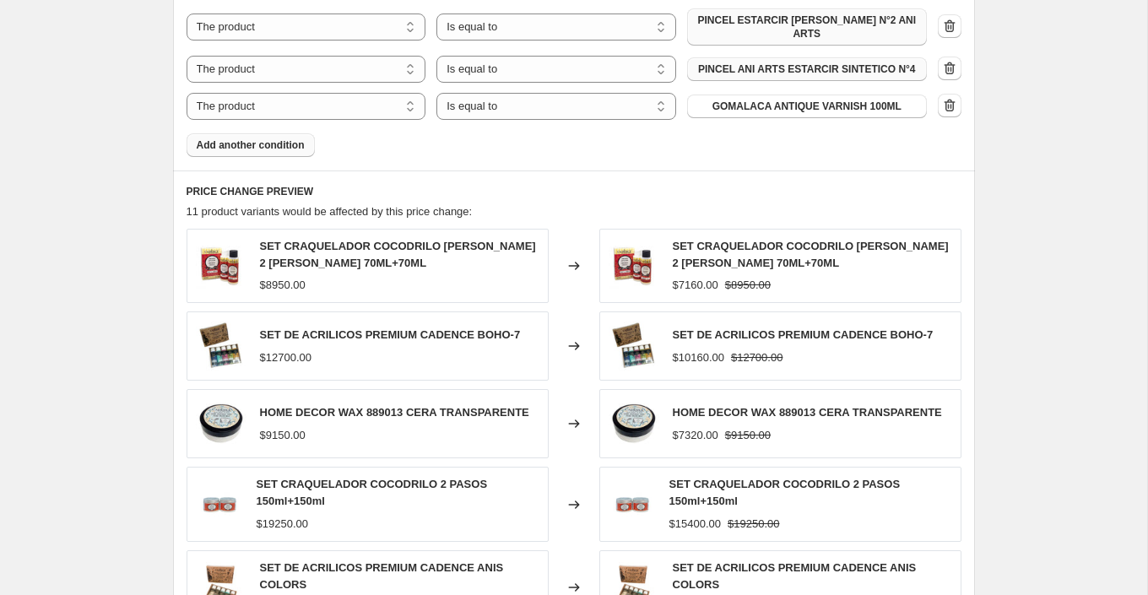
scroll to position [1714, 0]
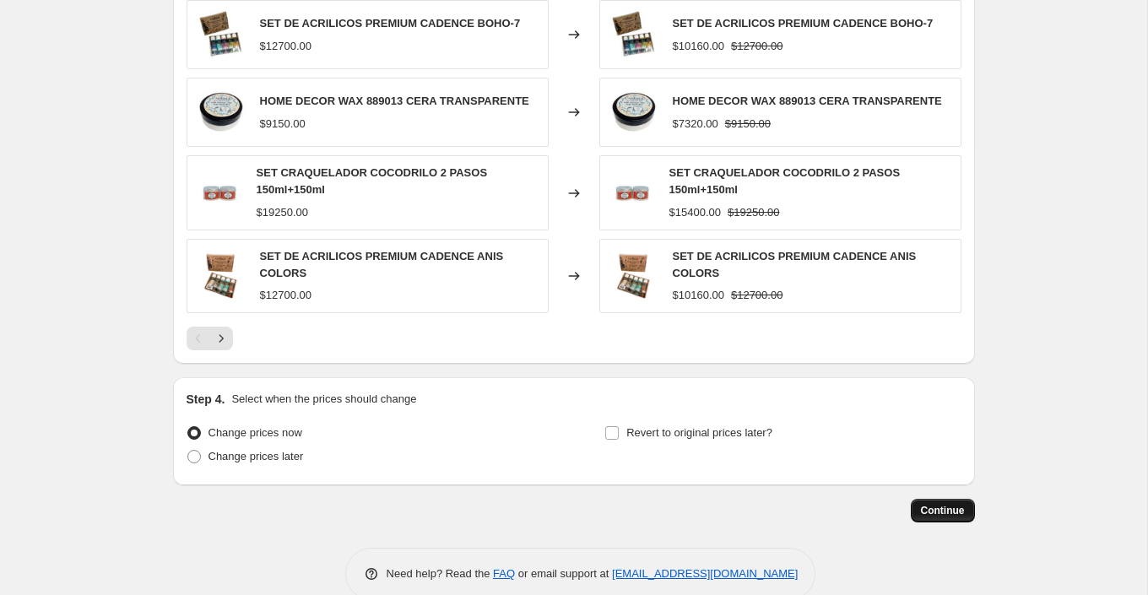
click at [937, 499] on button "Continue" at bounding box center [943, 511] width 64 height 24
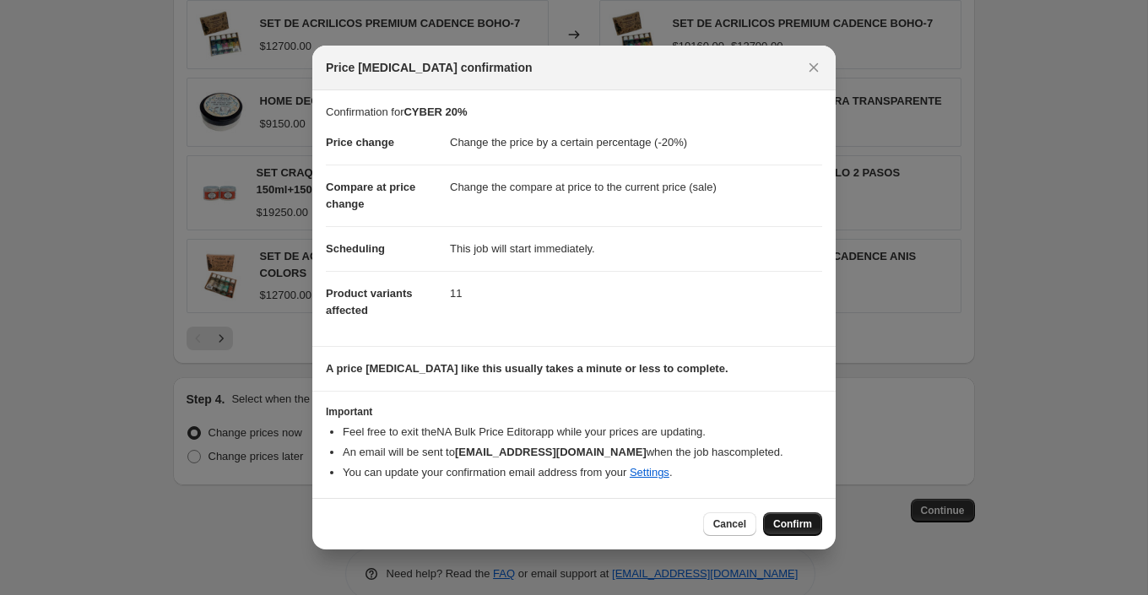
click at [801, 522] on span "Confirm" at bounding box center [792, 525] width 39 height 14
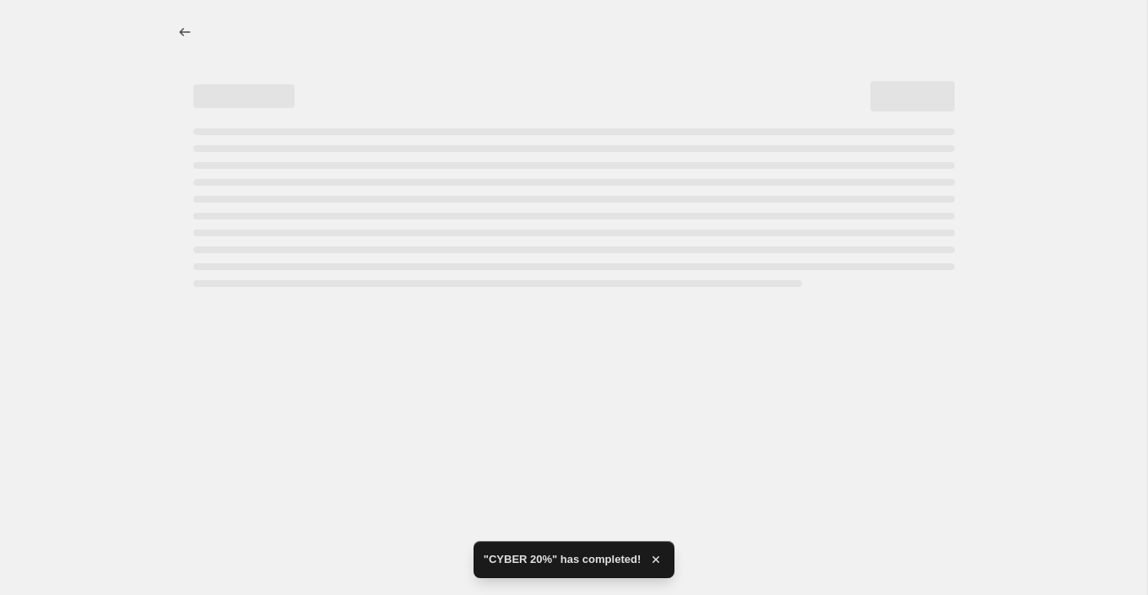
select select "percentage"
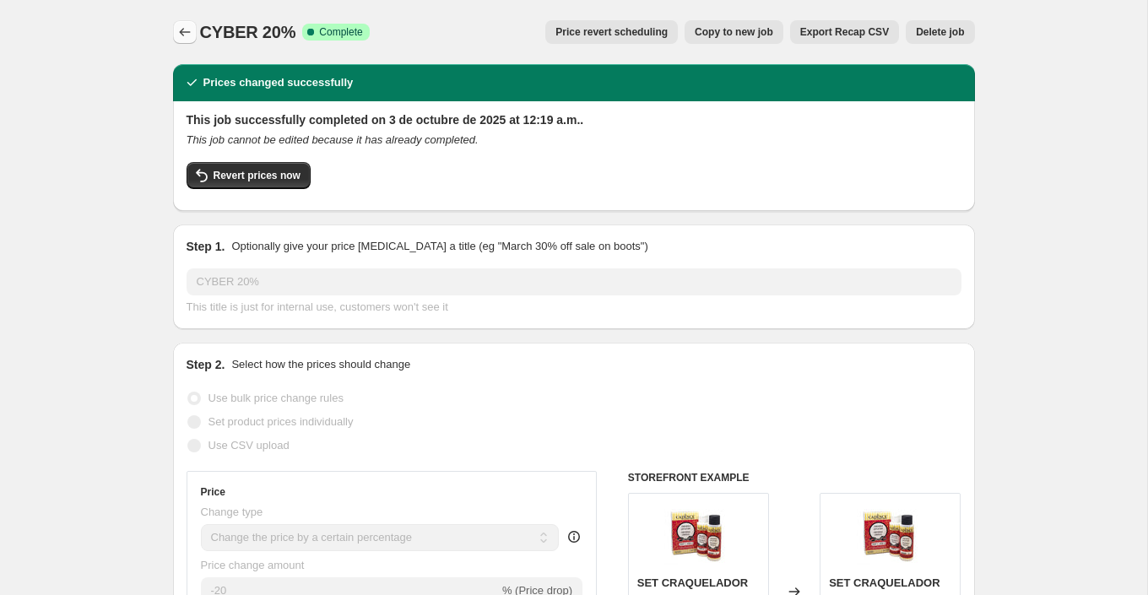
click at [184, 32] on icon "Price change jobs" at bounding box center [184, 32] width 17 height 17
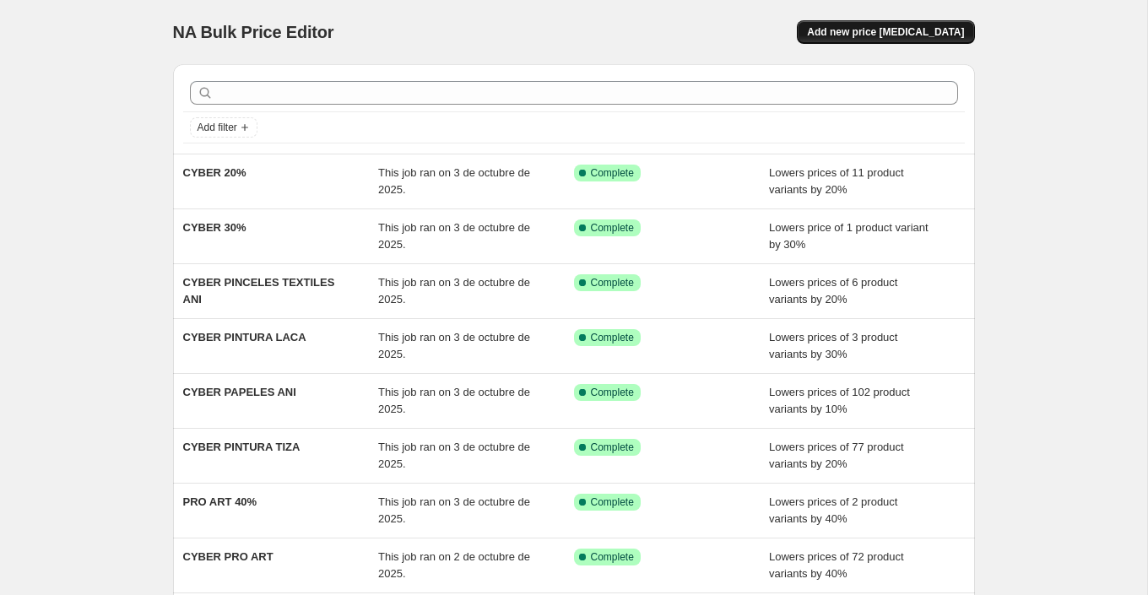
click at [920, 27] on span "Add new price [MEDICAL_DATA]" at bounding box center [885, 32] width 157 height 14
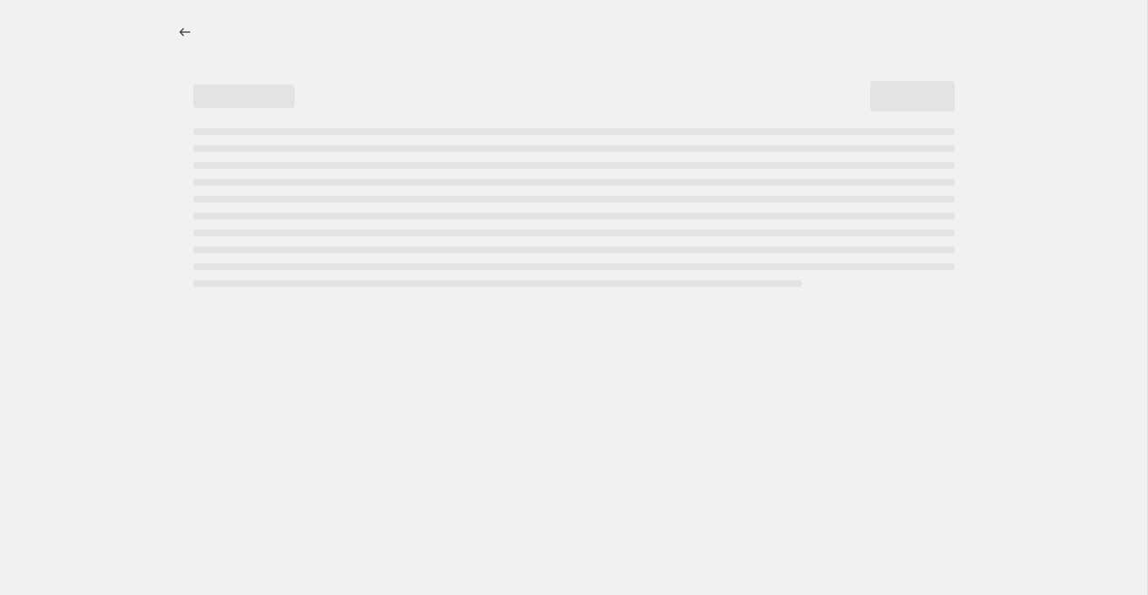
select select "percentage"
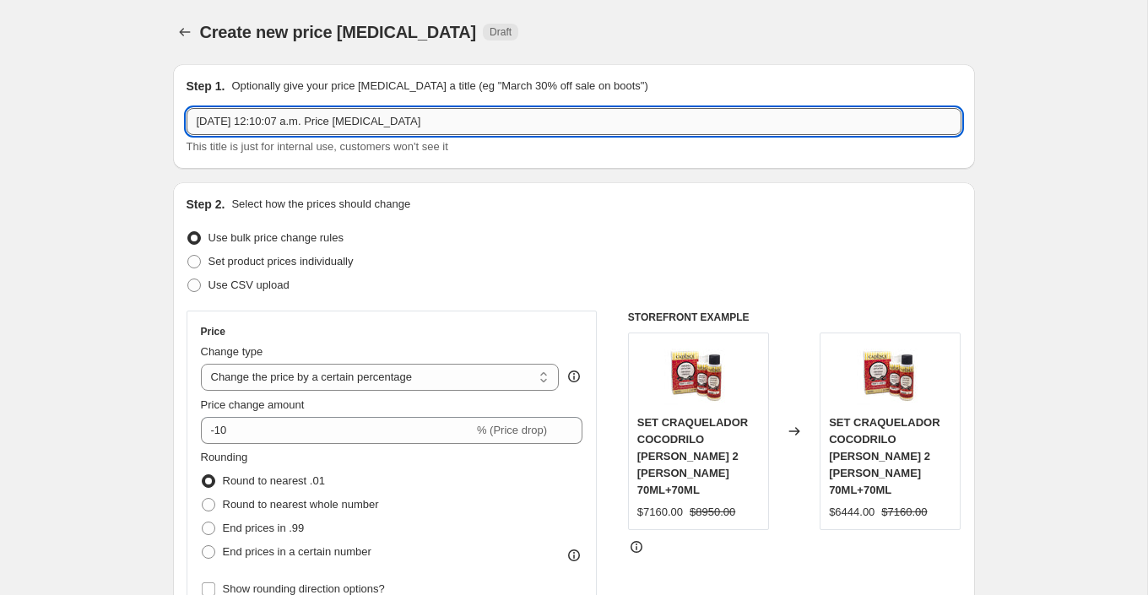
click at [379, 122] on input "3 oct 2025, 12:10:07 a.m. Price change job" at bounding box center [574, 121] width 775 height 27
type input "CYBER 15%"
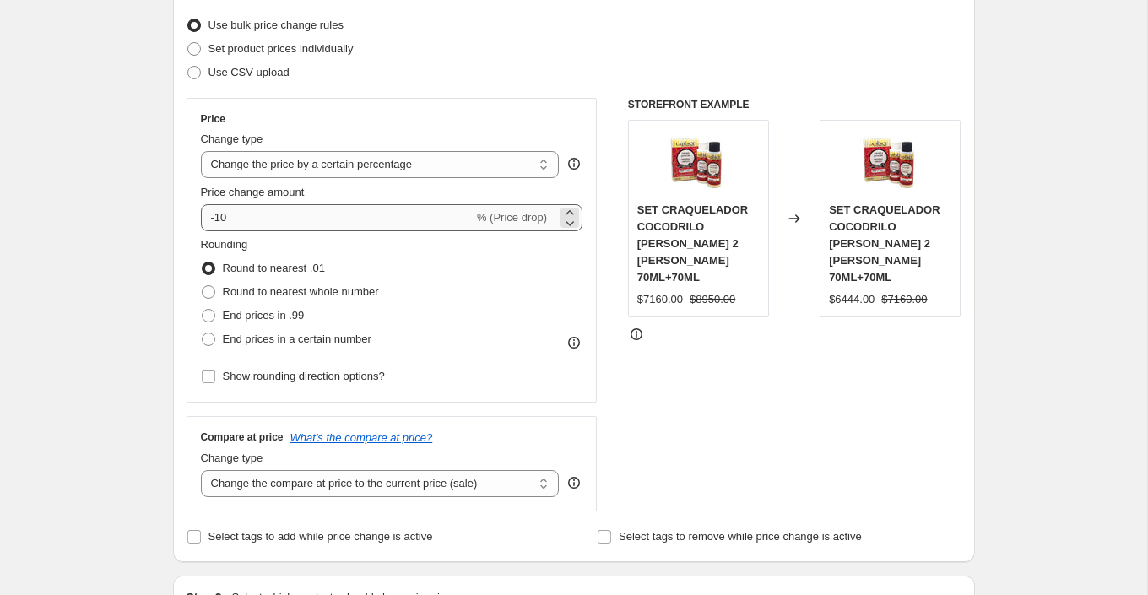
scroll to position [225, 0]
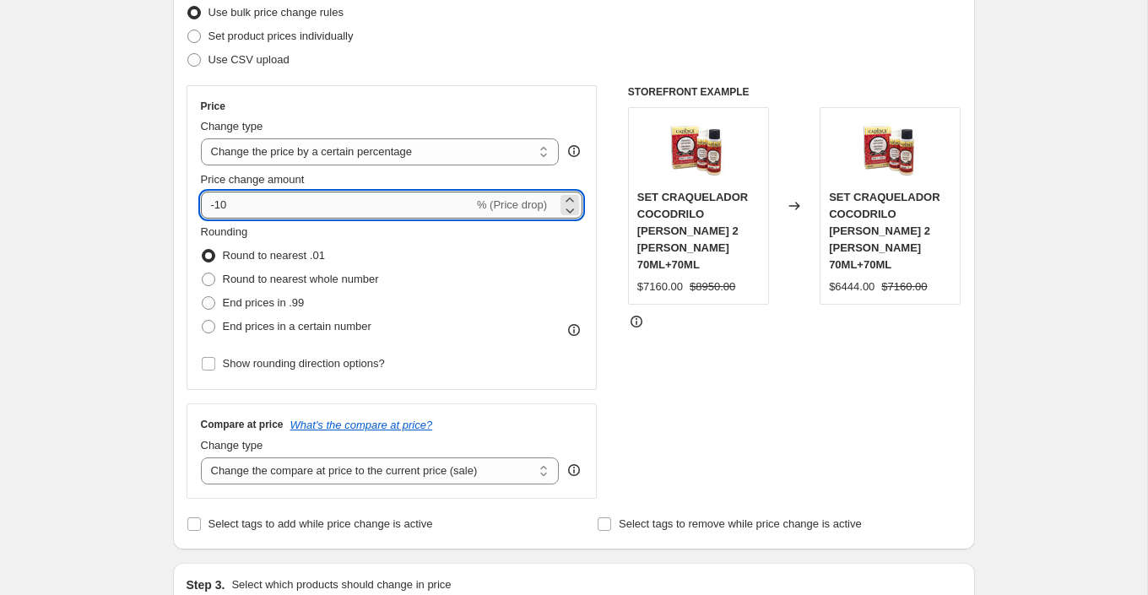
click at [259, 201] on input "-10" at bounding box center [337, 205] width 273 height 27
type input "-15"
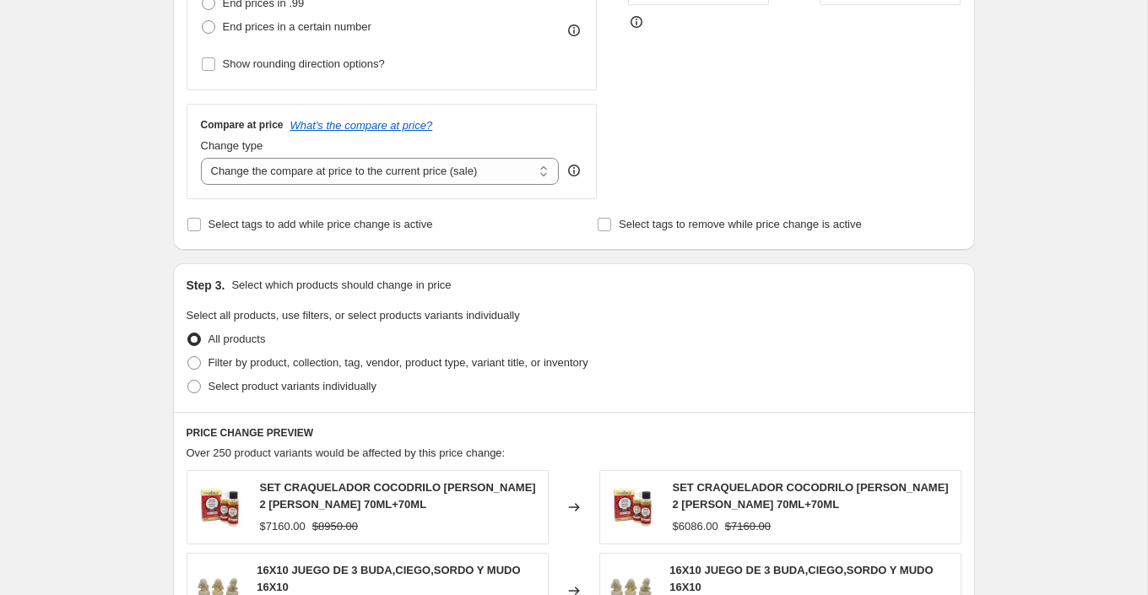
scroll to position [542, 0]
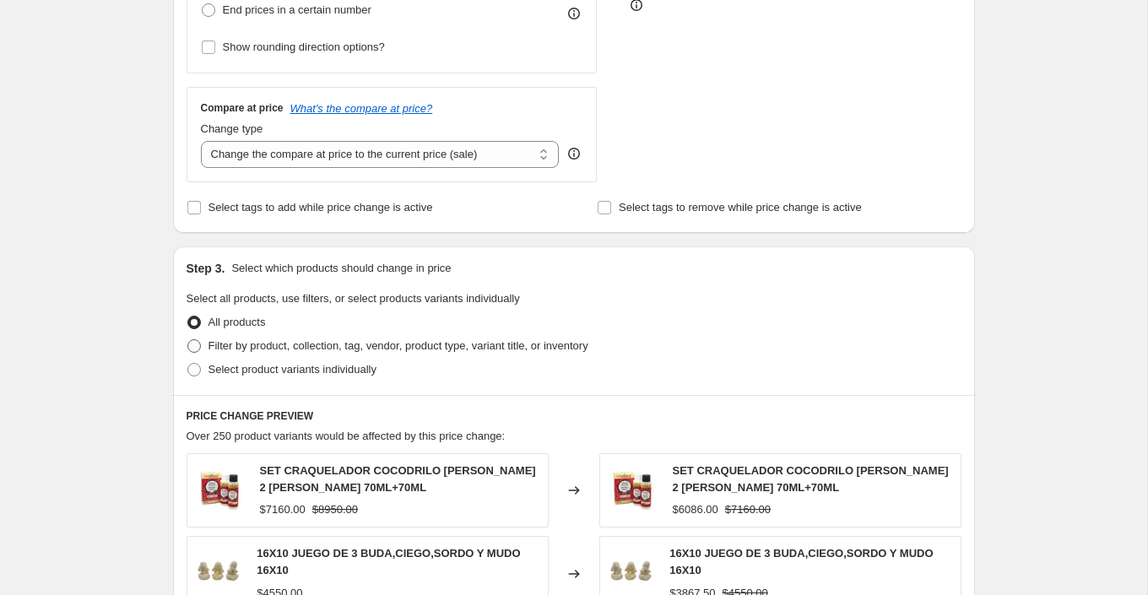
click at [378, 345] on span "Filter by product, collection, tag, vendor, product type, variant title, or inv…" at bounding box center [399, 345] width 380 height 13
click at [188, 340] on input "Filter by product, collection, tag, vendor, product type, variant title, or inv…" at bounding box center [187, 339] width 1 height 1
radio input "true"
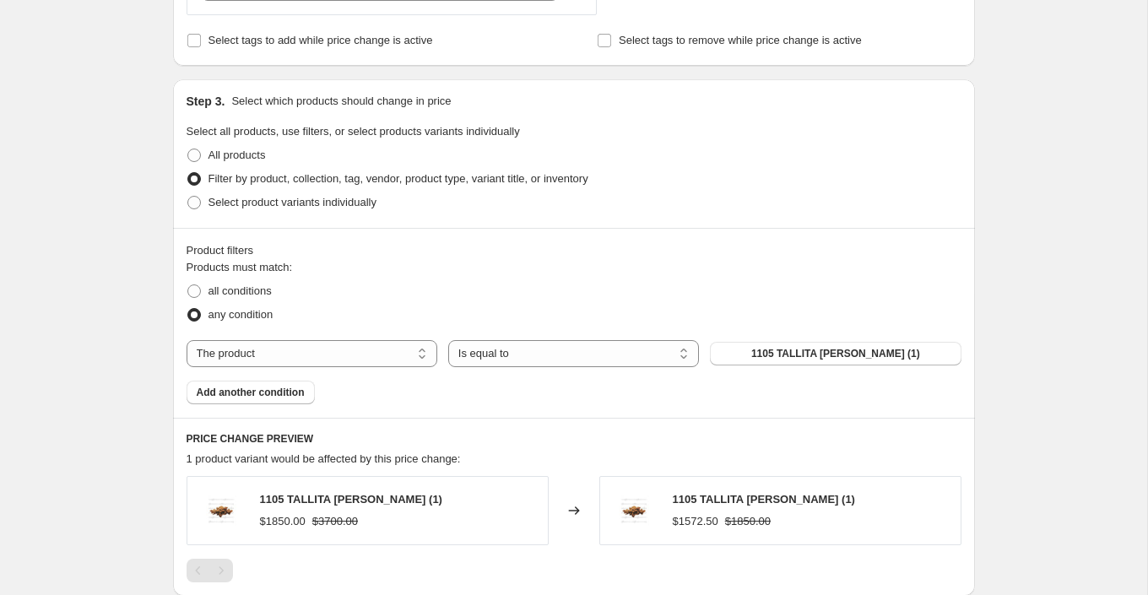
scroll to position [740, 0]
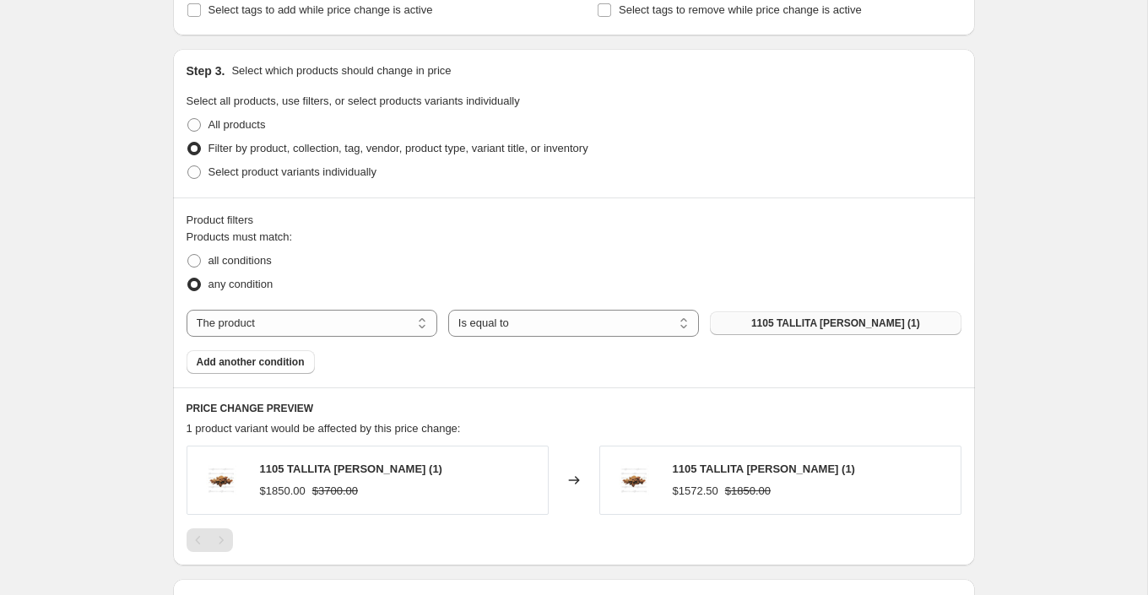
click at [775, 319] on span "1105 TALLITA [PERSON_NAME] (1)" at bounding box center [836, 324] width 169 height 14
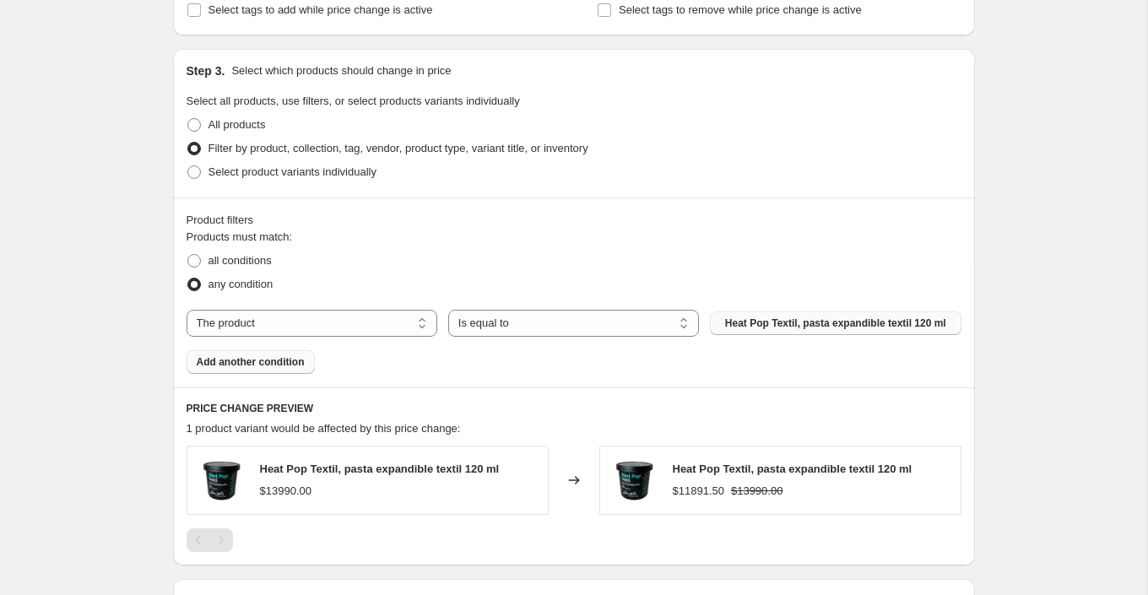
click at [283, 359] on span "Add another condition" at bounding box center [251, 362] width 108 height 14
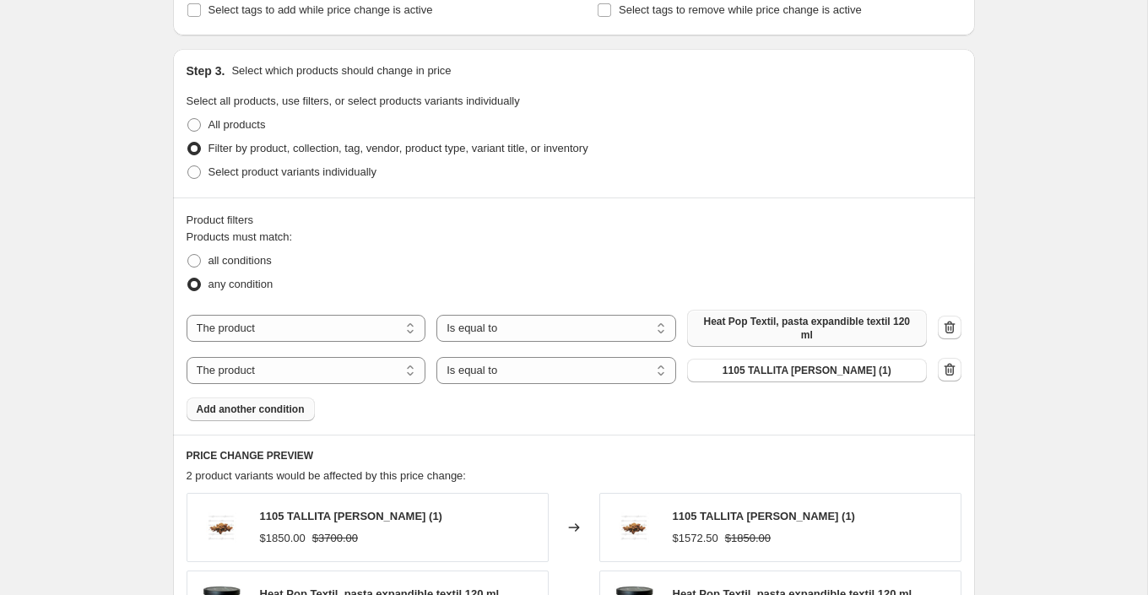
click at [794, 364] on span "1105 TALLITA [PERSON_NAME] (1)" at bounding box center [807, 371] width 169 height 14
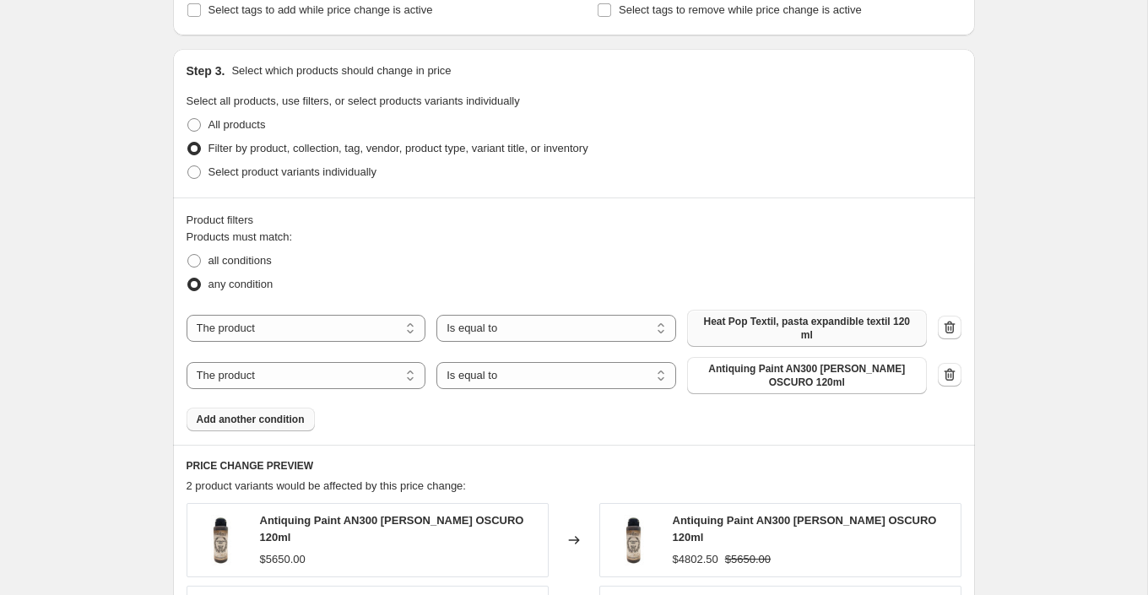
click at [291, 423] on span "Add another condition" at bounding box center [251, 420] width 108 height 14
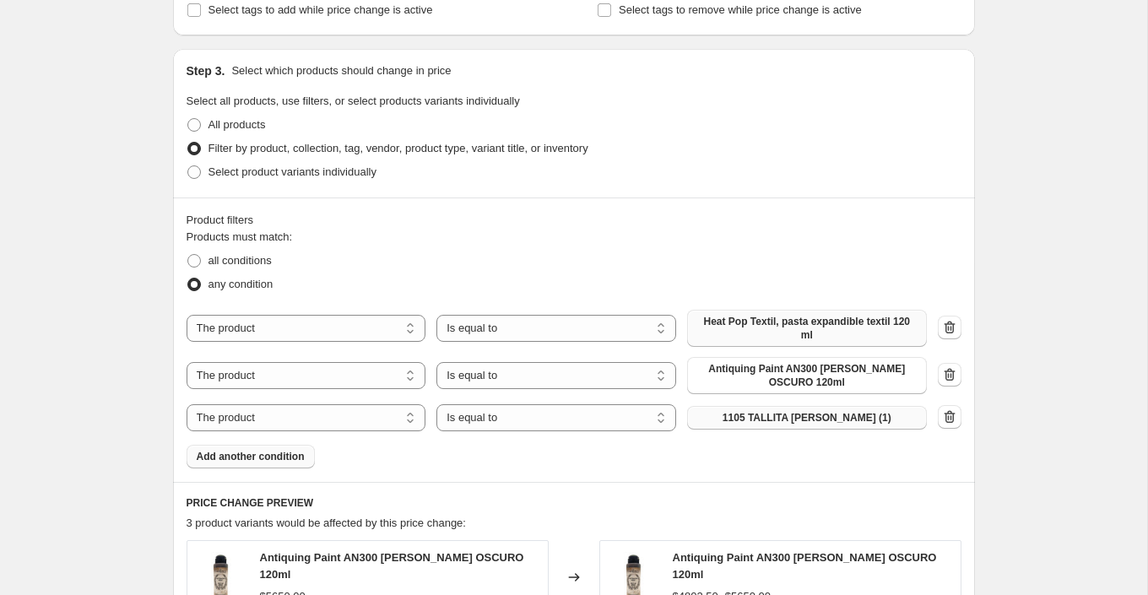
click at [772, 421] on span "1105 TALLITA [PERSON_NAME] (1)" at bounding box center [807, 418] width 169 height 14
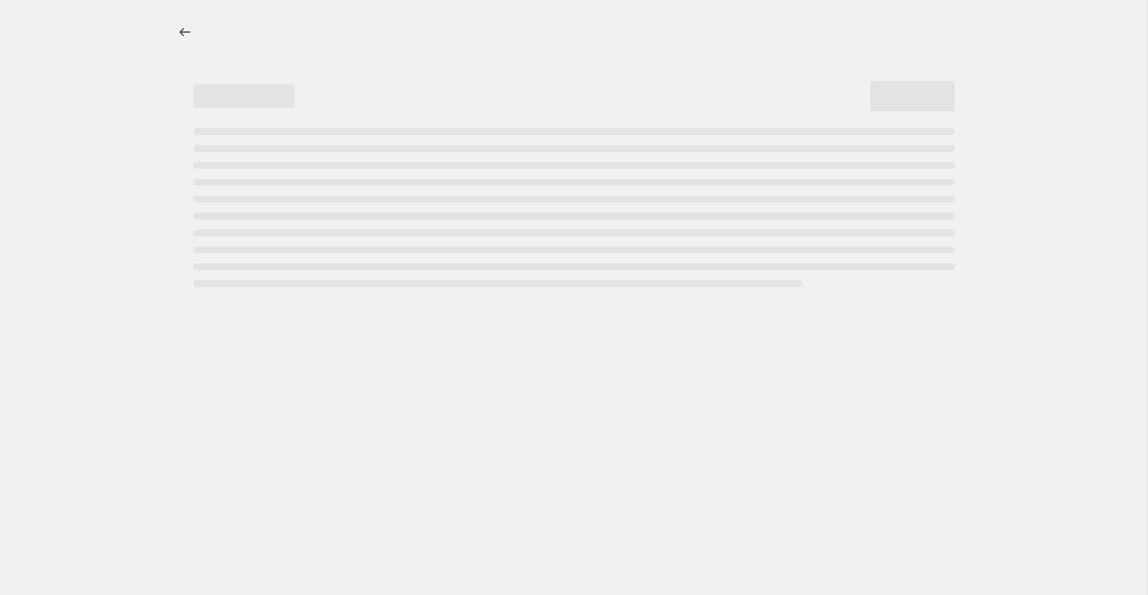
select select "percentage"
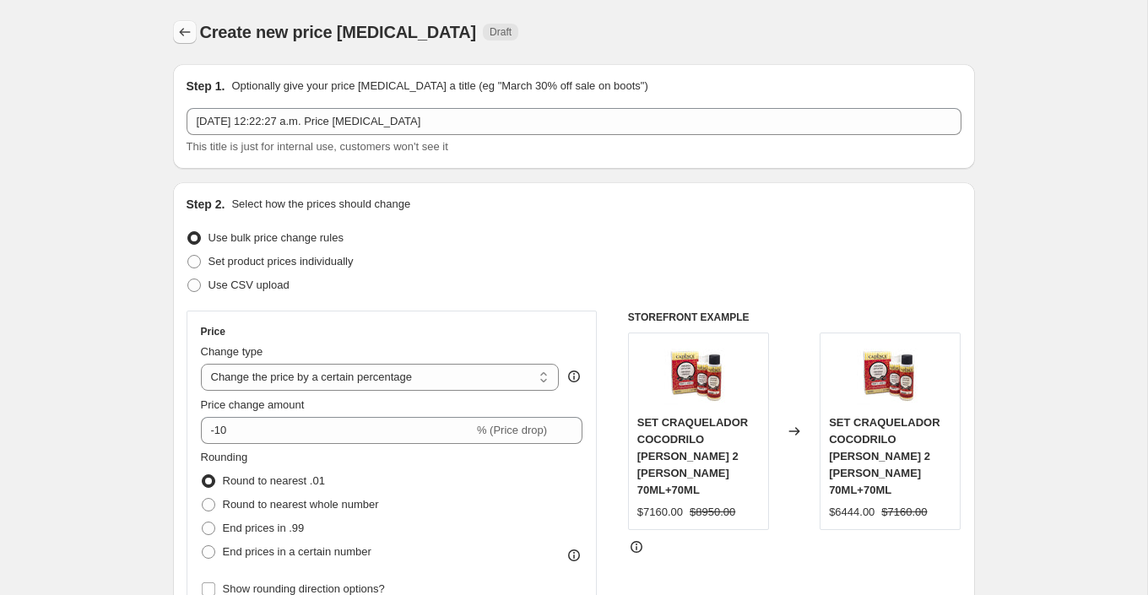
click at [183, 33] on icon "Price change jobs" at bounding box center [184, 32] width 17 height 17
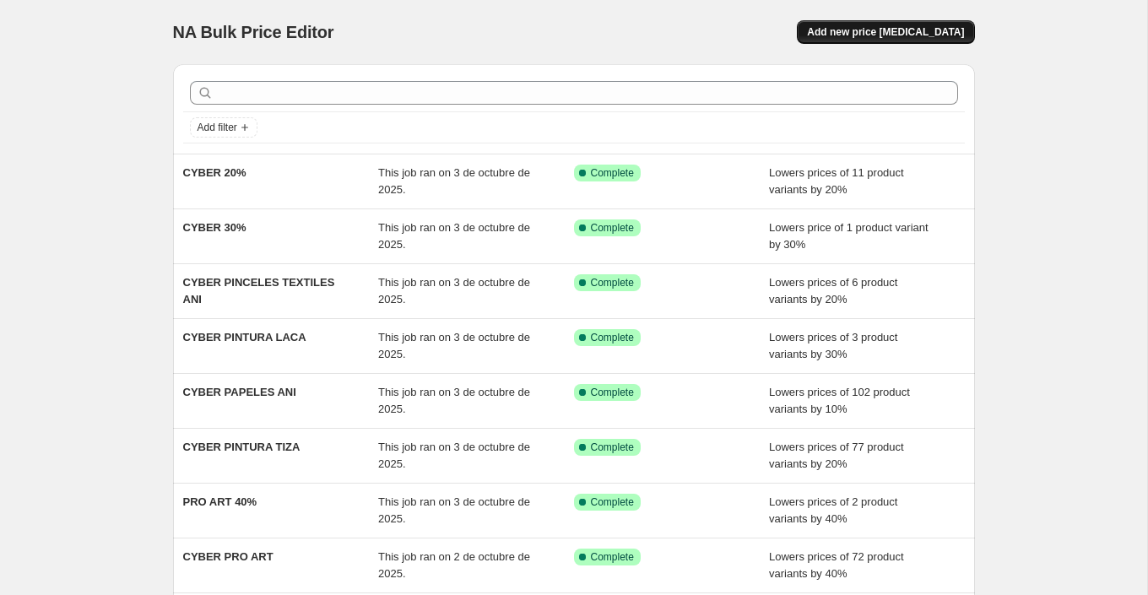
click at [925, 29] on span "Add new price [MEDICAL_DATA]" at bounding box center [885, 32] width 157 height 14
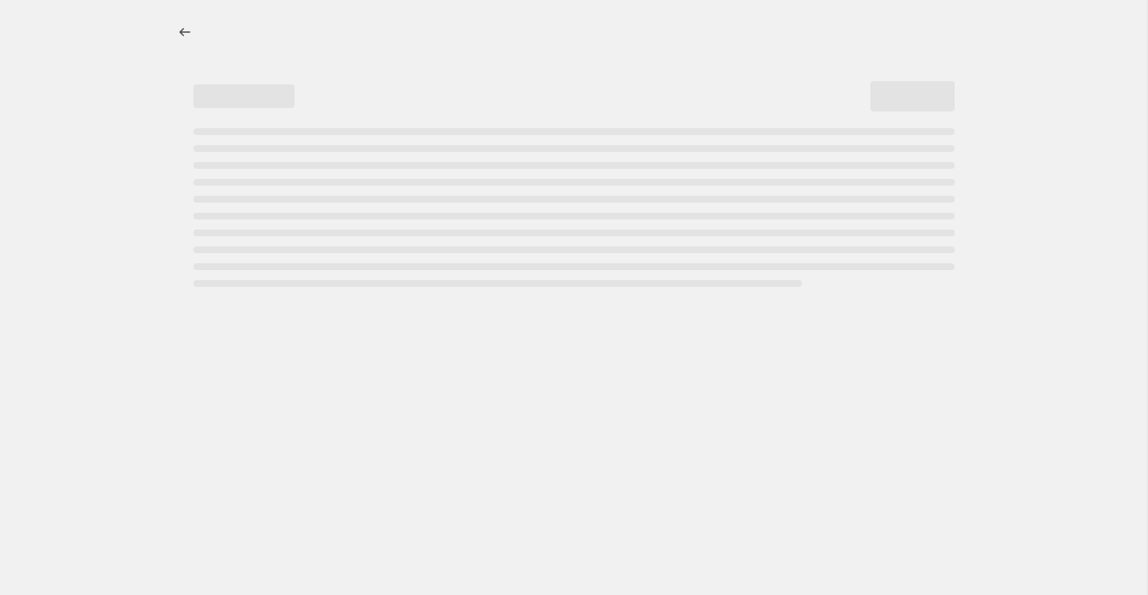
select select "percentage"
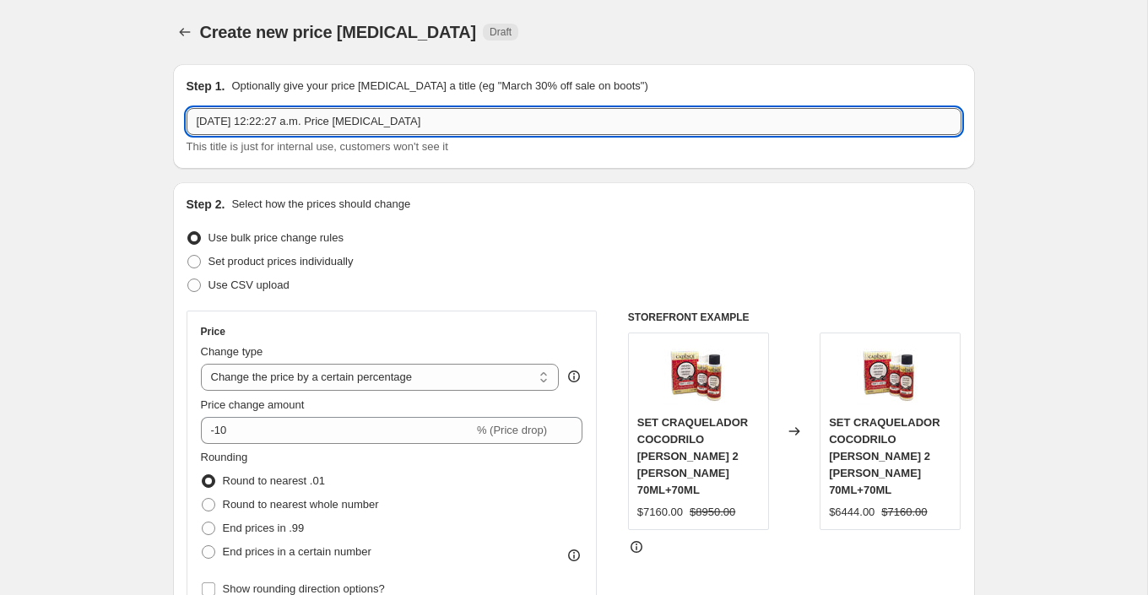
click at [365, 122] on input "3 oct 2025, 12:22:27 a.m. Price change job" at bounding box center [574, 121] width 775 height 27
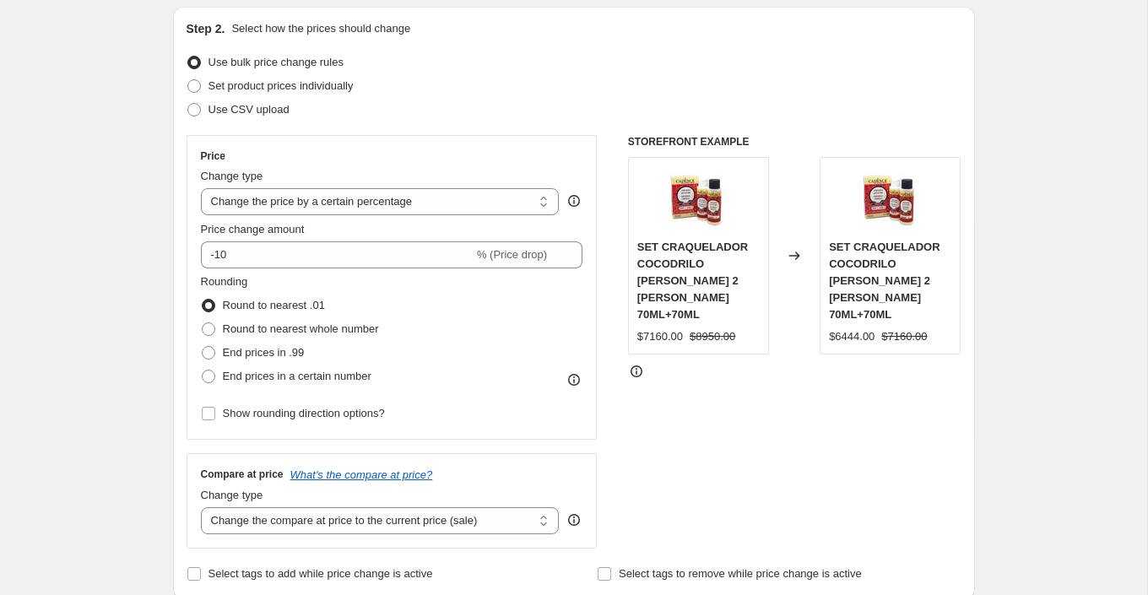
scroll to position [205, 0]
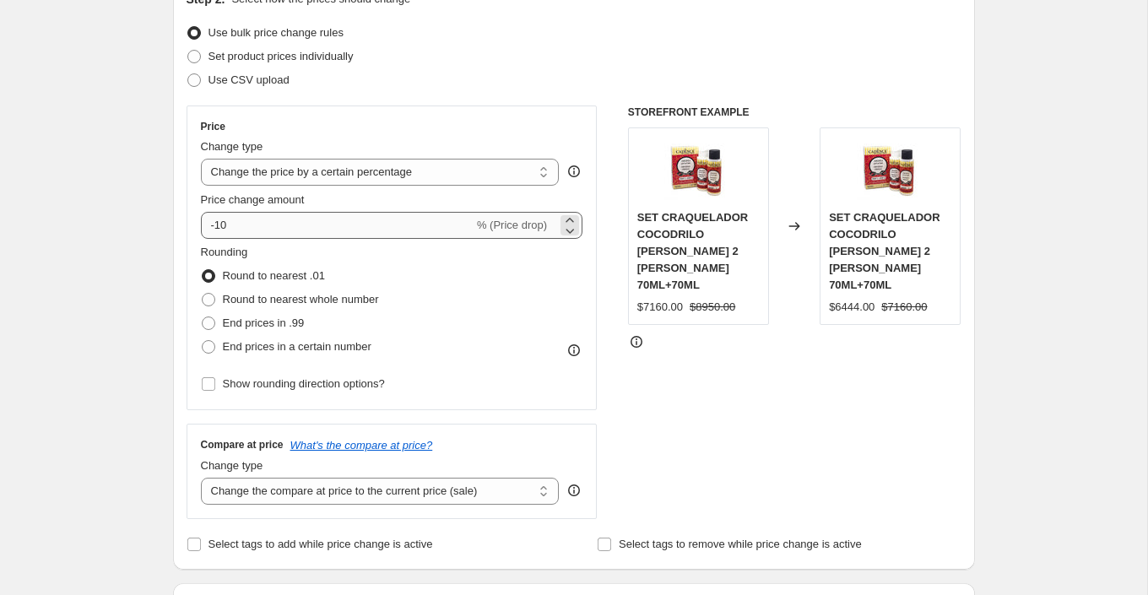
type input "CYBER 15%"
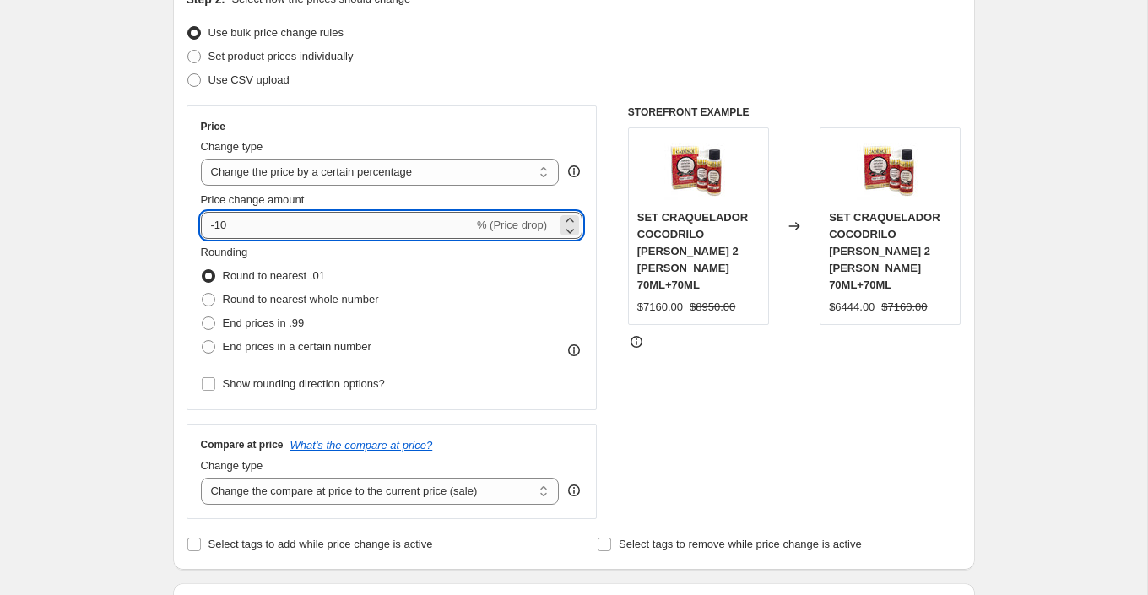
click at [351, 220] on input "-10" at bounding box center [337, 225] width 273 height 27
type input "-62"
click at [667, 429] on div "STOREFRONT EXAMPLE SET CRAQUELADOR COCODRILO BLANCO 2 PASOS 70ML+70ML $7160.00 …" at bounding box center [795, 313] width 334 height 414
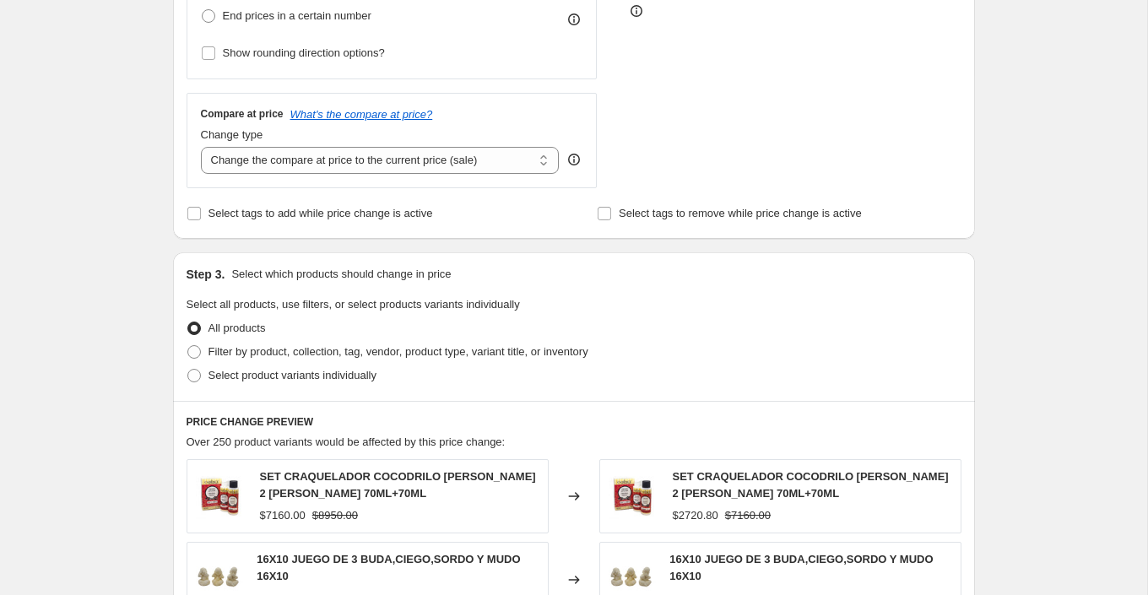
scroll to position [541, 0]
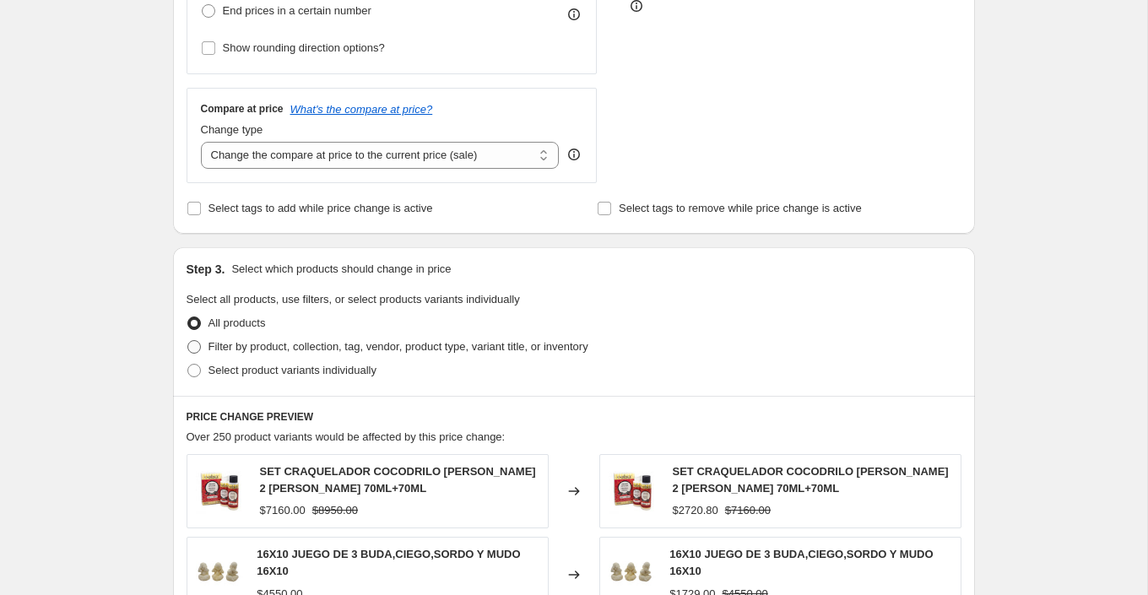
click at [515, 340] on span "Filter by product, collection, tag, vendor, product type, variant title, or inv…" at bounding box center [399, 346] width 380 height 13
click at [188, 340] on input "Filter by product, collection, tag, vendor, product type, variant title, or inv…" at bounding box center [187, 340] width 1 height 1
radio input "true"
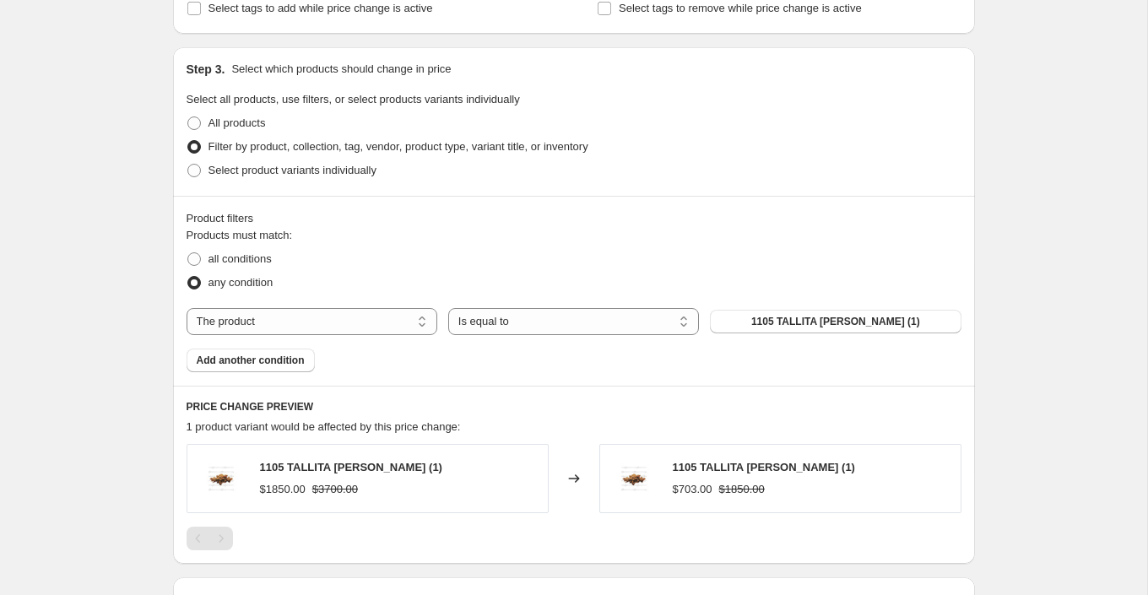
scroll to position [748, 0]
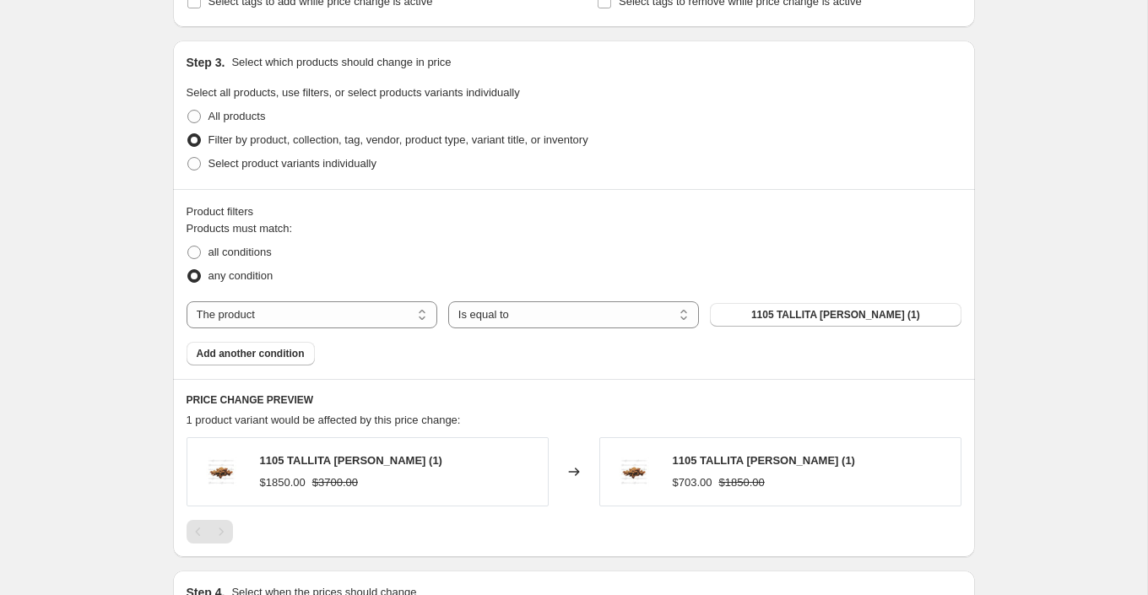
click at [836, 329] on div "Products must match: all conditions any condition The product The product's col…" at bounding box center [574, 292] width 775 height 145
click at [843, 317] on span "1105 TALLITA [PERSON_NAME] (1)" at bounding box center [836, 315] width 169 height 14
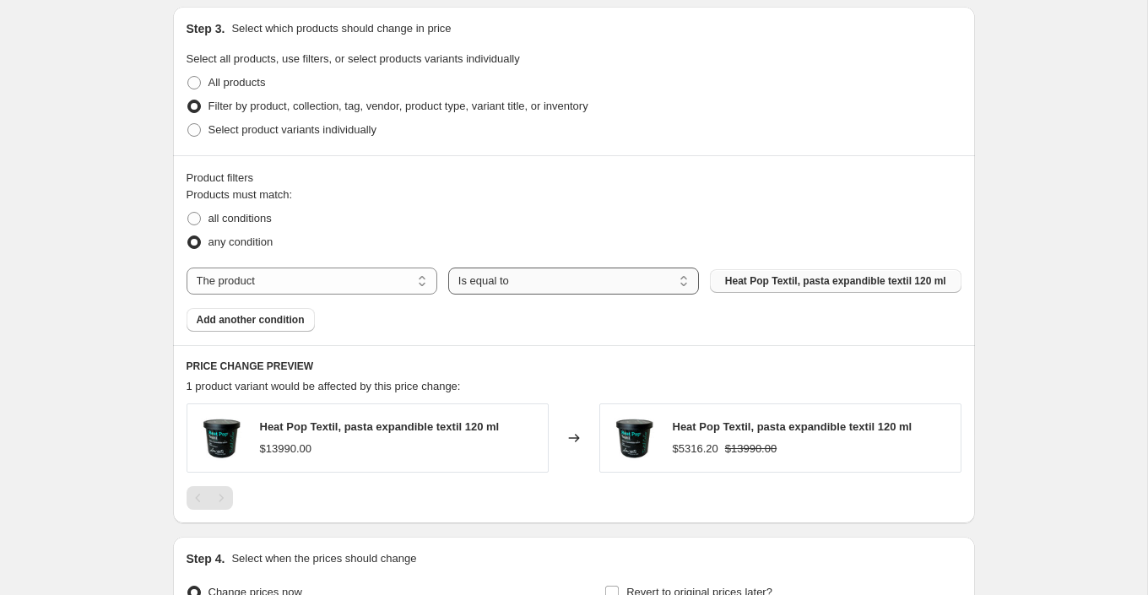
scroll to position [786, 0]
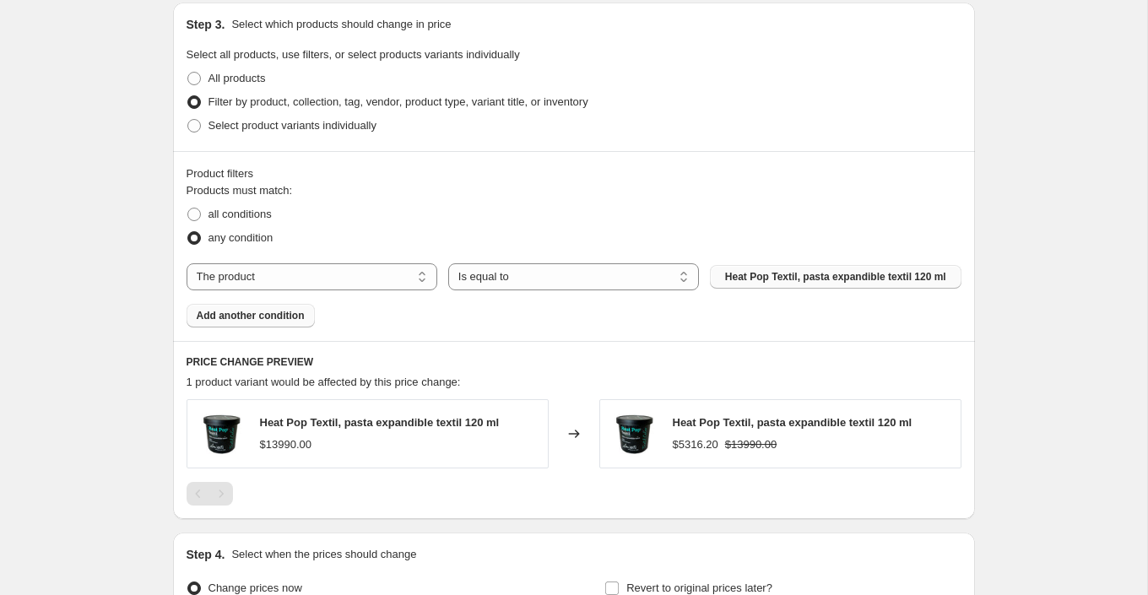
click at [288, 310] on span "Add another condition" at bounding box center [251, 316] width 108 height 14
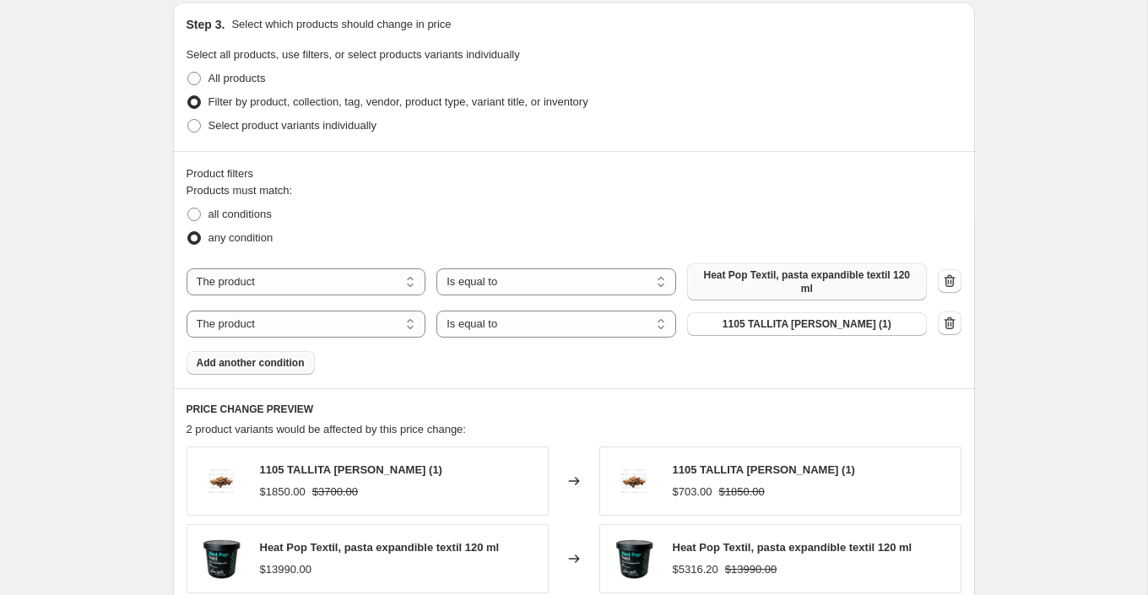
click at [788, 324] on span "1105 TALLITA [PERSON_NAME] (1)" at bounding box center [807, 324] width 169 height 14
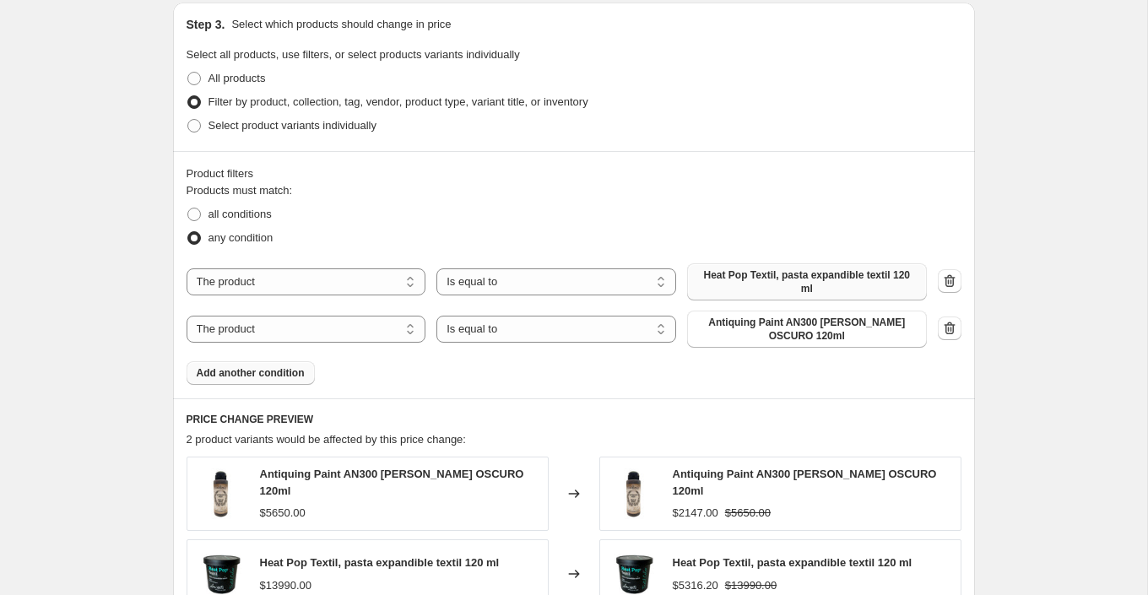
click at [284, 371] on span "Add another condition" at bounding box center [251, 373] width 108 height 14
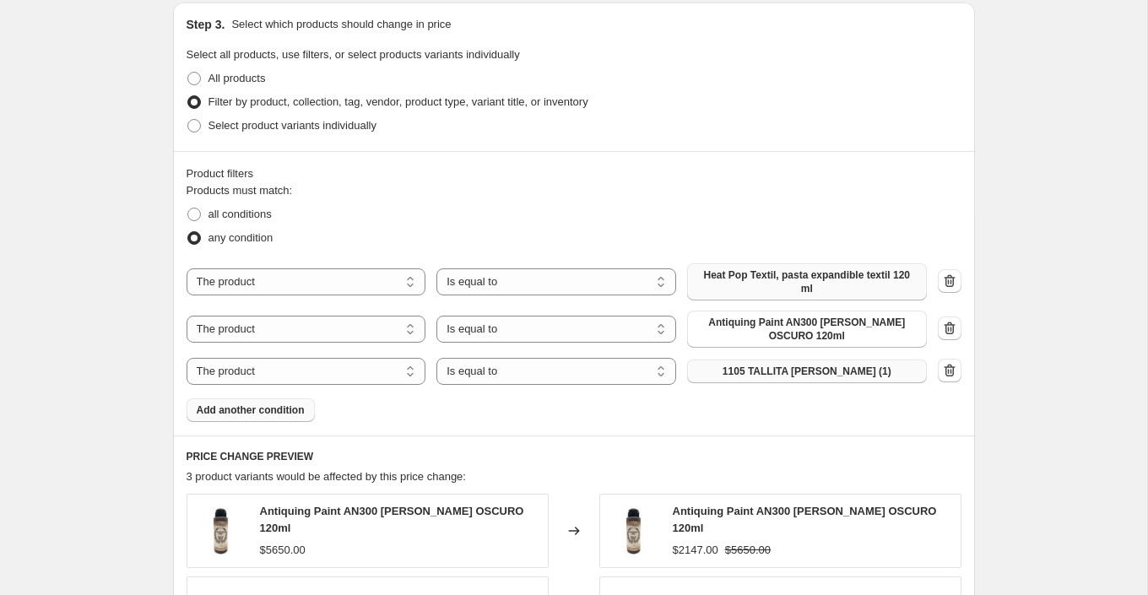
click at [785, 367] on span "1105 TALLITA [PERSON_NAME] (1)" at bounding box center [807, 372] width 169 height 14
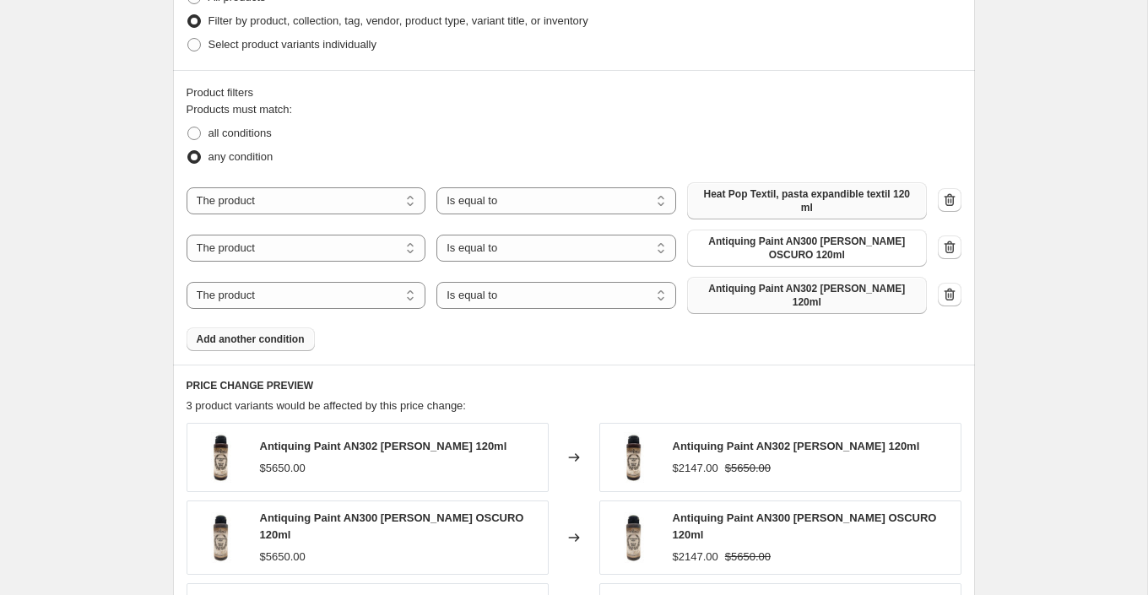
scroll to position [880, 0]
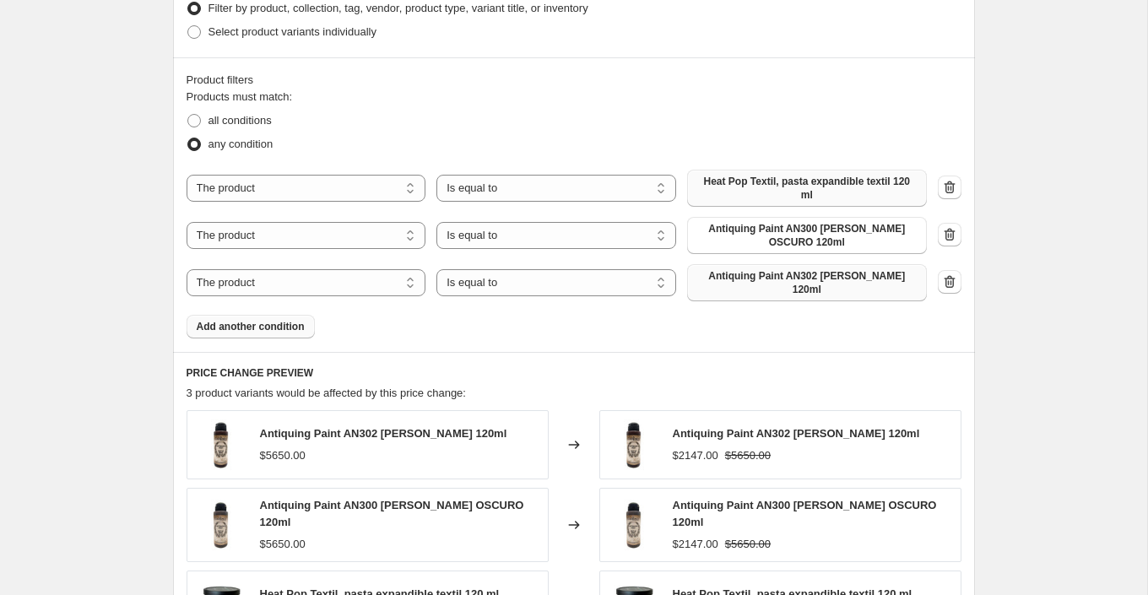
click at [285, 320] on span "Add another condition" at bounding box center [251, 327] width 108 height 14
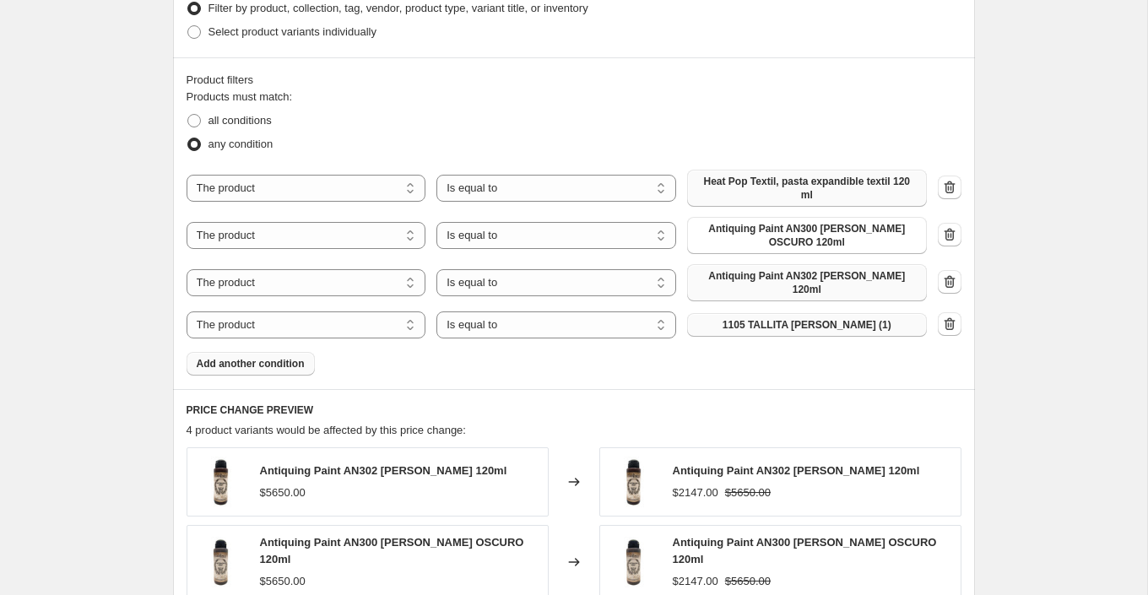
click at [797, 321] on button "1105 TALLITA [PERSON_NAME] (1)" at bounding box center [807, 325] width 240 height 24
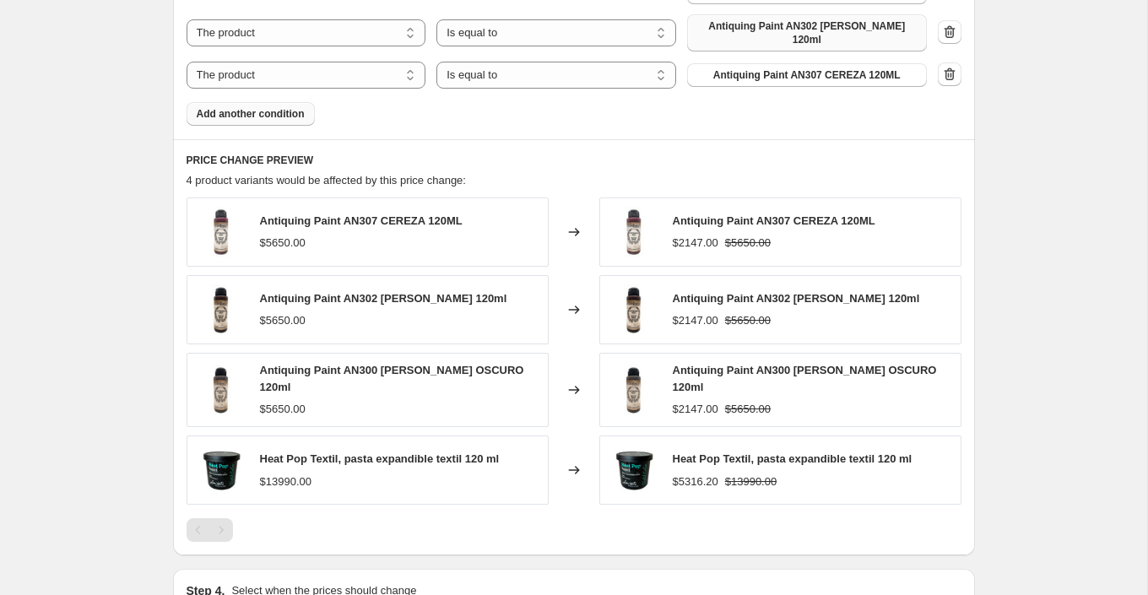
scroll to position [1331, 0]
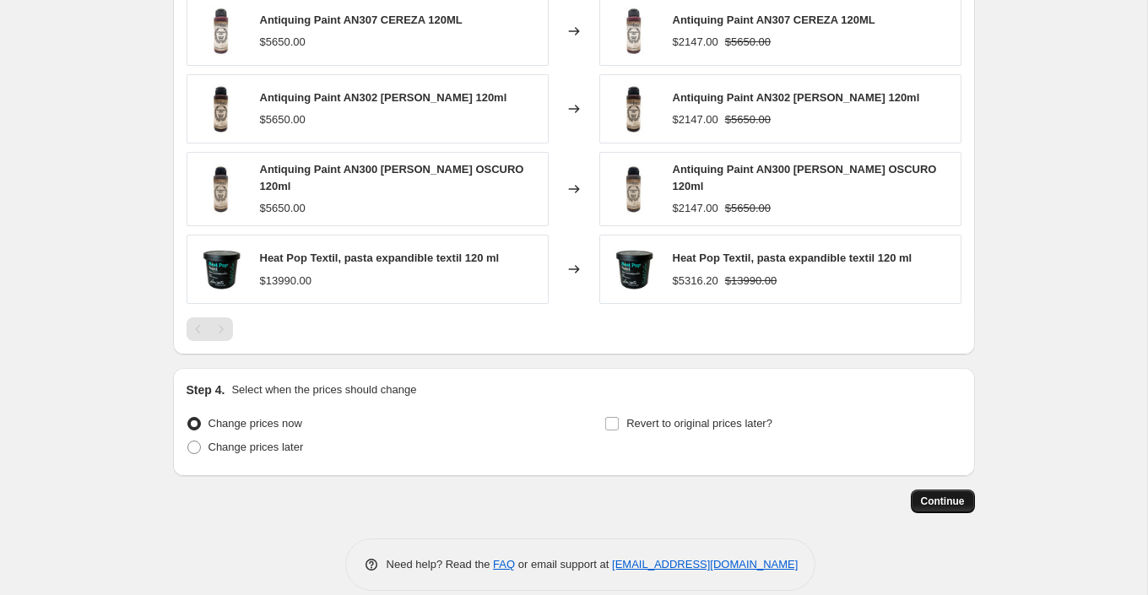
click at [942, 495] on span "Continue" at bounding box center [943, 502] width 44 height 14
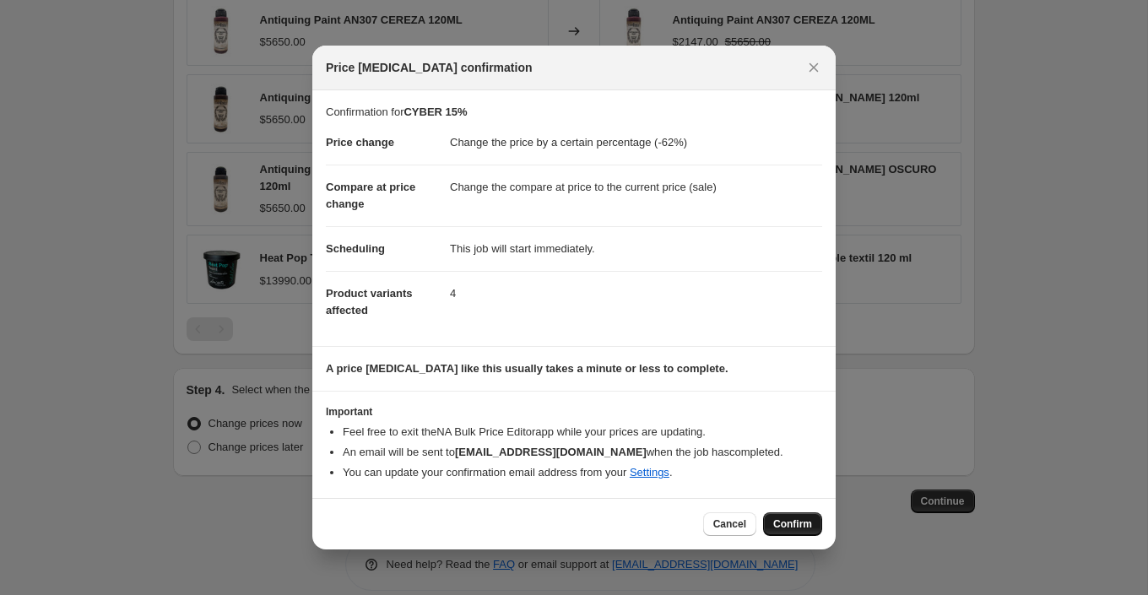
click at [802, 529] on span "Confirm" at bounding box center [792, 525] width 39 height 14
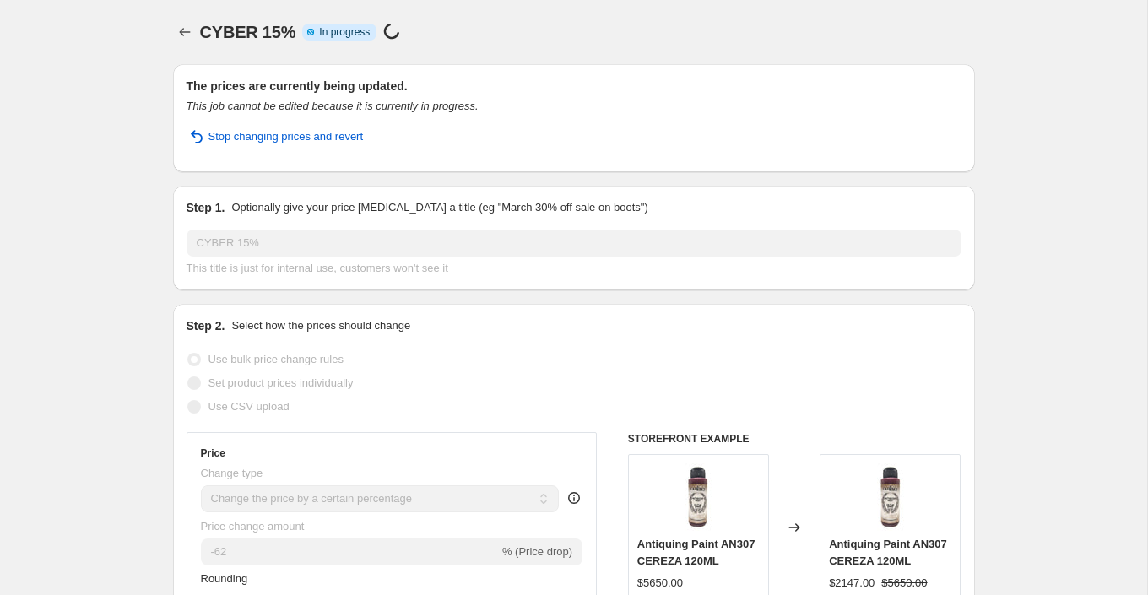
select select "percentage"
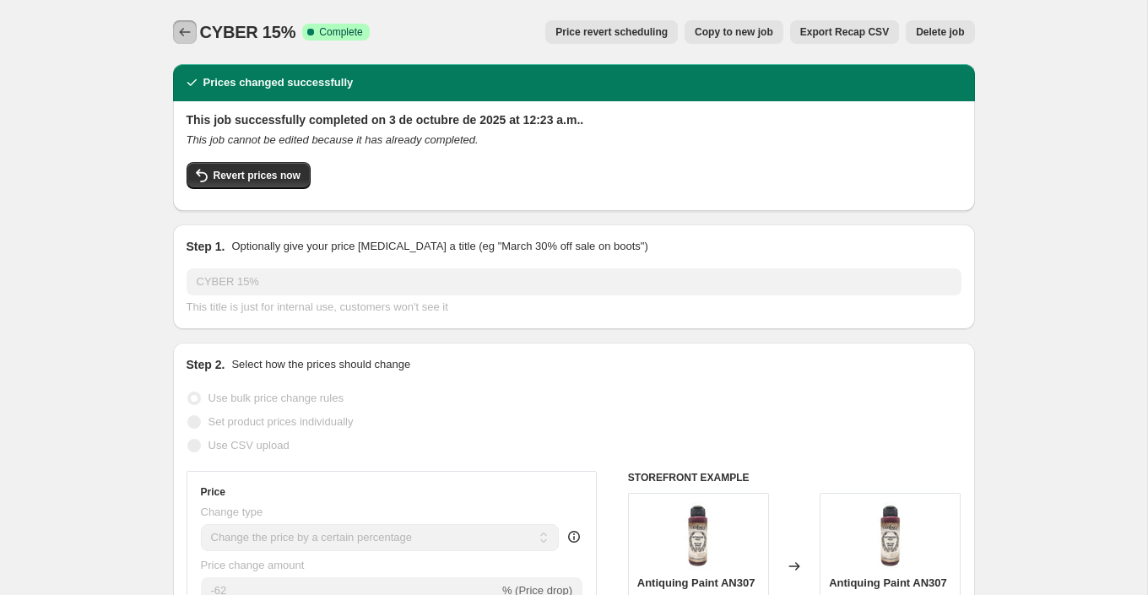
click at [185, 35] on icon "Price change jobs" at bounding box center [184, 32] width 17 height 17
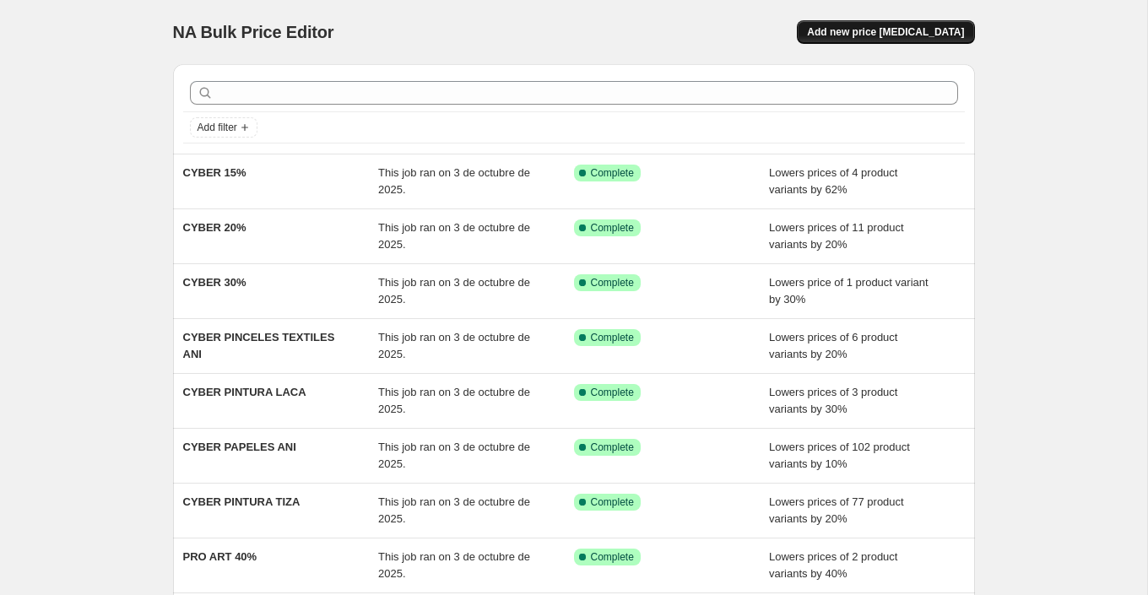
click at [882, 31] on span "Add new price [MEDICAL_DATA]" at bounding box center [885, 32] width 157 height 14
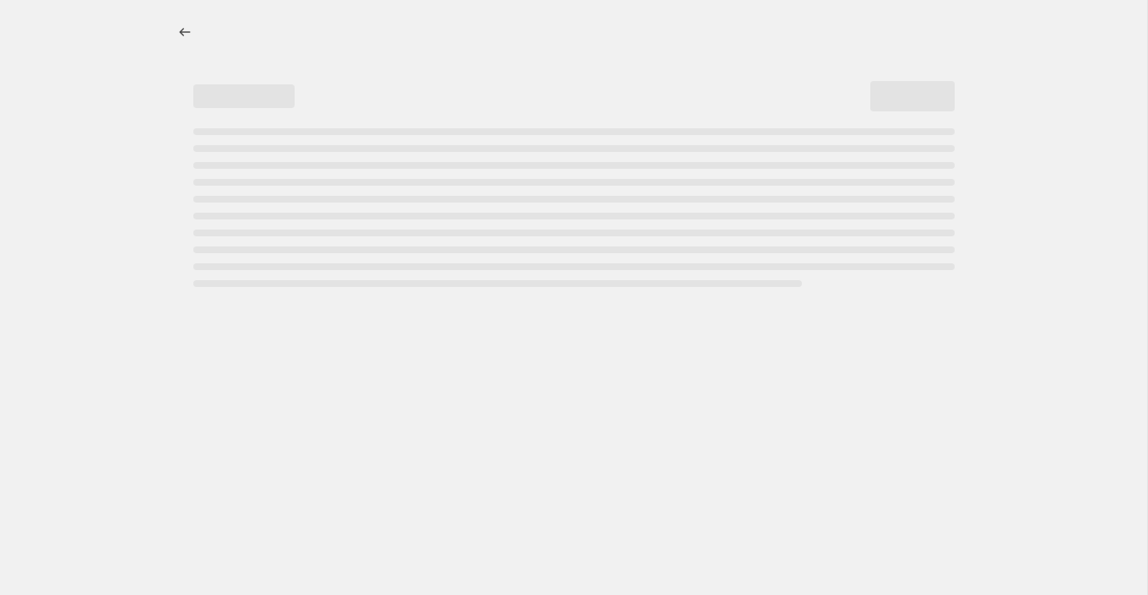
select select "percentage"
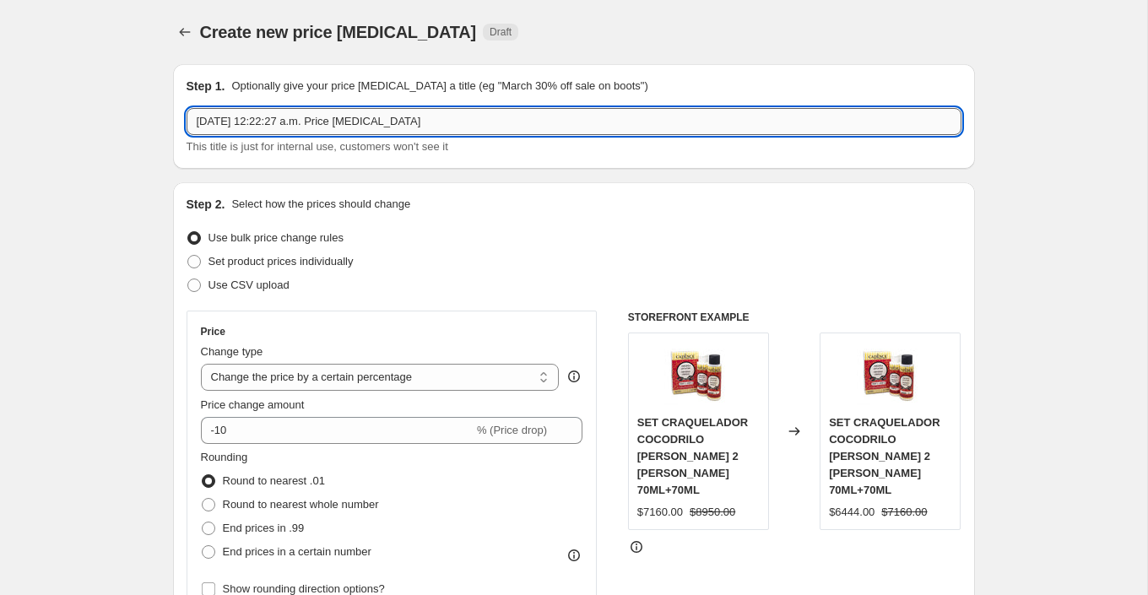
click at [428, 117] on input "3 oct 2025, 12:22:27 a.m. Price change job" at bounding box center [574, 121] width 775 height 27
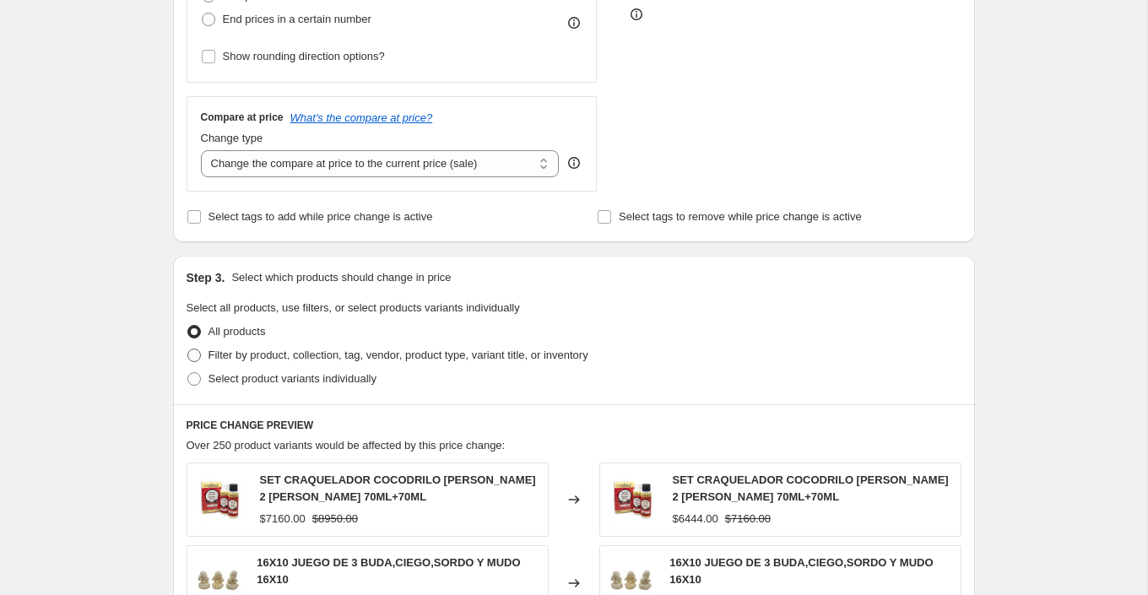
scroll to position [553, 0]
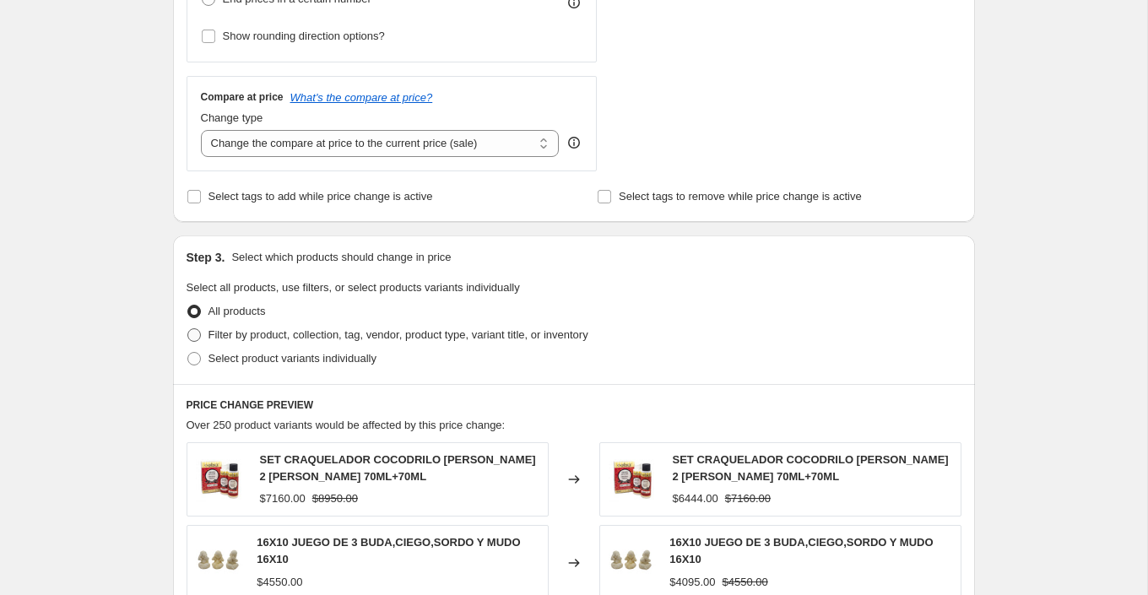
type input "CYBER 10%"
click at [304, 334] on span "Filter by product, collection, tag, vendor, product type, variant title, or inv…" at bounding box center [399, 334] width 380 height 13
click at [188, 329] on input "Filter by product, collection, tag, vendor, product type, variant title, or inv…" at bounding box center [187, 328] width 1 height 1
radio input "true"
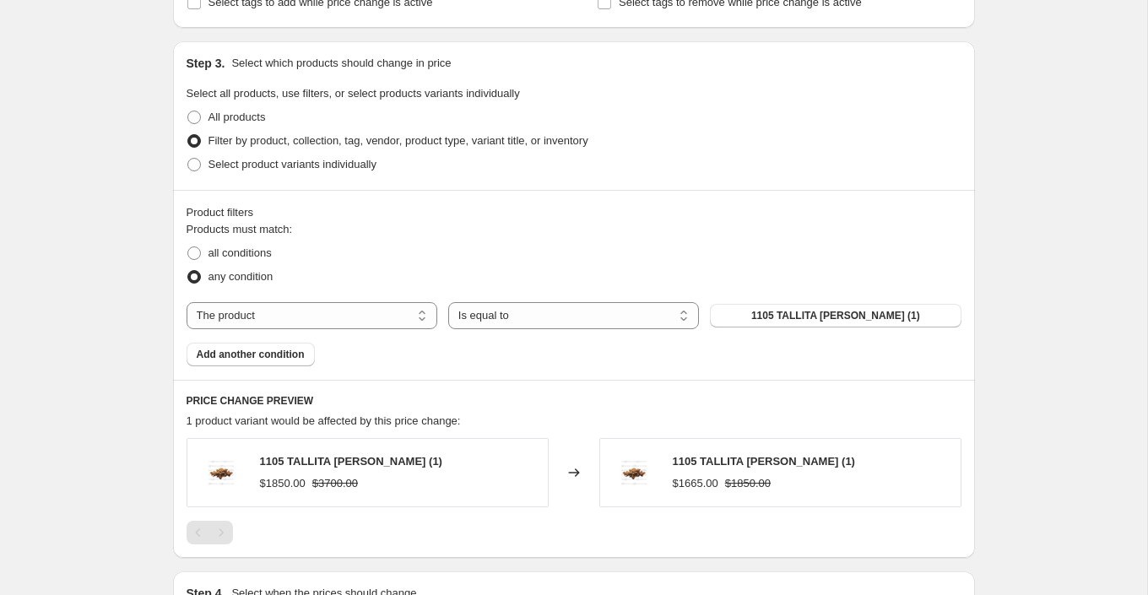
scroll to position [750, 0]
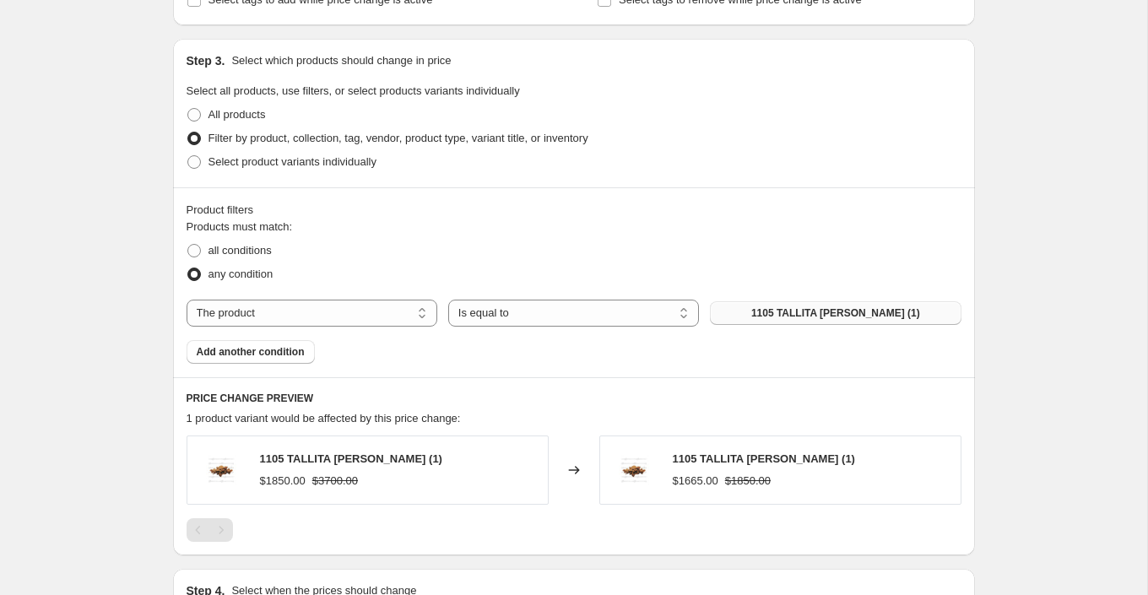
click at [802, 319] on button "1105 TALLITA [PERSON_NAME] (1)" at bounding box center [835, 313] width 251 height 24
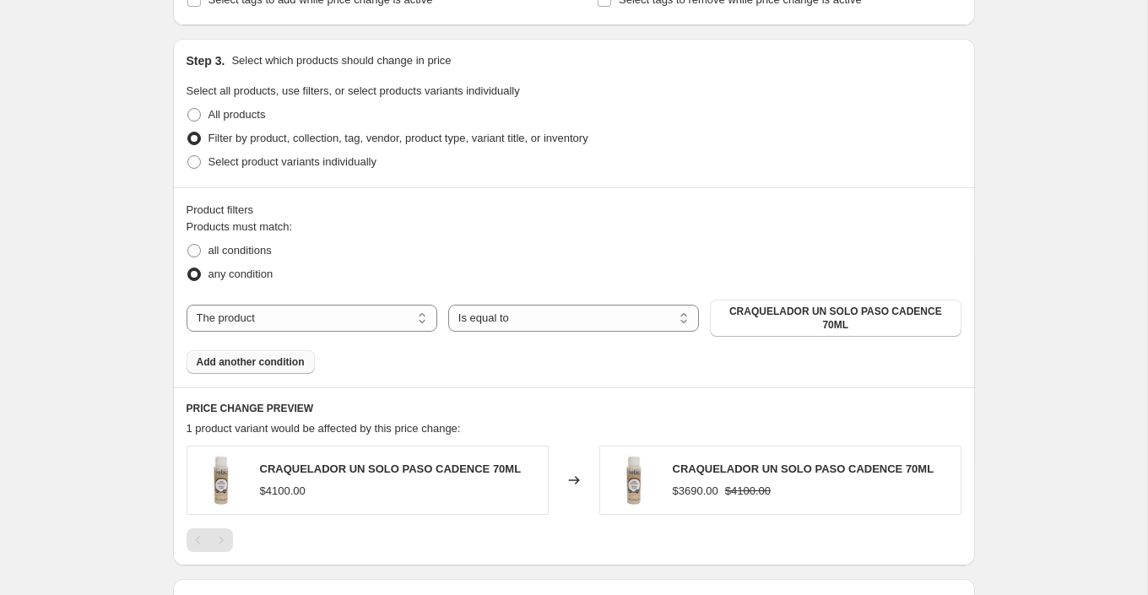
click at [298, 355] on span "Add another condition" at bounding box center [251, 362] width 108 height 14
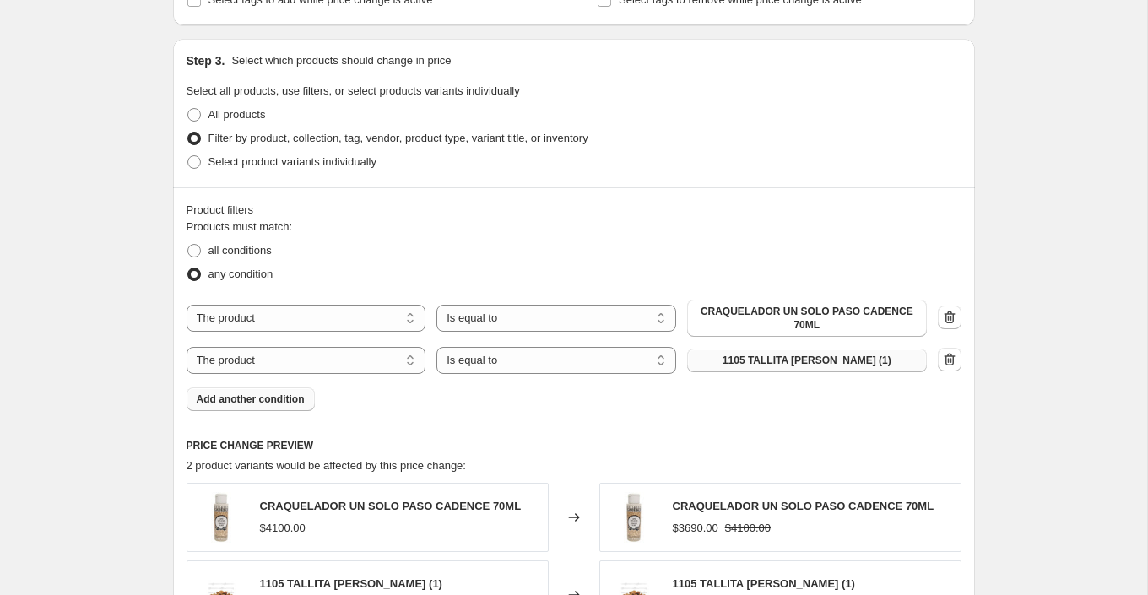
click at [822, 360] on span "1105 TALLITA [PERSON_NAME] (1)" at bounding box center [807, 361] width 169 height 14
click at [288, 393] on span "Add another condition" at bounding box center [251, 400] width 108 height 14
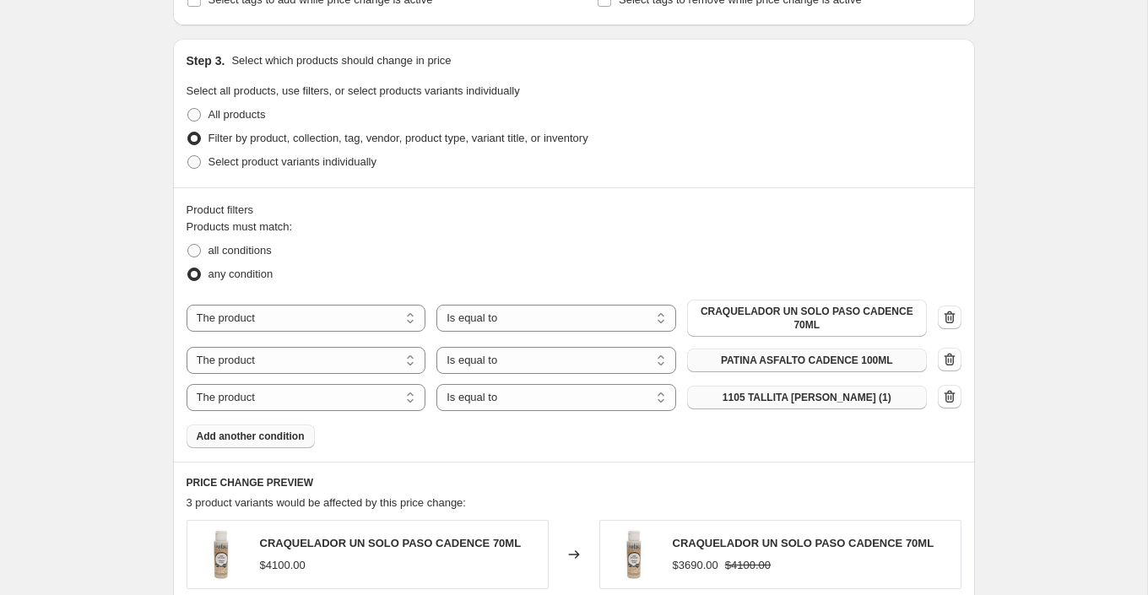
click at [789, 400] on span "1105 TALLITA [PERSON_NAME] (1)" at bounding box center [807, 398] width 169 height 14
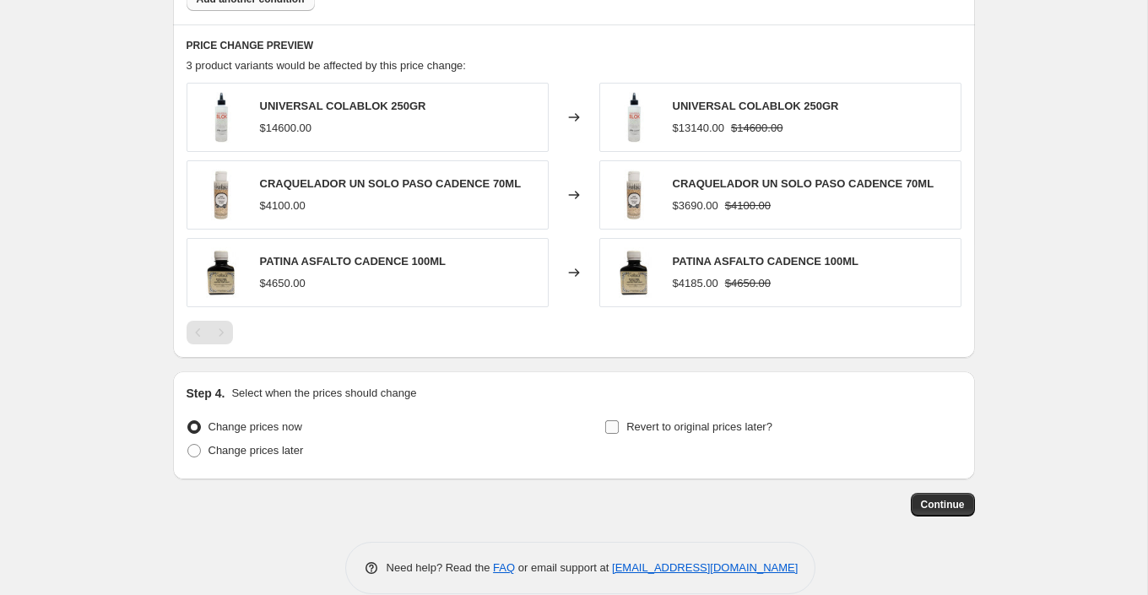
scroll to position [1207, 0]
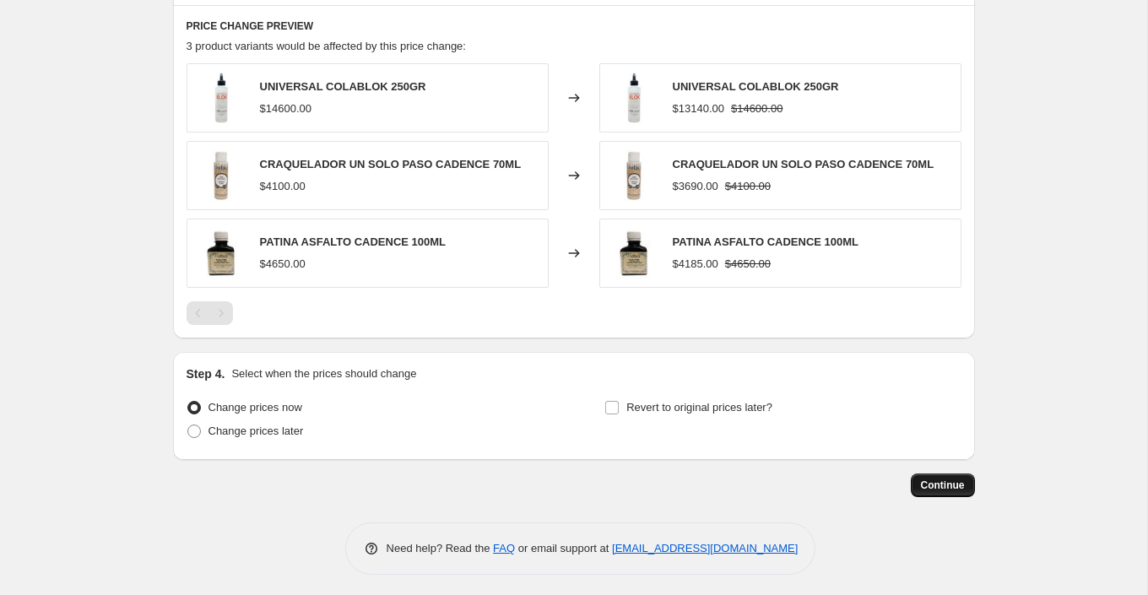
click at [941, 486] on span "Continue" at bounding box center [943, 486] width 44 height 14
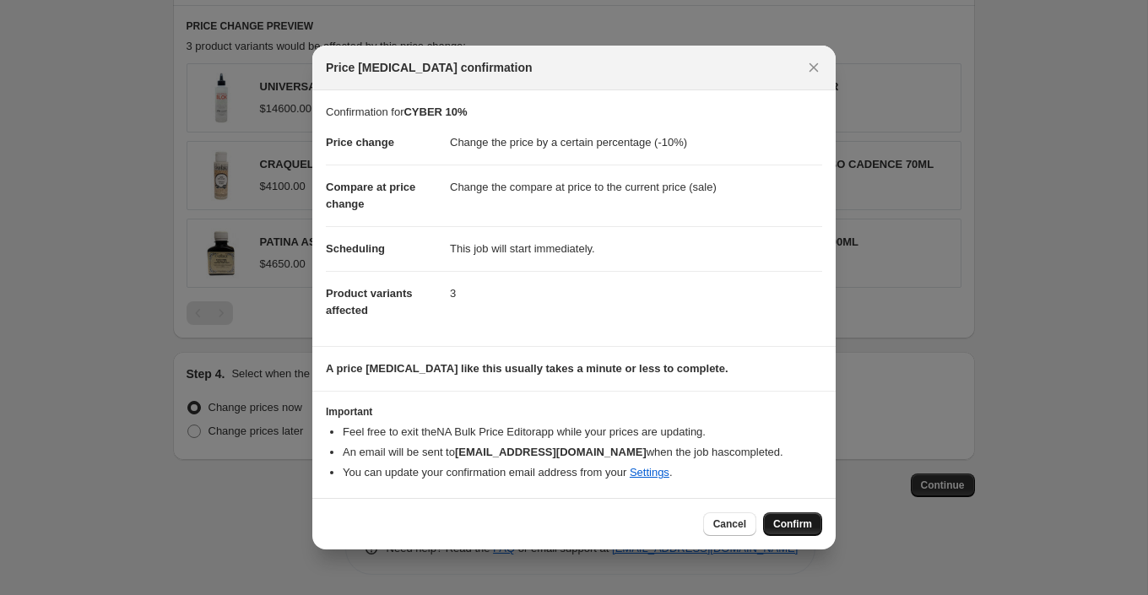
click at [791, 530] on button "Confirm" at bounding box center [792, 525] width 59 height 24
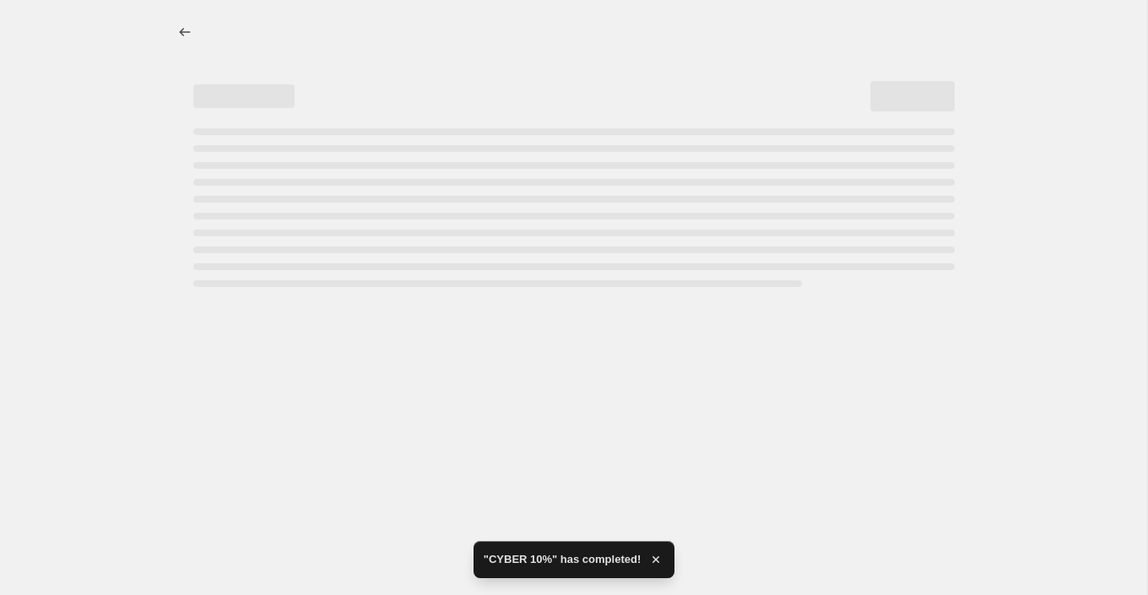
select select "percentage"
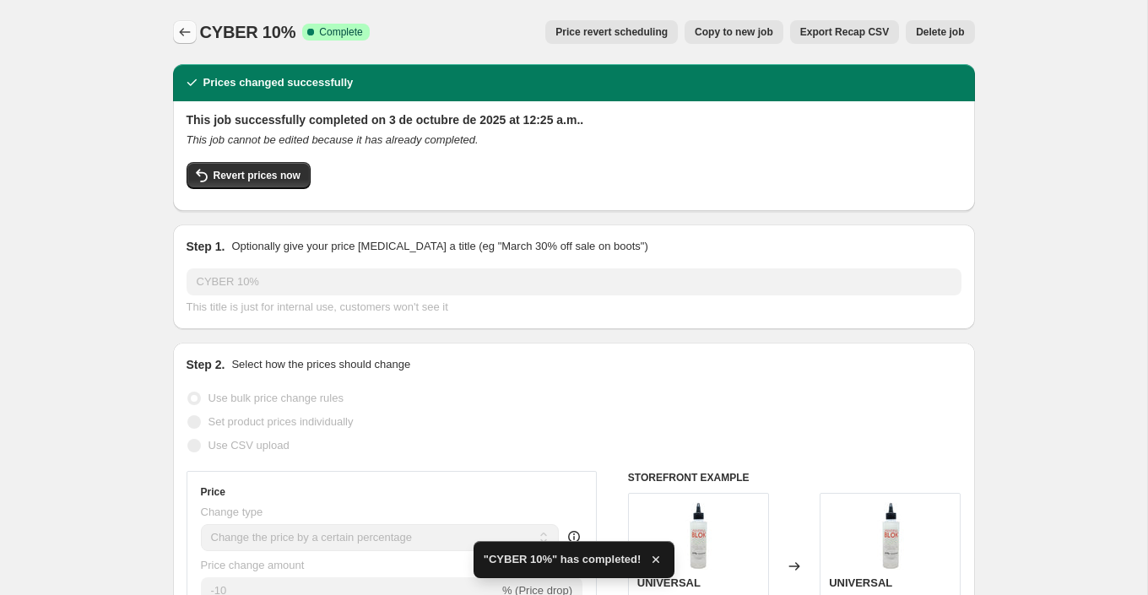
click at [188, 38] on icon "Price change jobs" at bounding box center [184, 32] width 17 height 17
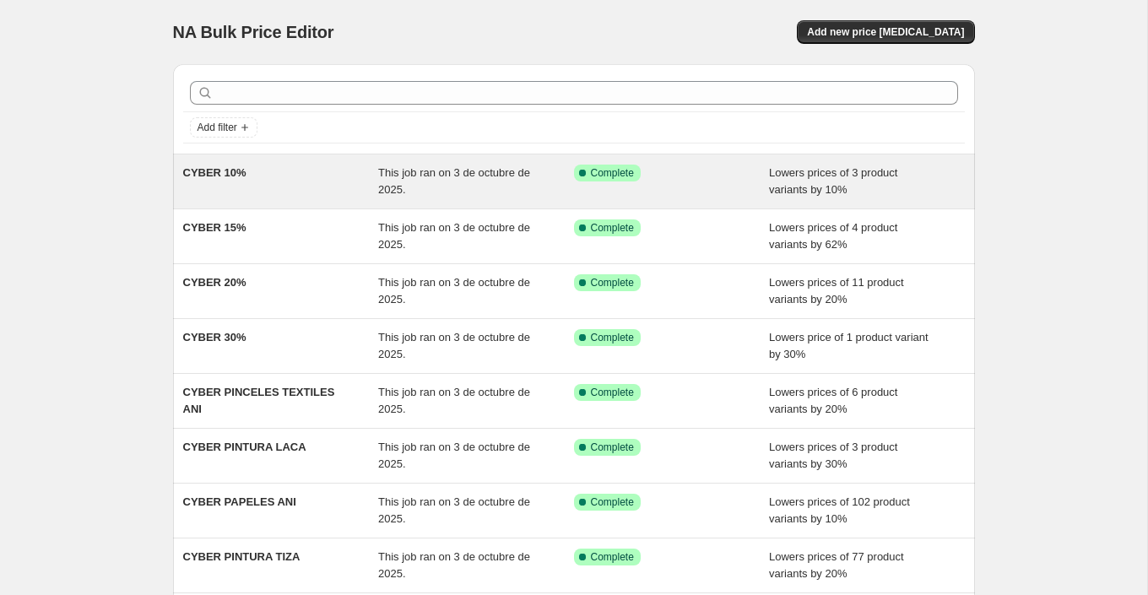
click at [323, 183] on div "CYBER 10%" at bounding box center [281, 182] width 196 height 34
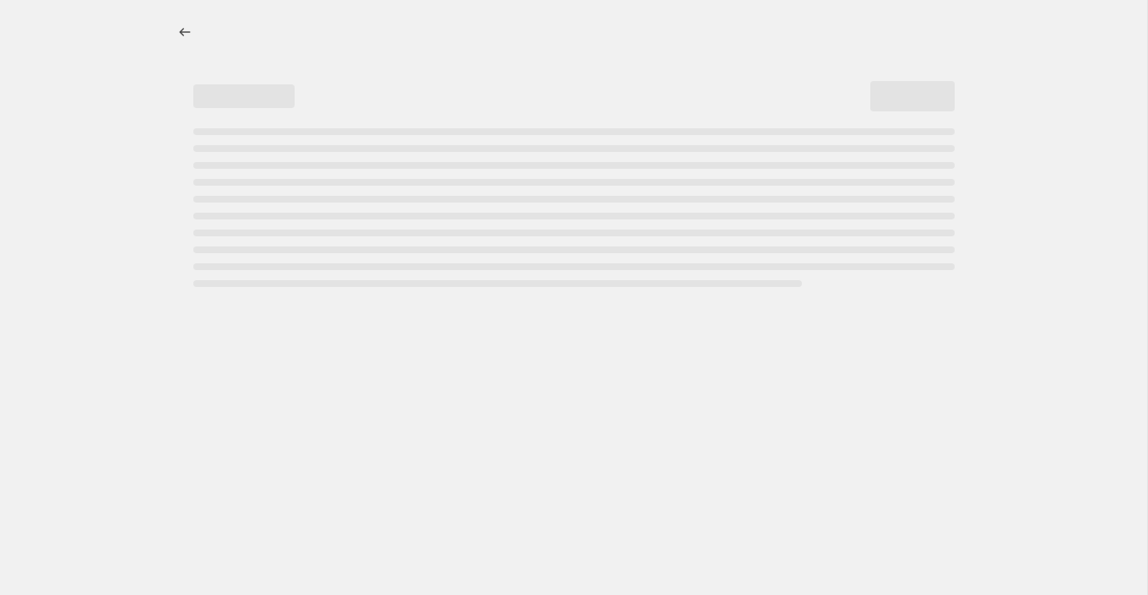
select select "percentage"
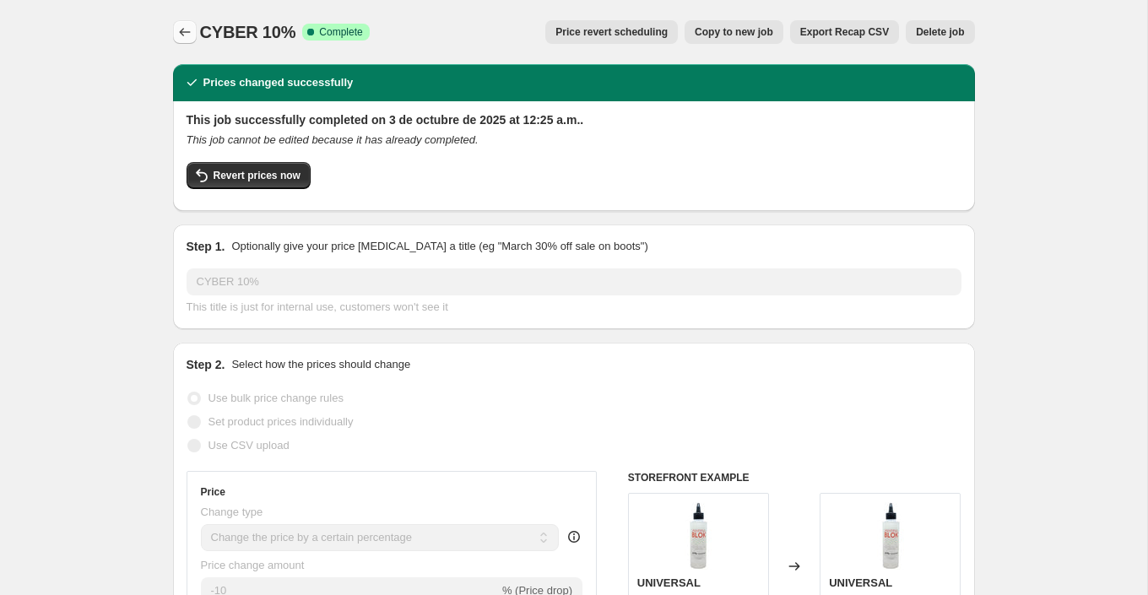
click at [189, 22] on button "Price change jobs" at bounding box center [185, 32] width 24 height 24
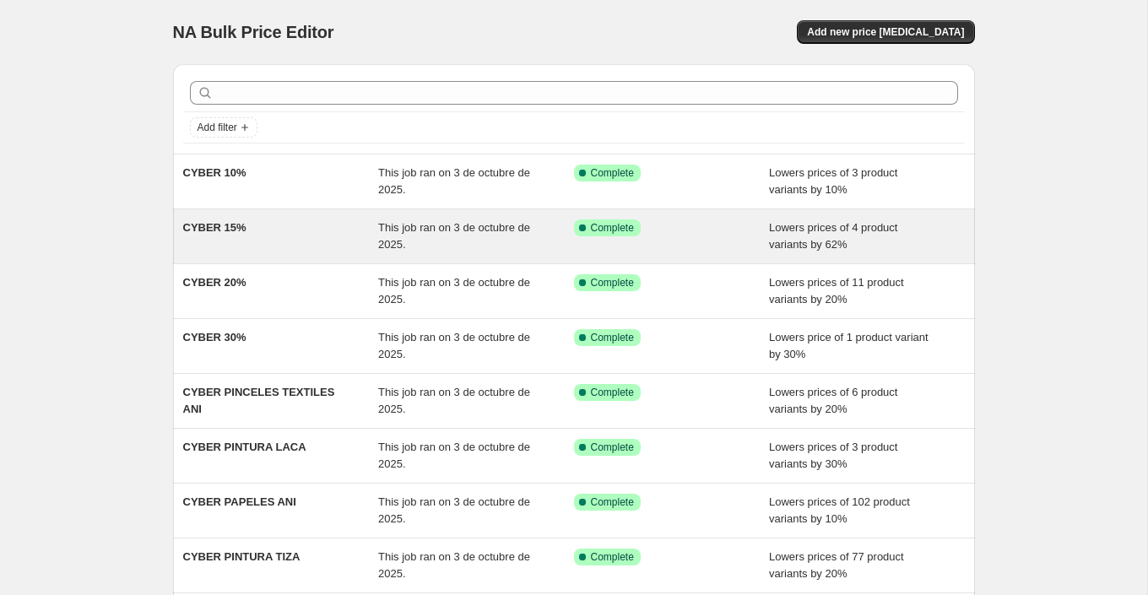
click at [370, 235] on div "CYBER 15%" at bounding box center [281, 237] width 196 height 34
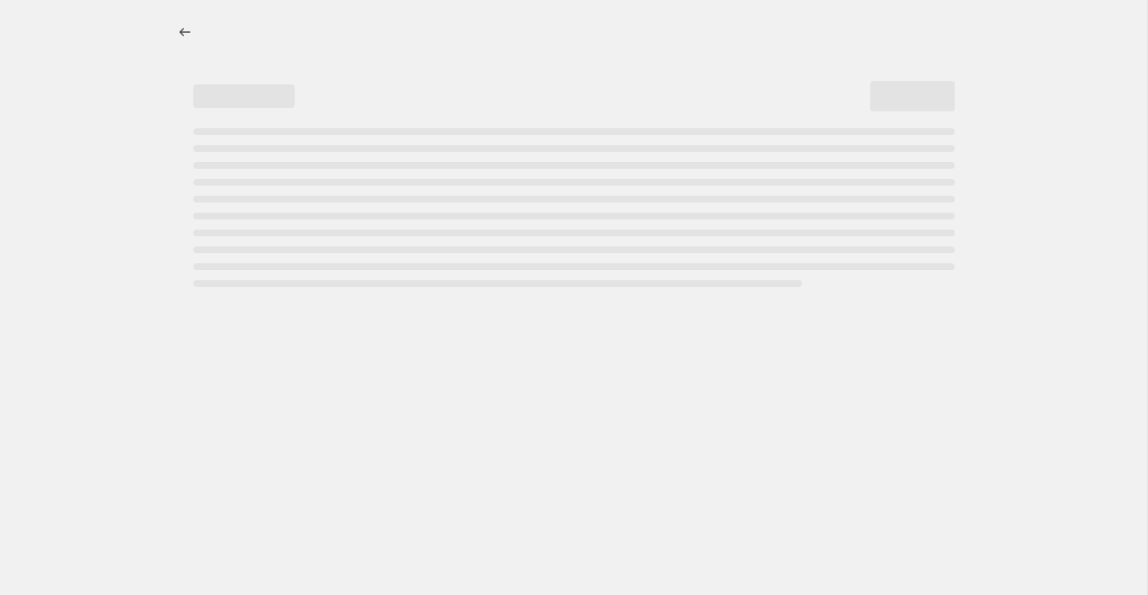
select select "percentage"
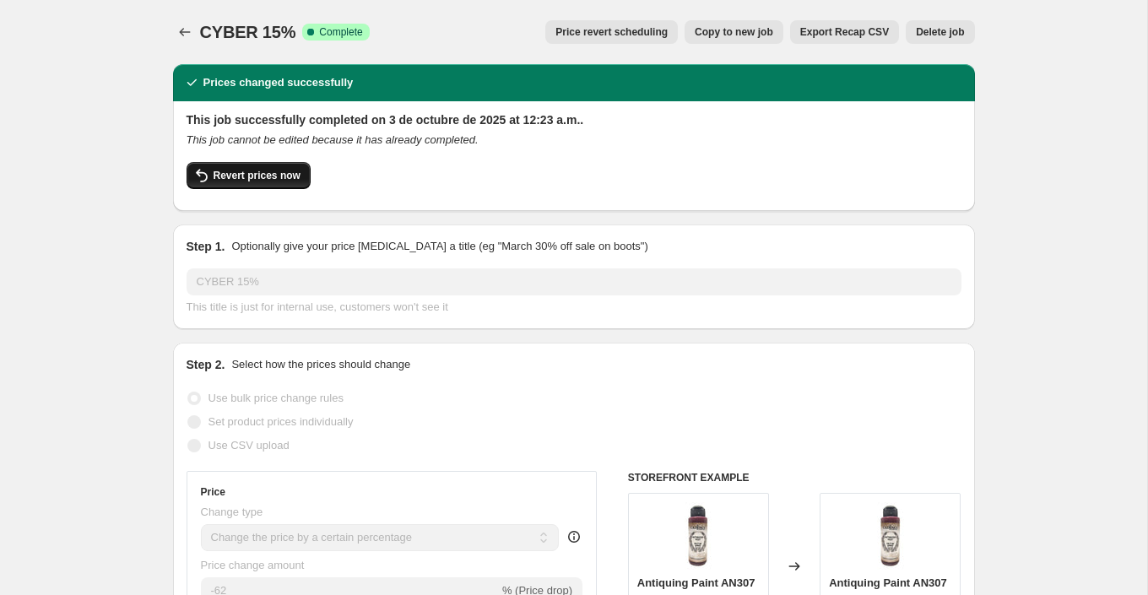
click at [290, 176] on span "Revert prices now" at bounding box center [257, 176] width 87 height 14
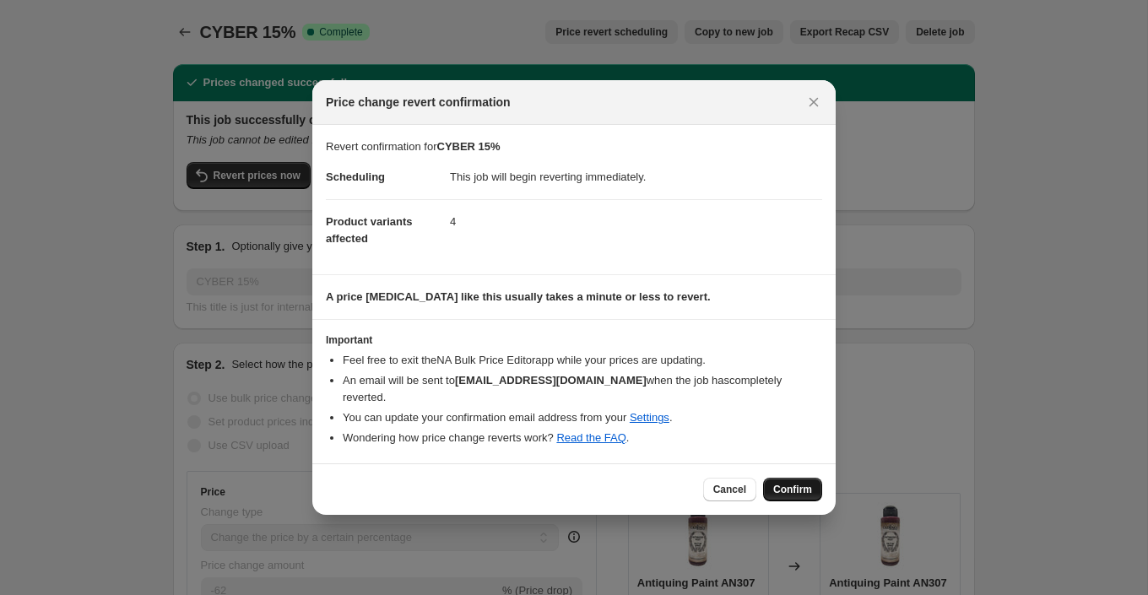
click at [805, 483] on span "Confirm" at bounding box center [792, 490] width 39 height 14
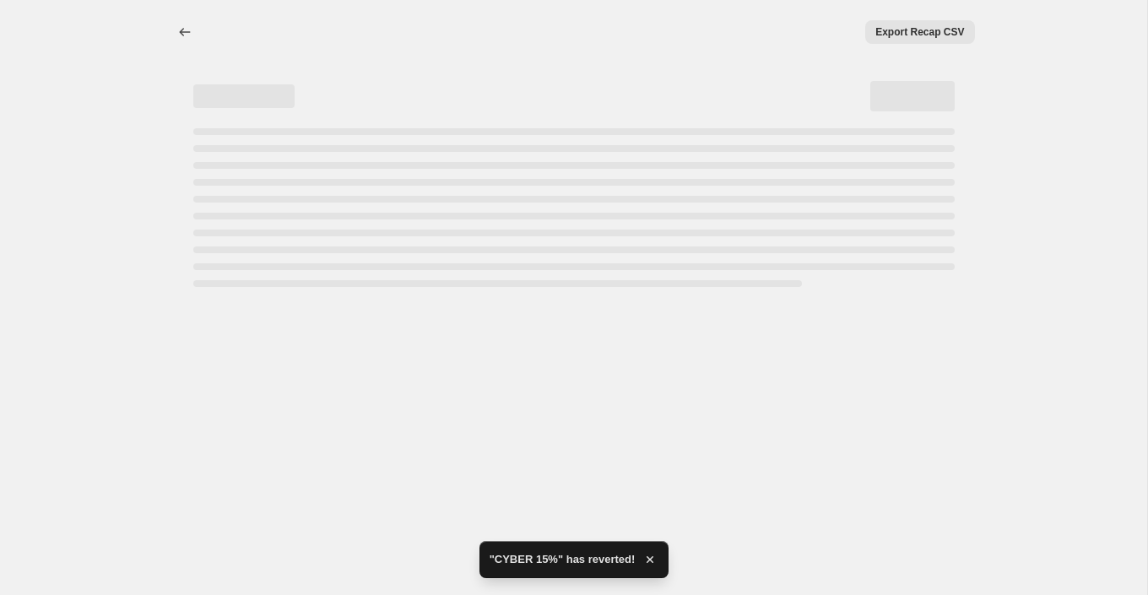
select select "percentage"
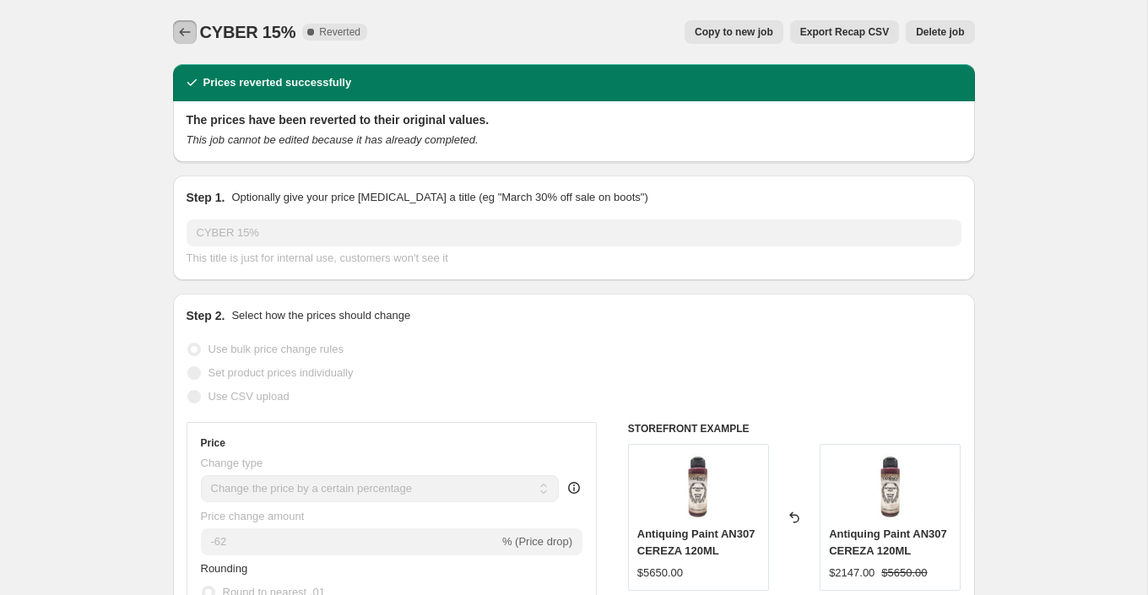
click at [184, 26] on icon "Price change jobs" at bounding box center [184, 32] width 17 height 17
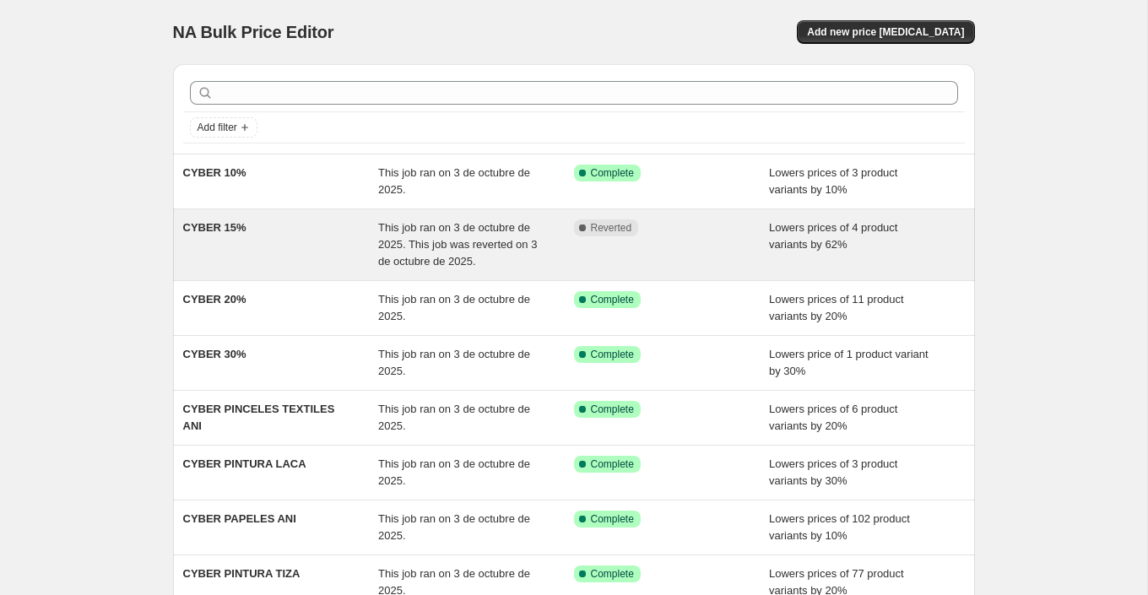
click at [938, 247] on div "Lowers prices of 4 product variants by 62%" at bounding box center [867, 245] width 196 height 51
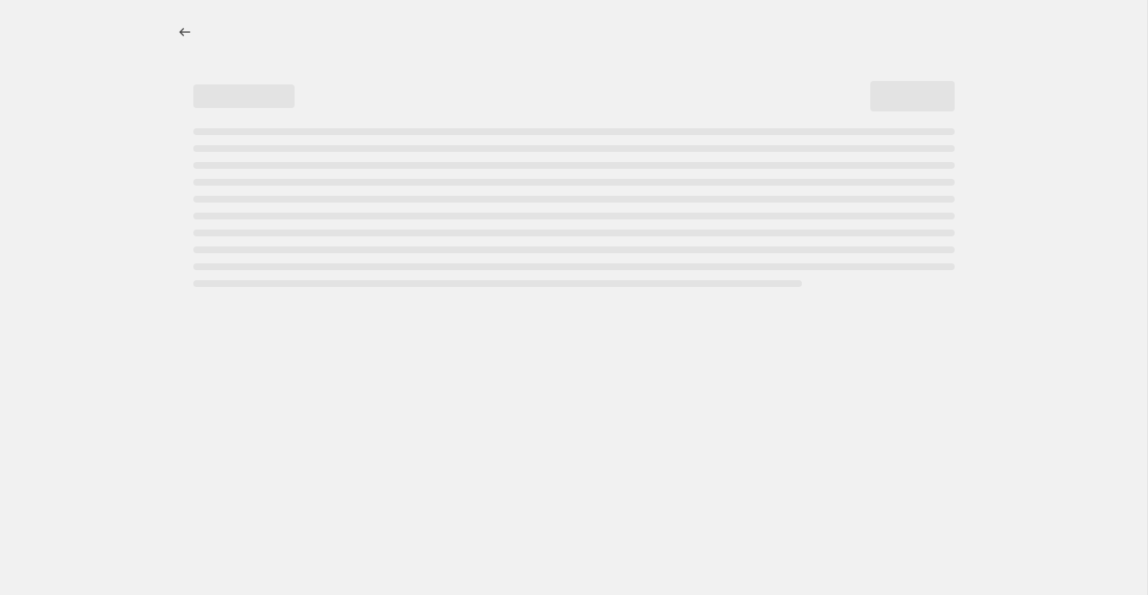
select select "percentage"
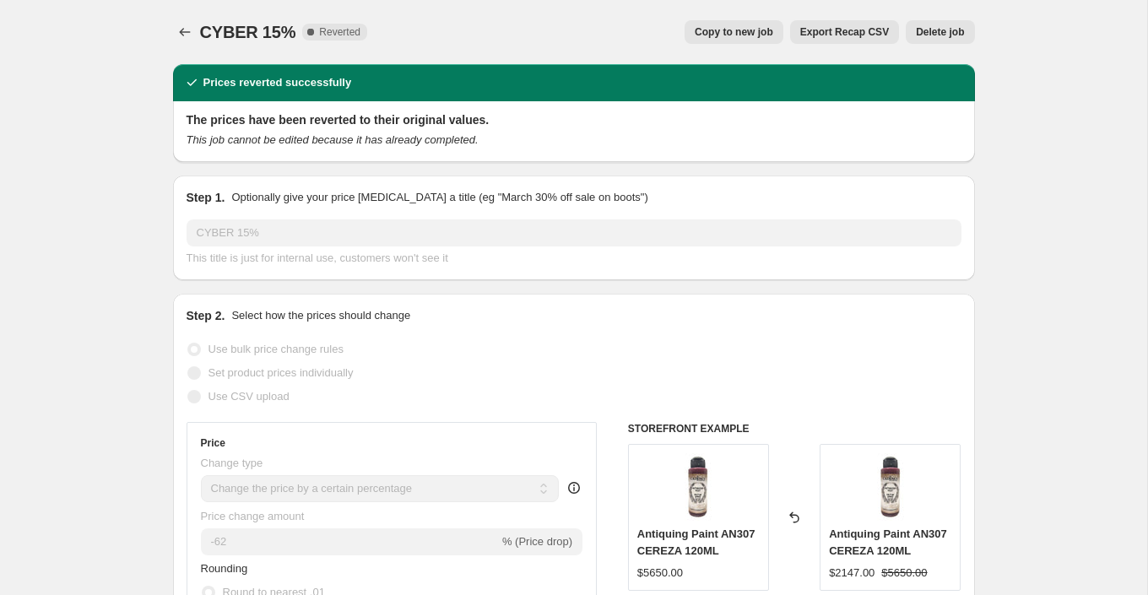
click at [947, 35] on span "Delete job" at bounding box center [940, 32] width 48 height 14
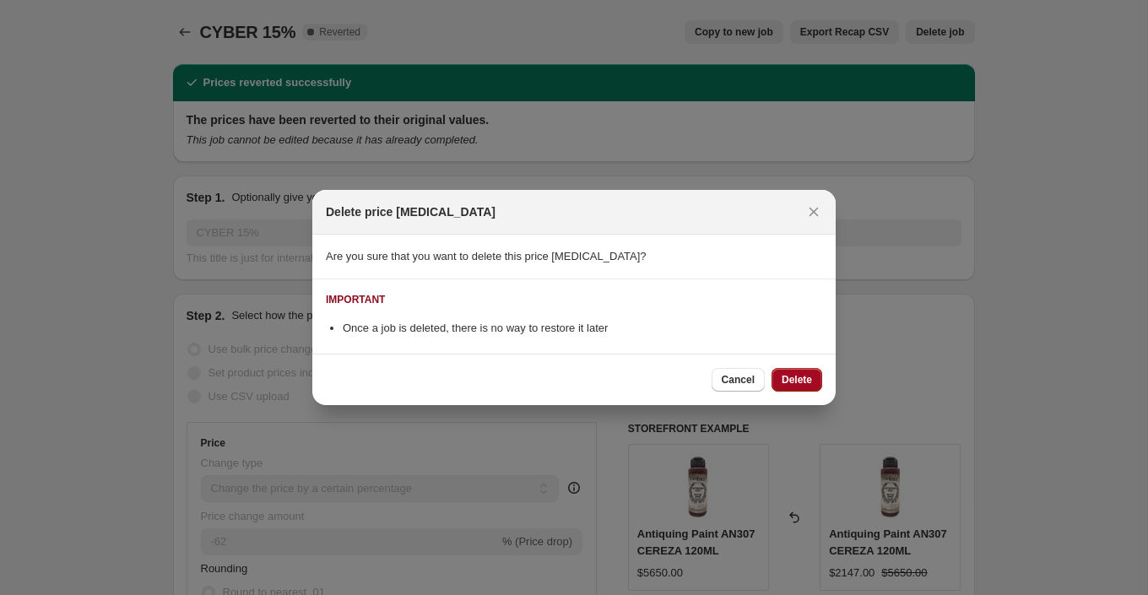
click at [800, 368] on button "Delete" at bounding box center [797, 380] width 51 height 24
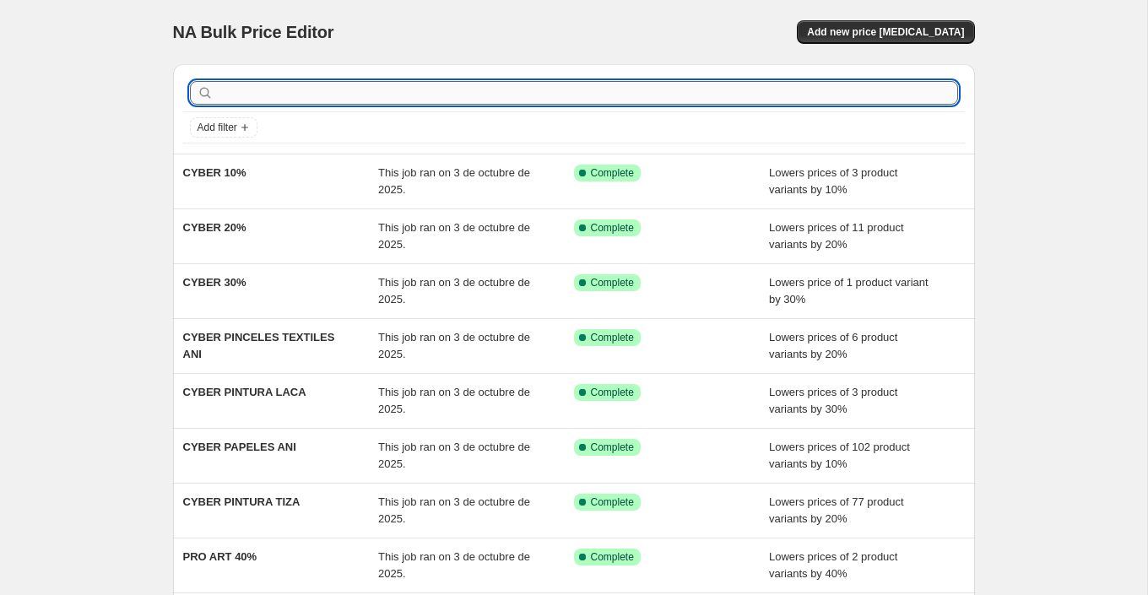
click at [426, 100] on input "text" at bounding box center [587, 93] width 741 height 24
type input "CYBER 15%"
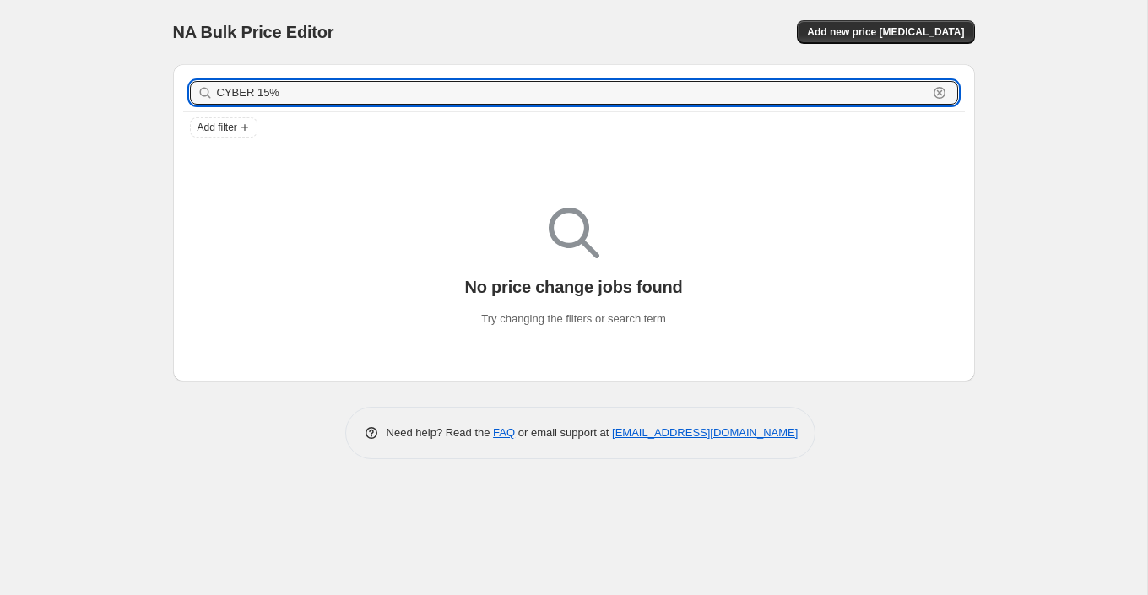
drag, startPoint x: 391, startPoint y: 97, endPoint x: 137, endPoint y: 81, distance: 254.7
click at [139, 80] on div "NA Bulk Price Editor. This page is ready NA Bulk Price Editor Add new price cha…" at bounding box center [574, 297] width 1148 height 595
click at [894, 24] on button "Add new price [MEDICAL_DATA]" at bounding box center [885, 32] width 177 height 24
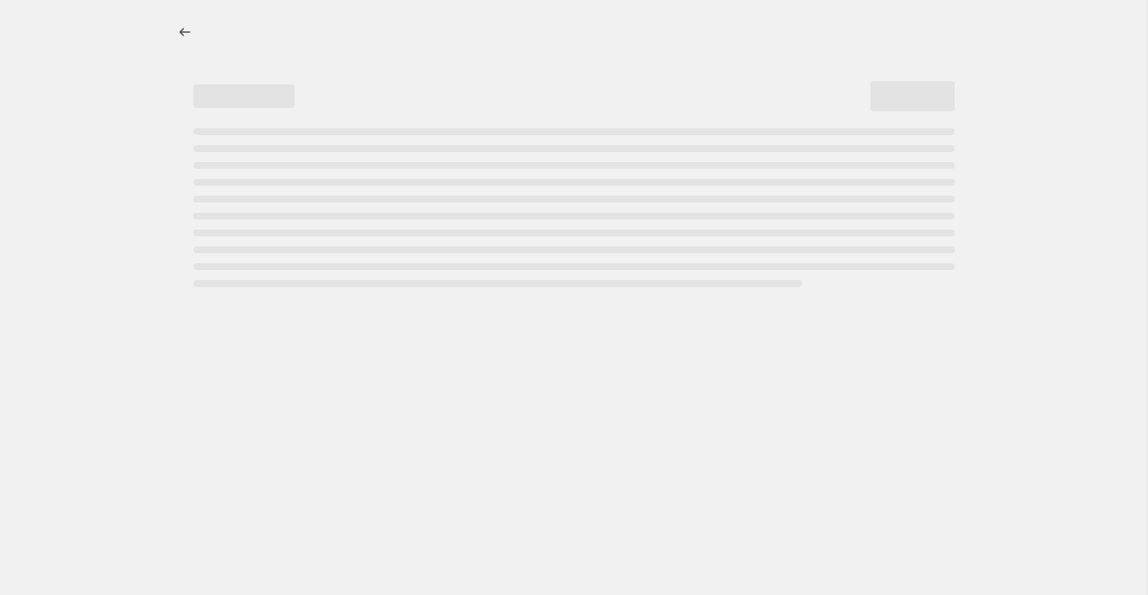
select select "percentage"
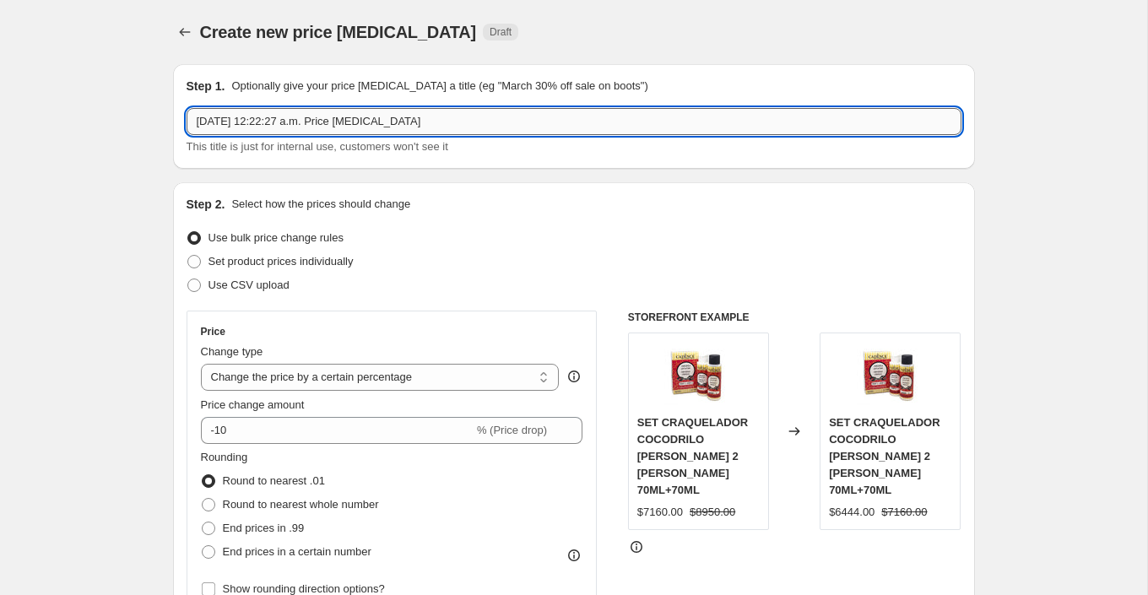
click at [290, 108] on input "3 oct 2025, 12:22:27 a.m. Price change job" at bounding box center [574, 121] width 775 height 27
paste input "CYBER 15%"
type input "CYBER 15%"
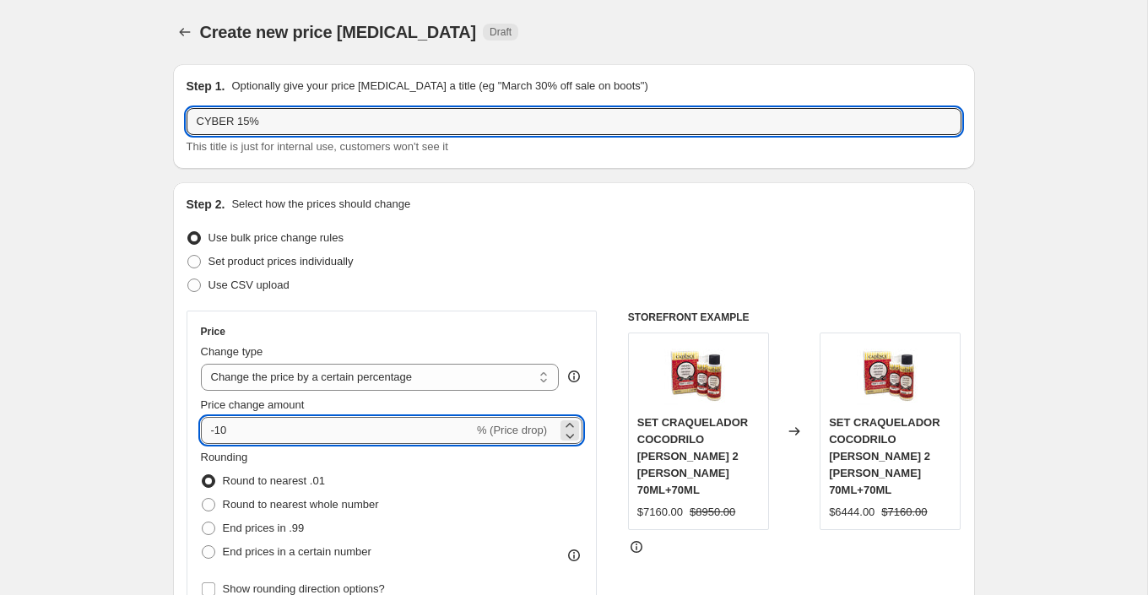
click at [248, 429] on input "-10" at bounding box center [337, 430] width 273 height 27
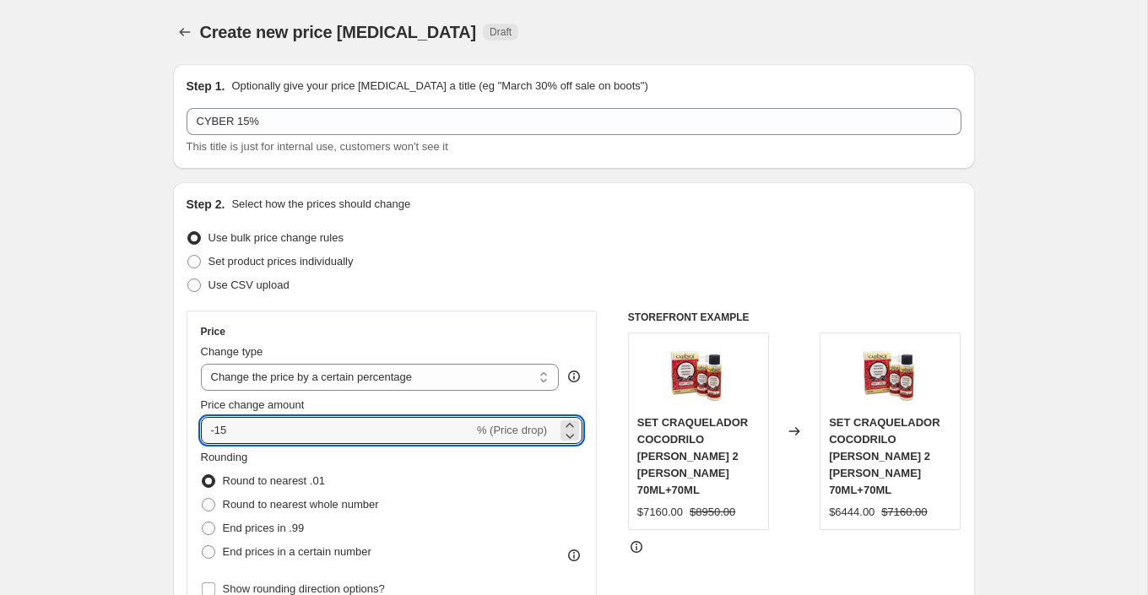
type input "-15"
click at [559, 274] on div "Use CSV upload" at bounding box center [574, 286] width 775 height 24
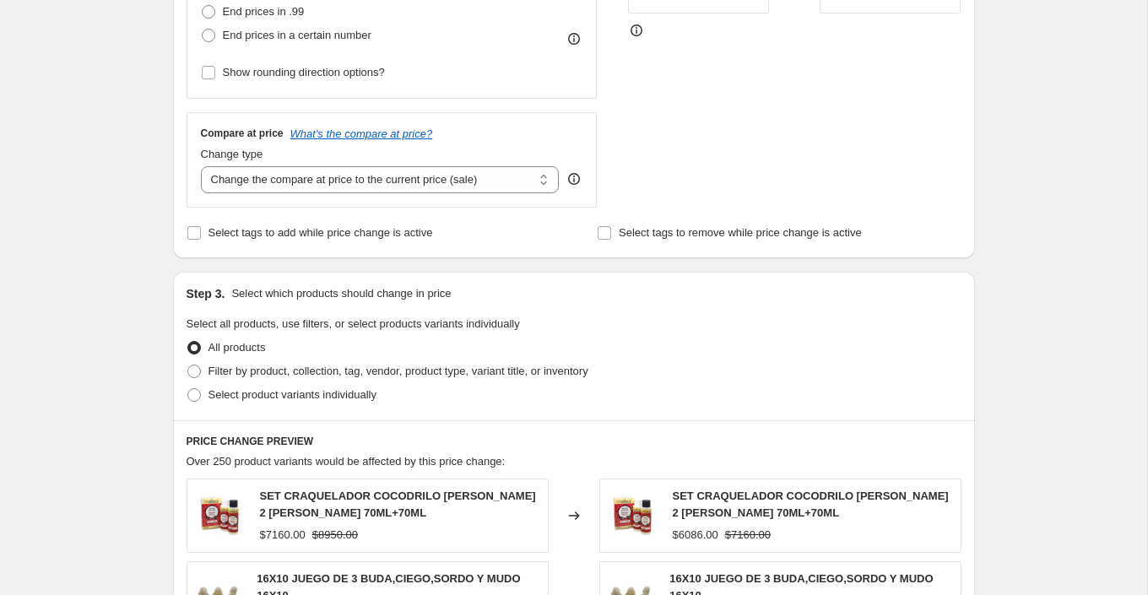
scroll to position [526, 0]
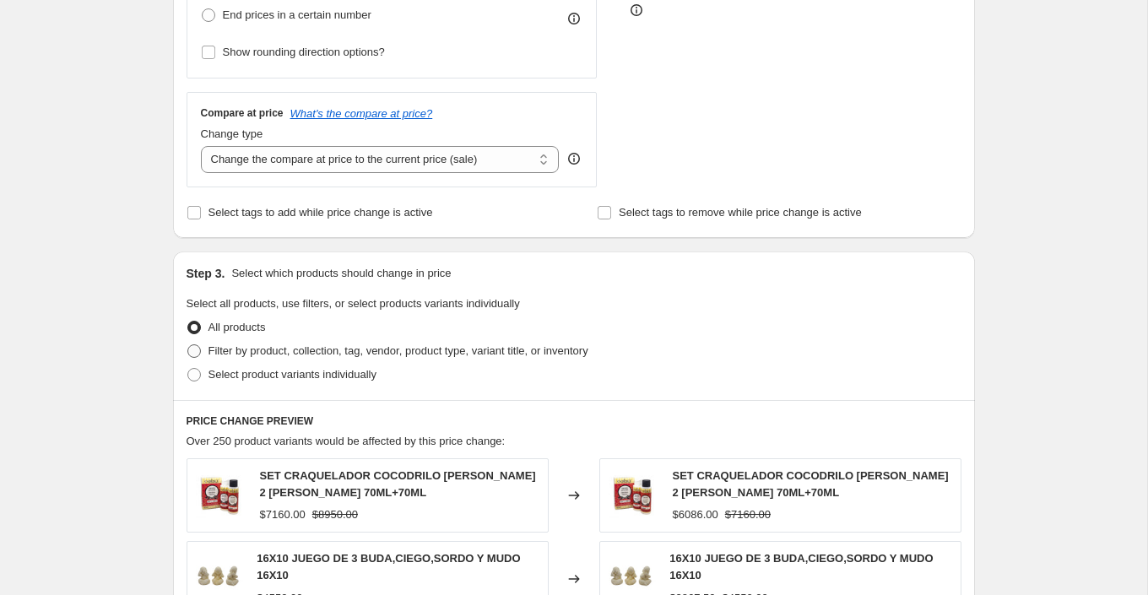
click at [339, 353] on span "Filter by product, collection, tag, vendor, product type, variant title, or inv…" at bounding box center [399, 351] width 380 height 13
click at [188, 345] on input "Filter by product, collection, tag, vendor, product type, variant title, or inv…" at bounding box center [187, 345] width 1 height 1
radio input "true"
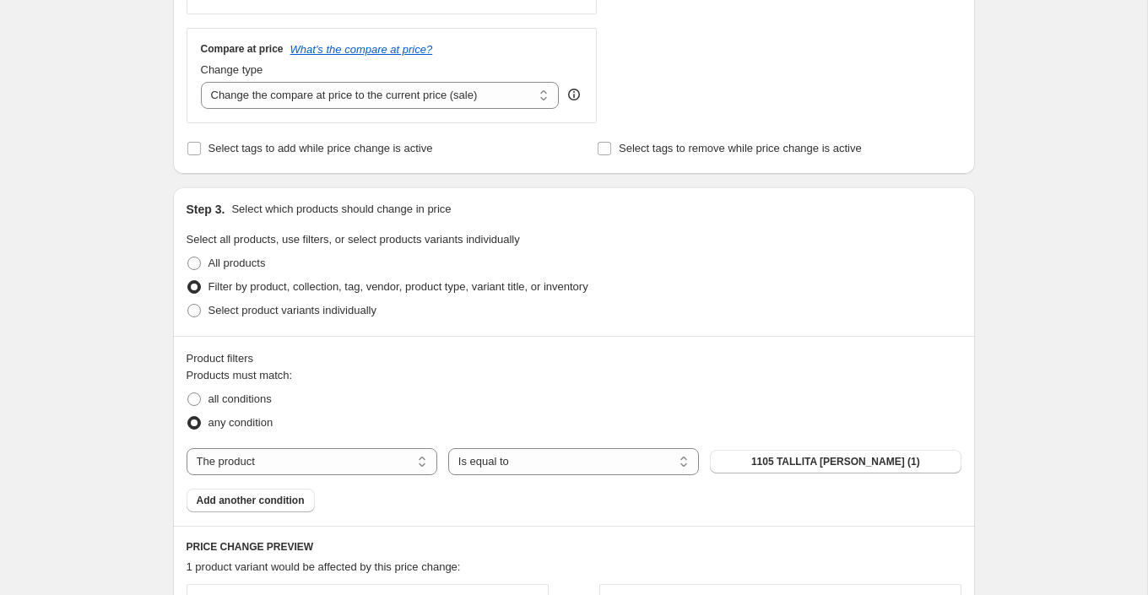
scroll to position [636, 0]
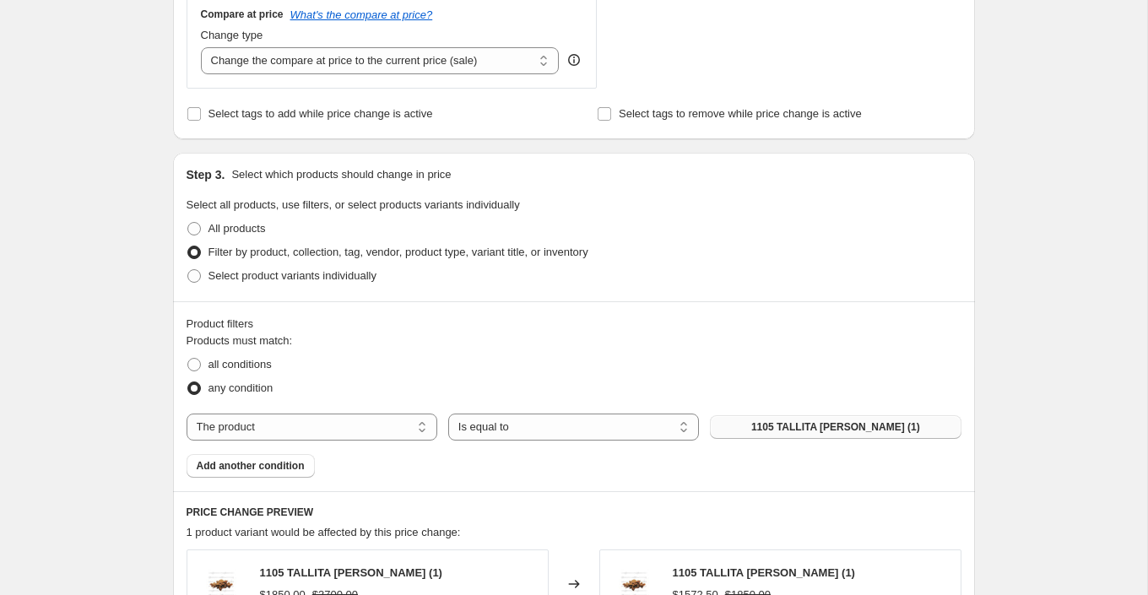
click at [790, 427] on span "1105 TALLITA [PERSON_NAME] (1)" at bounding box center [836, 428] width 169 height 14
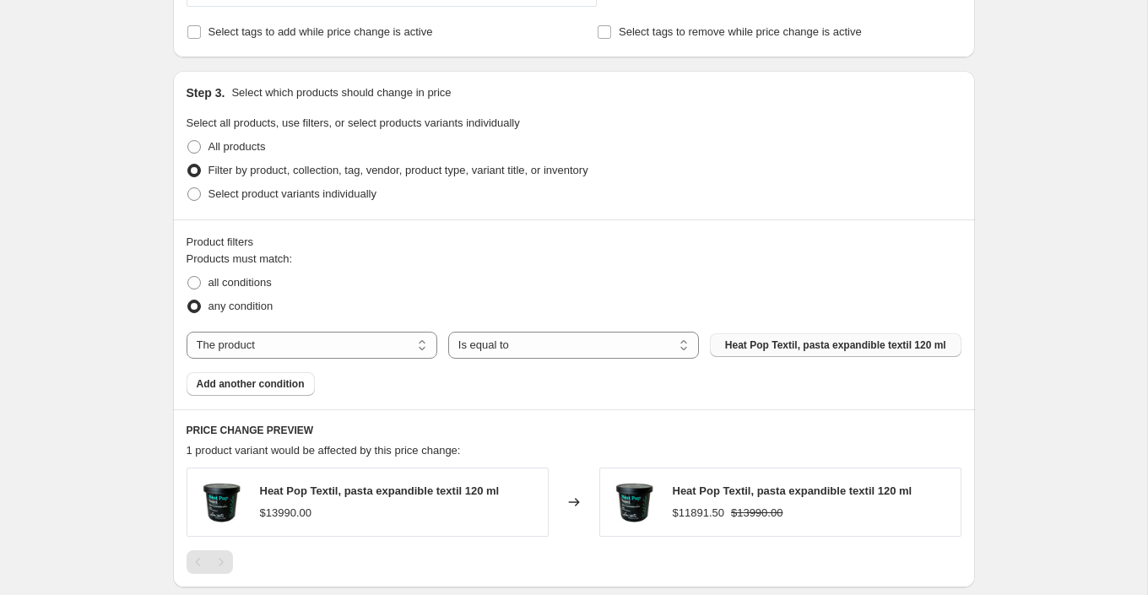
scroll to position [779, 0]
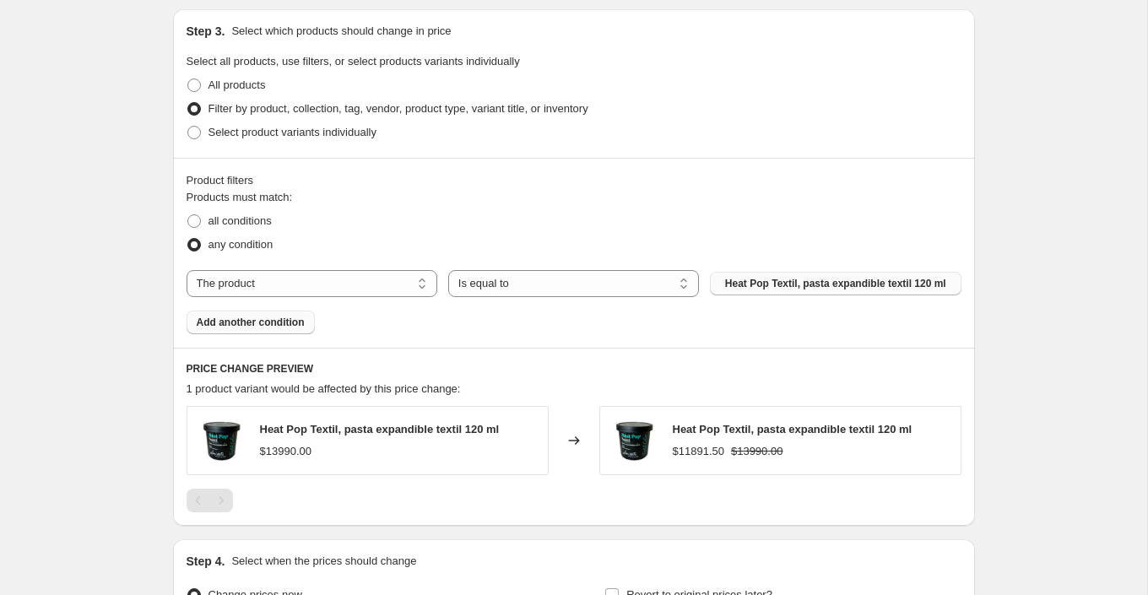
click at [292, 324] on span "Add another condition" at bounding box center [251, 323] width 108 height 14
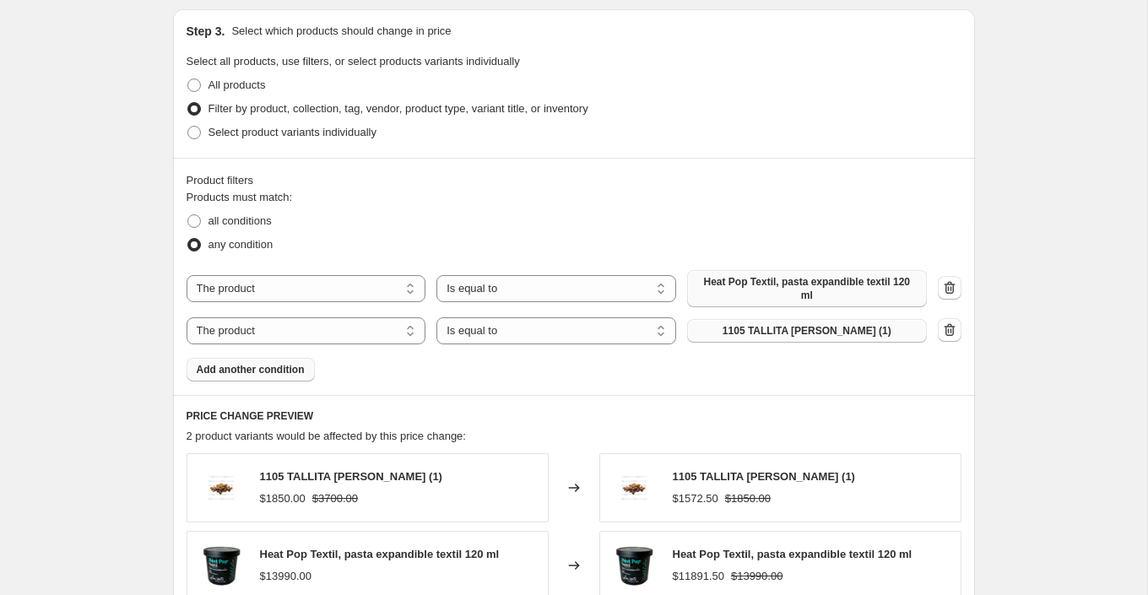
click at [808, 319] on button "1105 TALLITA [PERSON_NAME] (1)" at bounding box center [807, 331] width 240 height 24
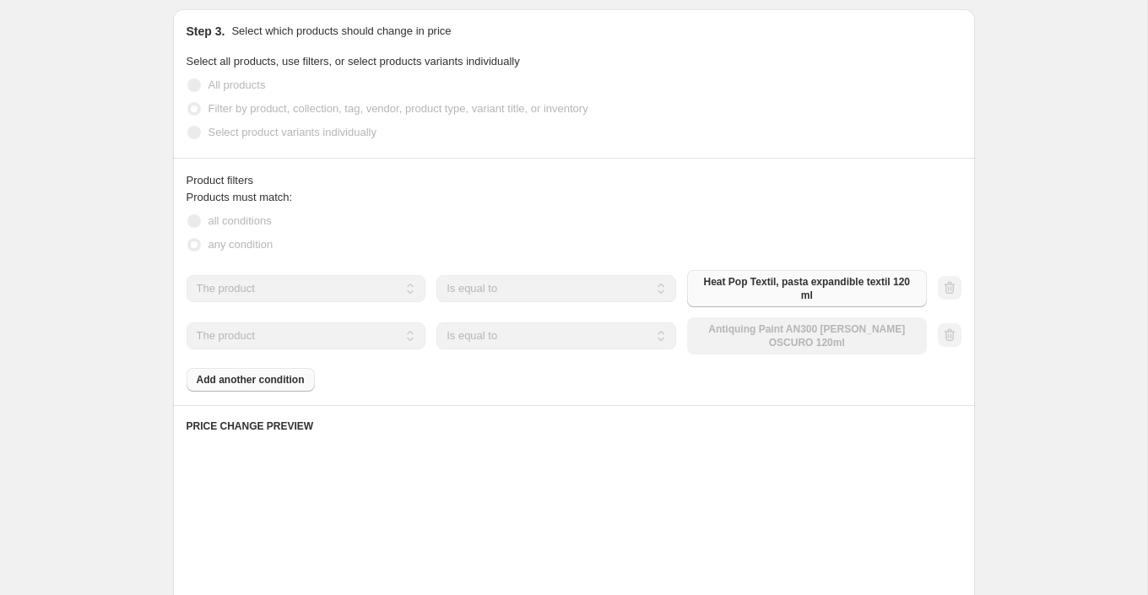
click at [271, 383] on button "Add another condition" at bounding box center [251, 380] width 128 height 24
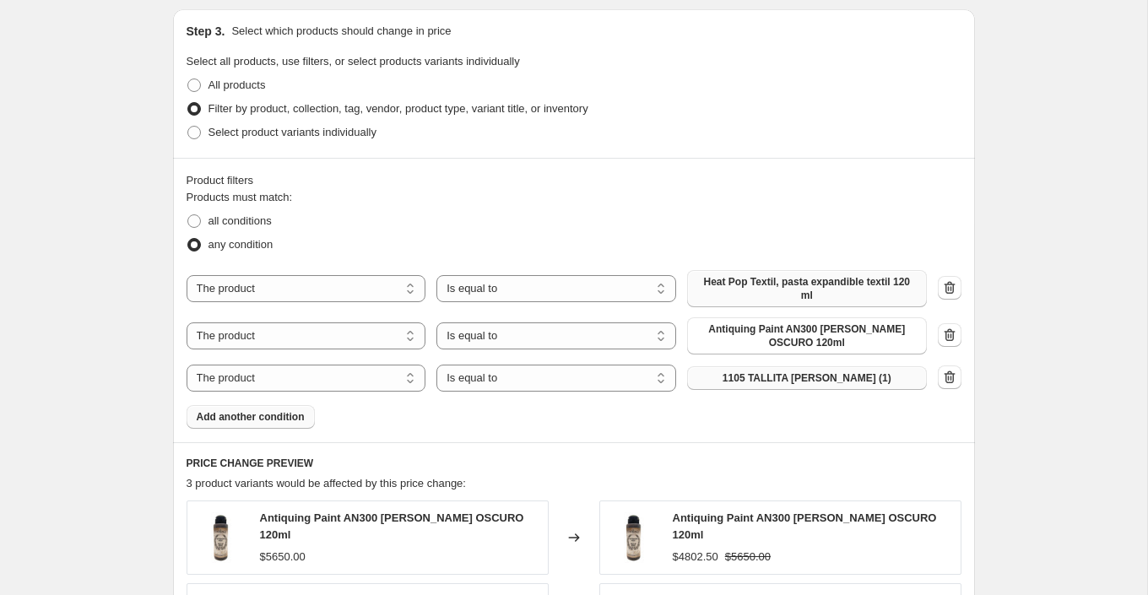
click at [827, 377] on span "1105 TALLITA [PERSON_NAME] (1)" at bounding box center [807, 379] width 169 height 14
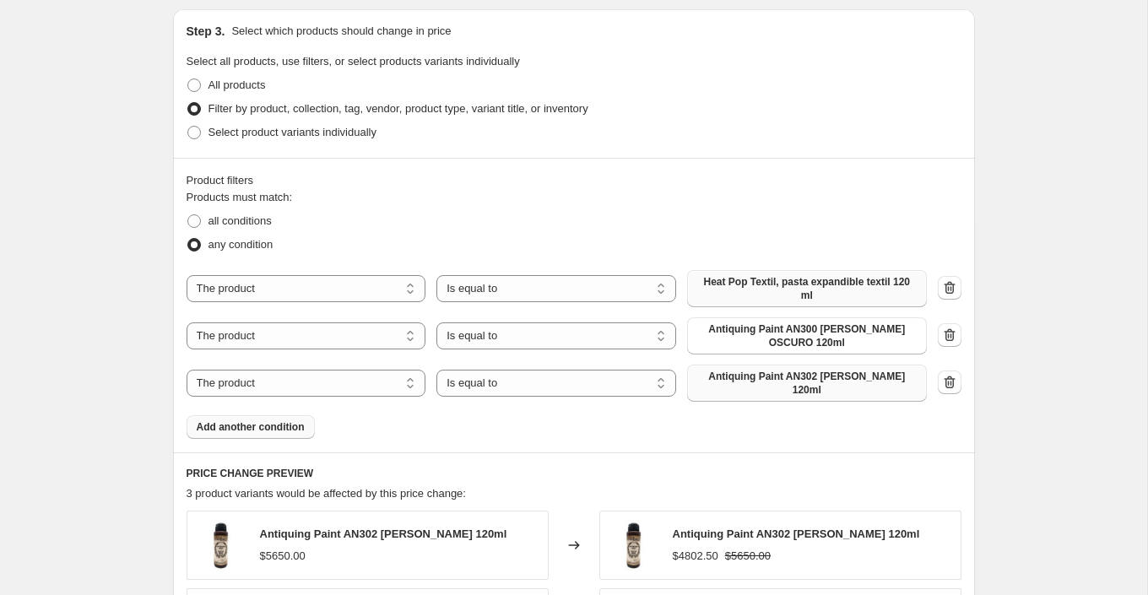
click at [296, 421] on span "Add another condition" at bounding box center [251, 428] width 108 height 14
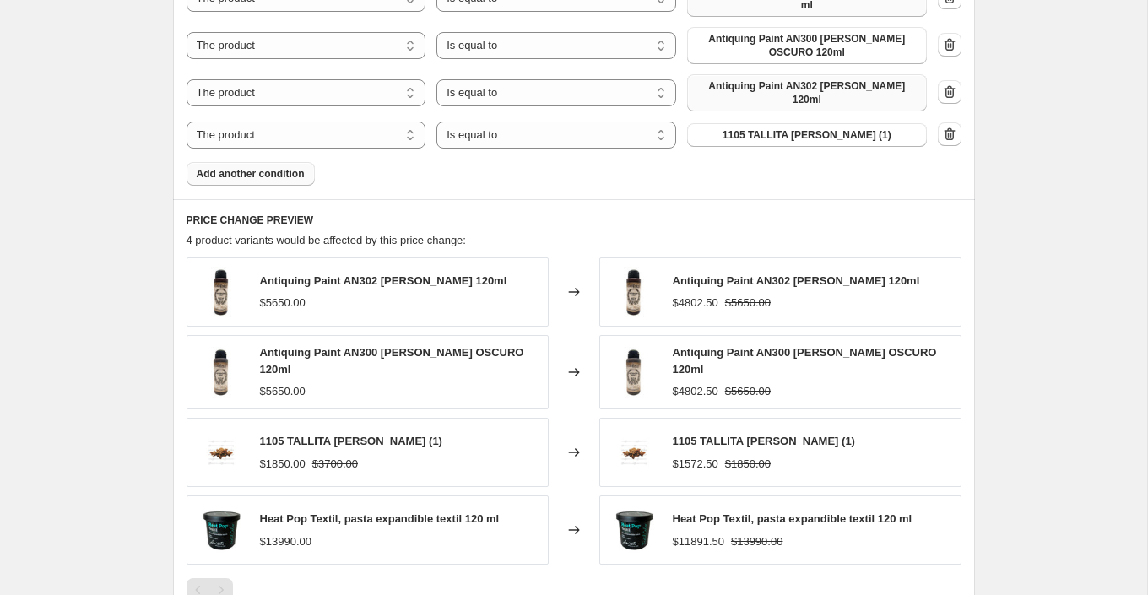
scroll to position [1074, 0]
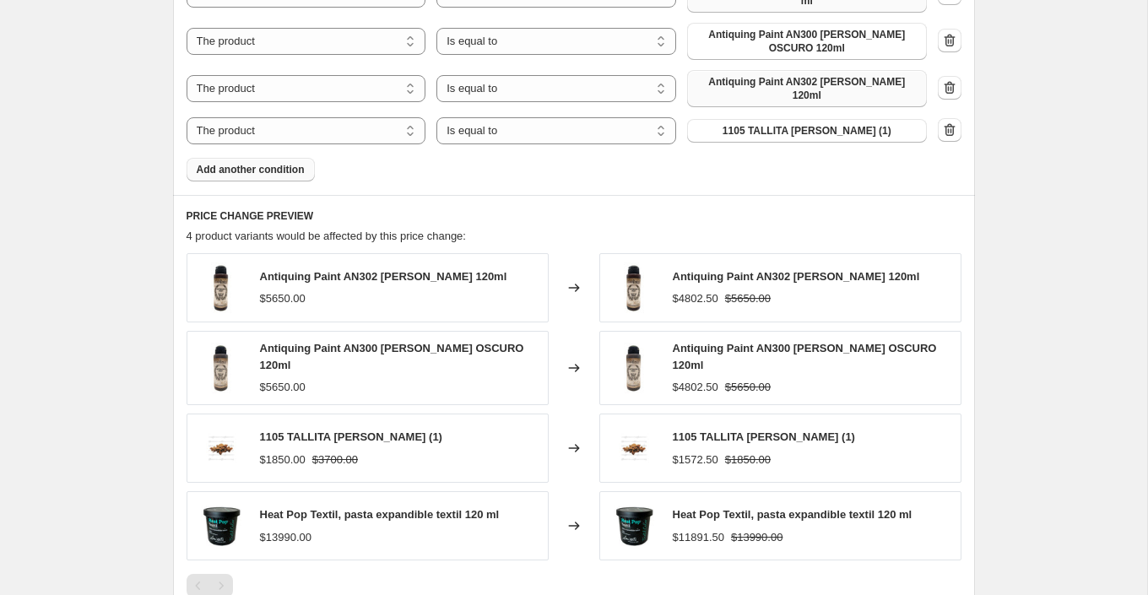
click at [295, 163] on span "Add another condition" at bounding box center [251, 170] width 108 height 14
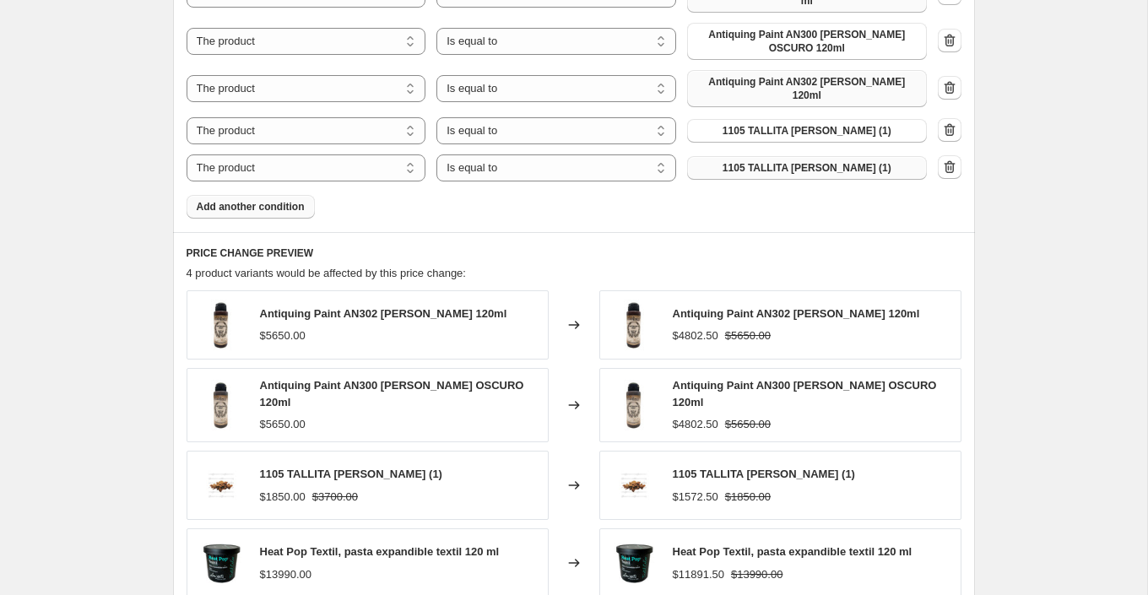
click at [735, 156] on button "1105 TALLITA [PERSON_NAME] (1)" at bounding box center [807, 168] width 240 height 24
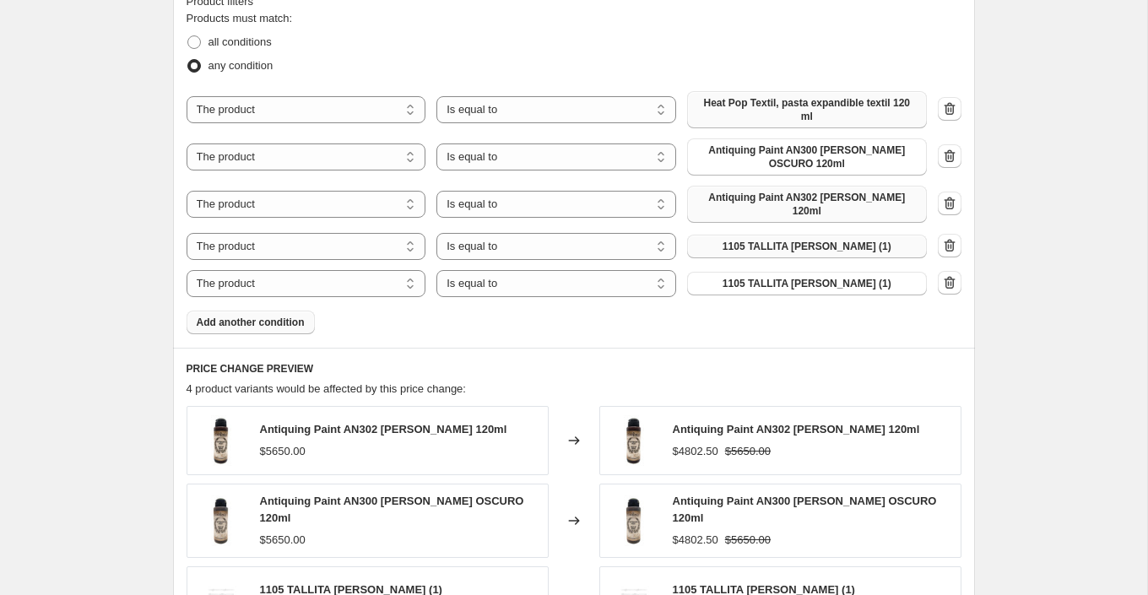
scroll to position [941, 0]
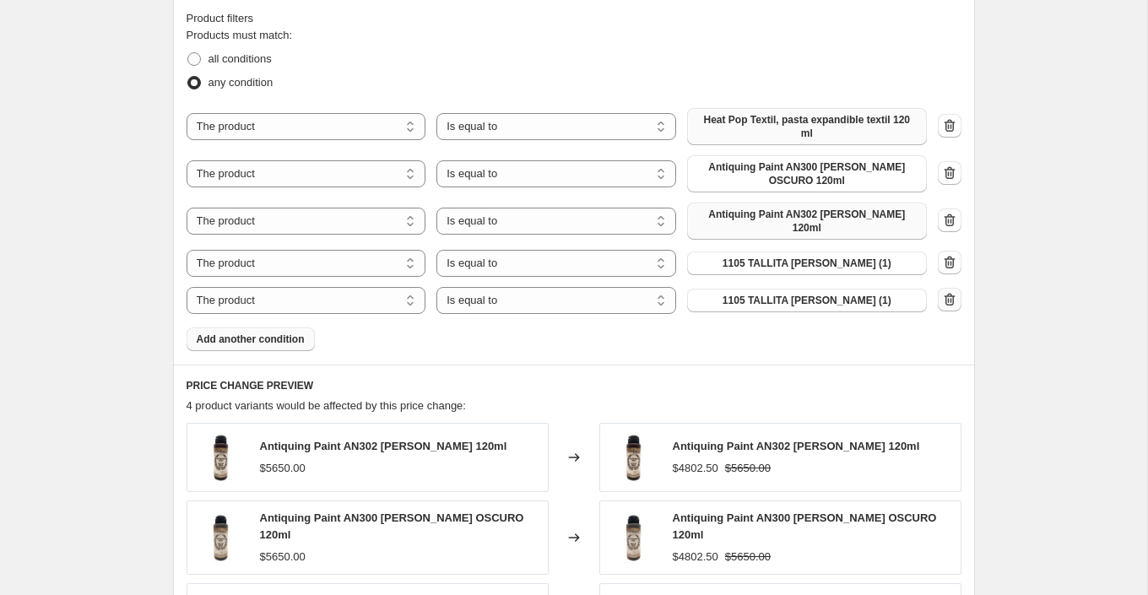
click at [950, 298] on icon "button" at bounding box center [951, 300] width 2 height 5
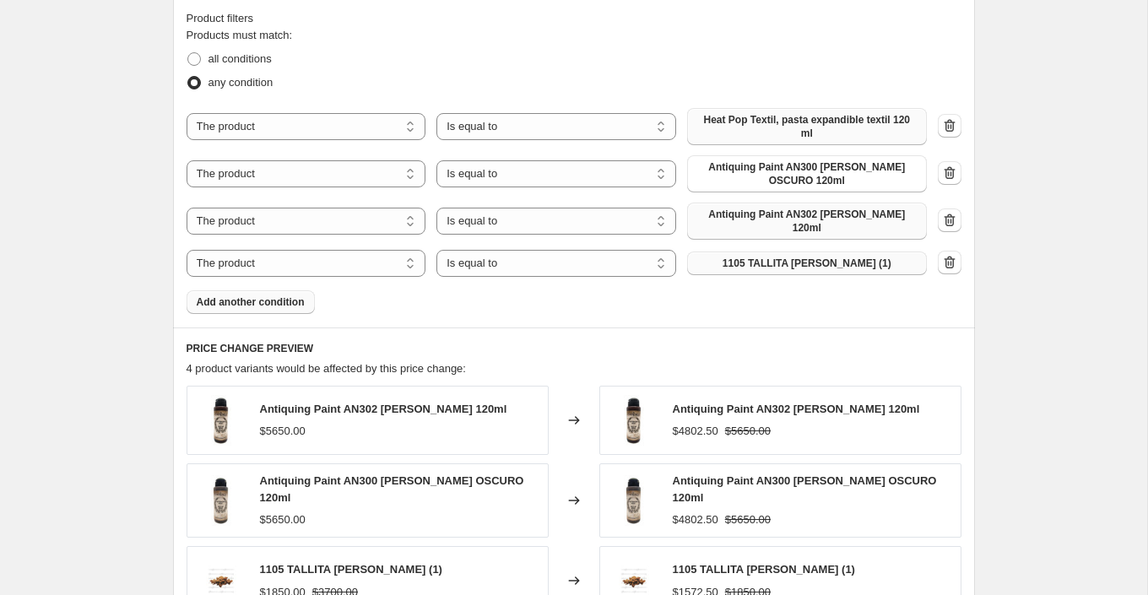
click at [844, 257] on span "1105 TALLITA [PERSON_NAME] (1)" at bounding box center [807, 264] width 169 height 14
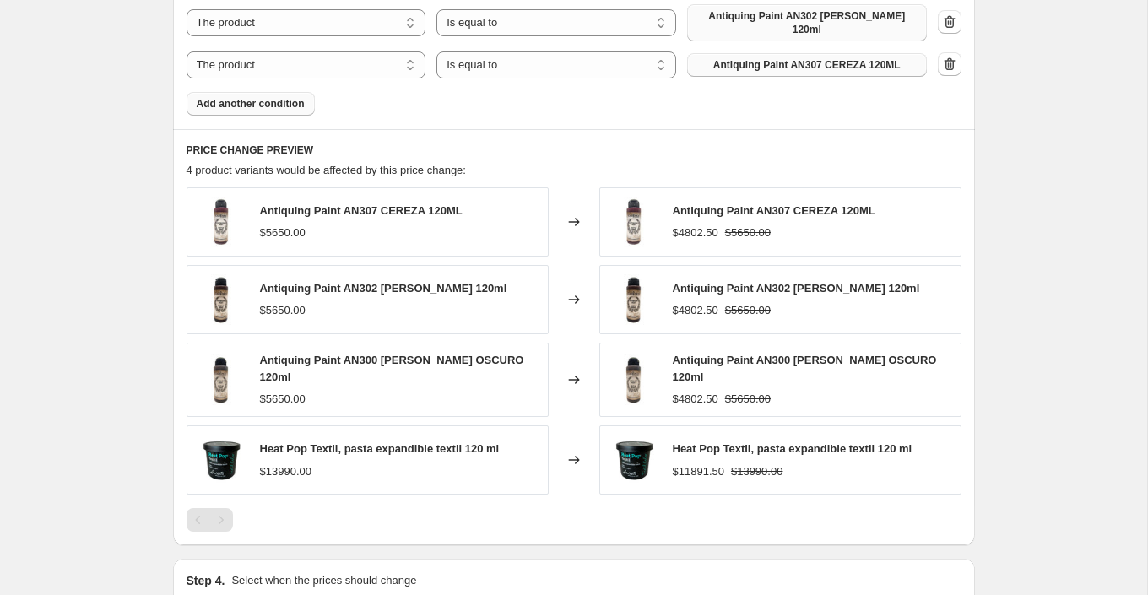
scroll to position [1331, 0]
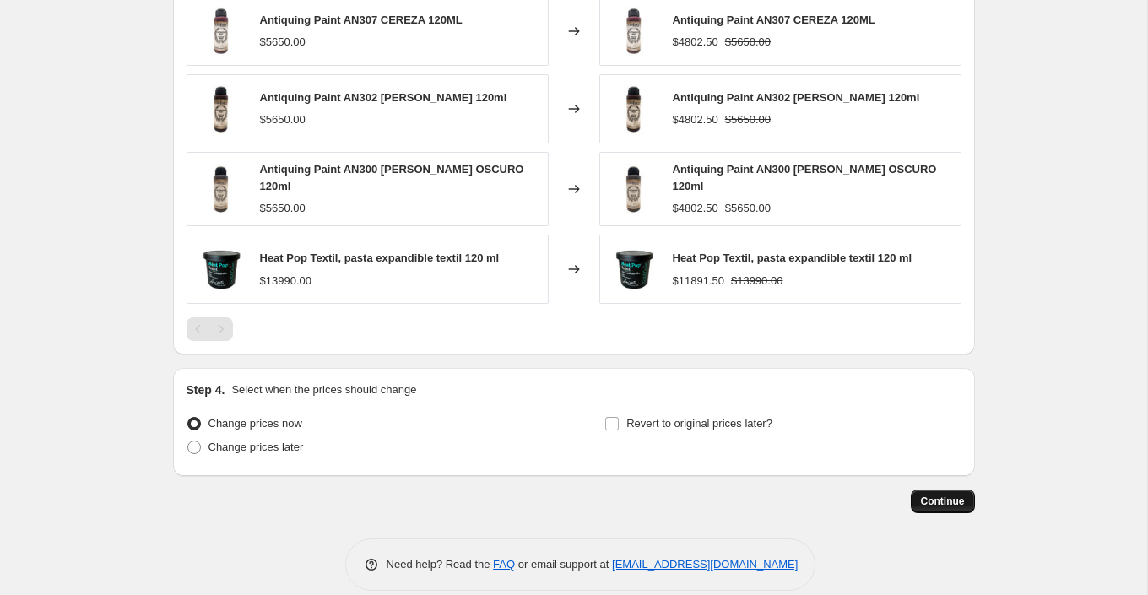
click at [960, 495] on span "Continue" at bounding box center [943, 502] width 44 height 14
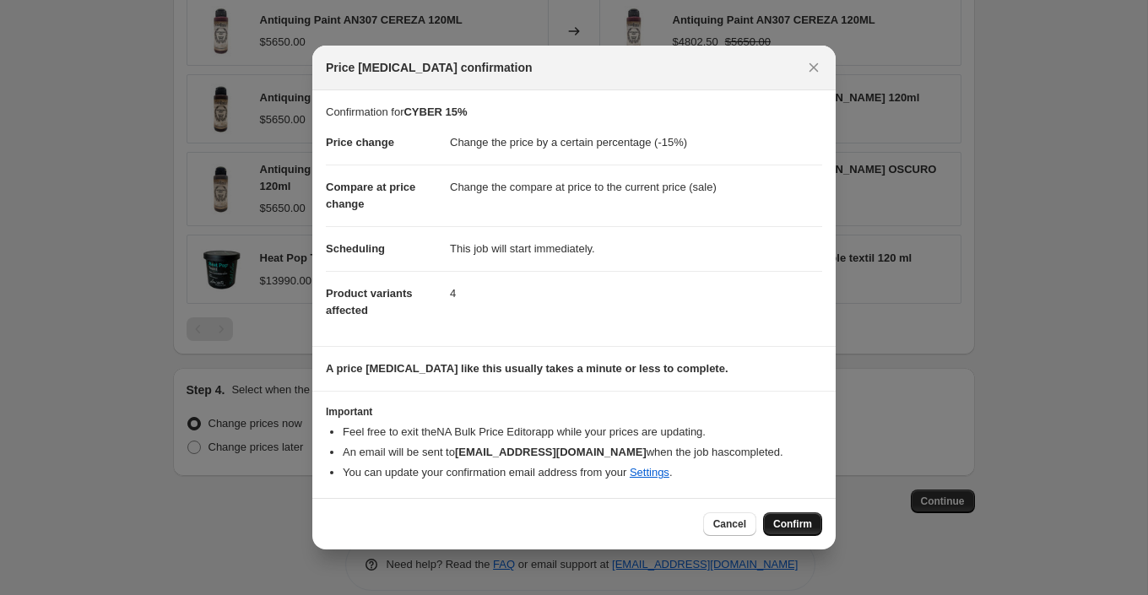
click at [813, 518] on button "Confirm" at bounding box center [792, 525] width 59 height 24
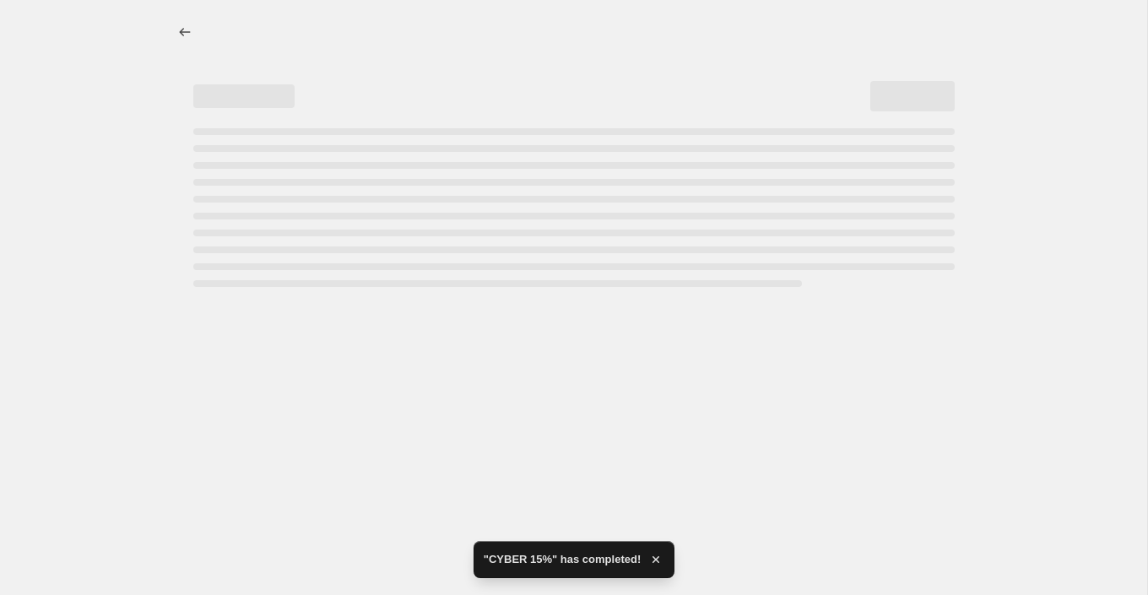
select select "percentage"
